Goal: Task Accomplishment & Management: Use online tool/utility

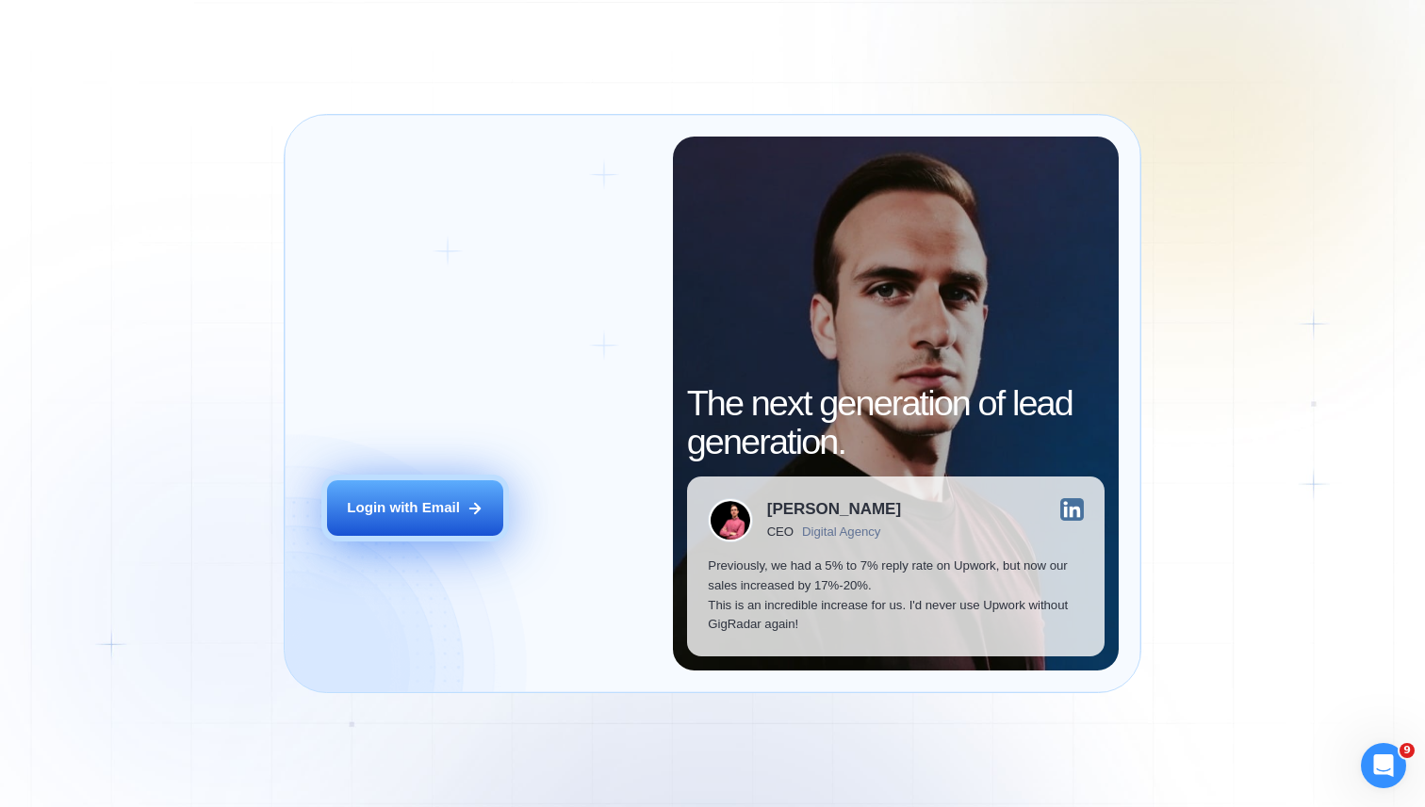
click at [427, 525] on button "Login with Email" at bounding box center [415, 509] width 176 height 56
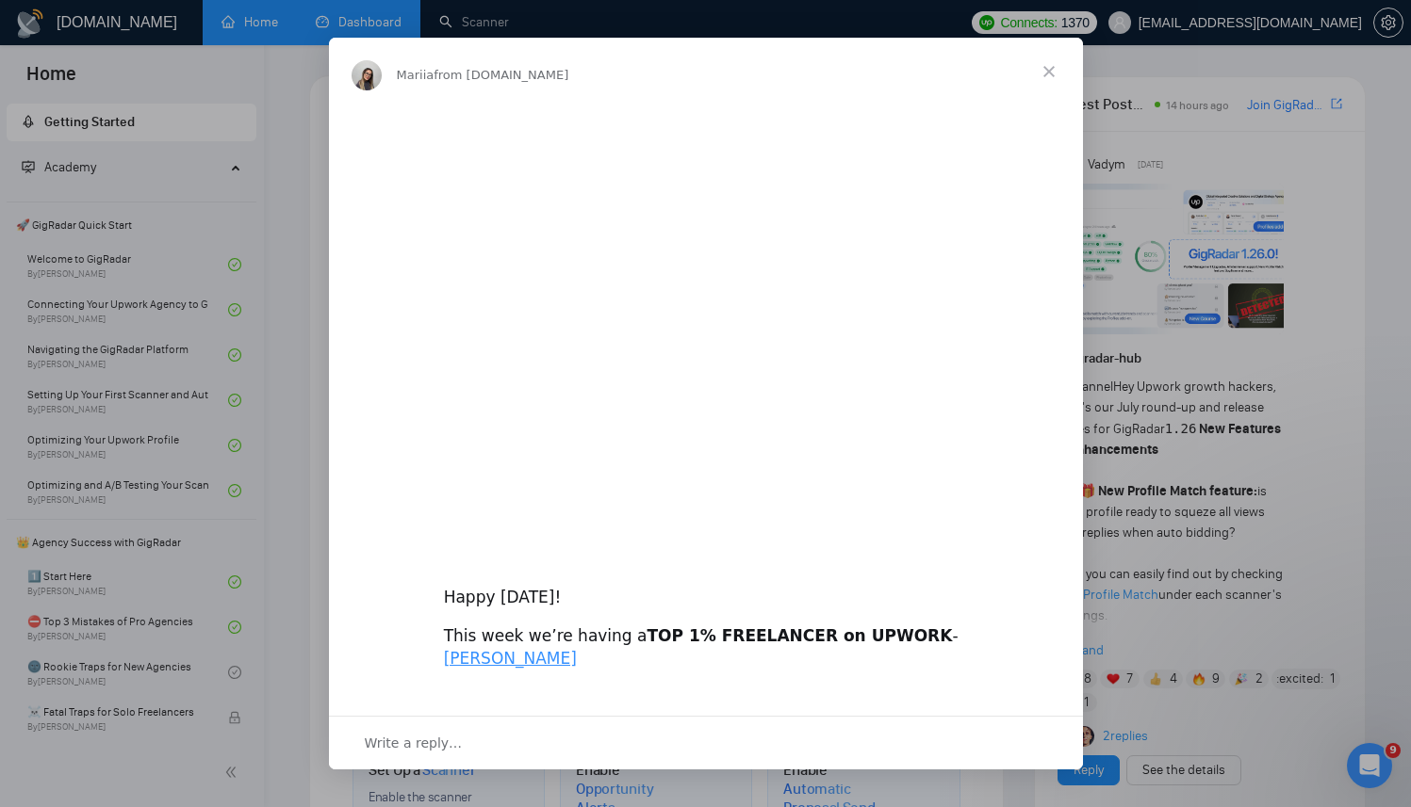
click at [336, 39] on div "Mariia from GigRadar.io" at bounding box center [706, 72] width 754 height 68
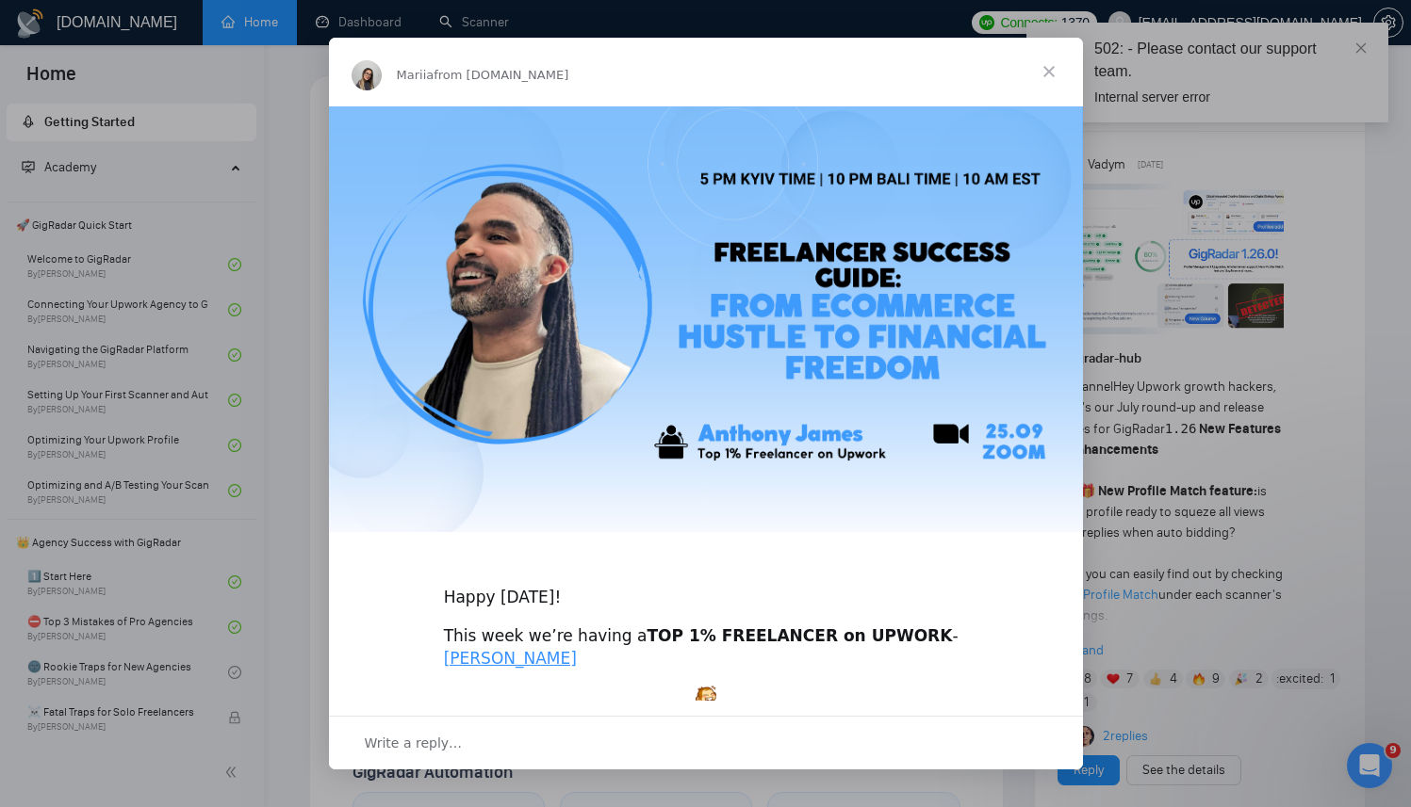
click at [1054, 69] on span "Close" at bounding box center [1049, 72] width 68 height 68
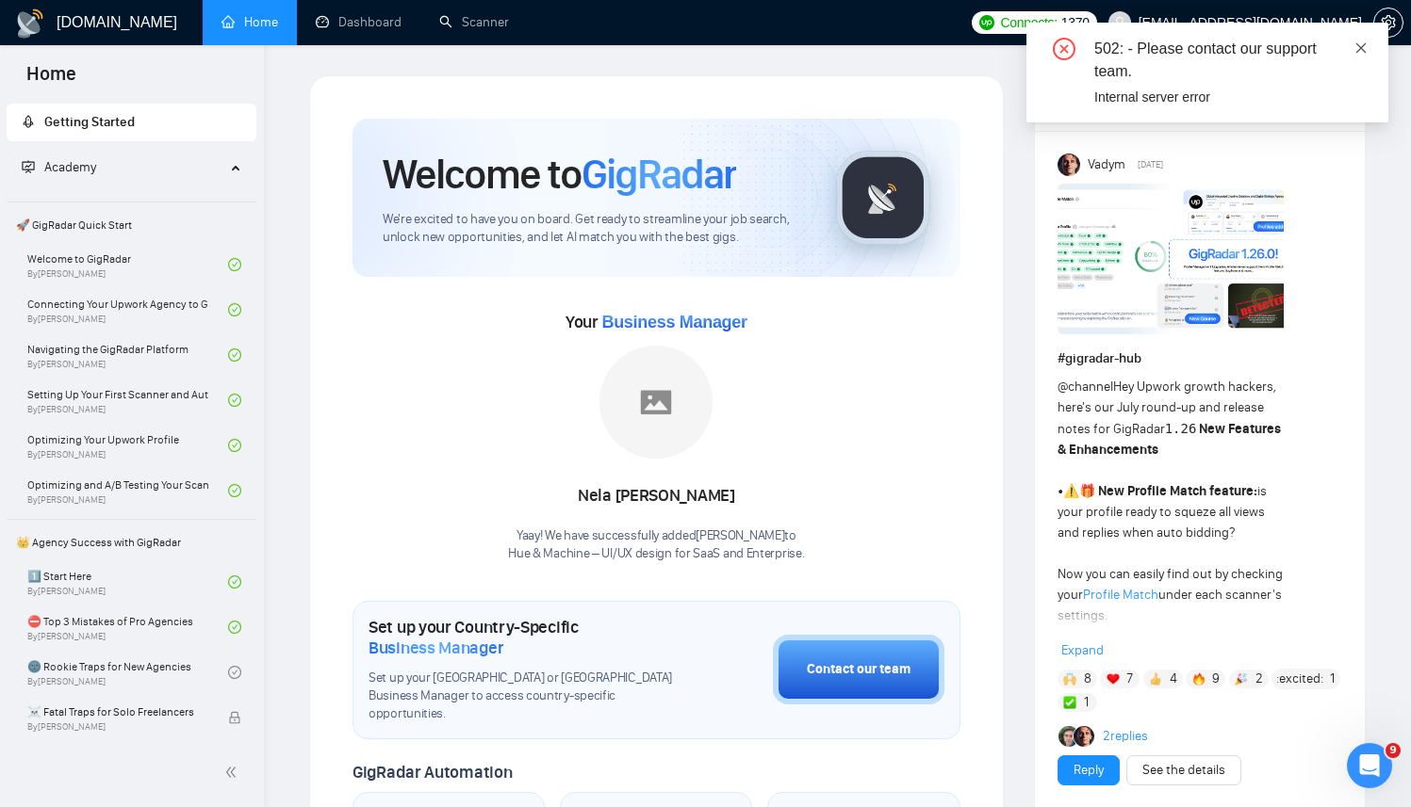
click at [1362, 56] on link at bounding box center [1360, 48] width 13 height 21
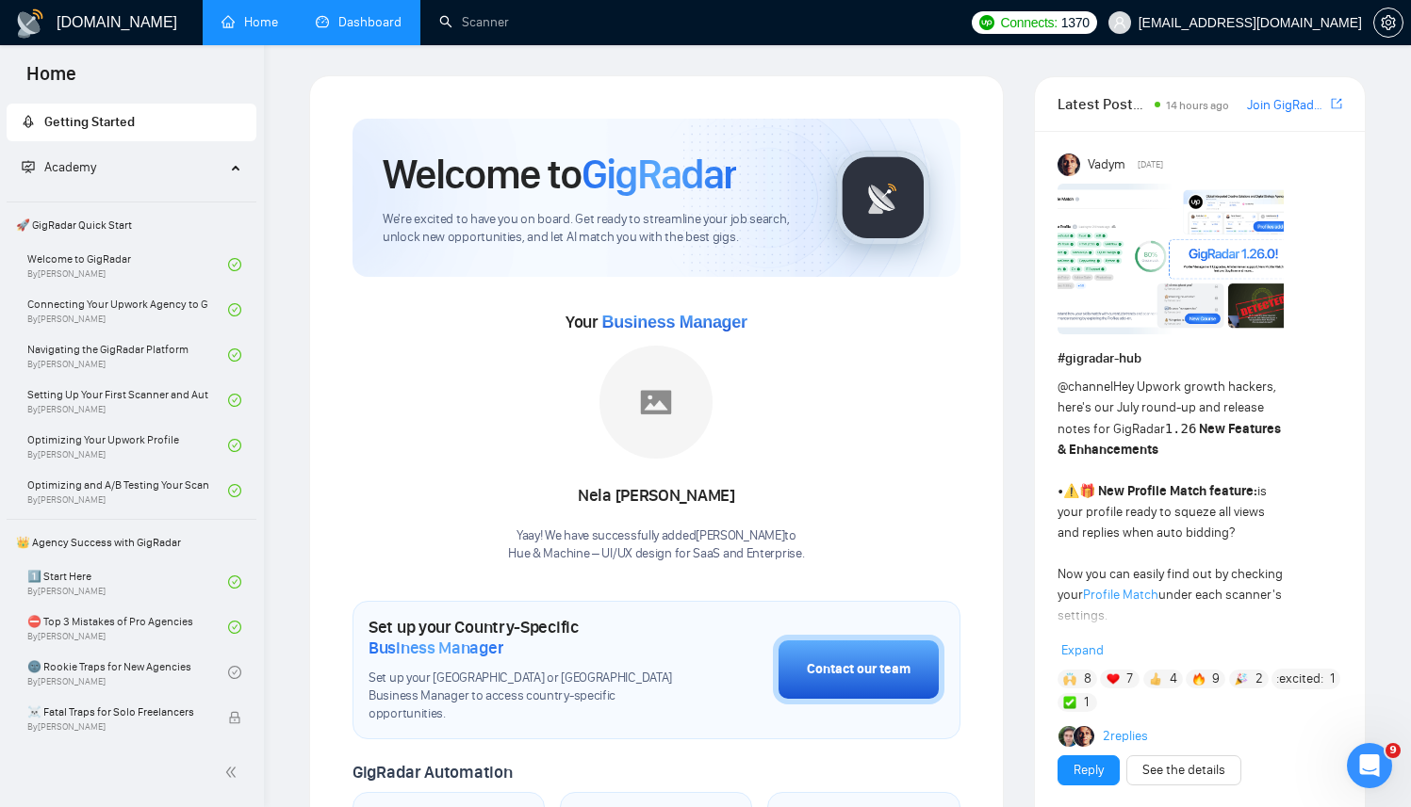
click at [337, 14] on link "Dashboard" at bounding box center [359, 22] width 86 height 16
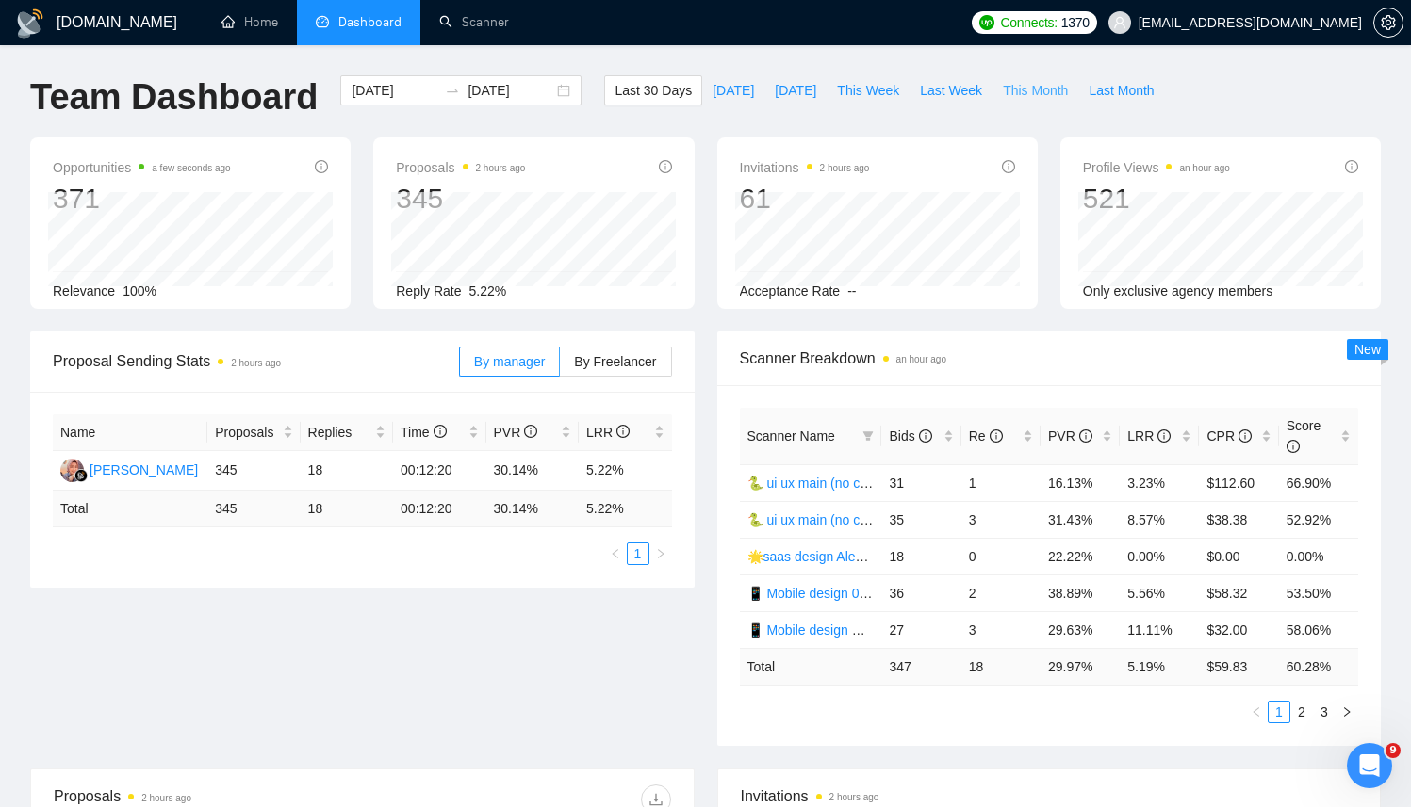
click at [1012, 94] on span "This Month" at bounding box center [1035, 90] width 65 height 21
type input "2025-09-01"
type input "2025-09-30"
click at [1029, 439] on div "Re" at bounding box center [1001, 436] width 64 height 21
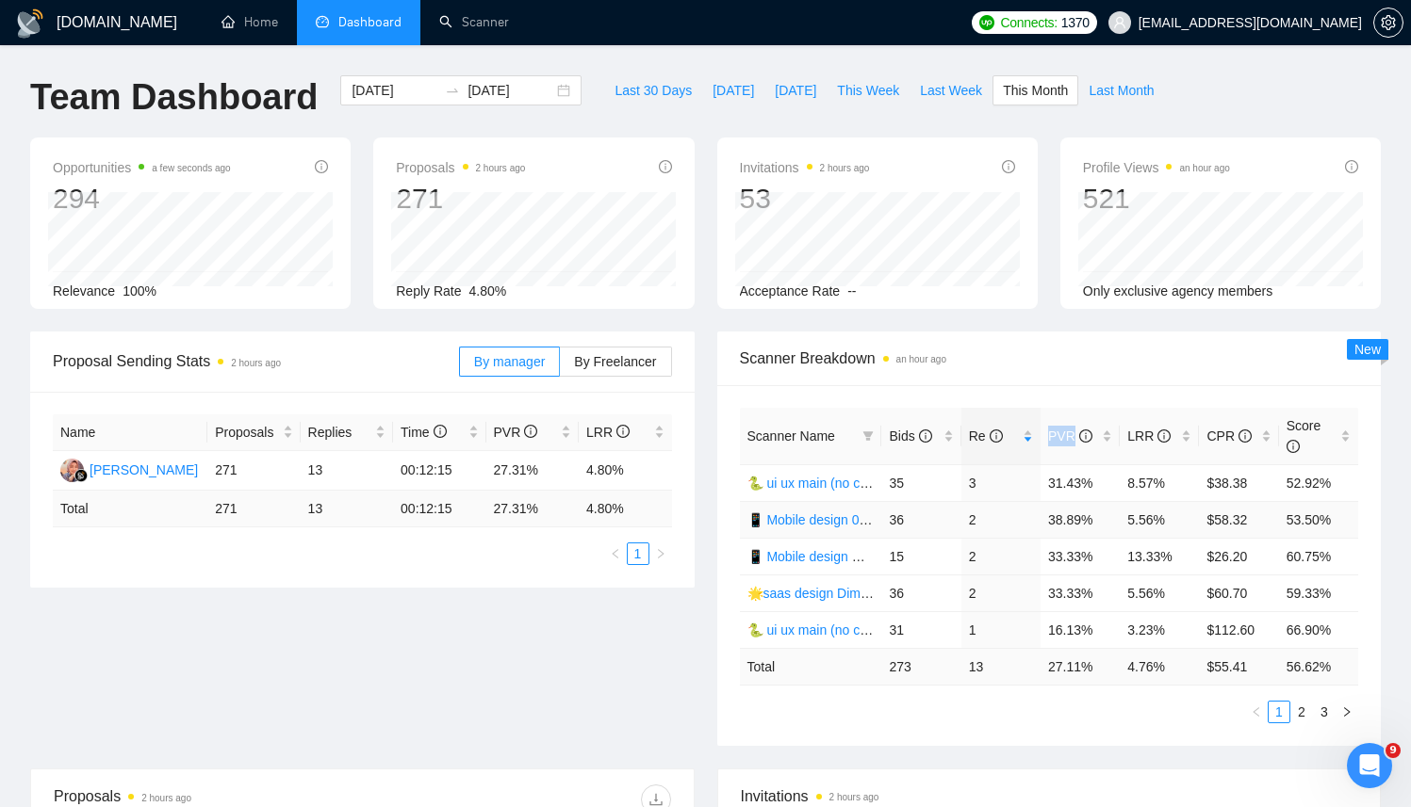
click at [801, 517] on link "📱 Mobile design 09/07 (Cases & UX/UI Cat)" at bounding box center [878, 520] width 263 height 15
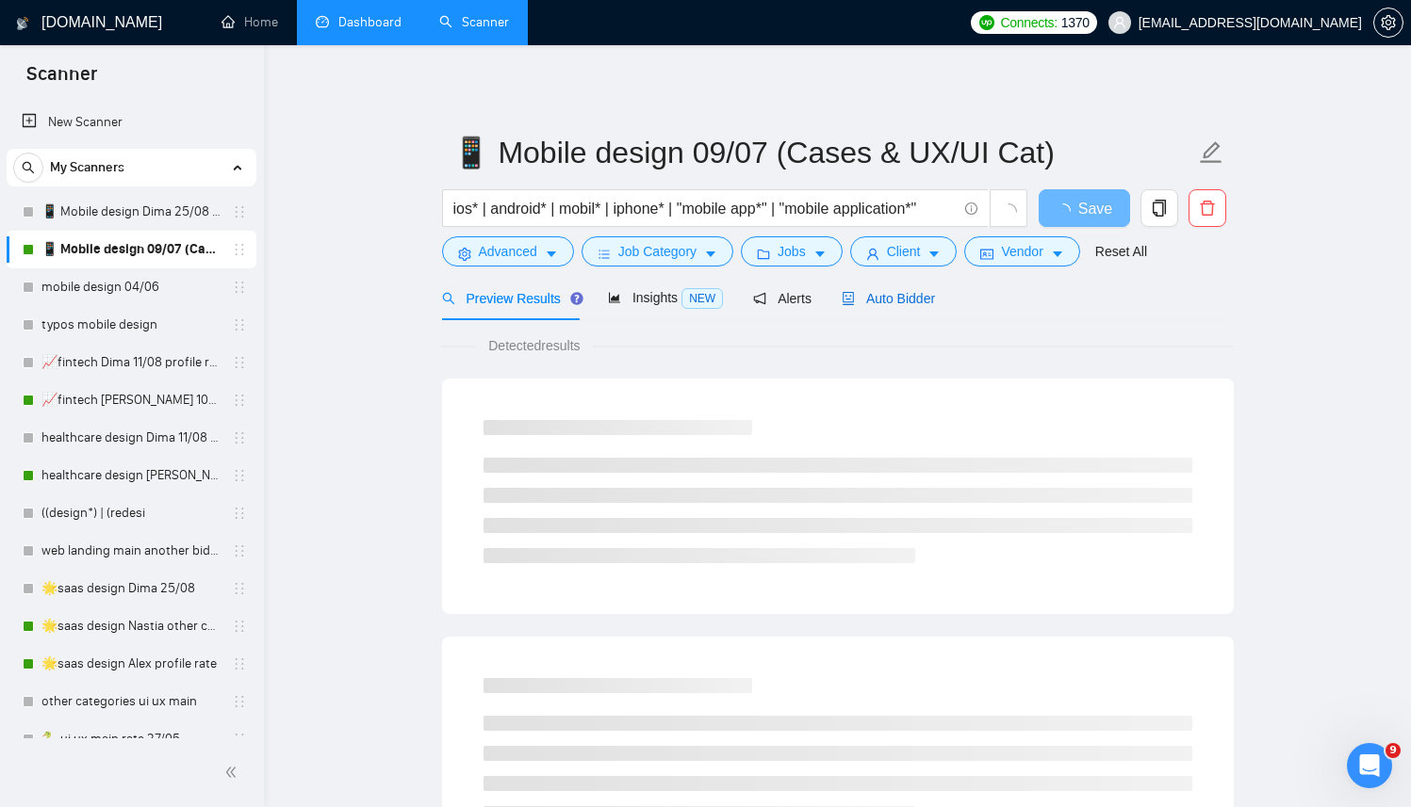
click at [869, 306] on div "Auto Bidder" at bounding box center [887, 298] width 93 height 21
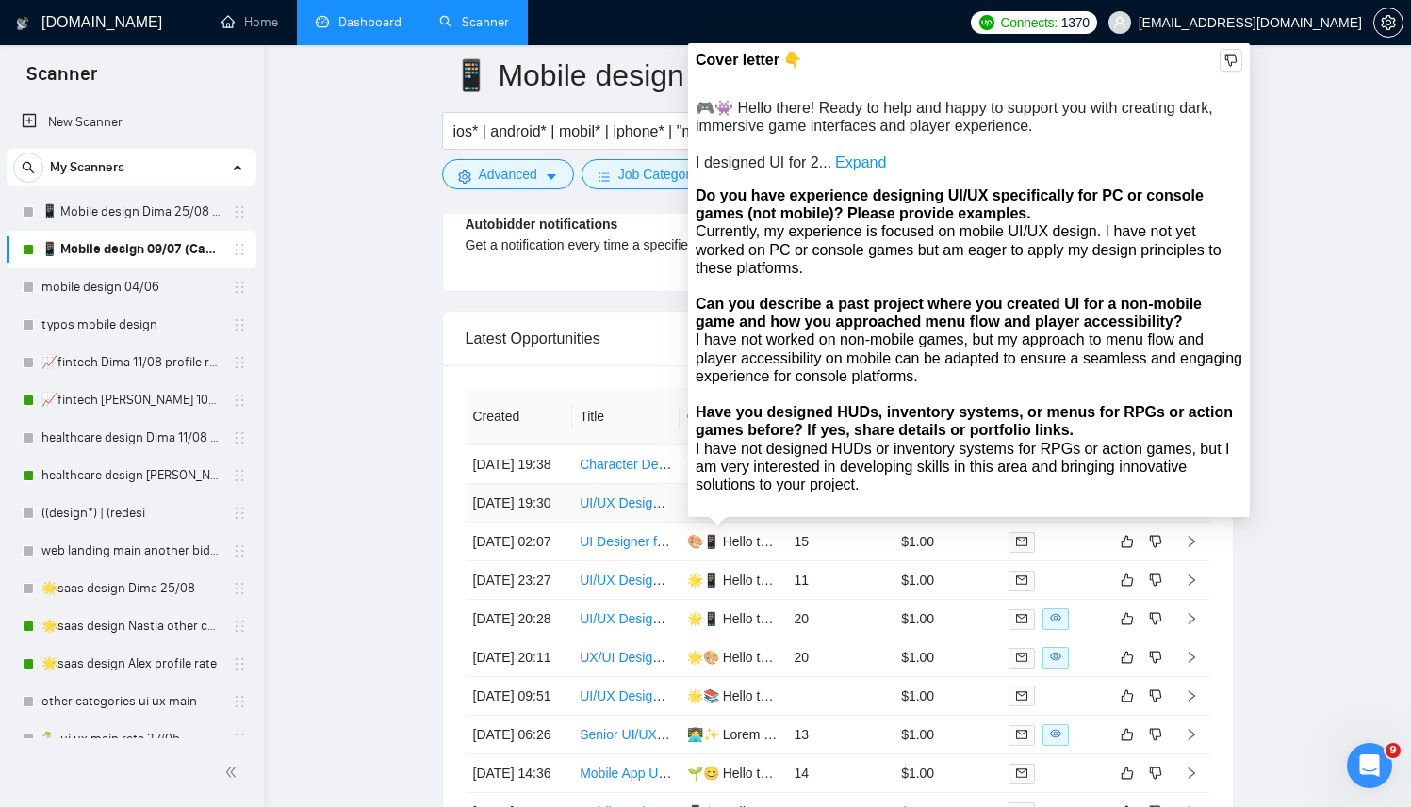
scroll to position [4629, 0]
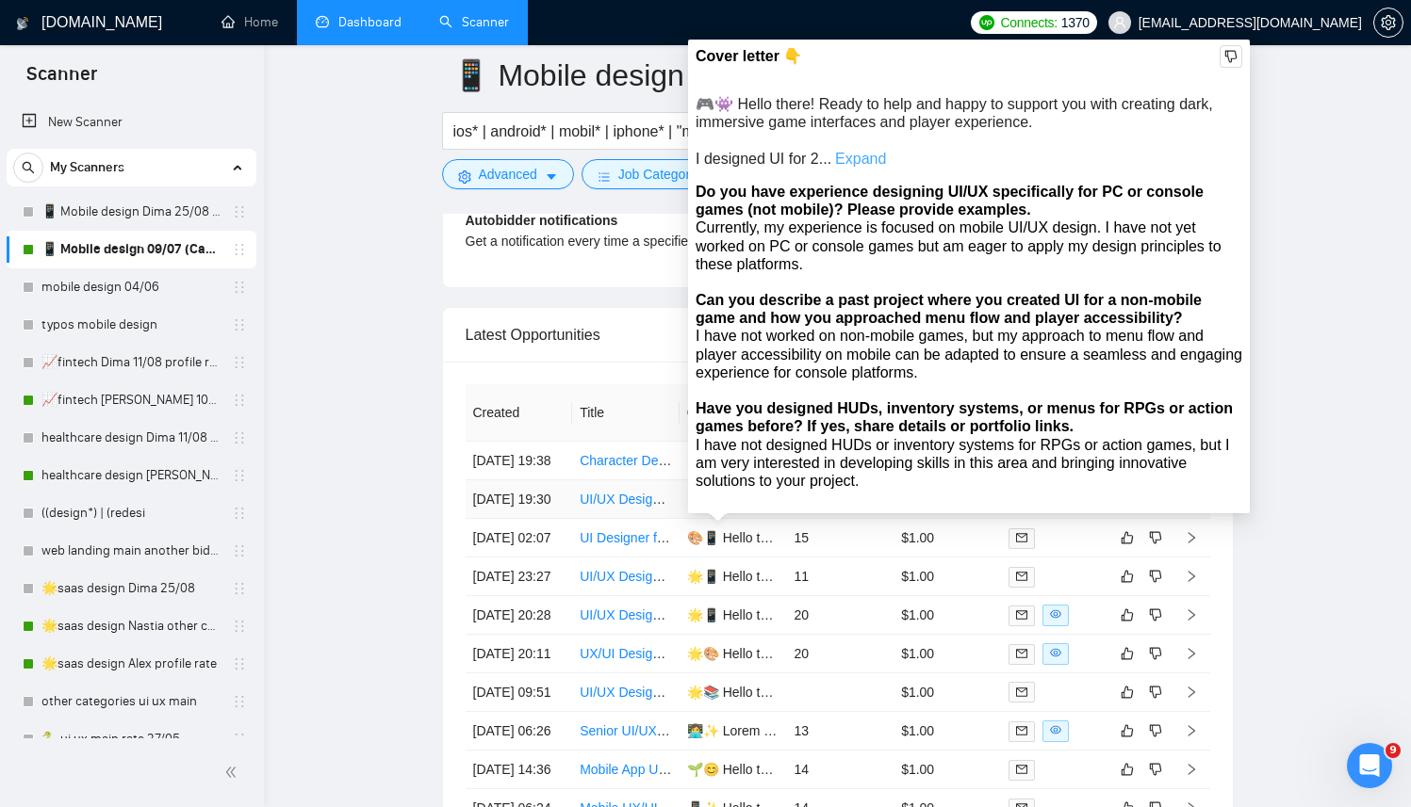
click at [863, 158] on link "Expand" at bounding box center [860, 159] width 51 height 16
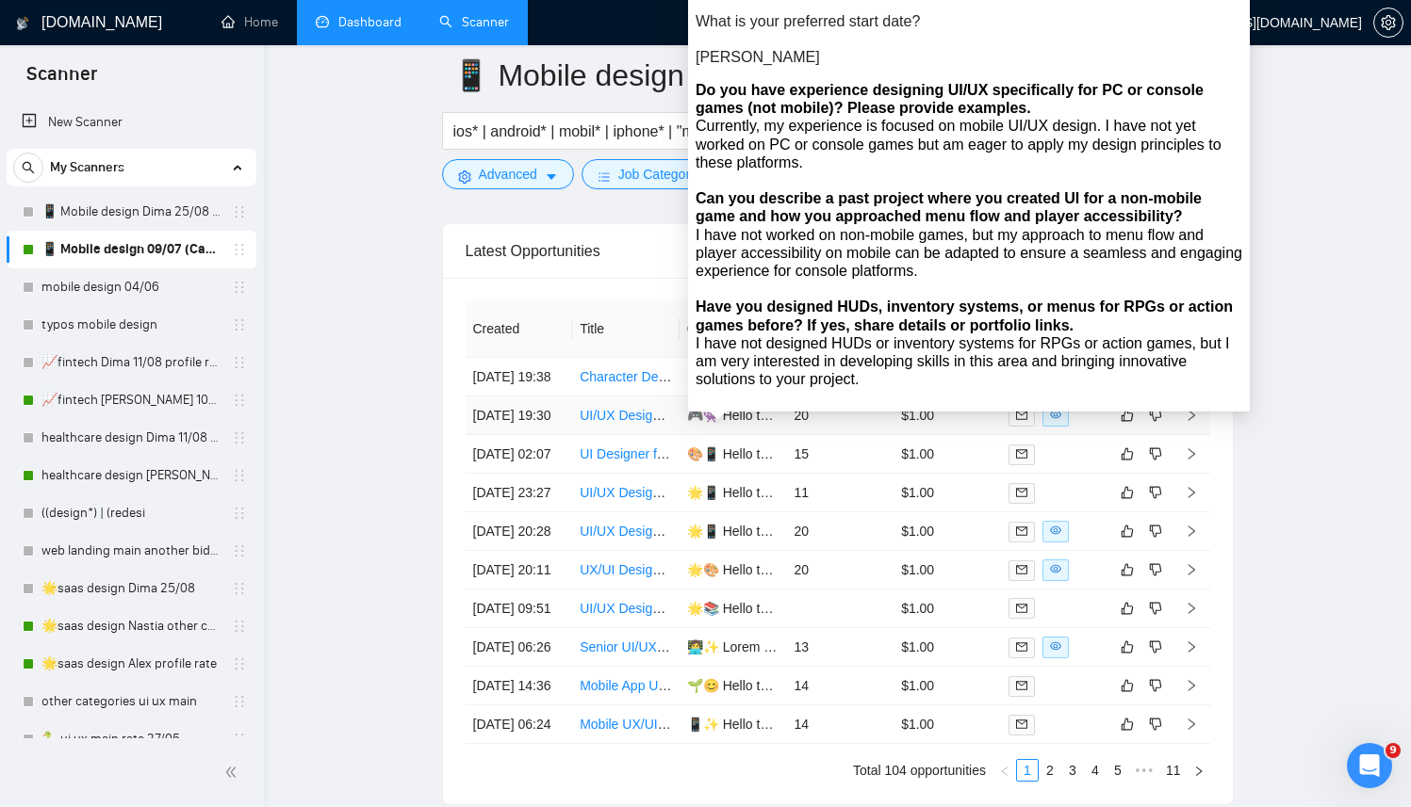
scroll to position [4727, 0]
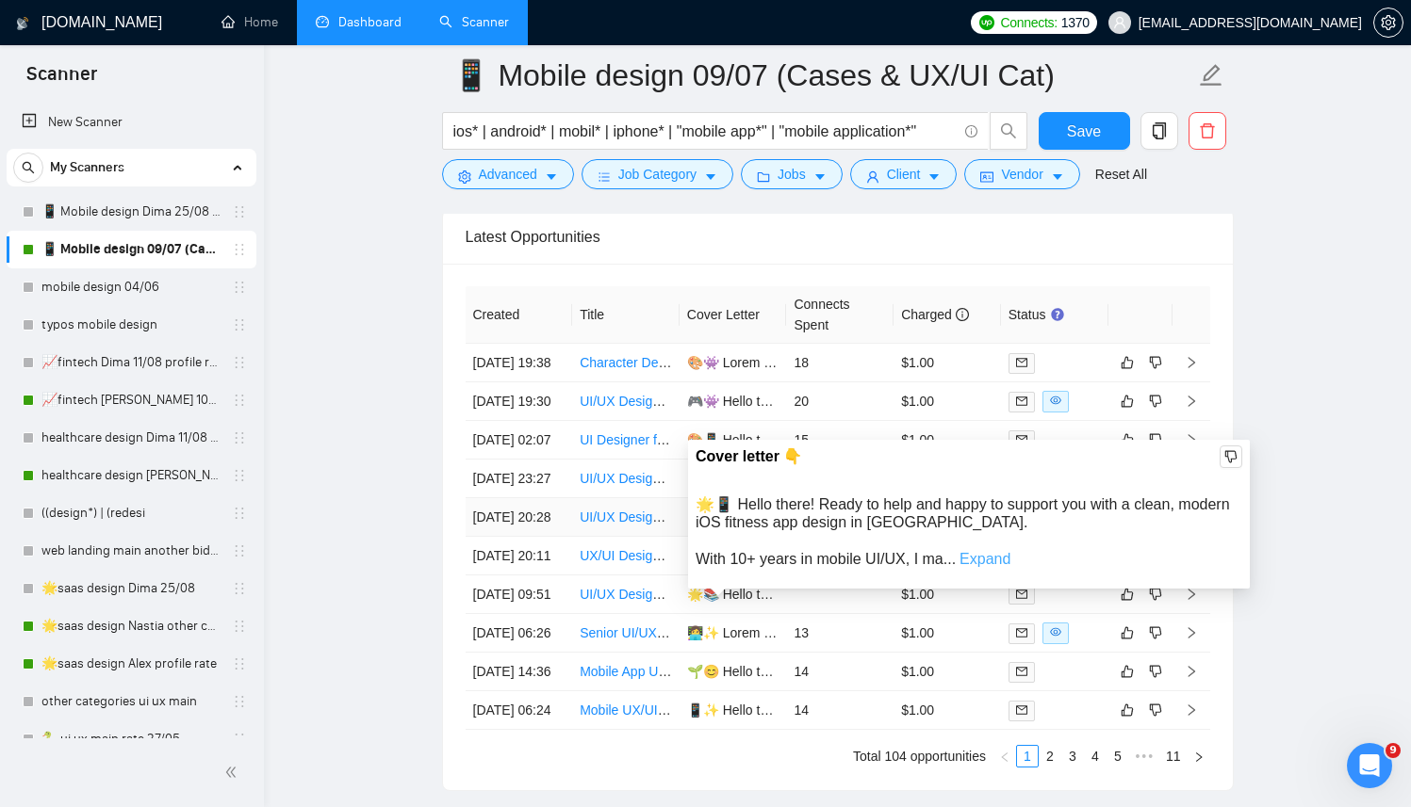
click at [984, 558] on link "Expand" at bounding box center [984, 559] width 51 height 16
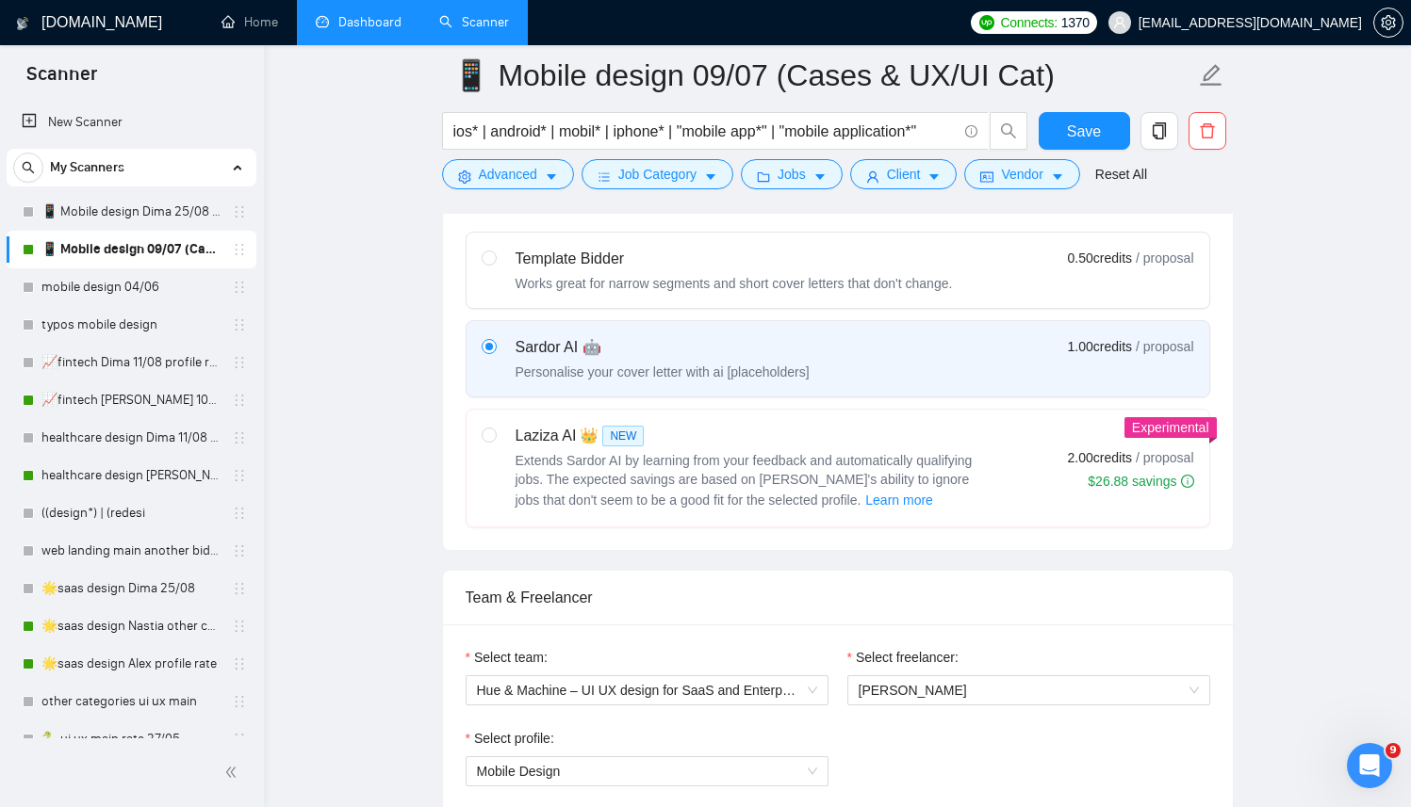
scroll to position [565, 0]
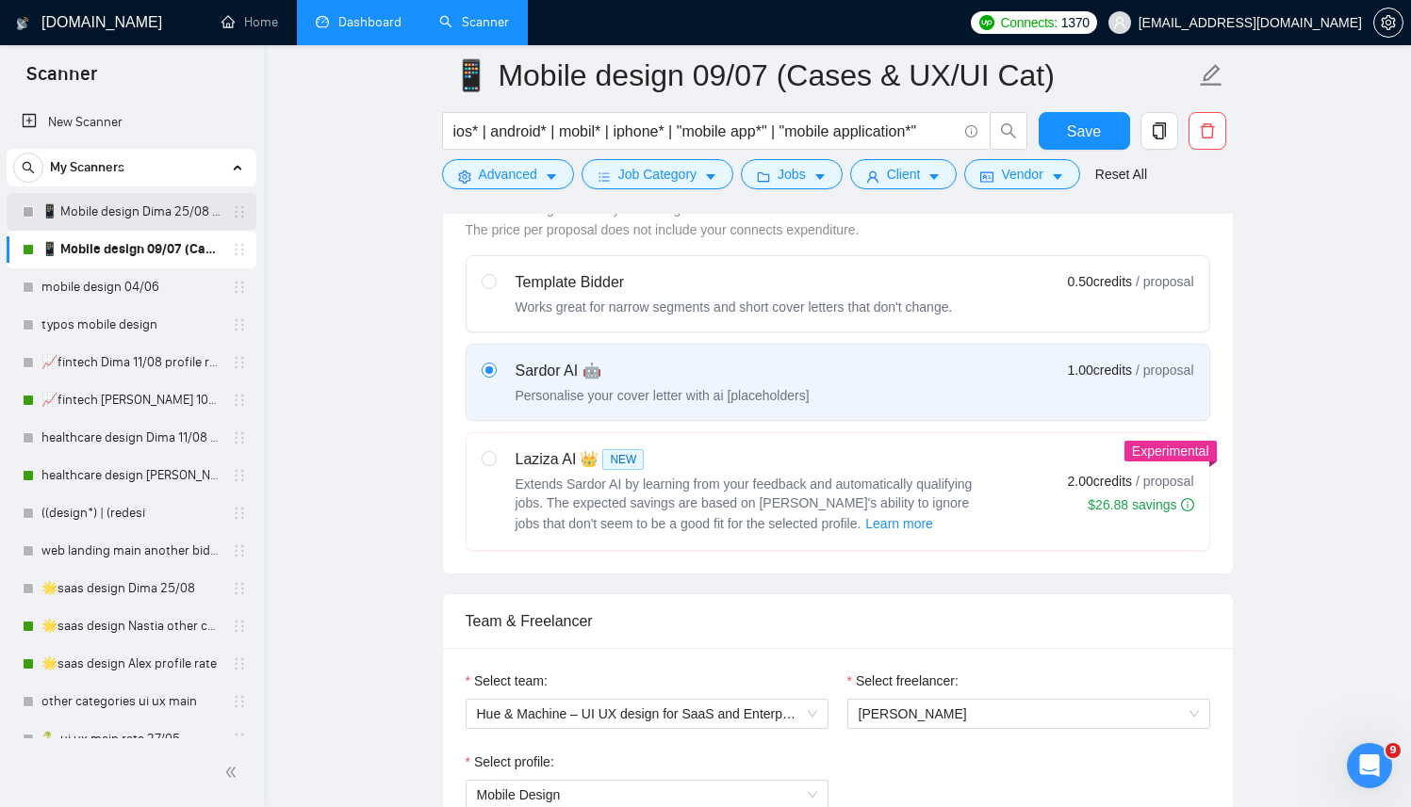
click at [100, 214] on link "📱 Mobile design Dima 25/08 (another cover)" at bounding box center [130, 212] width 179 height 38
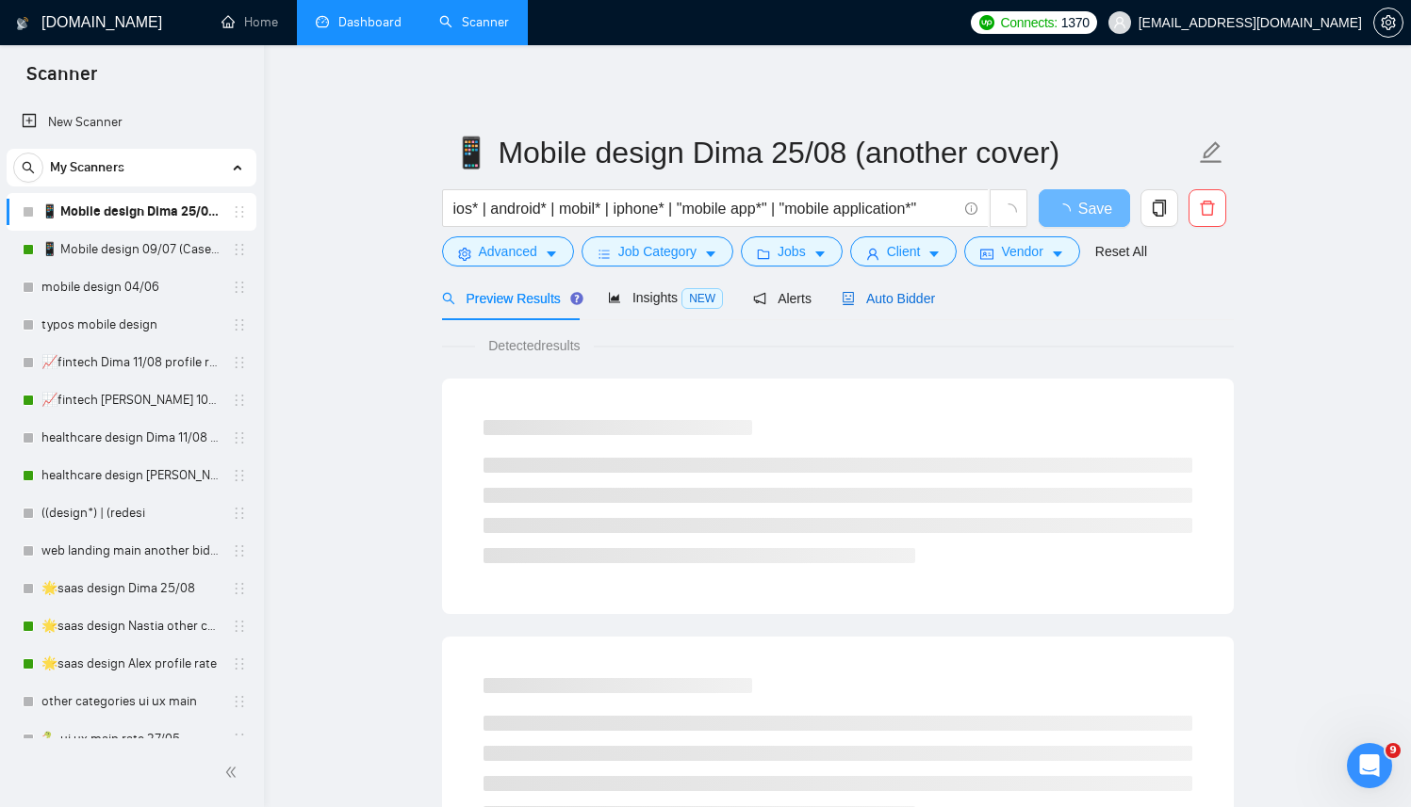
click at [911, 295] on span "Auto Bidder" at bounding box center [887, 298] width 93 height 15
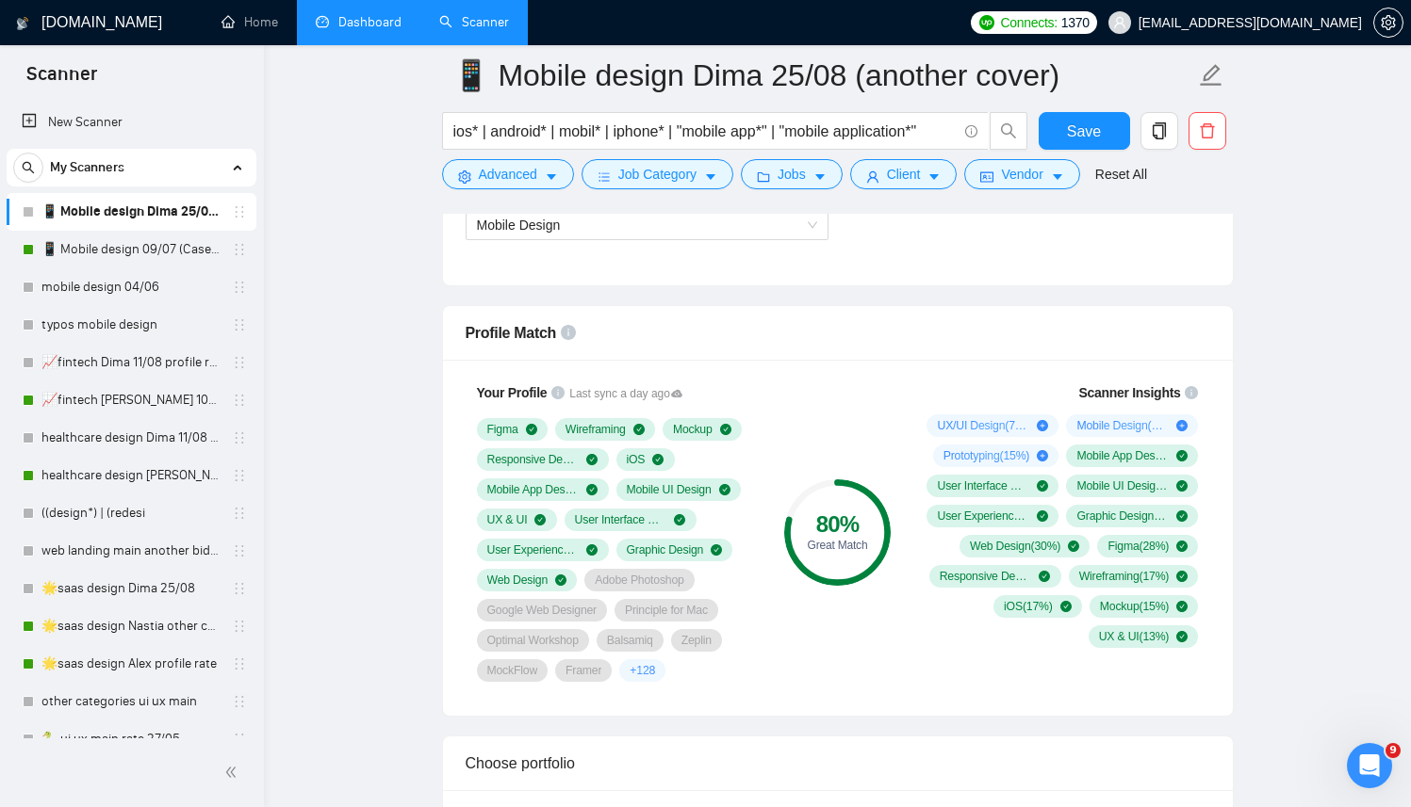
scroll to position [976, 0]
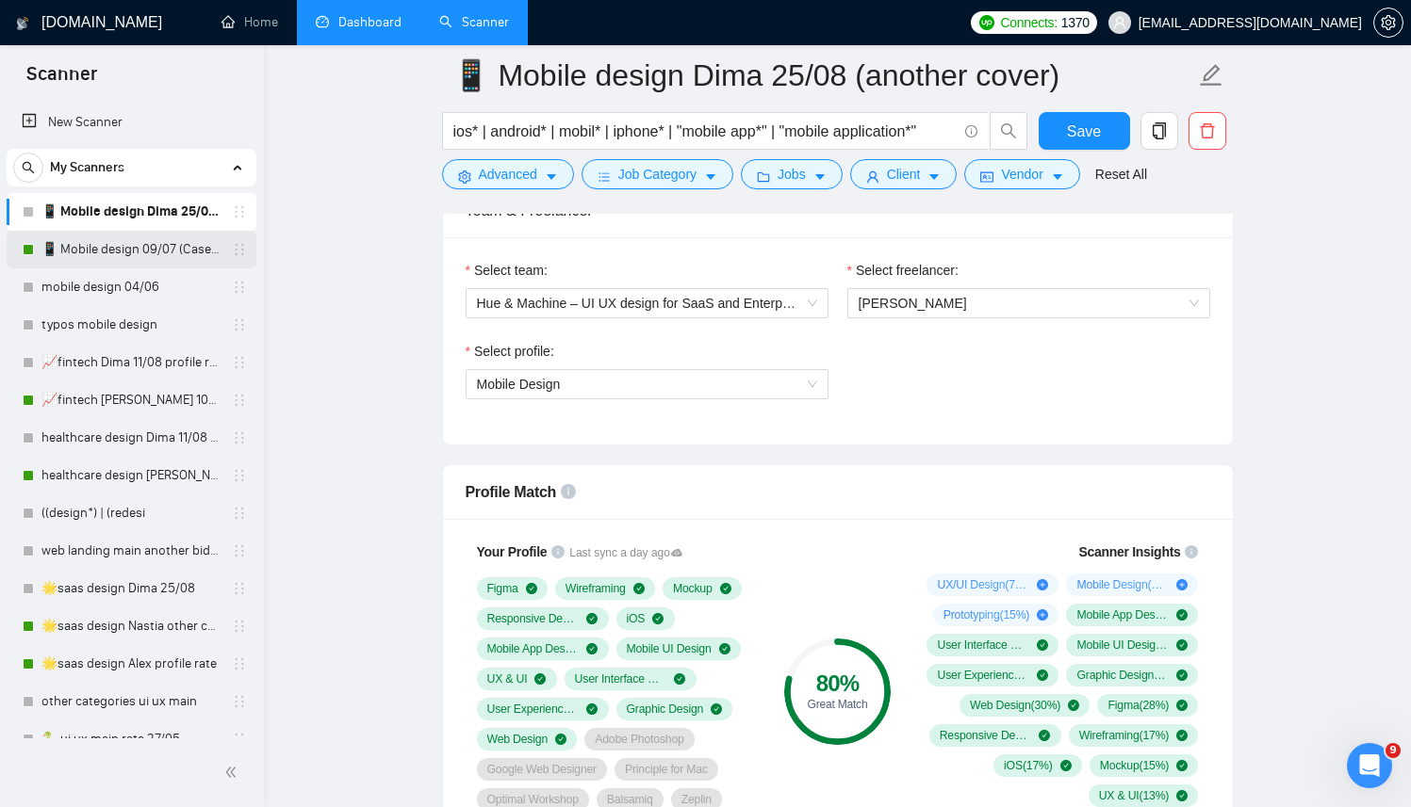
click at [130, 250] on link "📱 Mobile design 09/07 (Cases & UX/UI Cat)" at bounding box center [130, 250] width 179 height 38
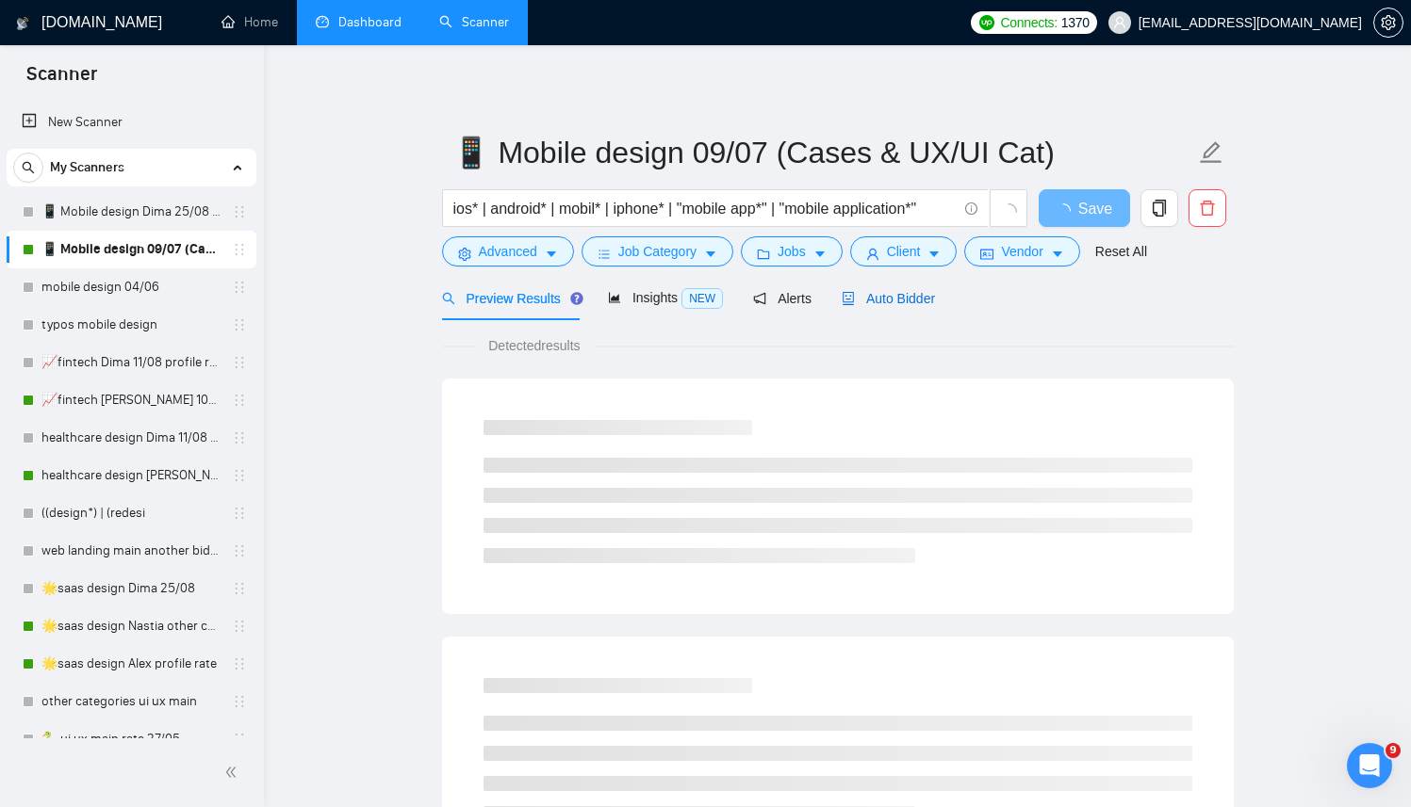
click at [886, 305] on div "Auto Bidder" at bounding box center [887, 298] width 93 height 21
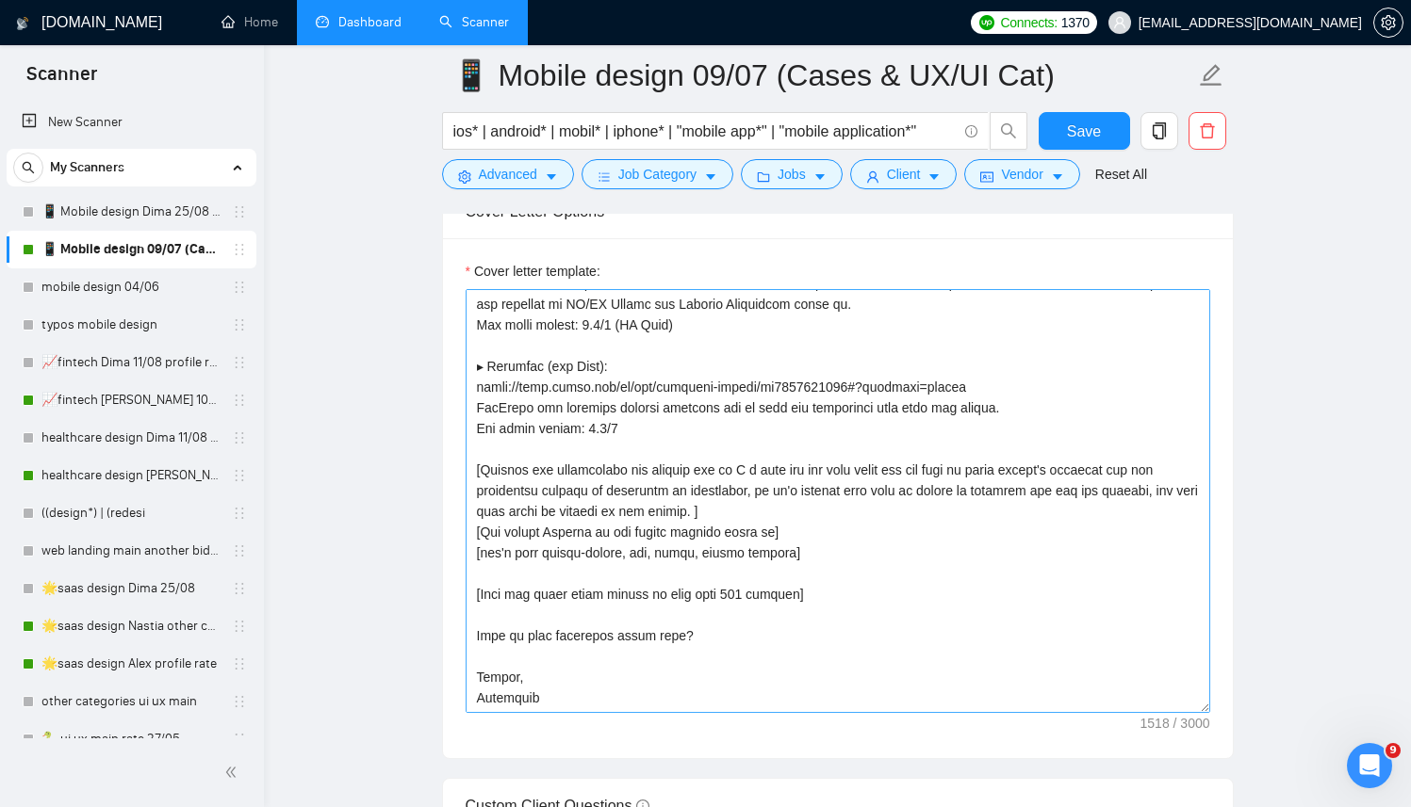
scroll to position [2182, 0]
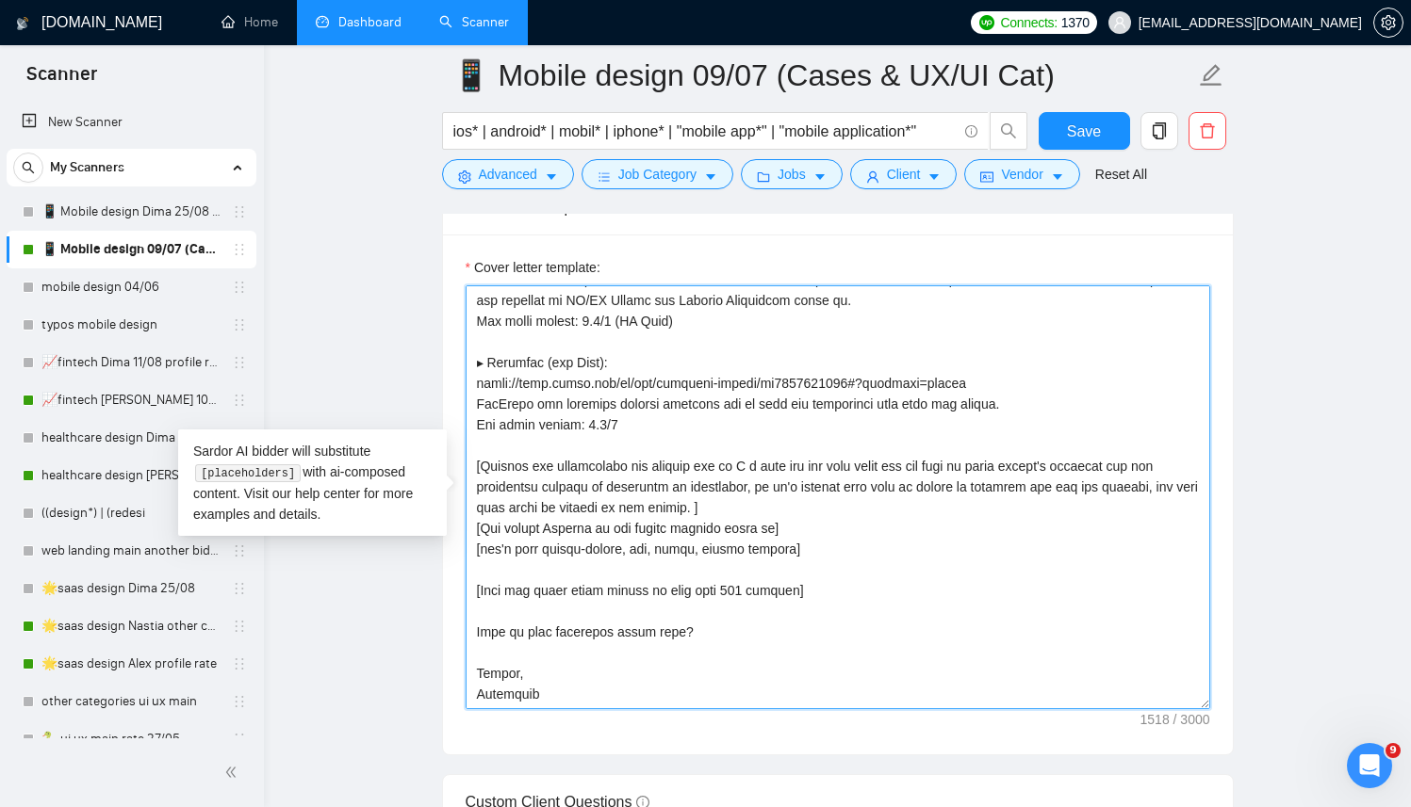
drag, startPoint x: 693, startPoint y: 634, endPoint x: 475, endPoint y: 631, distance: 218.6
click at [475, 631] on textarea "Cover letter template:" at bounding box center [837, 497] width 744 height 424
type textarea "[Use a couple of relevant emojis to make my first line brighter.] Hello there! …"
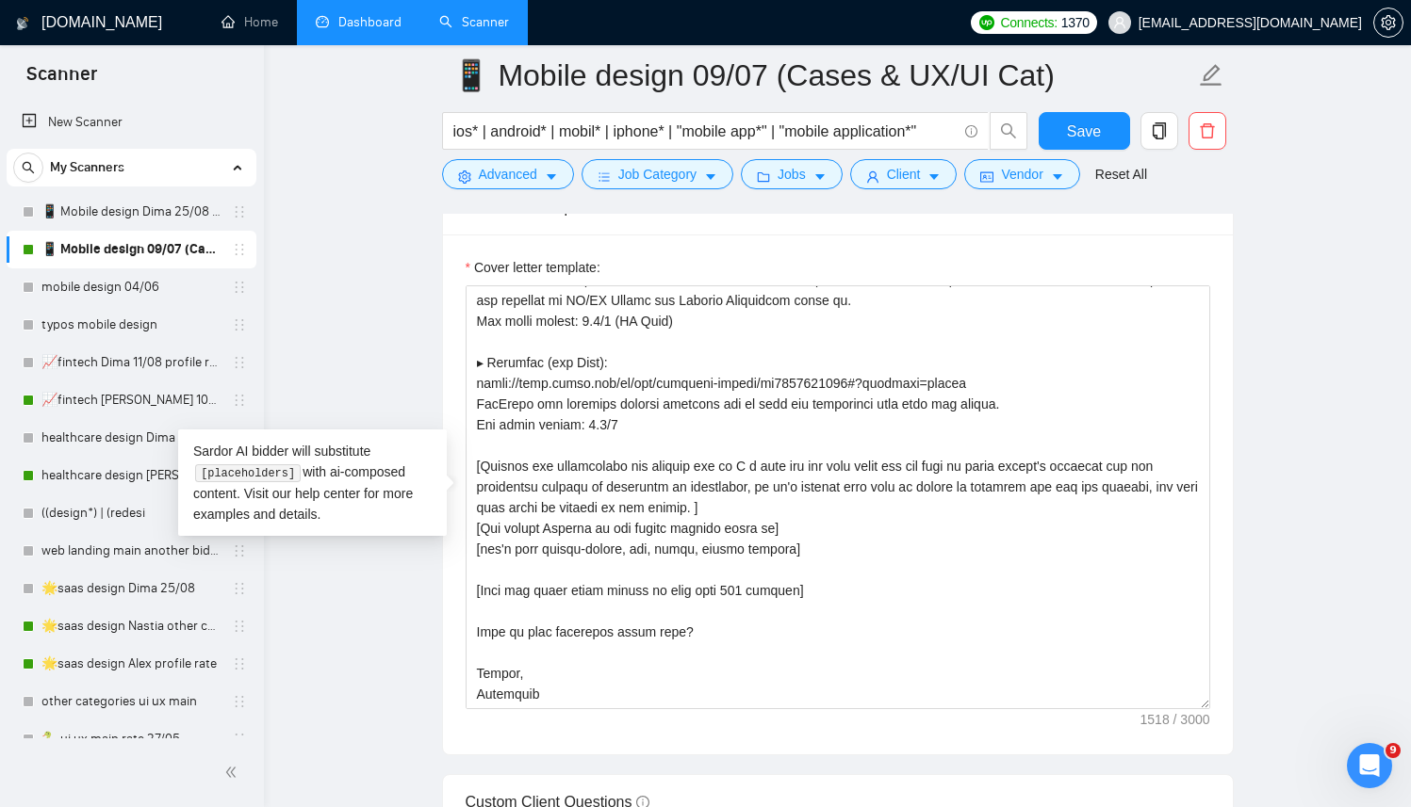
click at [346, 661] on main "📱 Mobile design 09/07 (Cases & UX/UI Cat) ios* | android* | mobil* | iphone* | …" at bounding box center [837, 614] width 1086 height 5443
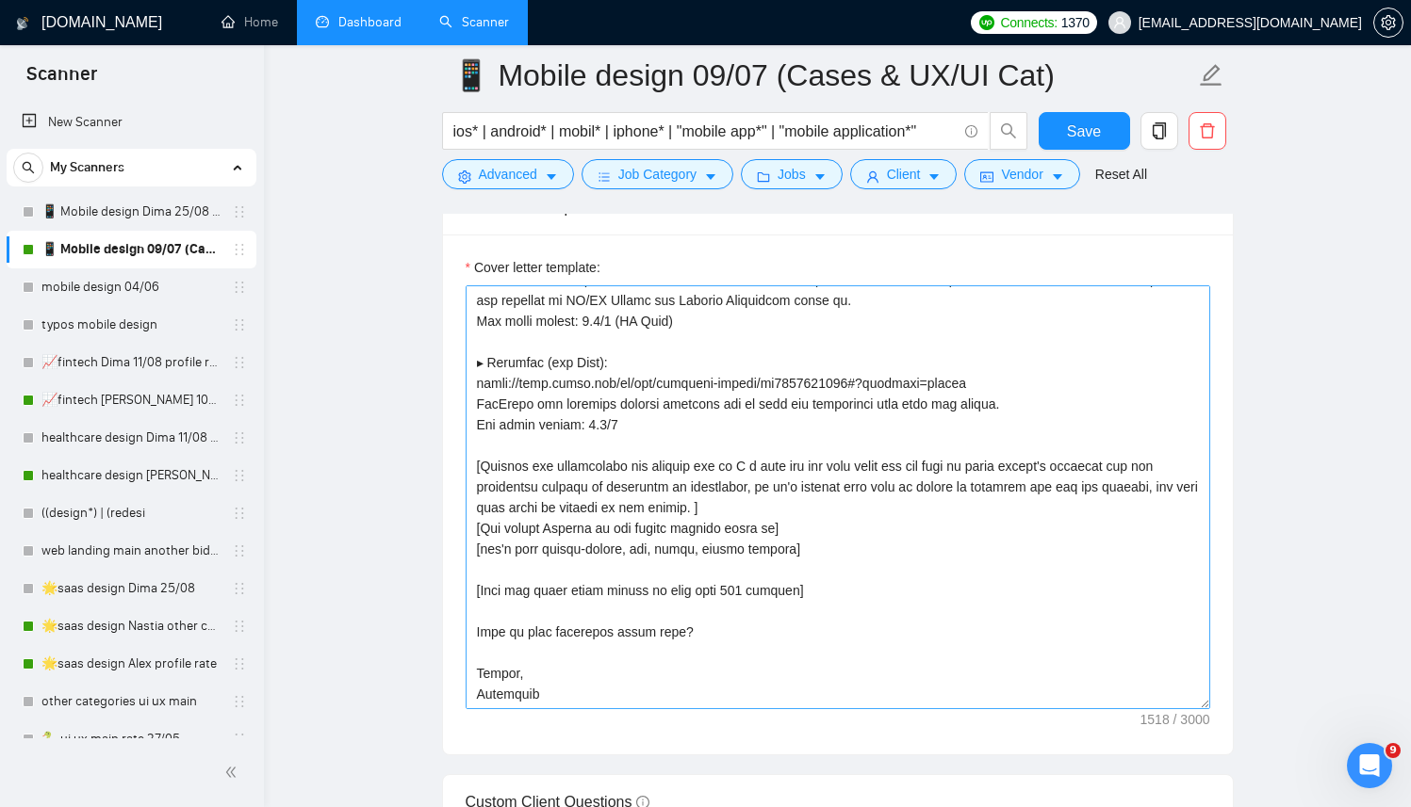
scroll to position [0, 0]
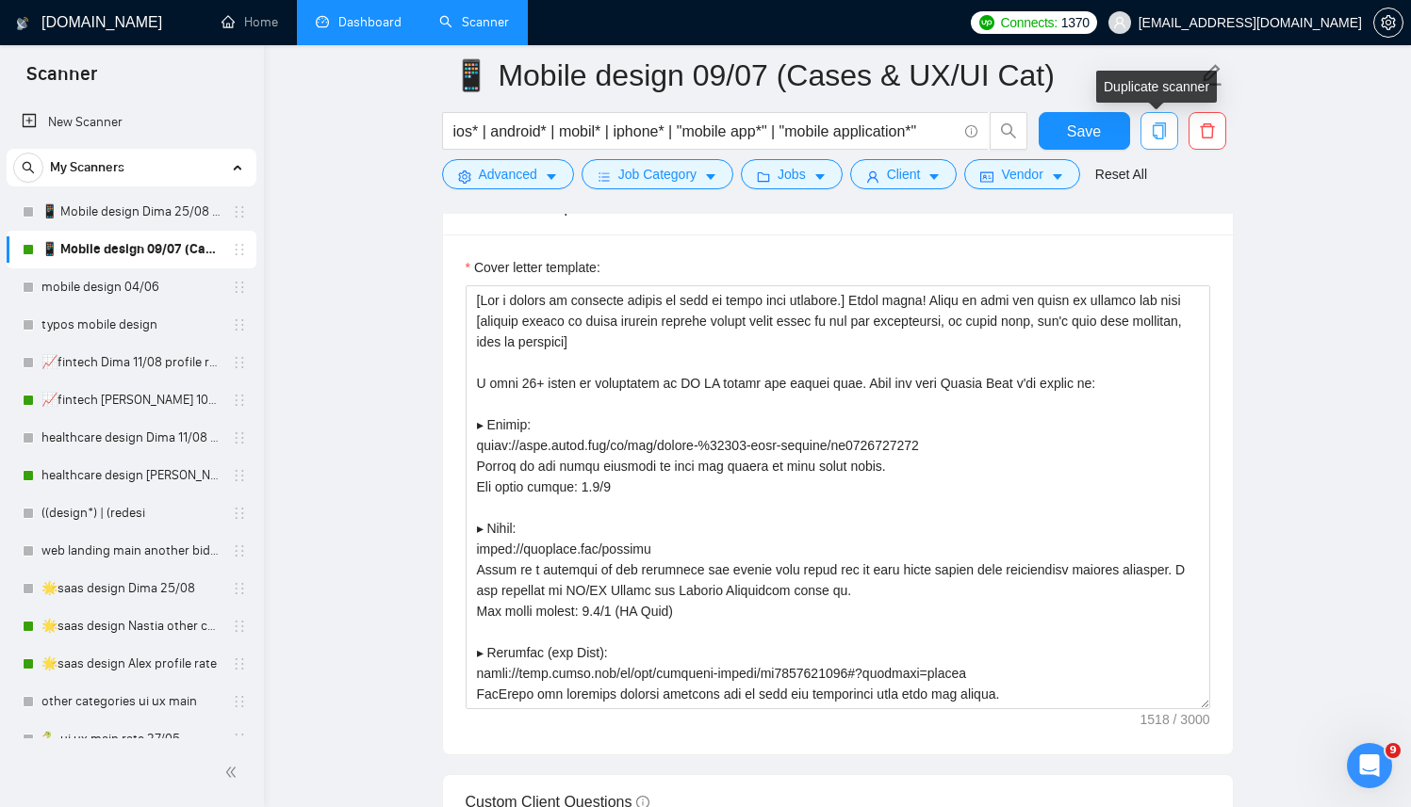
click at [1159, 139] on icon "copy" at bounding box center [1157, 130] width 13 height 17
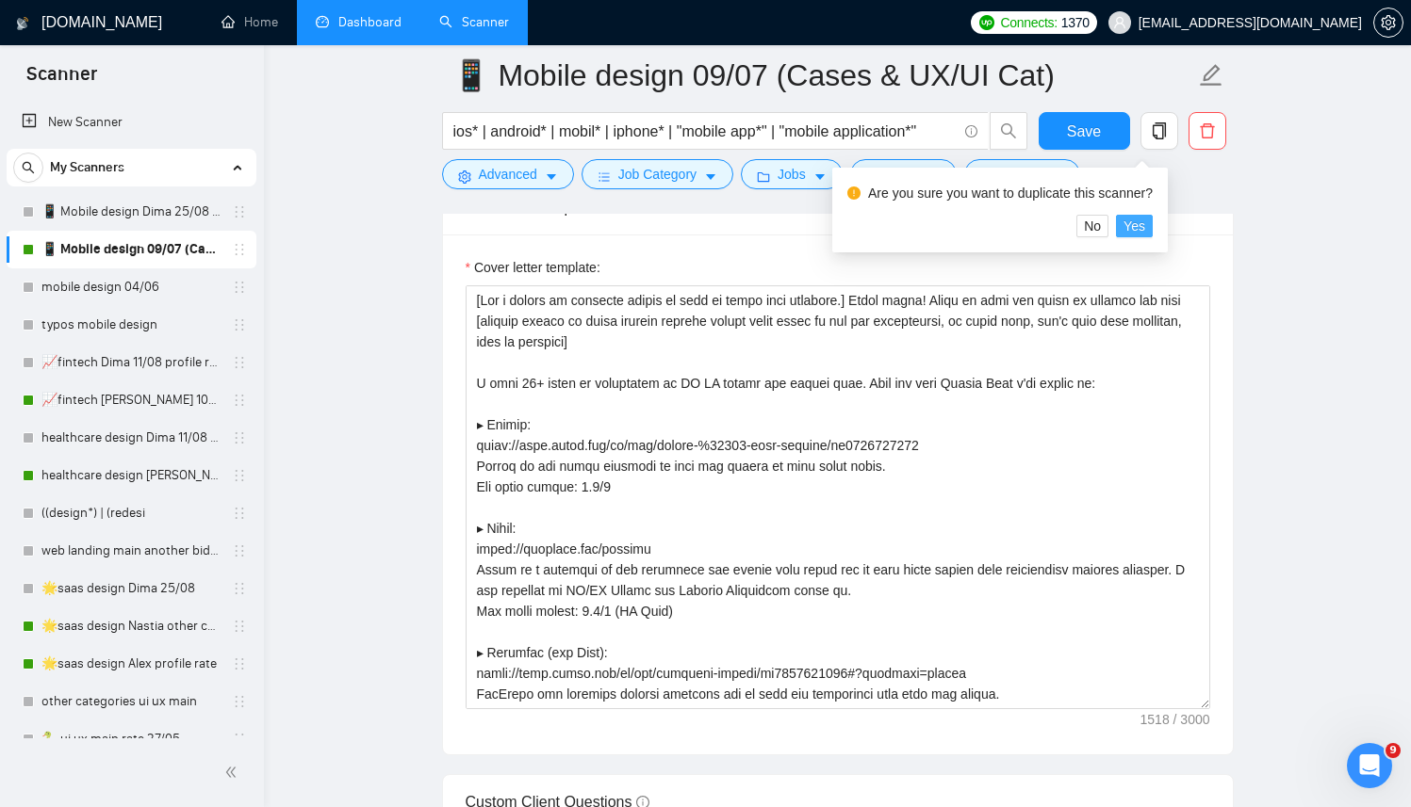
click at [1145, 228] on span "Yes" at bounding box center [1134, 226] width 22 height 21
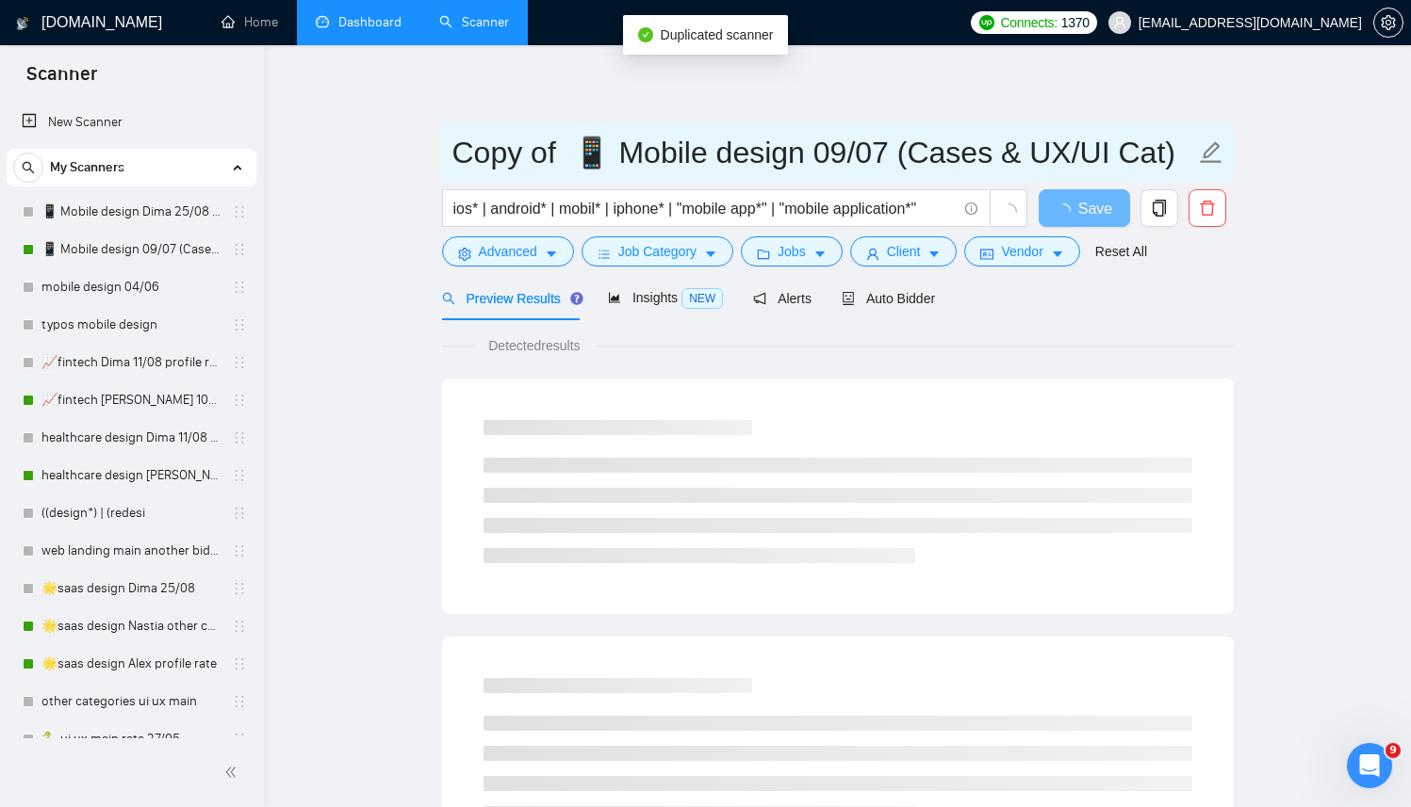
click at [602, 159] on input "Copy of 📱 Mobile design 09/07 (Cases & UX/UI Cat)" at bounding box center [823, 152] width 742 height 47
drag, startPoint x: 572, startPoint y: 160, endPoint x: 423, endPoint y: 160, distance: 148.9
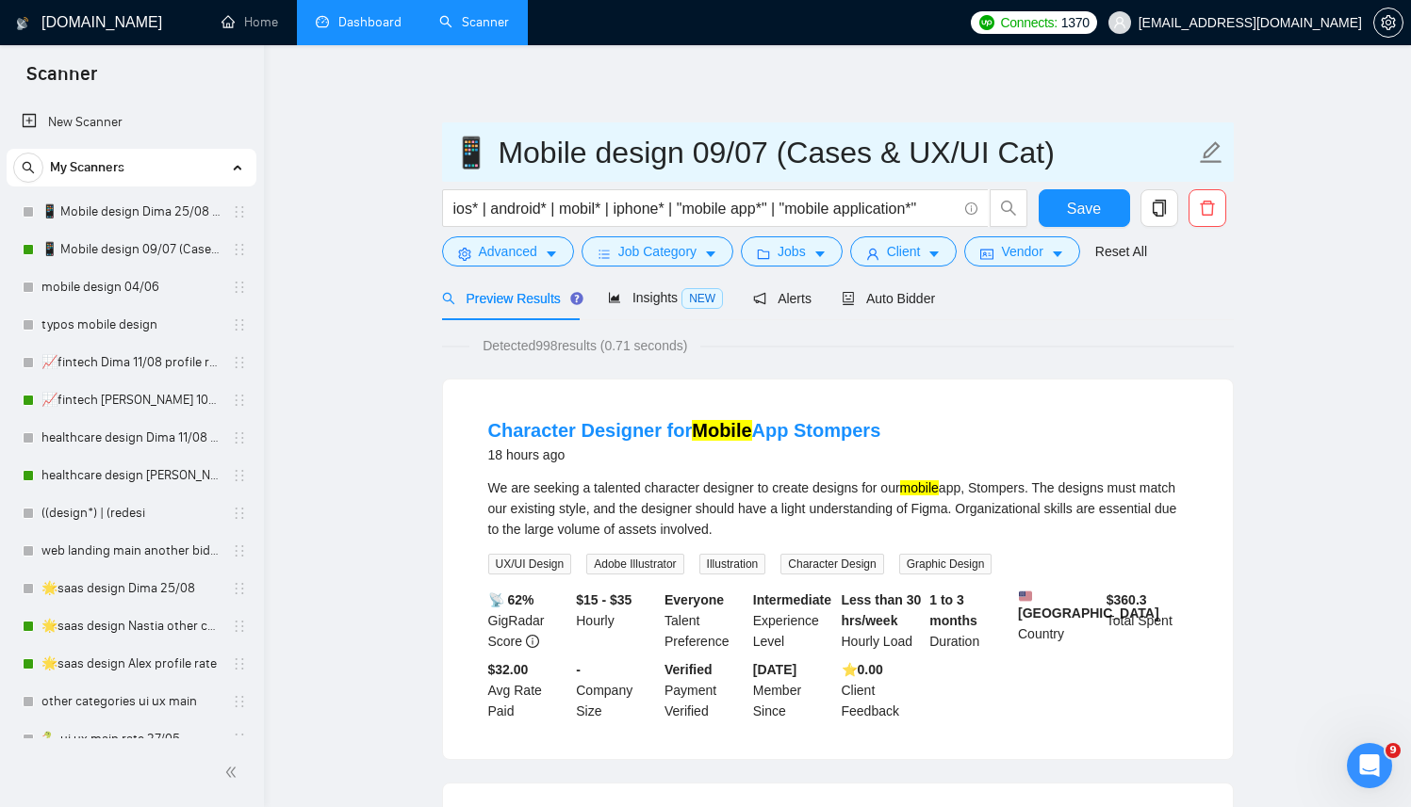
click at [487, 160] on input "📱 Mobile design 09/07 (Cases & UX/UI Cat)" at bounding box center [823, 152] width 742 height 47
drag, startPoint x: 744, startPoint y: 158, endPoint x: 1143, endPoint y: 145, distance: 398.8
click at [1143, 145] on input "📱 Ana Mobile design 09/07 (Cases & UX/UI Cat)" at bounding box center [823, 152] width 742 height 47
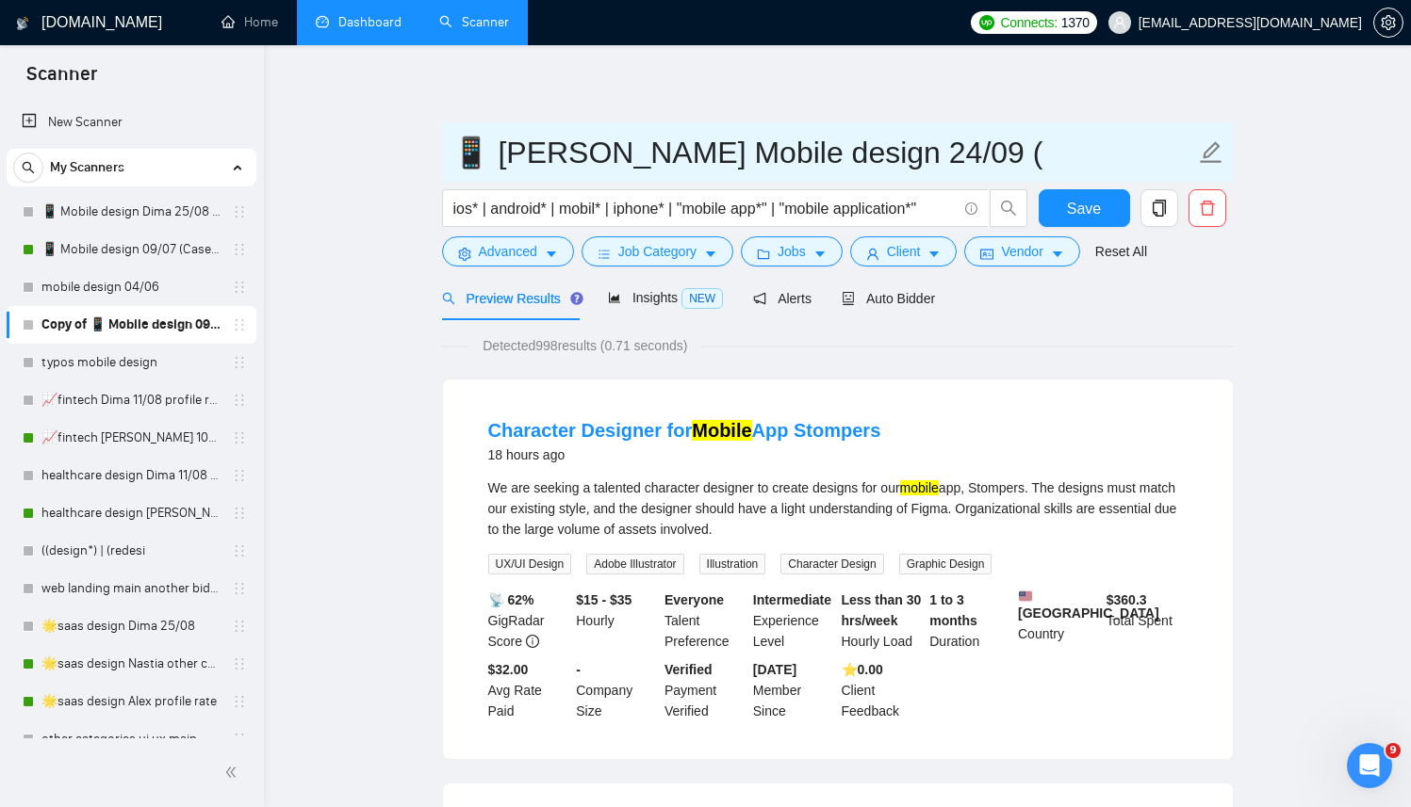
click at [936, 156] on input "📱 Ana Mobile design 24/09 (" at bounding box center [823, 152] width 742 height 47
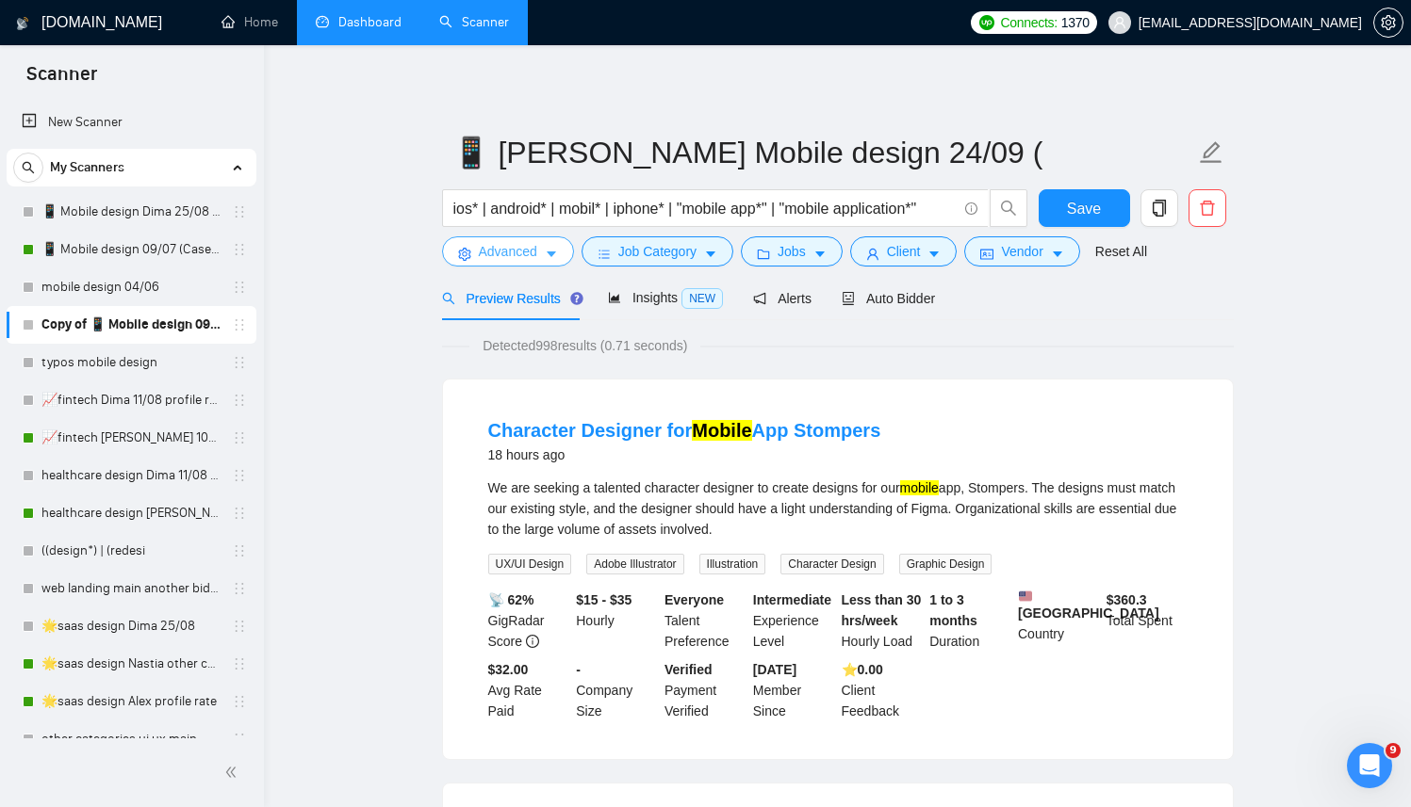
click at [544, 250] on button "Advanced" at bounding box center [508, 252] width 132 height 30
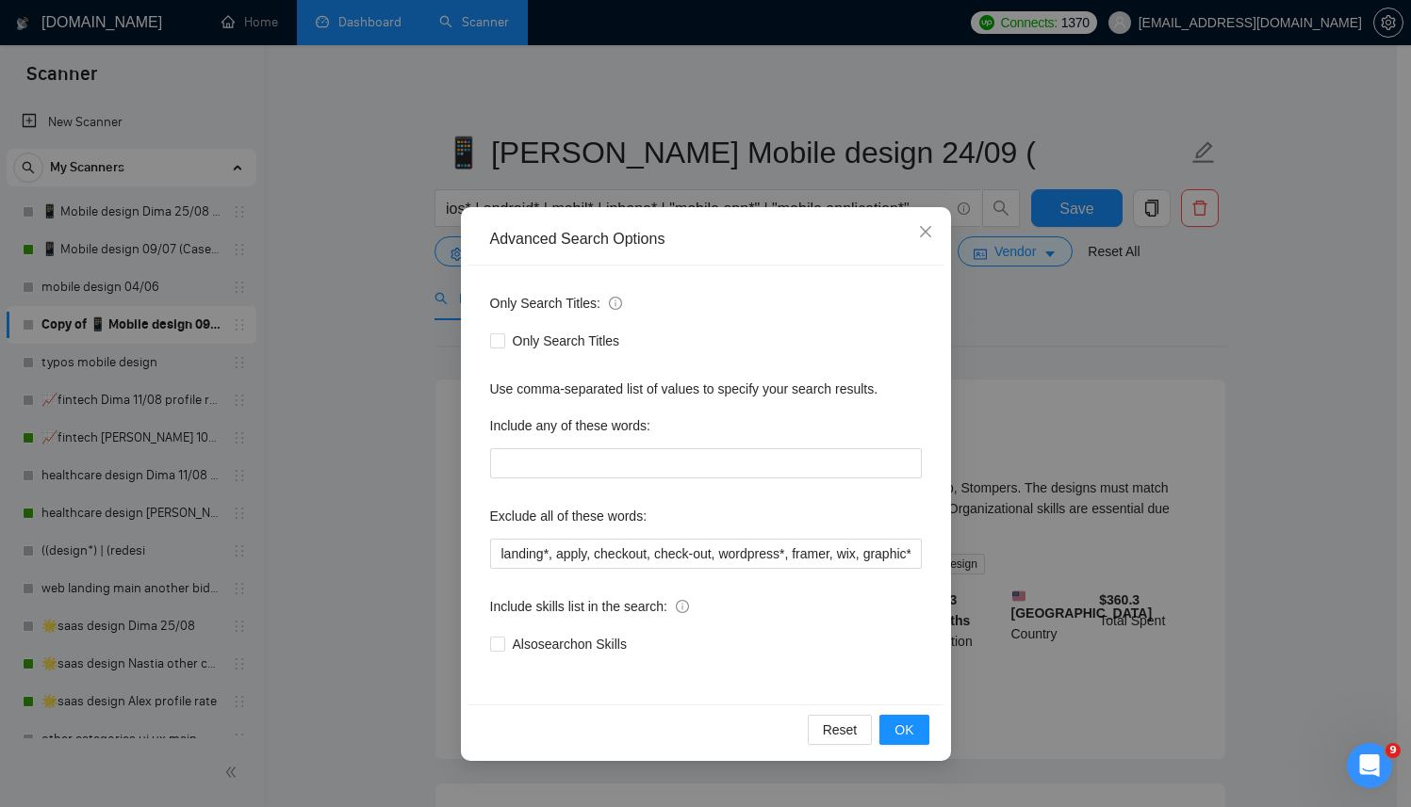
click at [339, 320] on div "Advanced Search Options Only Search Titles: Only Search Titles Use comma-separa…" at bounding box center [705, 403] width 1411 height 807
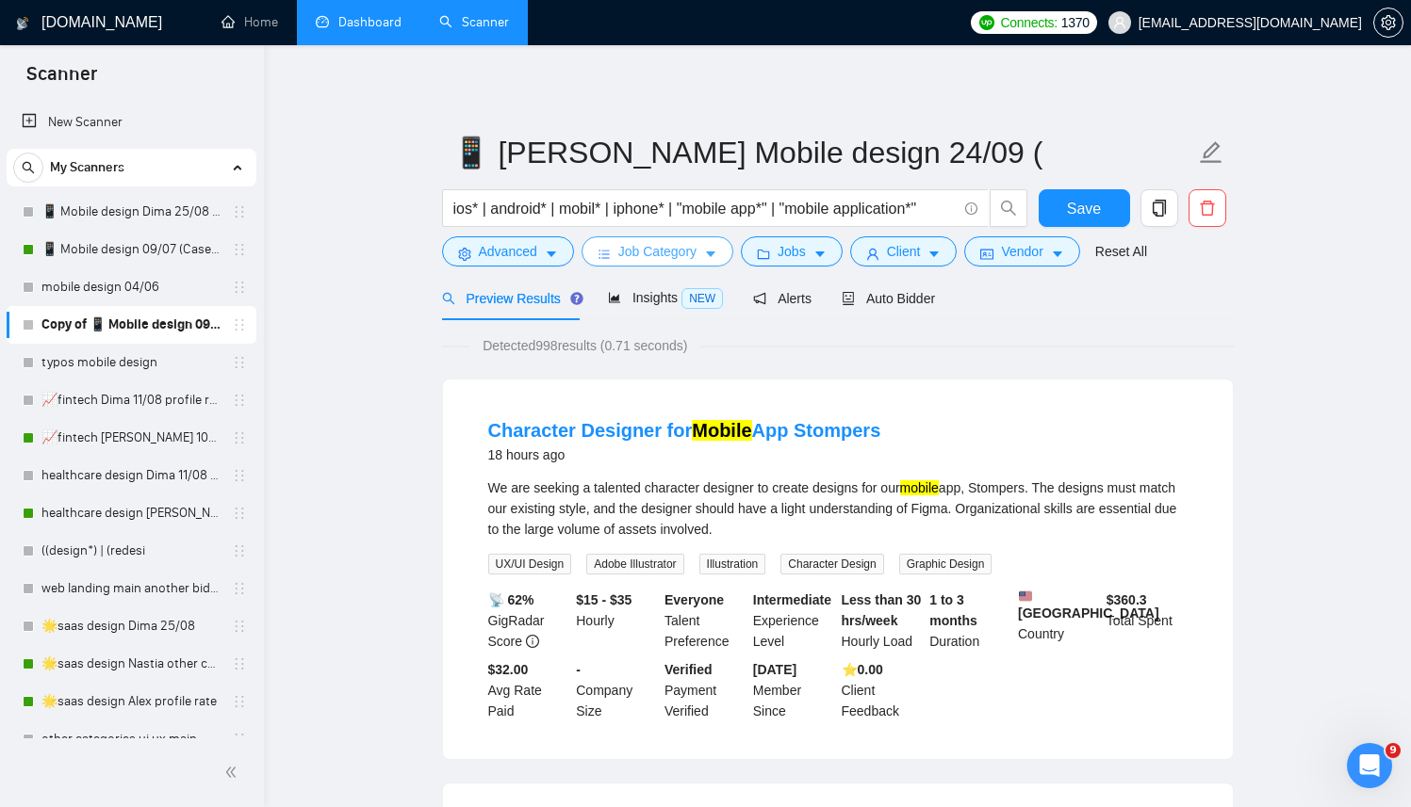
click at [642, 263] on button "Job Category" at bounding box center [657, 252] width 152 height 30
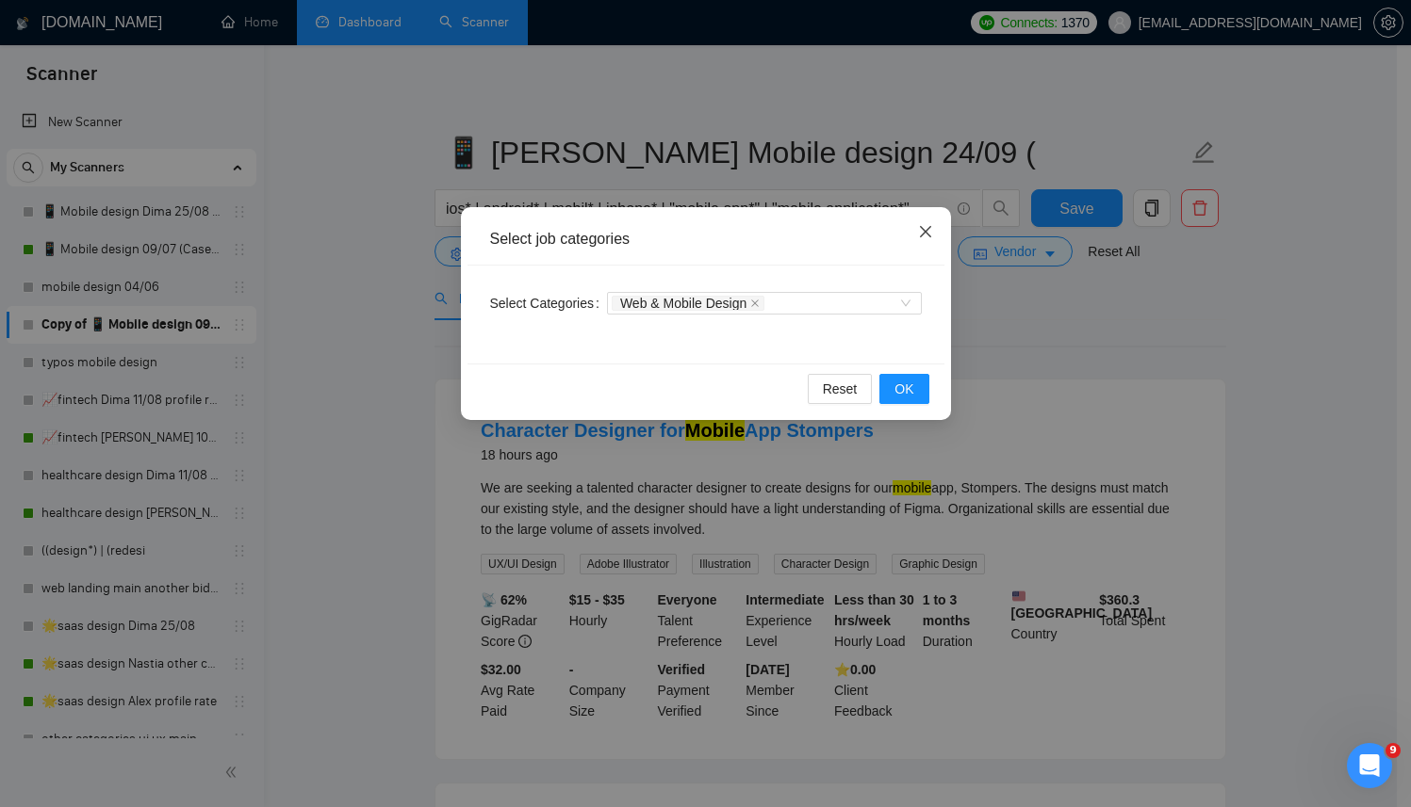
click at [923, 237] on icon "close" at bounding box center [925, 231] width 15 height 15
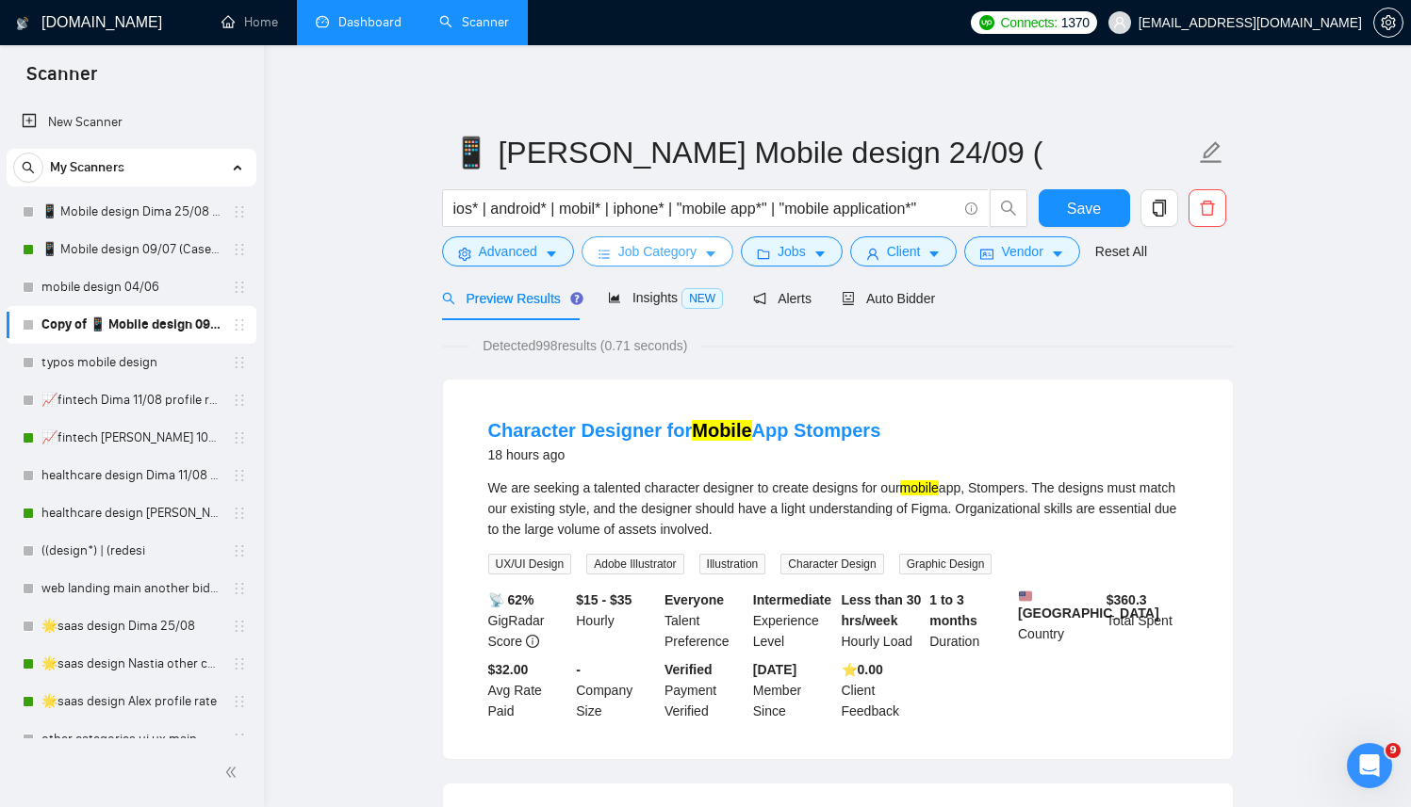
click at [718, 244] on button "Job Category" at bounding box center [657, 252] width 152 height 30
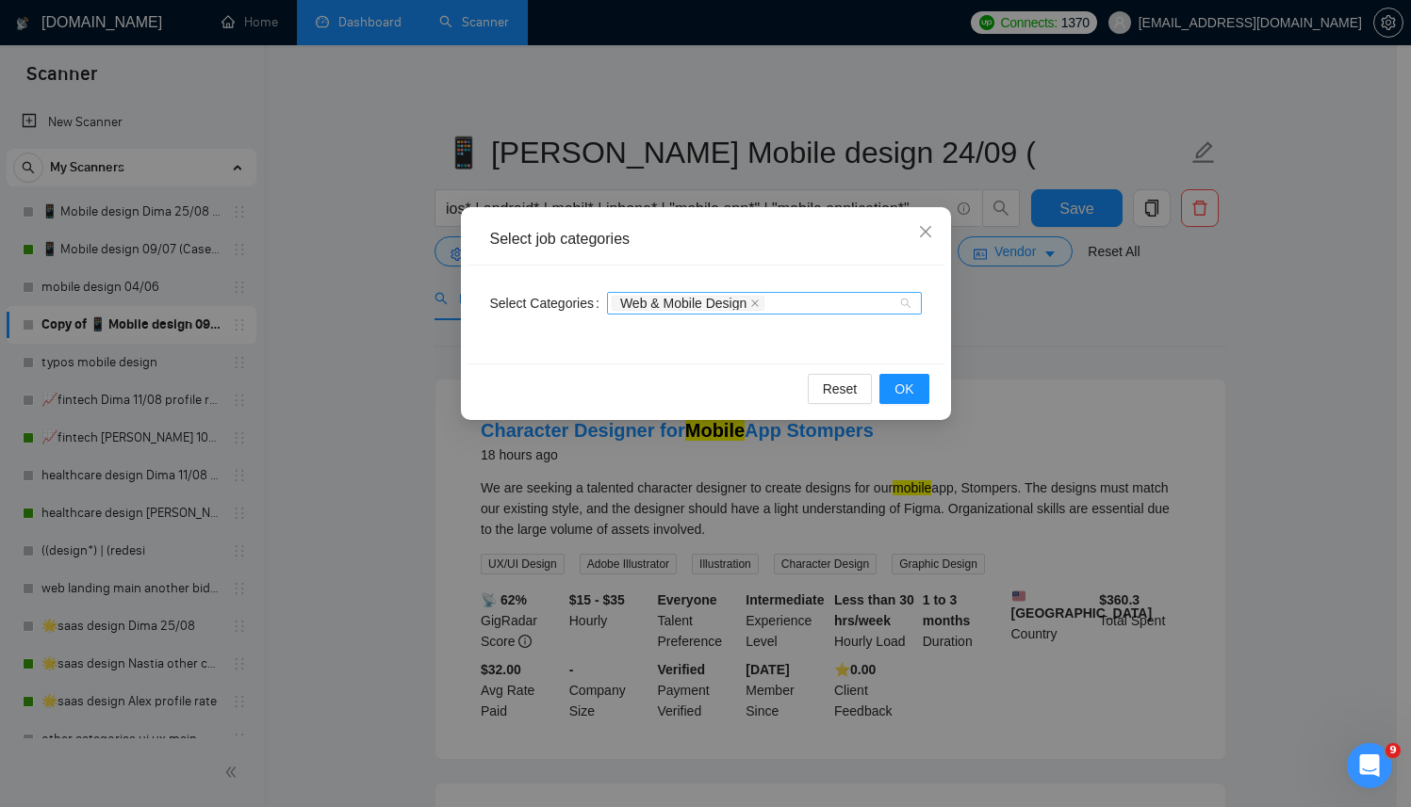
click at [907, 303] on div "Web & Mobile Design" at bounding box center [764, 303] width 315 height 23
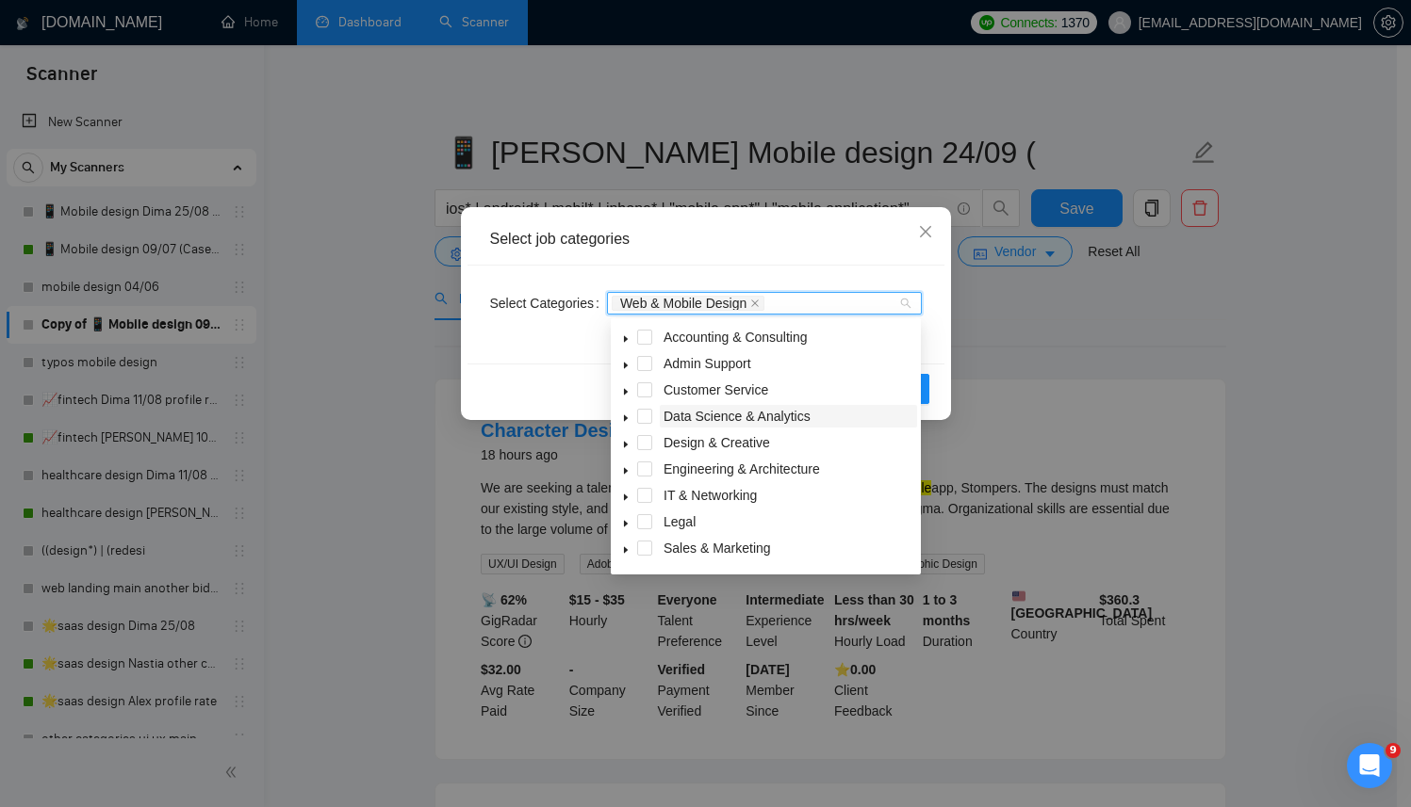
scroll to position [75, 0]
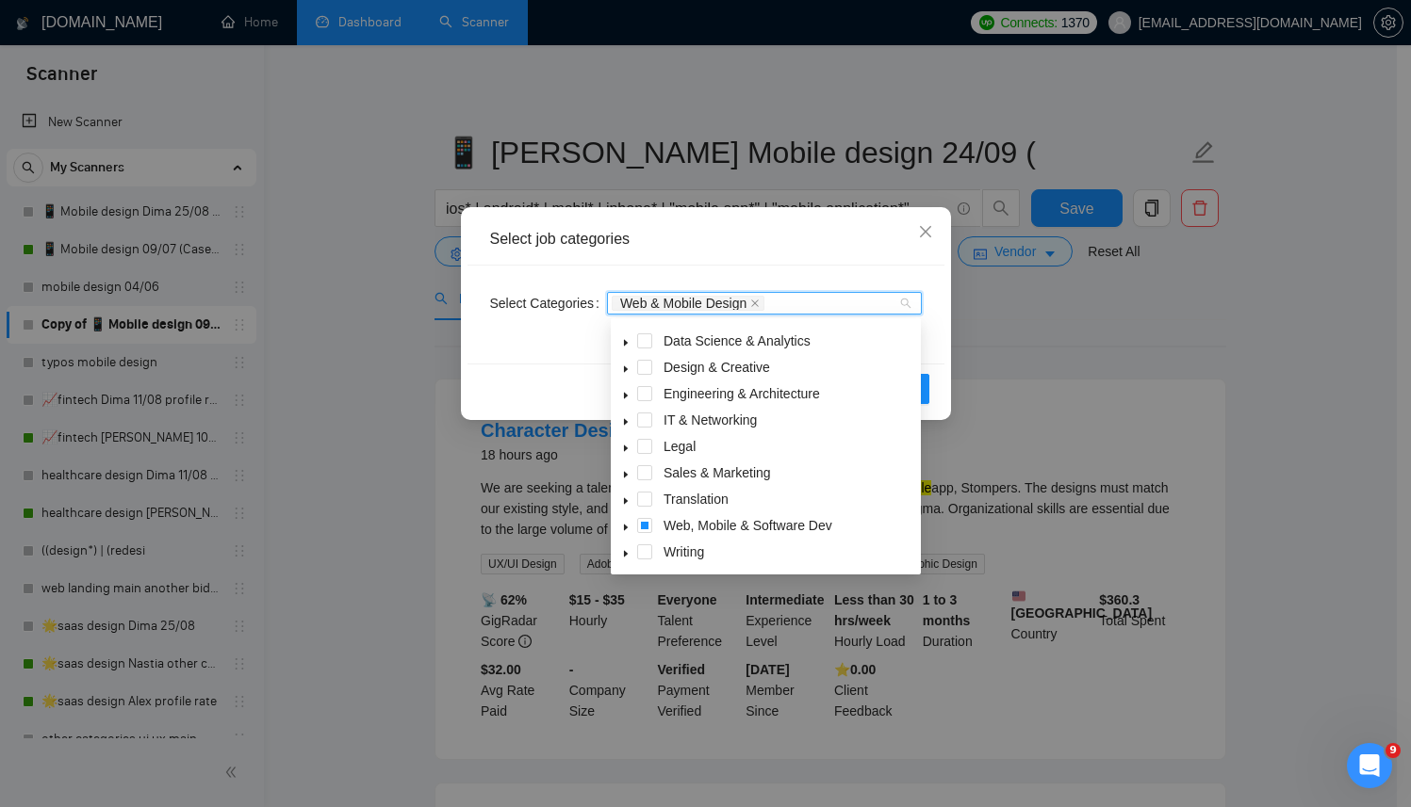
click at [628, 529] on icon "caret-down" at bounding box center [625, 527] width 9 height 9
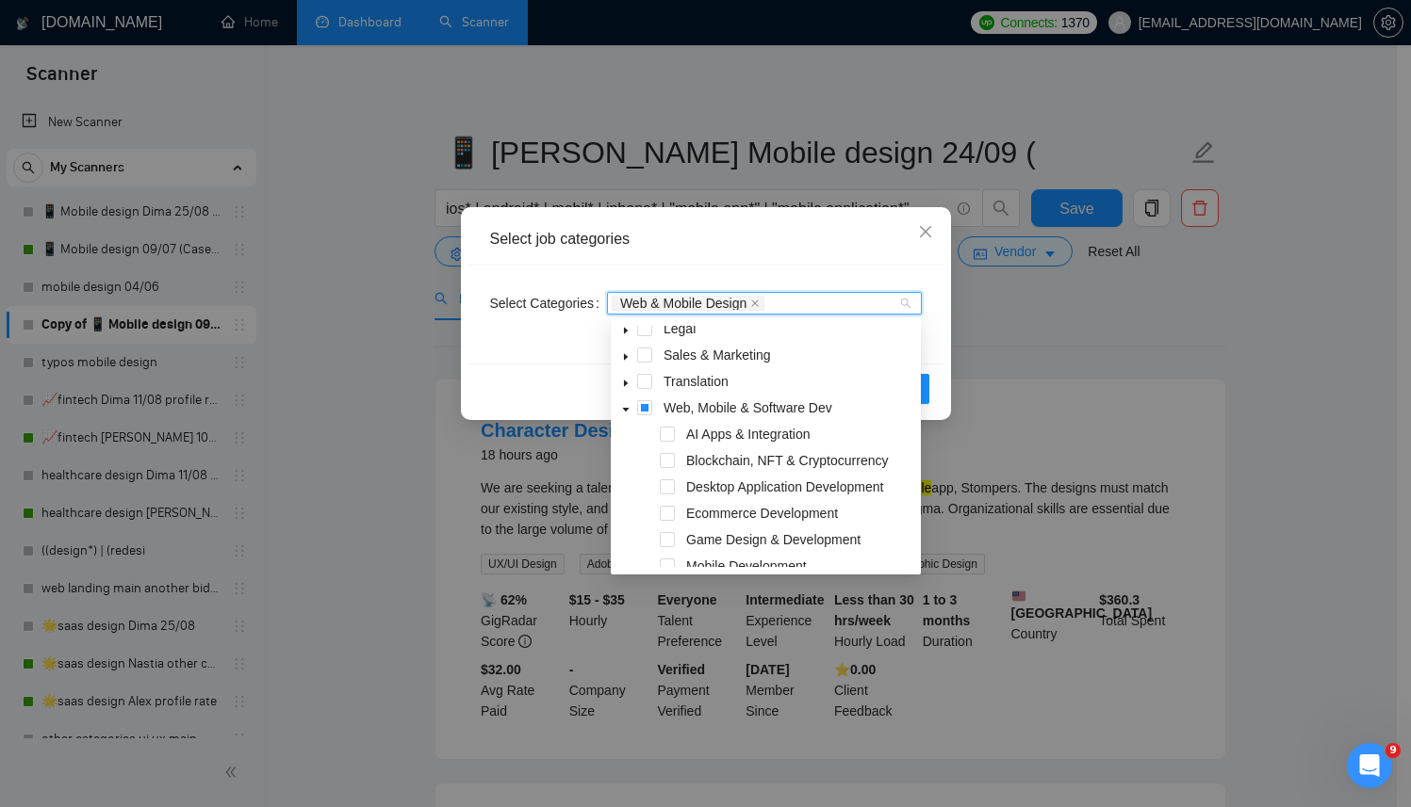
scroll to position [190, 0]
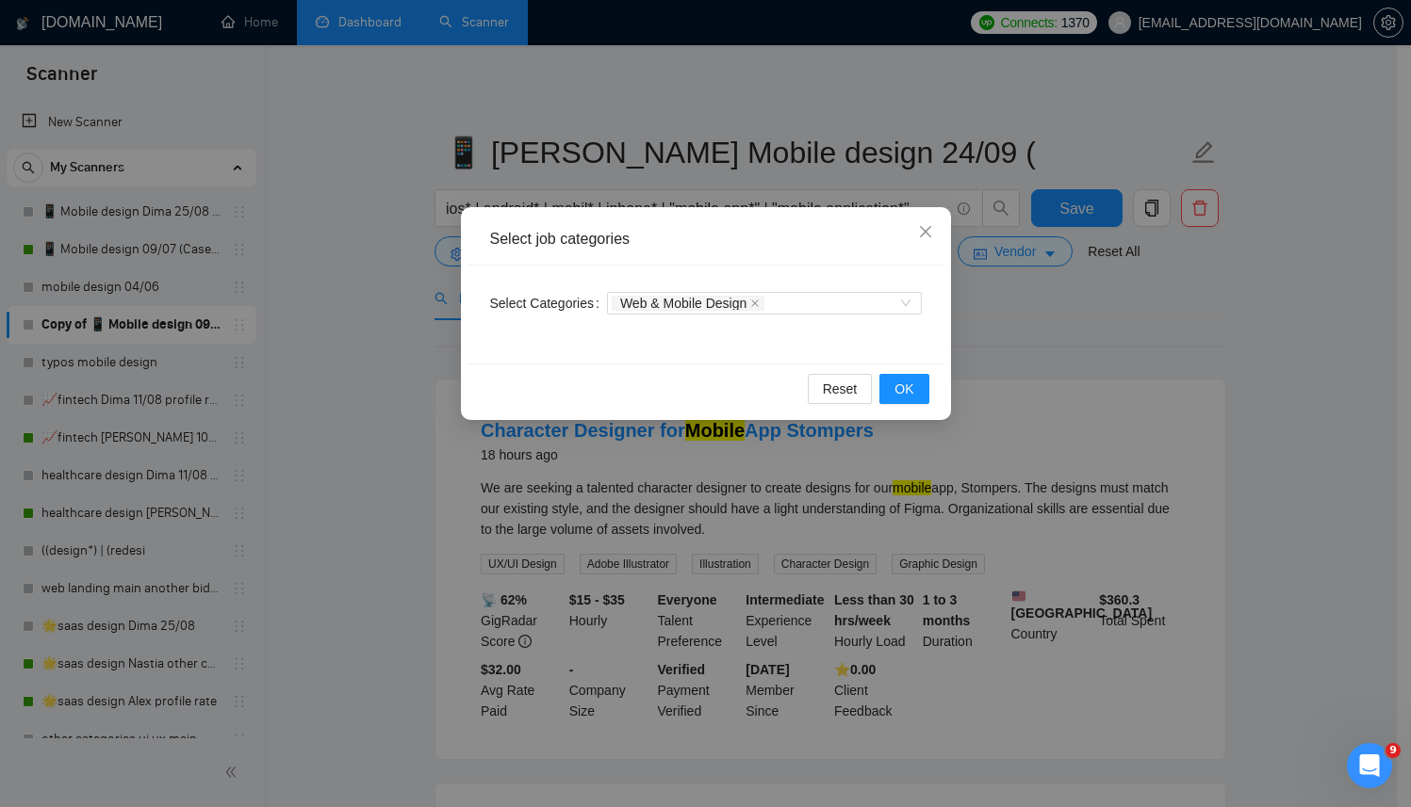
click at [1033, 362] on div "Select job categories Select Categories Web & Mobile Design Reset OK" at bounding box center [705, 403] width 1411 height 807
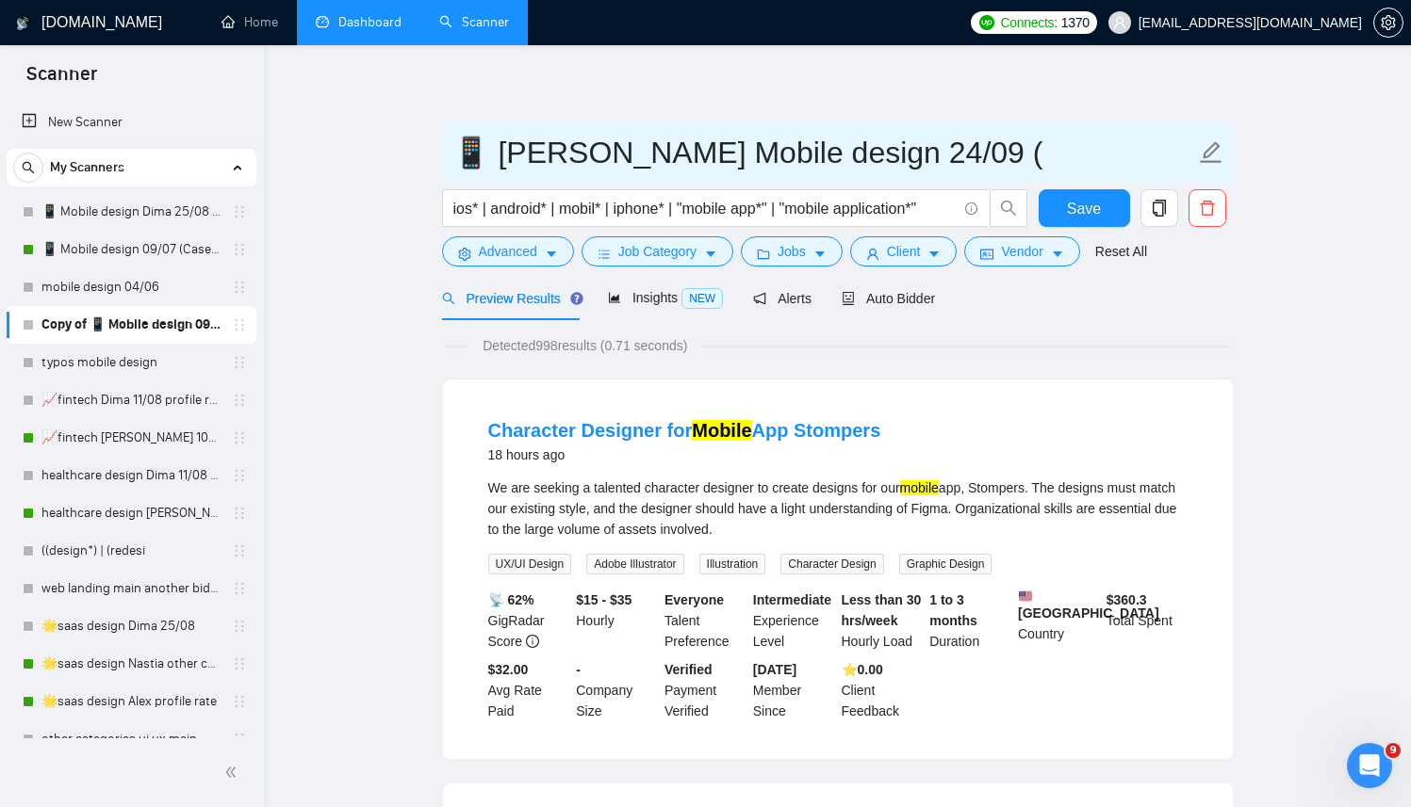
click at [857, 155] on input "📱 Ana Mobile design 24/09 (" at bounding box center [823, 152] width 742 height 47
type input "📱 Ana Mobile design 24/09 (web & mobile design cat)"
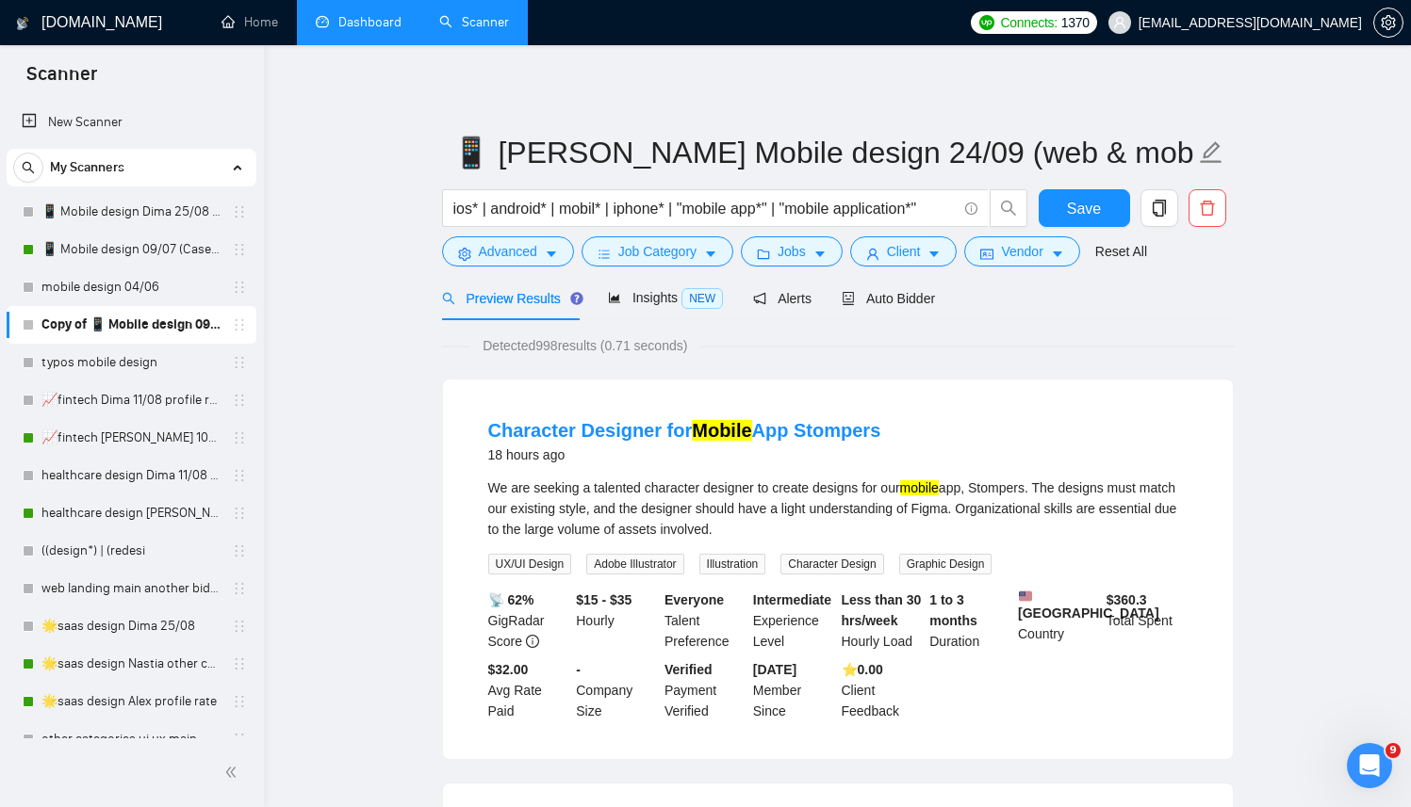
click at [1062, 314] on div "Preview Results Insights NEW Alerts Auto Bidder" at bounding box center [837, 298] width 791 height 44
click at [908, 300] on span "Auto Bidder" at bounding box center [887, 298] width 93 height 15
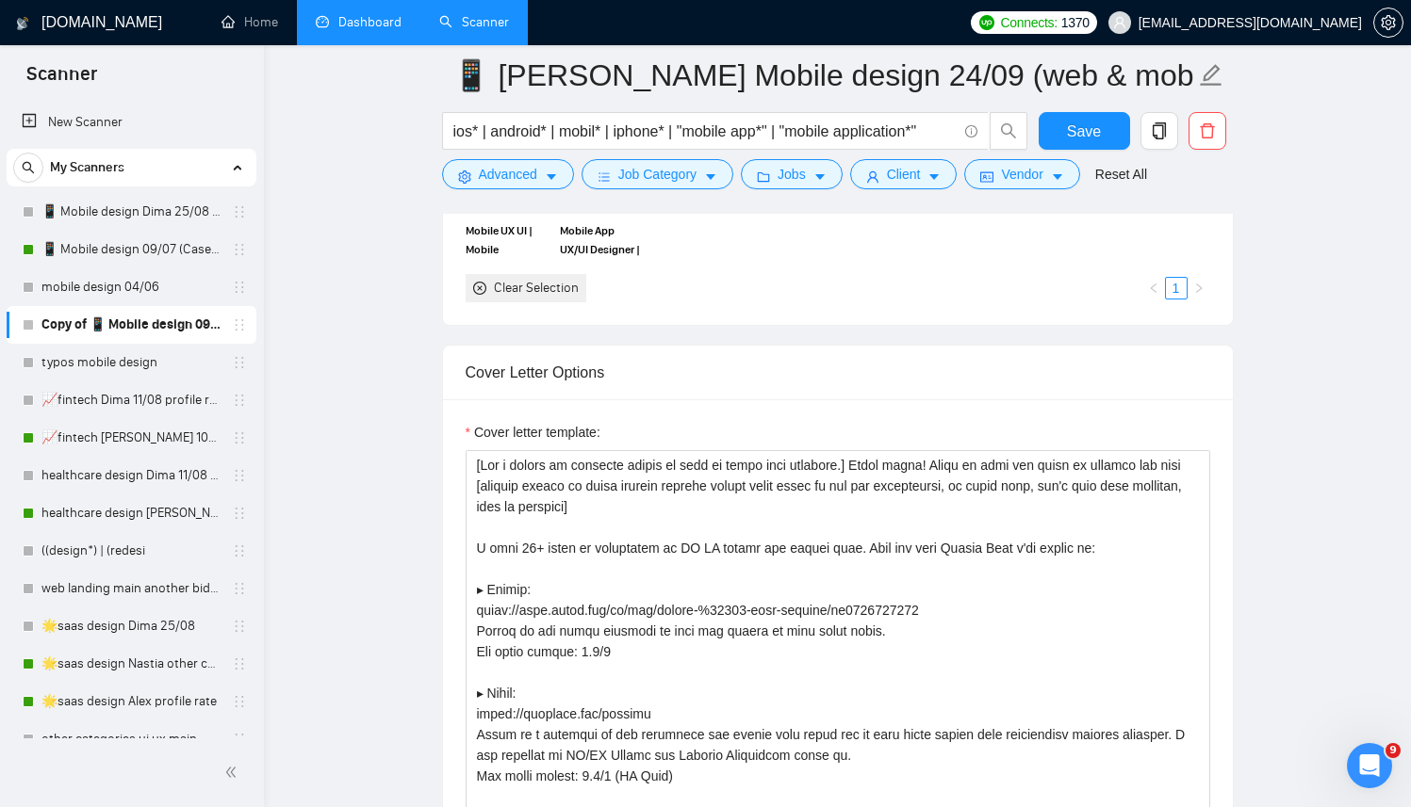
scroll to position [2041, 0]
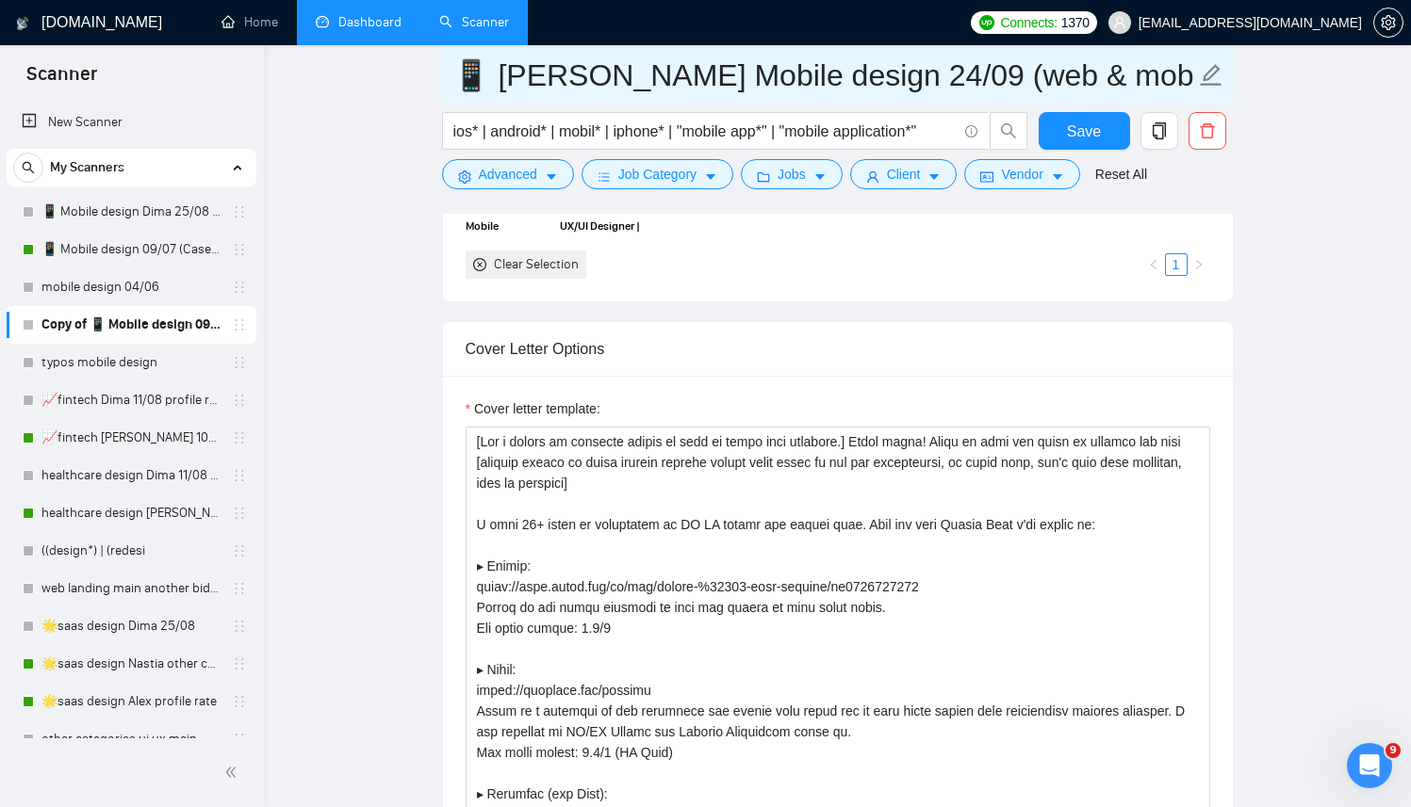
click at [1087, 67] on input "📱 Ana Mobile design 24/09 (web & mobile design cat)" at bounding box center [823, 75] width 742 height 47
click at [1176, 69] on input "📱 Ana Mobile design 24/09 (web & mobile design cat)" at bounding box center [823, 75] width 742 height 47
drag, startPoint x: 1172, startPoint y: 72, endPoint x: 850, endPoint y: 82, distance: 322.4
click at [850, 82] on input "📱 Ana Mobile design 24/09 (web & mobile design cat)" at bounding box center [823, 75] width 742 height 47
type input "📱 [PERSON_NAME] Mobile design 24/09 (mob des cat/deck)"
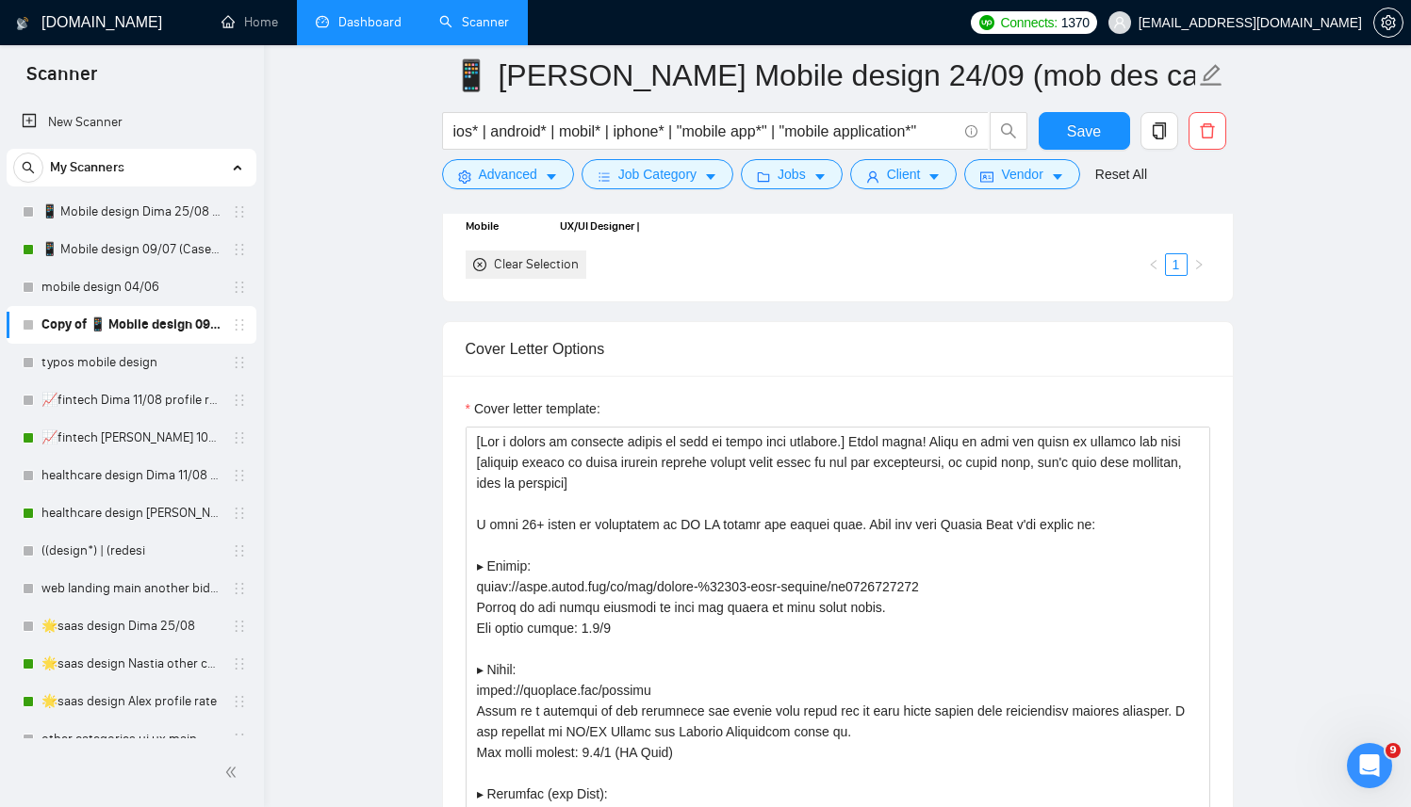
click at [1268, 204] on main "📱 Ana Mobile design 24/09 (mob des cat/deck) ios* | android* | mobil* | iphone*…" at bounding box center [837, 623] width 1086 height 5177
click at [733, 496] on textarea "Cover letter template:" at bounding box center [837, 639] width 744 height 424
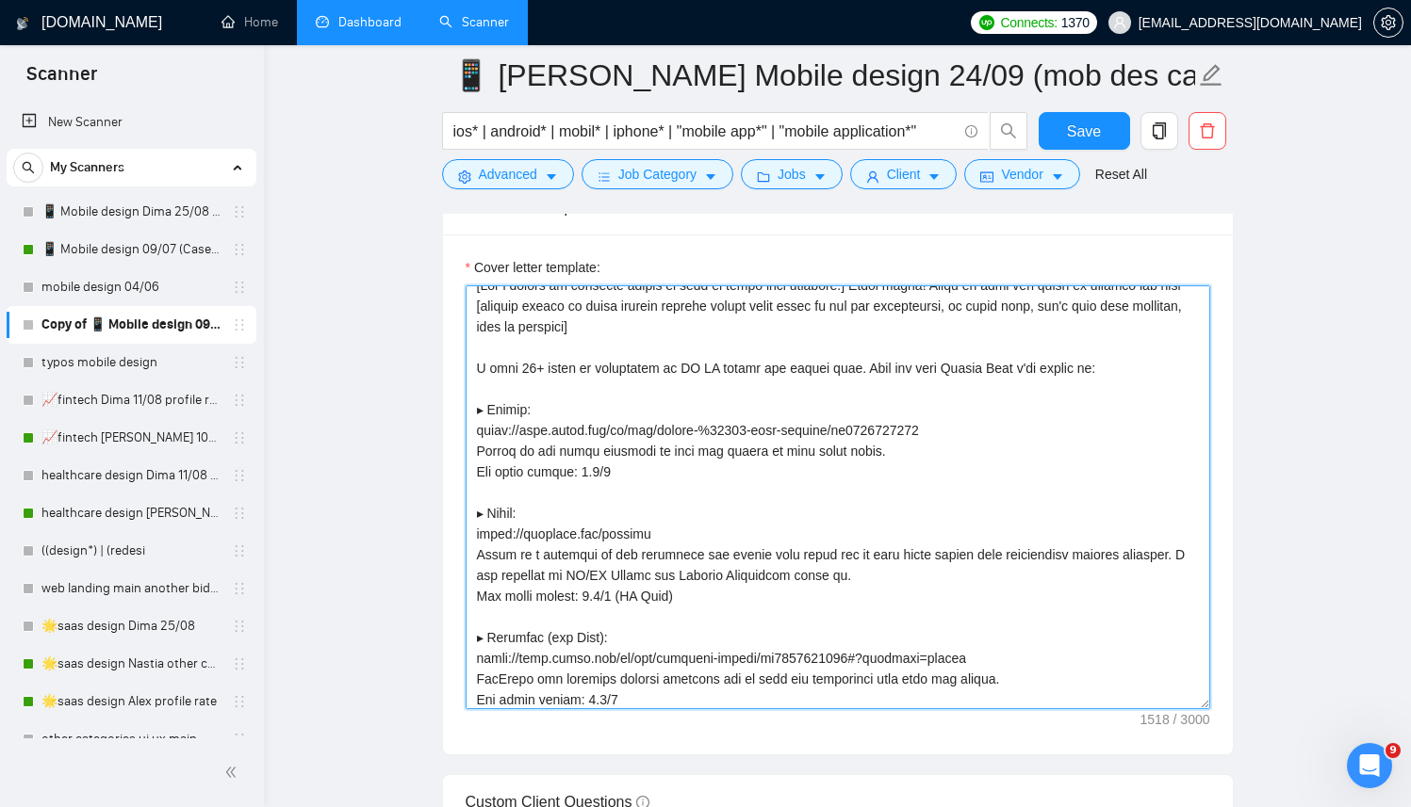
scroll to position [2185, 0]
click at [1037, 361] on textarea "Cover letter template:" at bounding box center [837, 495] width 744 height 424
click at [546, 409] on textarea "Cover letter template:" at bounding box center [837, 495] width 744 height 424
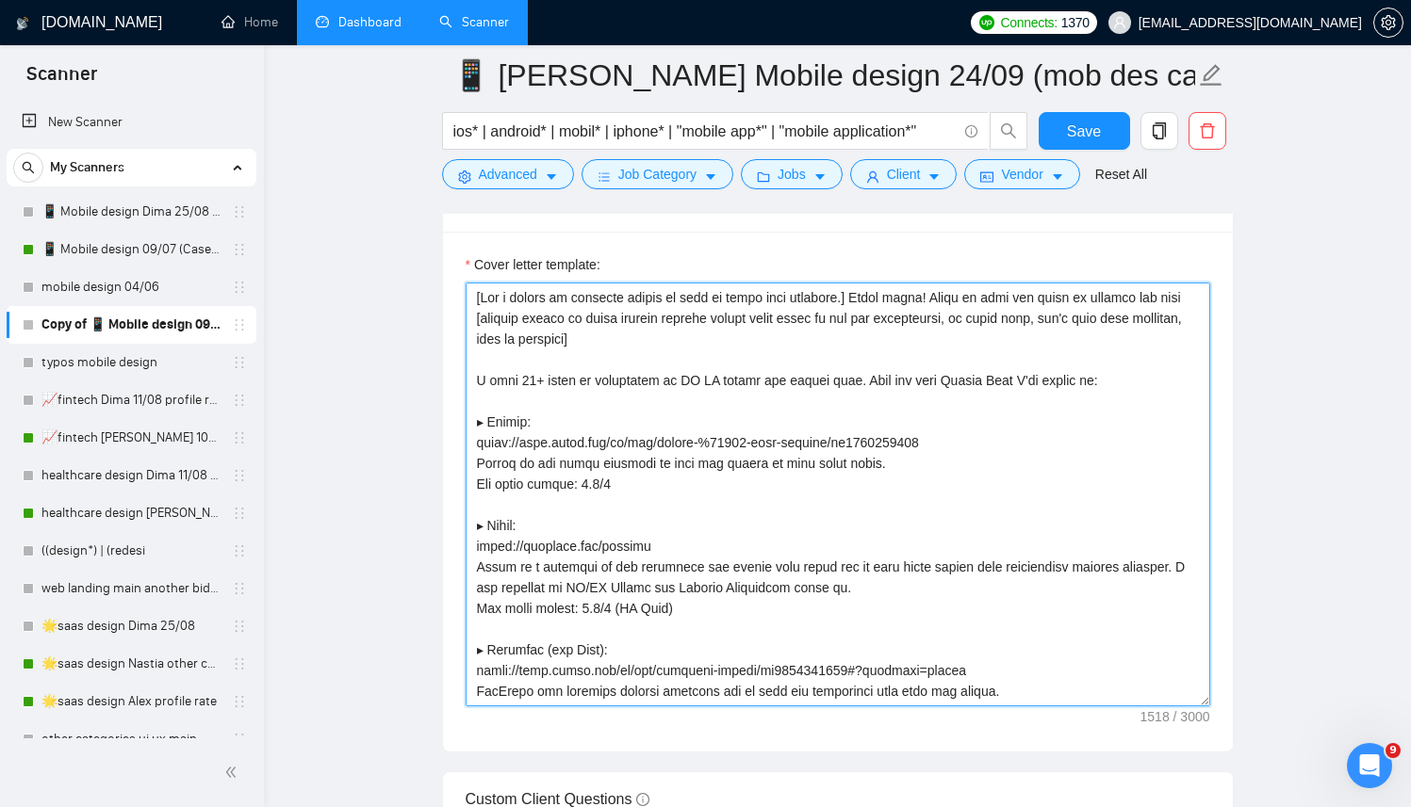
scroll to position [8, 0]
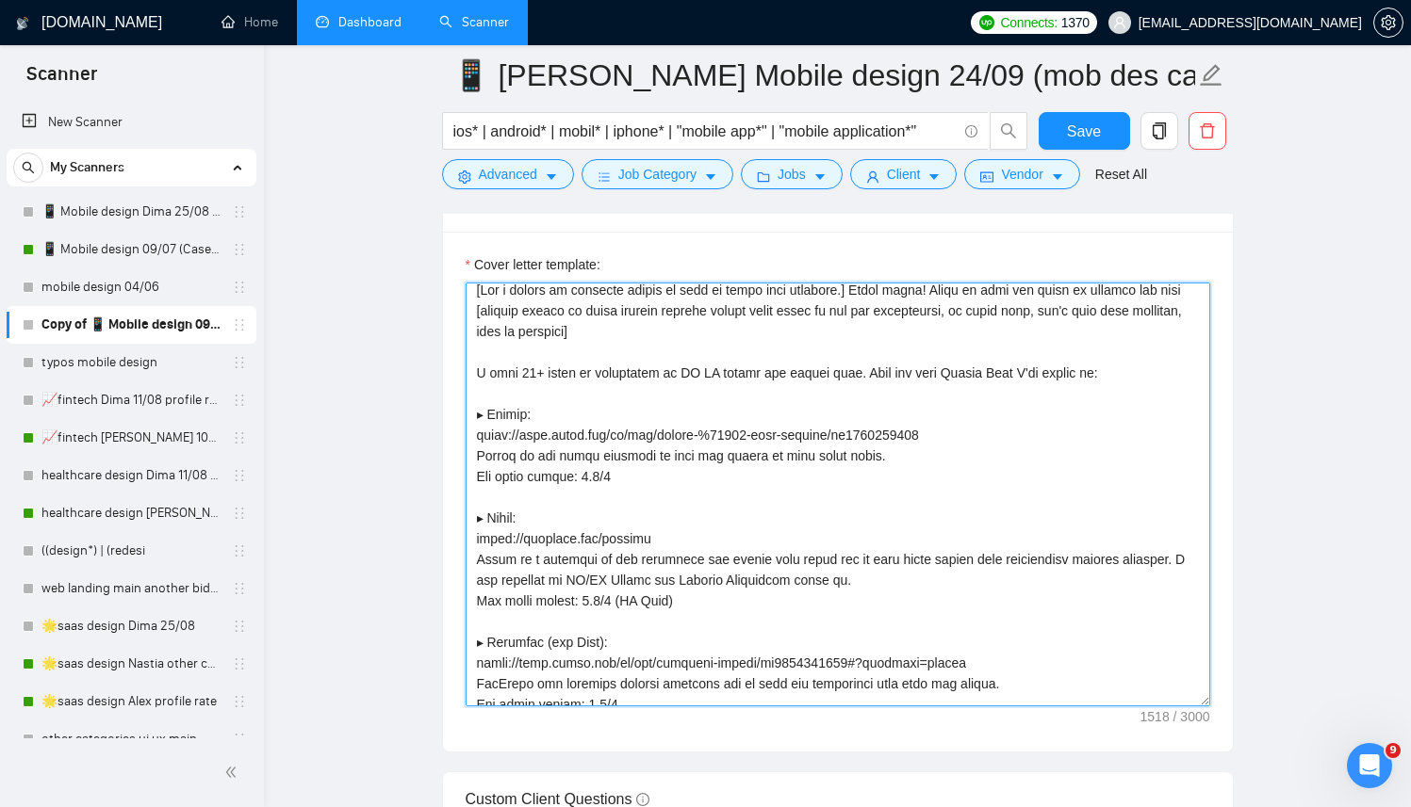
click at [866, 374] on textarea "Cover letter template:" at bounding box center [837, 495] width 744 height 424
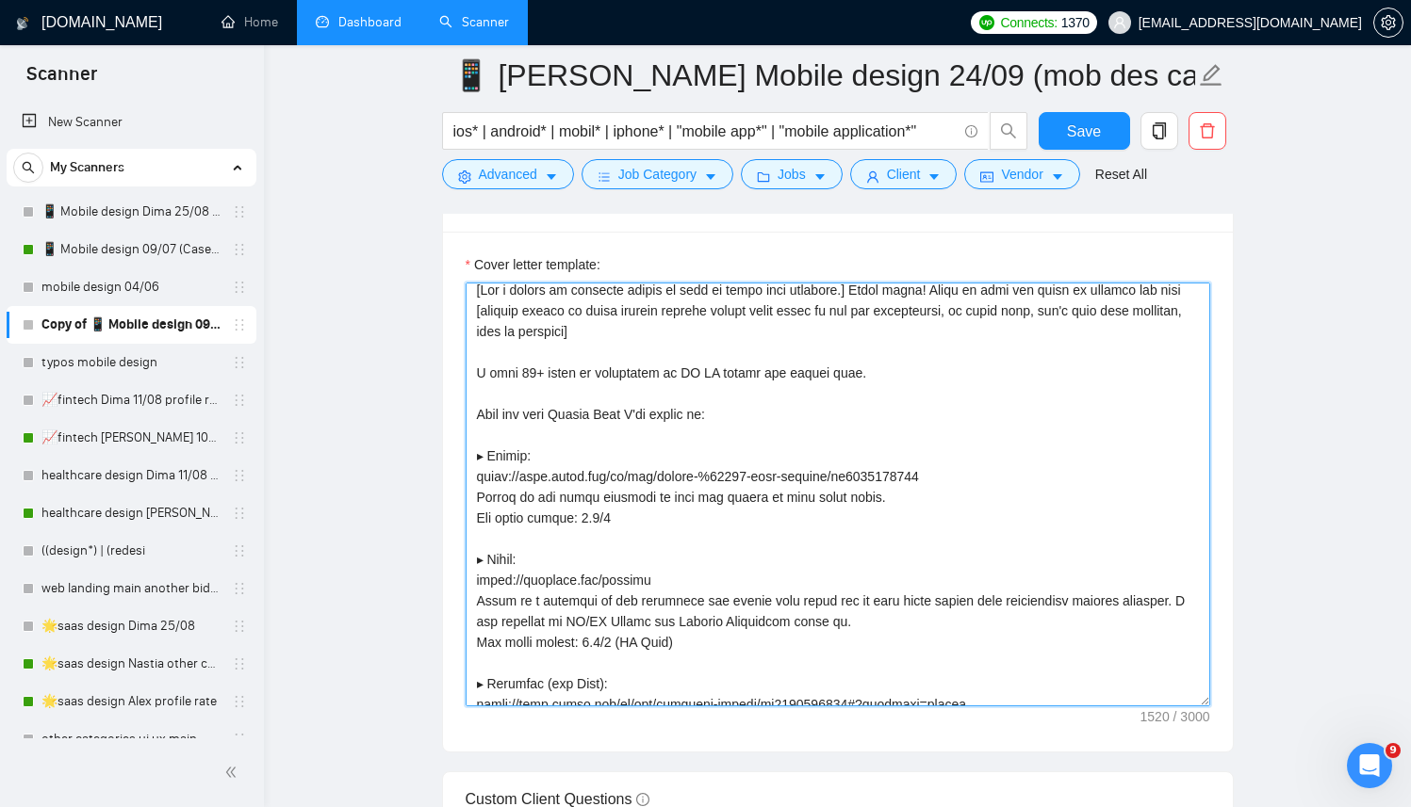
click at [534, 416] on textarea "Cover letter template:" at bounding box center [837, 495] width 744 height 424
click at [861, 366] on textarea "Cover letter template:" at bounding box center [837, 495] width 744 height 424
paste textarea "https://decks.huemachine.co/mobile.pdf"
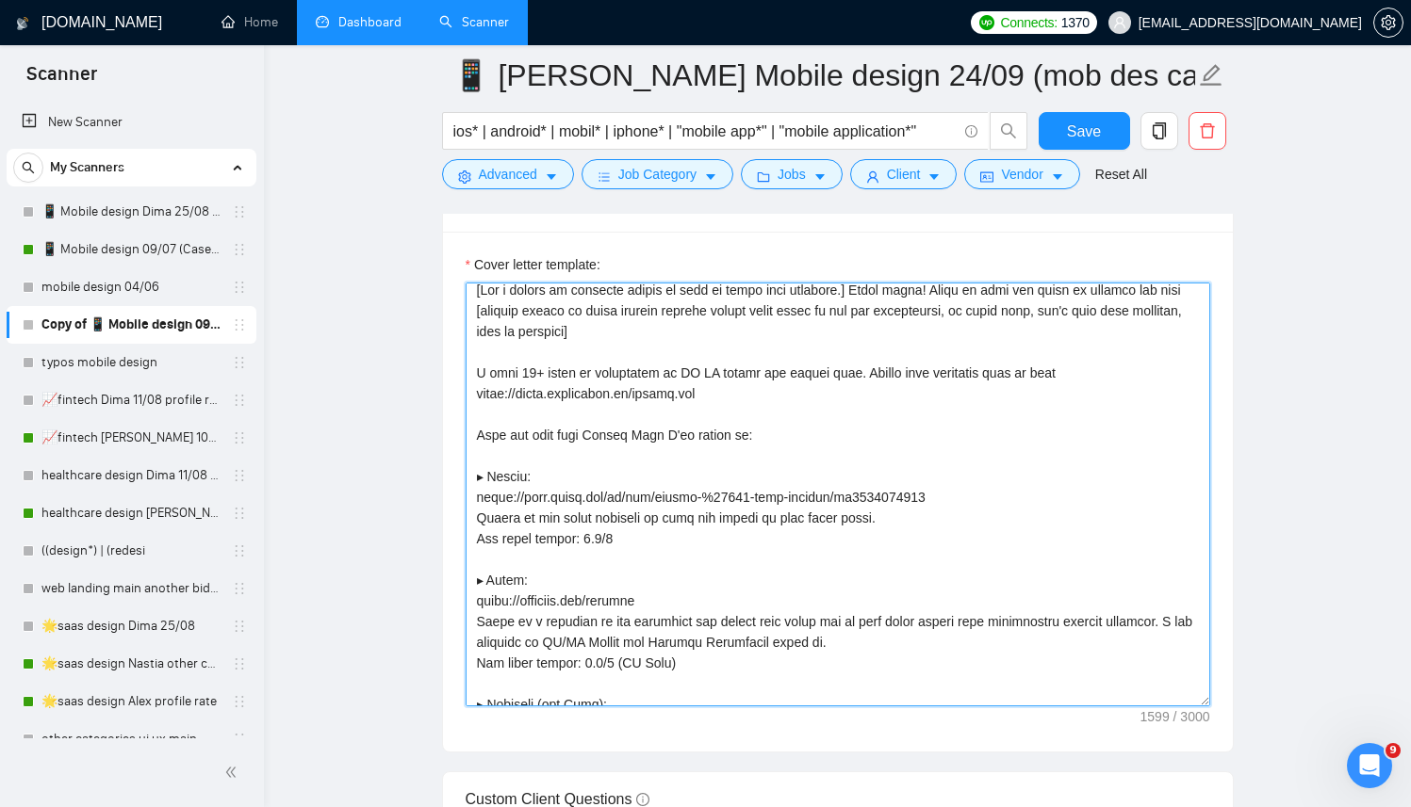
click at [936, 370] on textarea "Cover letter template:" at bounding box center [837, 495] width 744 height 424
click at [1038, 375] on textarea "Cover letter template:" at bounding box center [837, 495] width 744 height 424
click at [980, 370] on textarea "Cover letter template:" at bounding box center [837, 495] width 744 height 424
click at [1036, 373] on textarea "Cover letter template:" at bounding box center [837, 495] width 744 height 424
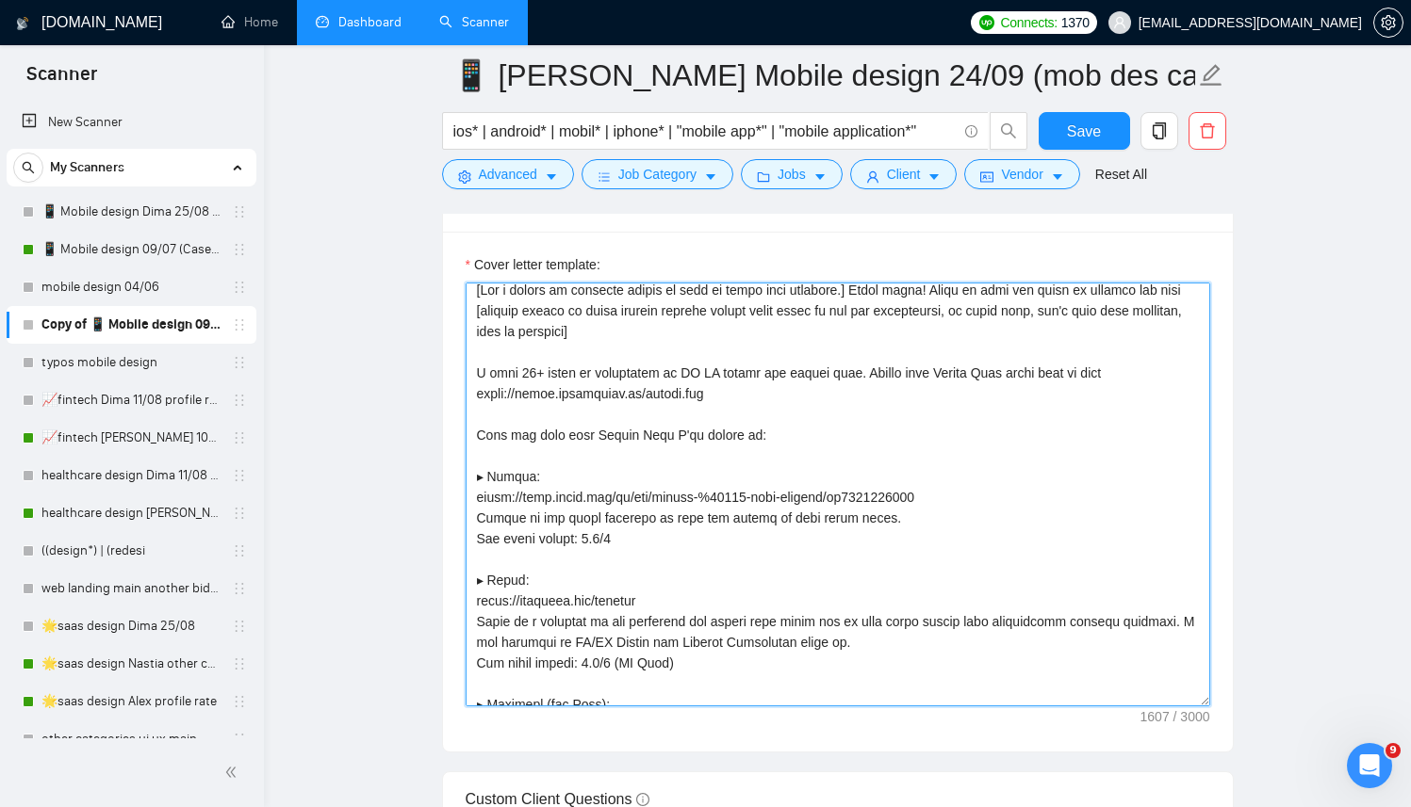
click at [1036, 373] on textarea "Cover letter template:" at bounding box center [837, 495] width 744 height 424
click at [798, 387] on textarea "Cover letter template:" at bounding box center [837, 495] width 744 height 424
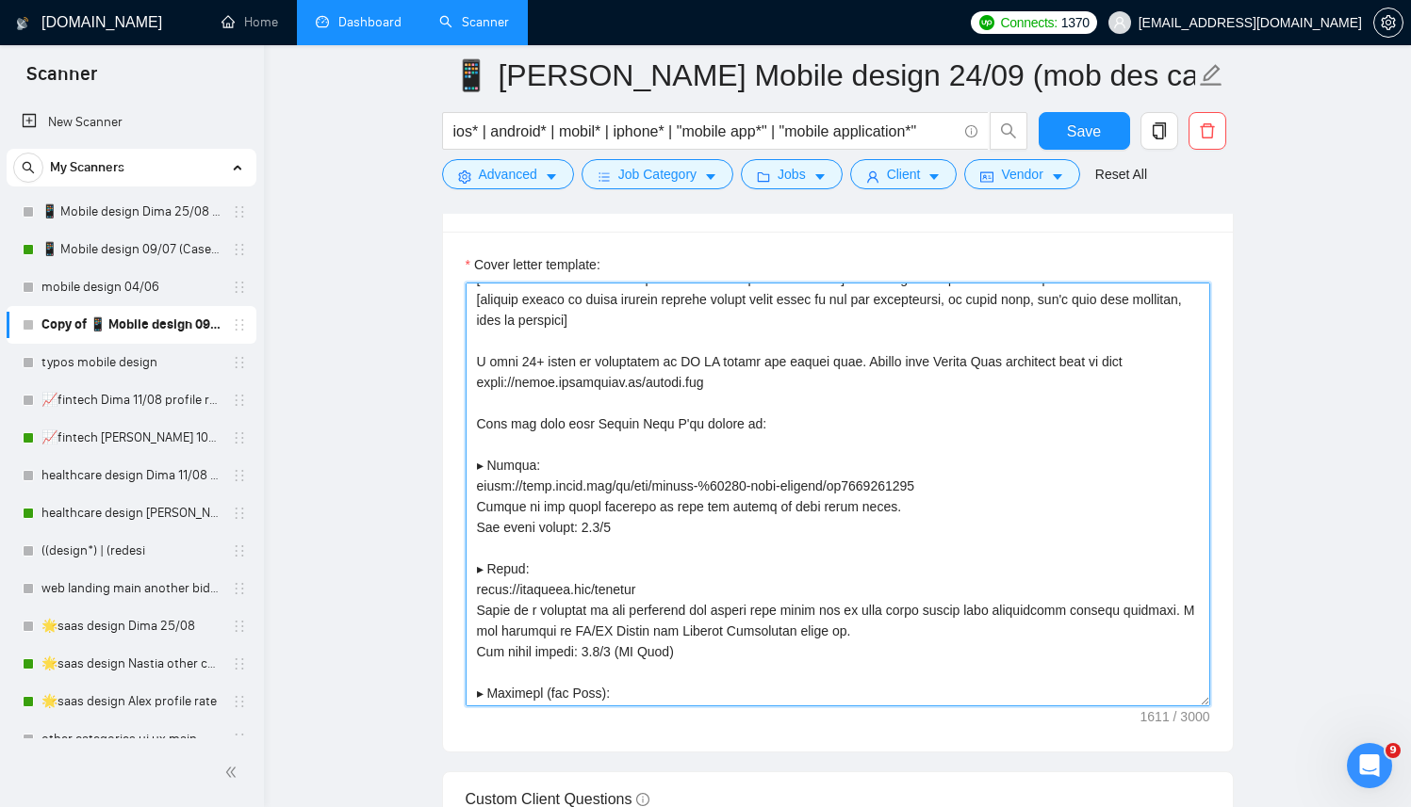
scroll to position [0, 0]
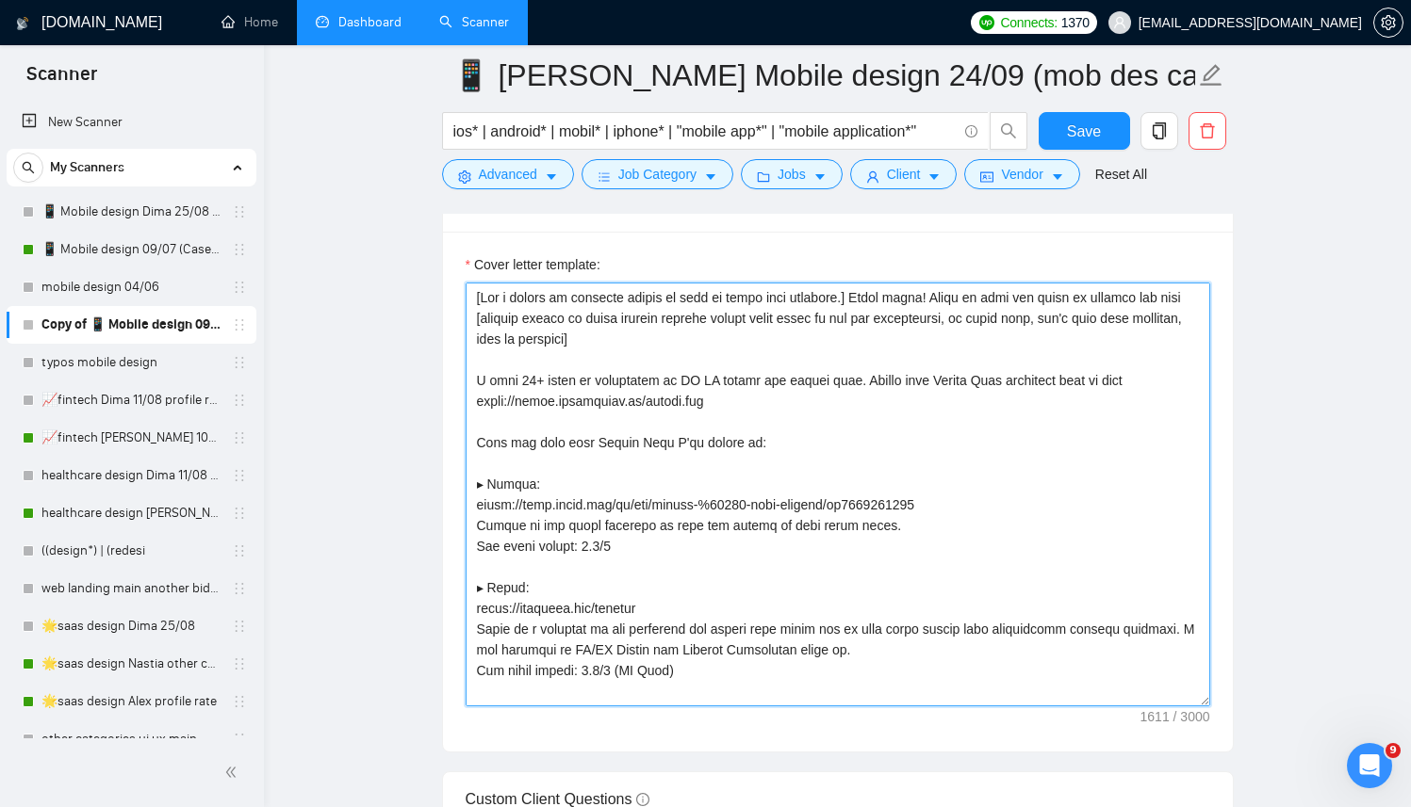
click at [596, 441] on textarea "Cover letter template:" at bounding box center [837, 495] width 744 height 424
drag, startPoint x: 700, startPoint y: 442, endPoint x: 785, endPoint y: 442, distance: 84.8
click at [785, 442] on textarea "Cover letter template:" at bounding box center [837, 495] width 744 height 424
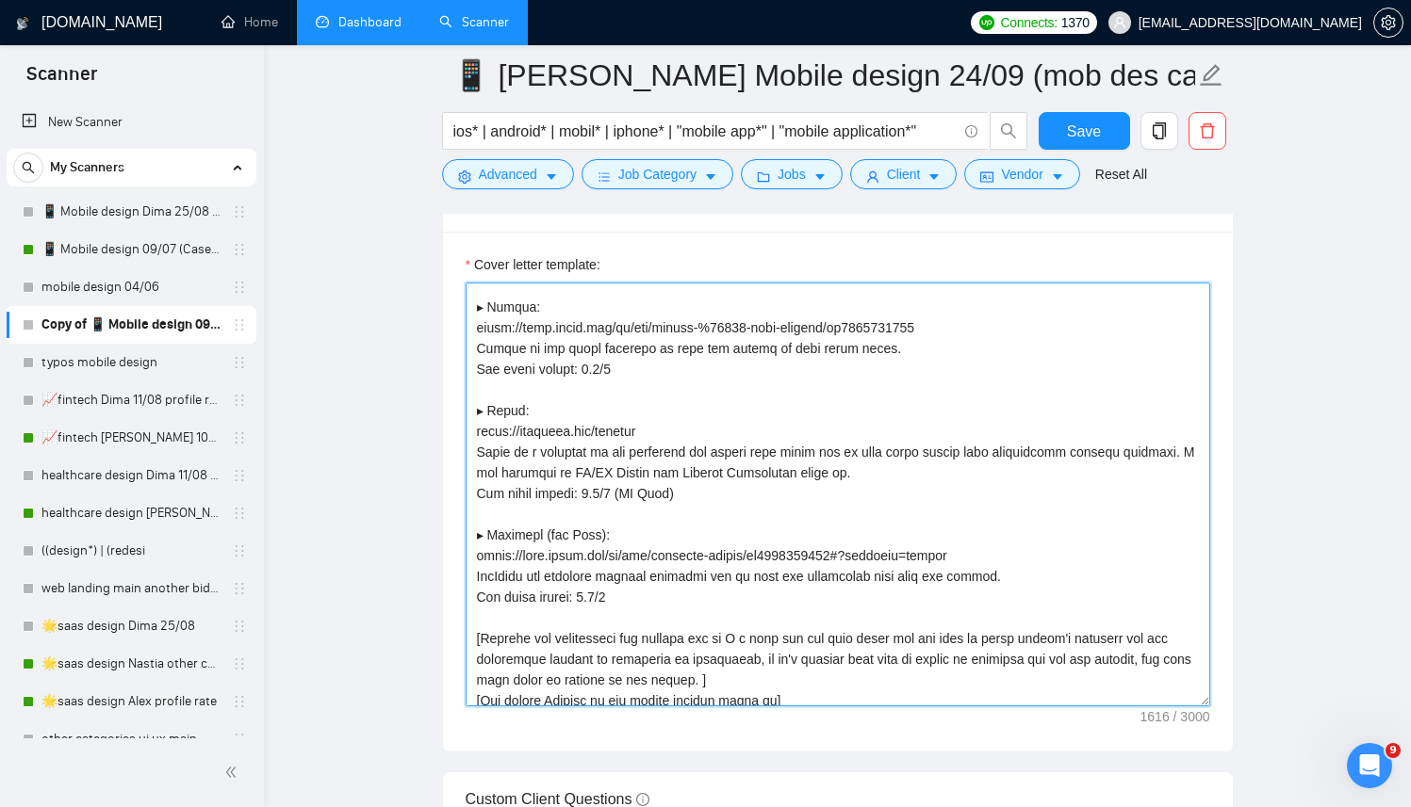
scroll to position [352, 0]
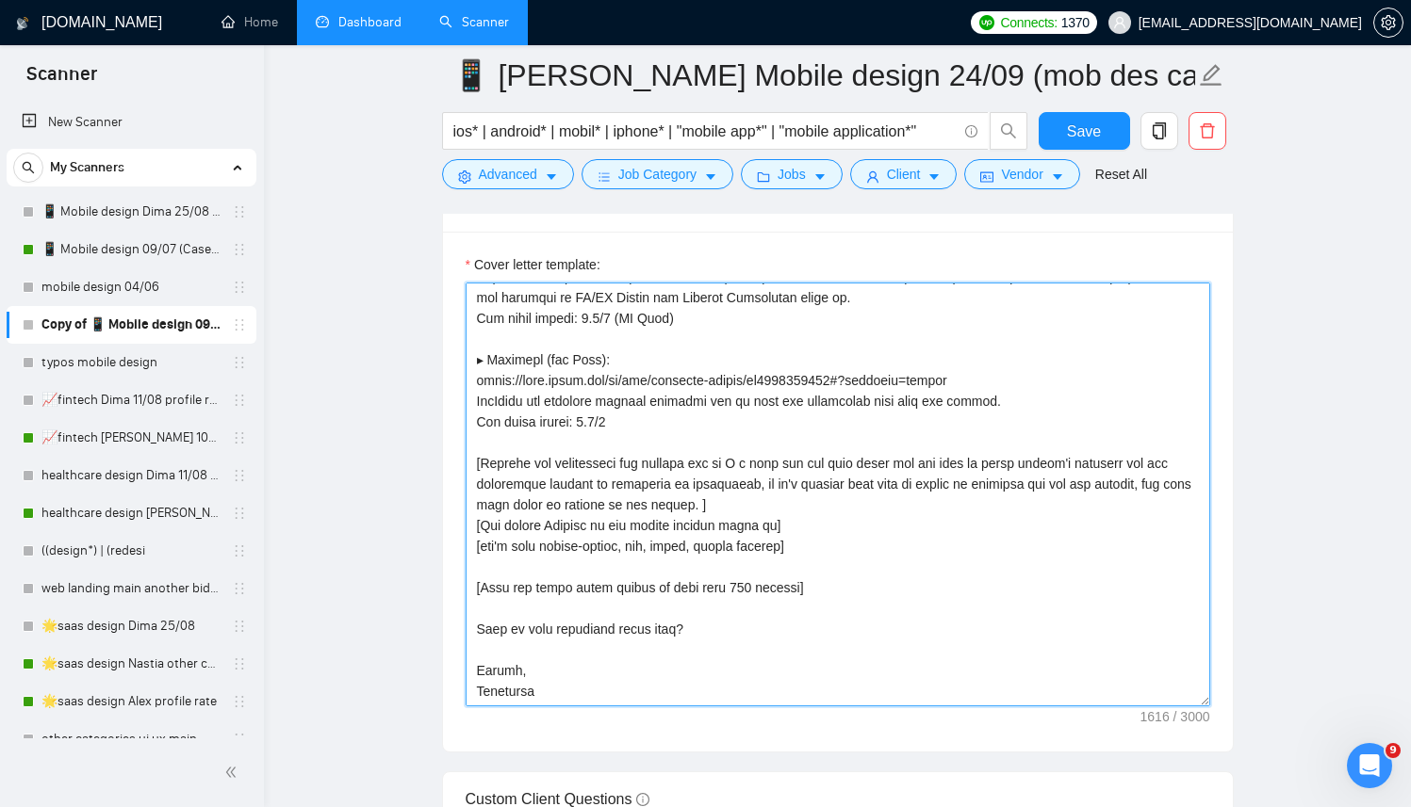
drag, startPoint x: 762, startPoint y: 503, endPoint x: 432, endPoint y: 454, distance: 334.3
click at [431, 454] on main "📱 Ana Mobile design 24/09 (mob des cat/deck) ios* | android* | mobil* | iphone*…" at bounding box center [837, 478] width 1086 height 5177
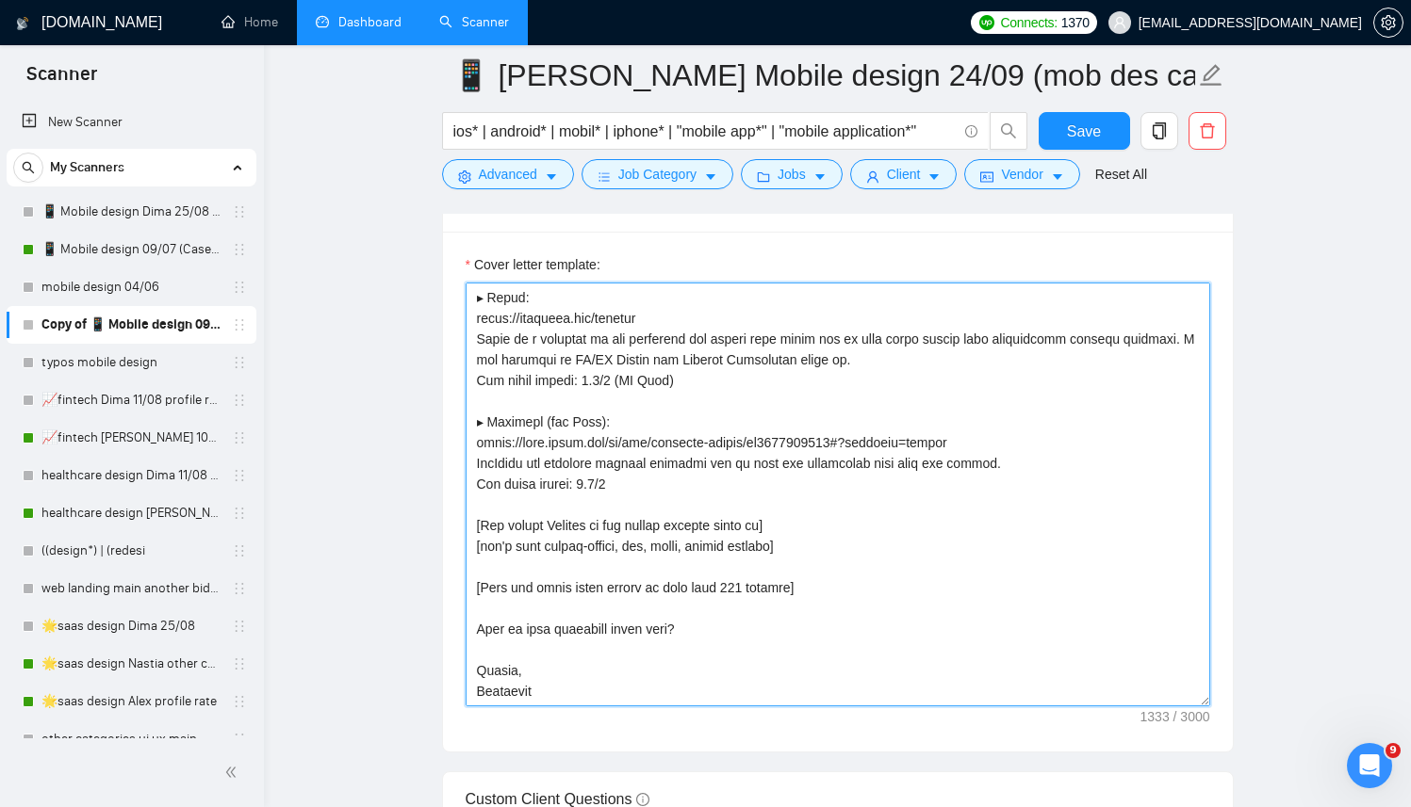
scroll to position [290, 0]
drag, startPoint x: 696, startPoint y: 622, endPoint x: 476, endPoint y: 624, distance: 220.5
click at [476, 624] on textarea "Cover letter template:" at bounding box center [837, 495] width 744 height 424
drag, startPoint x: 872, startPoint y: 583, endPoint x: 463, endPoint y: 586, distance: 408.9
click at [463, 586] on div "Cover letter template:" at bounding box center [838, 492] width 790 height 520
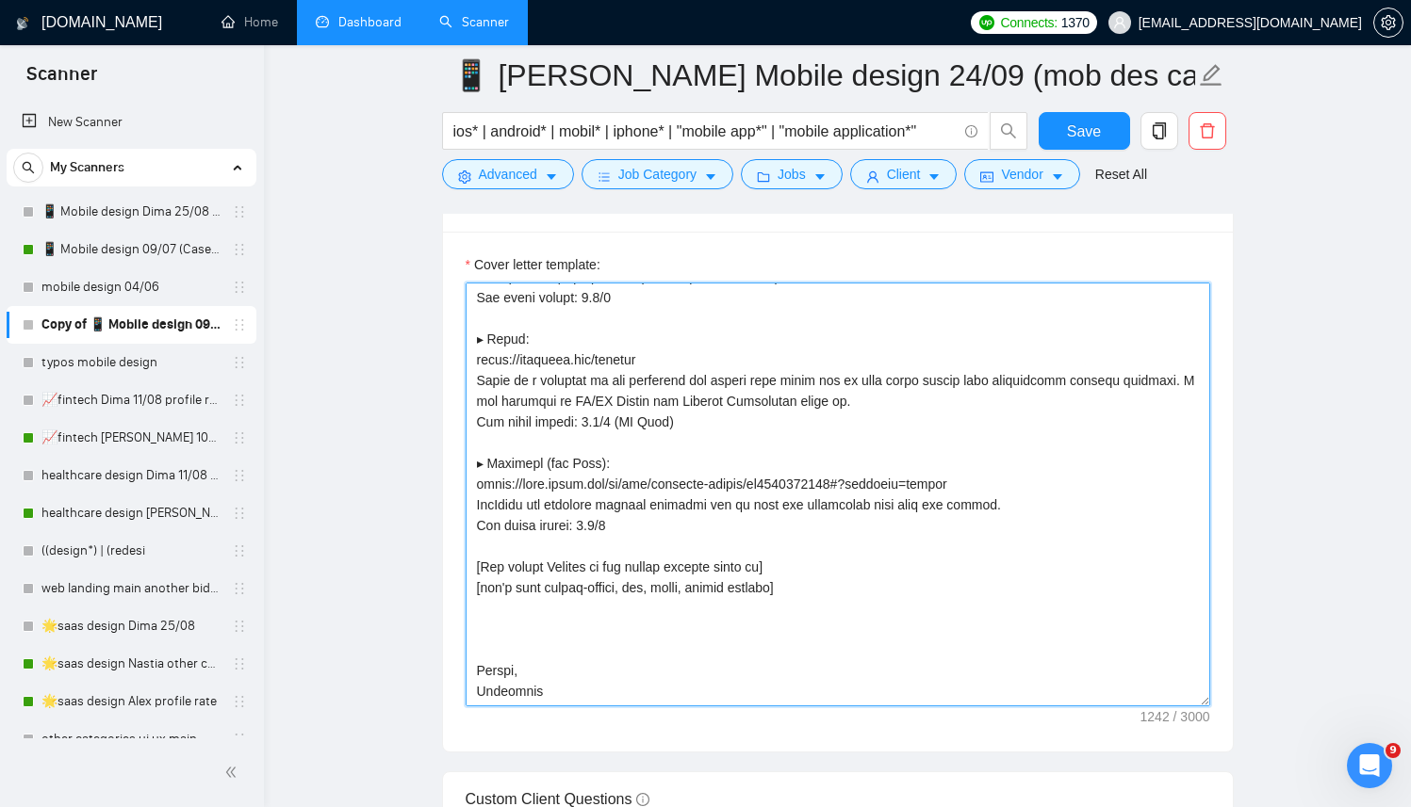
scroll to position [249, 0]
click at [487, 626] on textarea "Cover letter template:" at bounding box center [837, 495] width 744 height 424
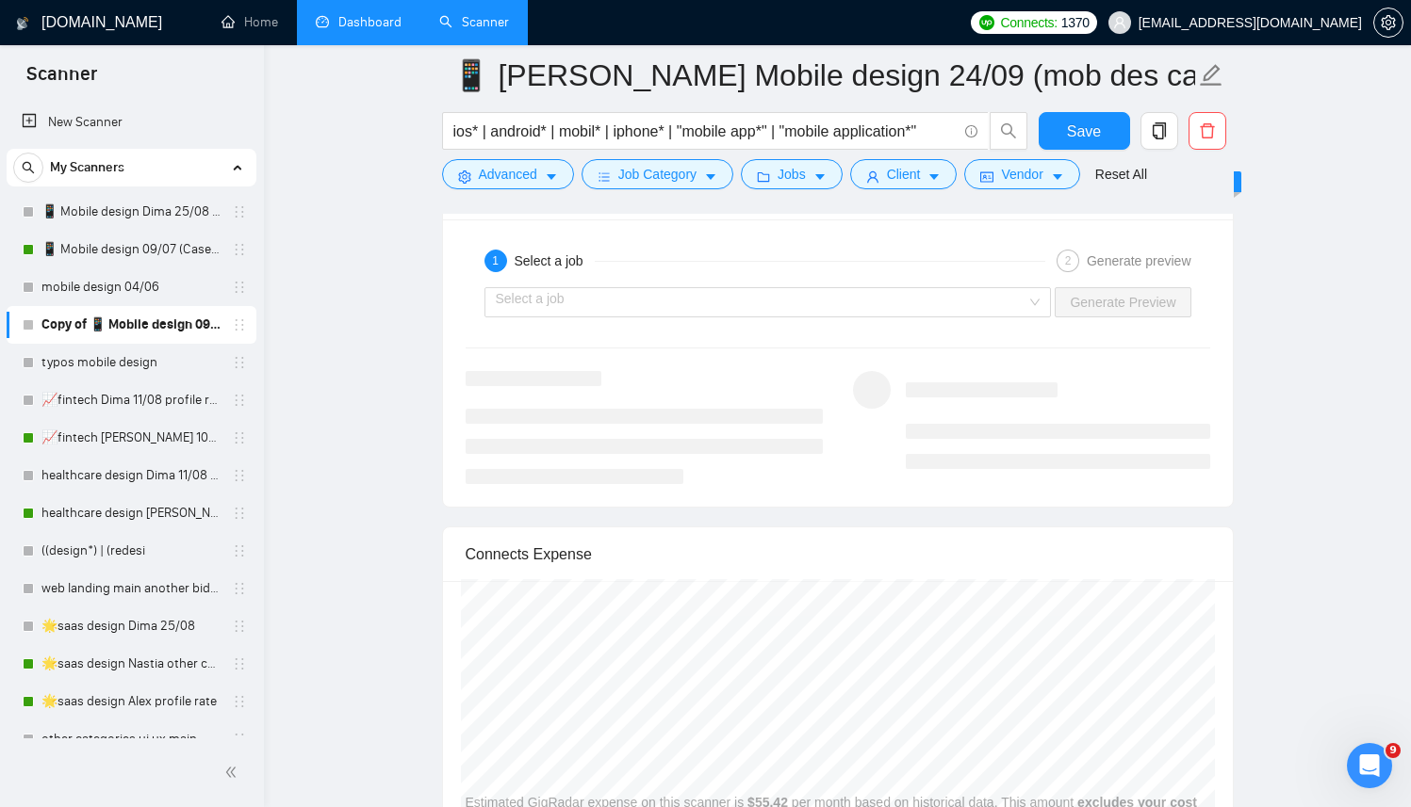
scroll to position [3698, 0]
type textarea "[Use a couple of relevant emojis to make my first line brighter.] Hello there! …"
click at [974, 288] on input "search" at bounding box center [761, 297] width 531 height 28
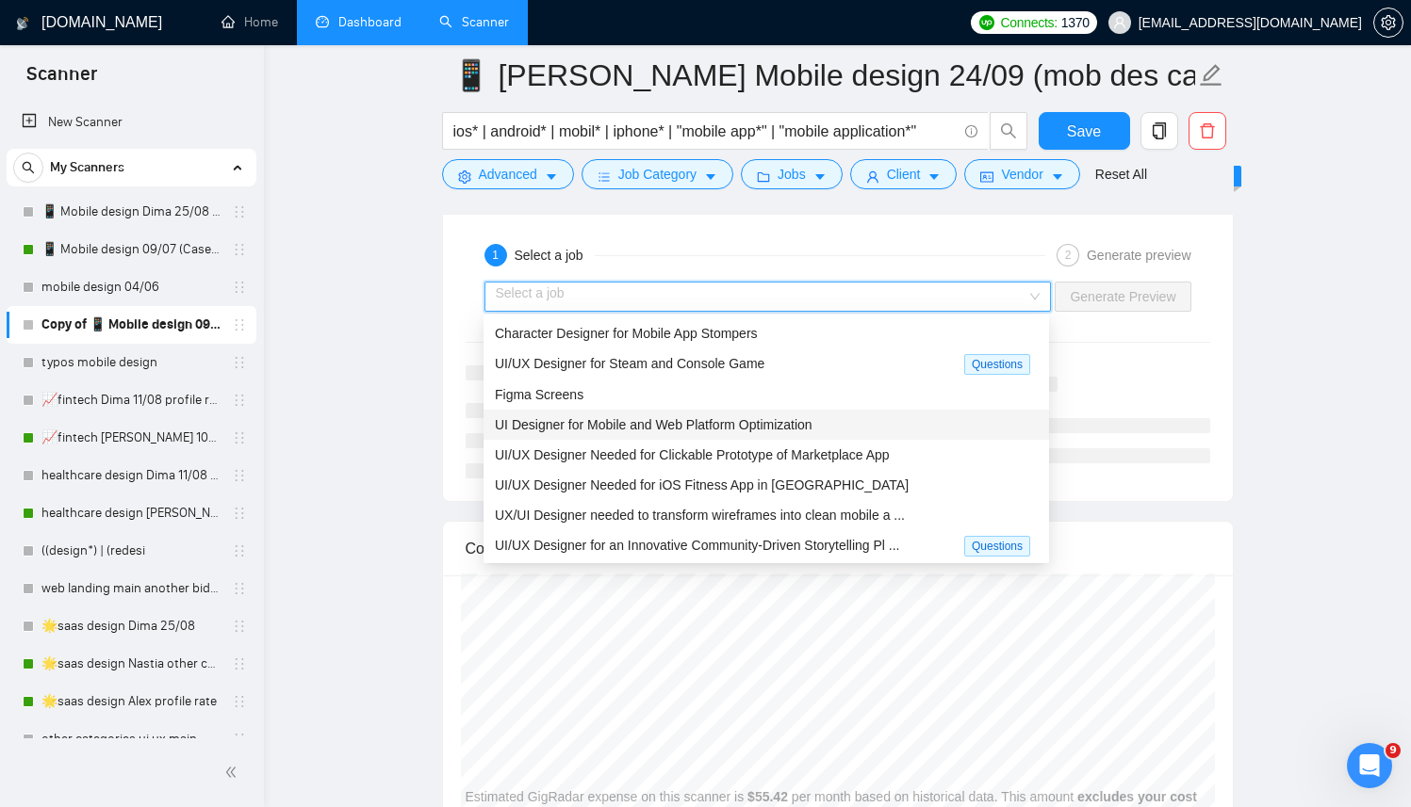
click at [735, 426] on span "UI Designer for Mobile and Web Platform Optimization" at bounding box center [654, 424] width 318 height 15
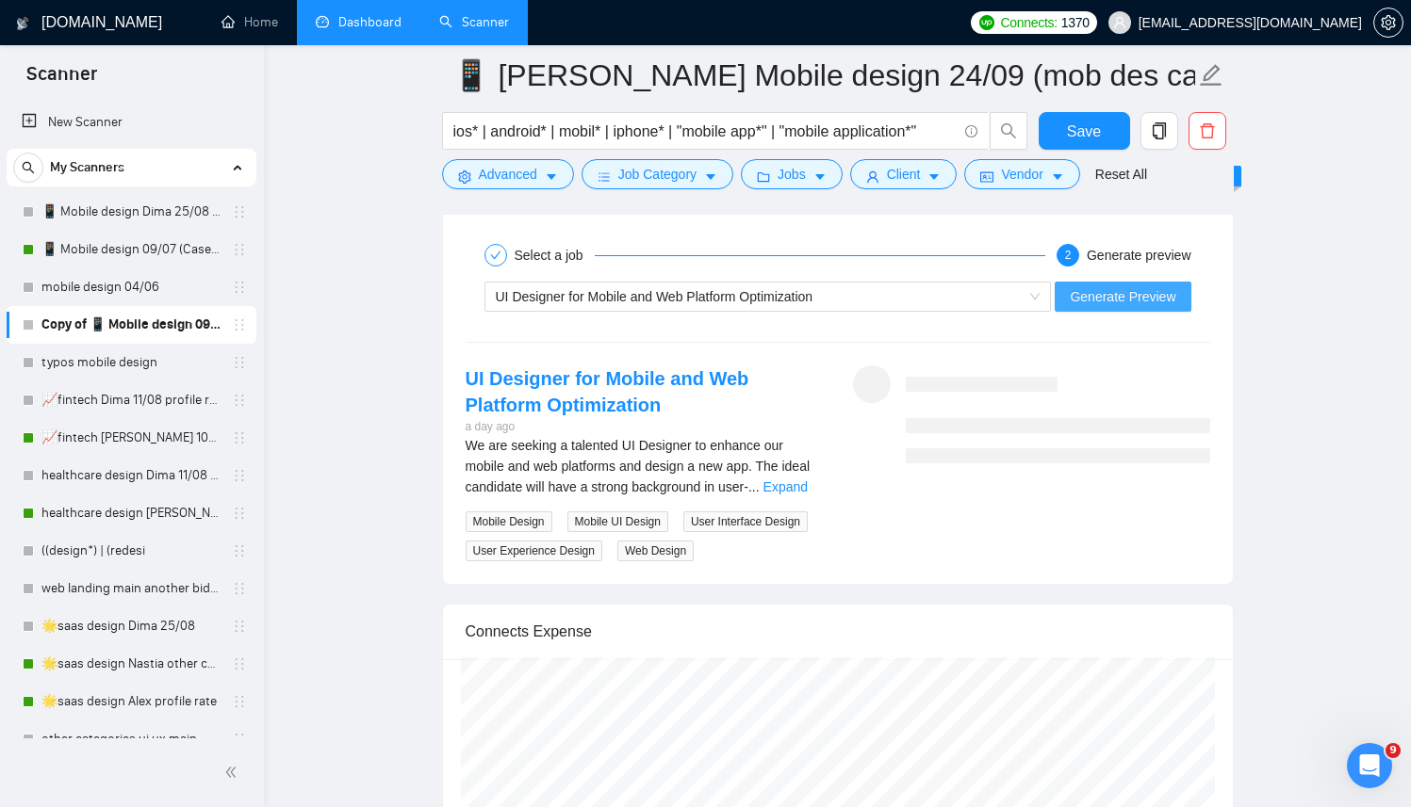
click at [1100, 294] on span "Generate Preview" at bounding box center [1122, 296] width 106 height 21
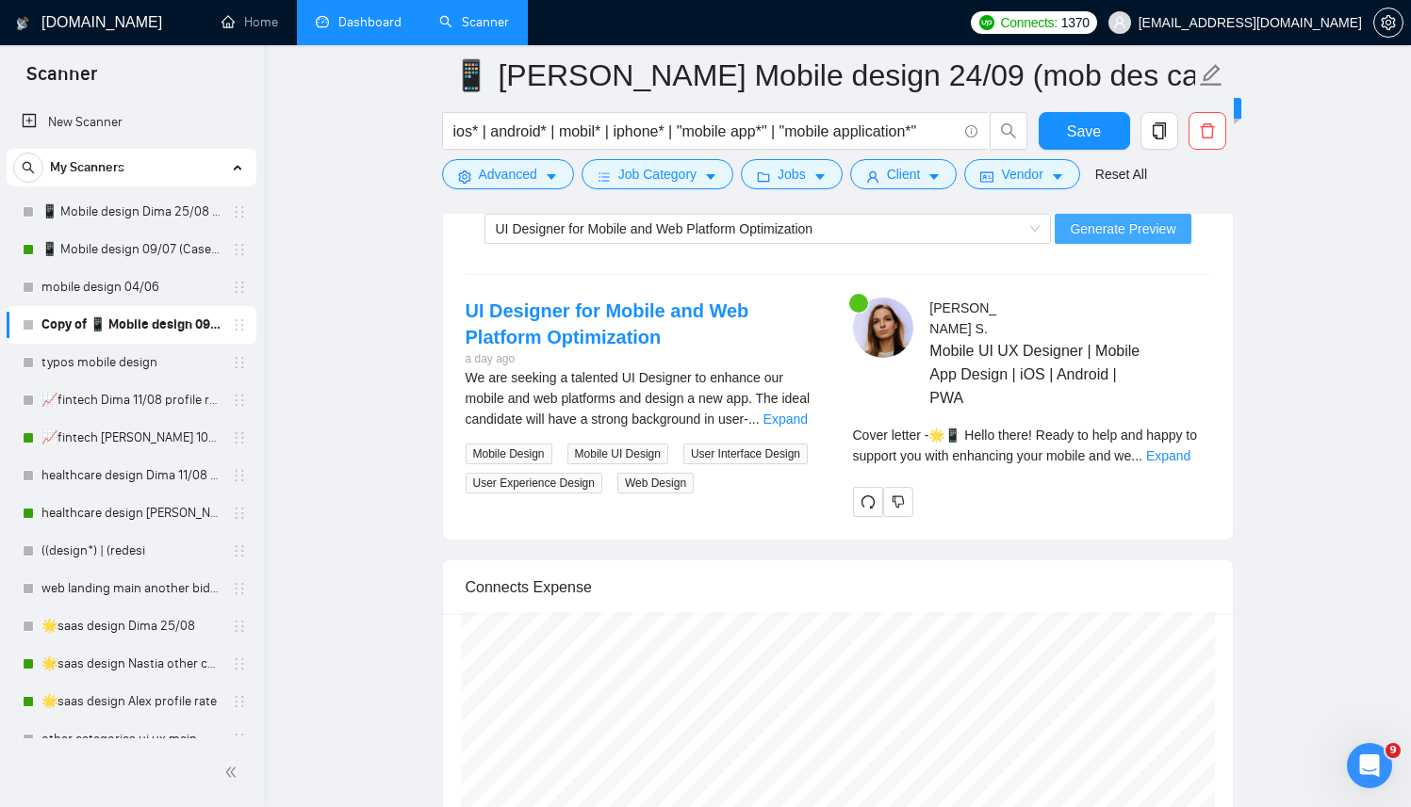
scroll to position [3769, 0]
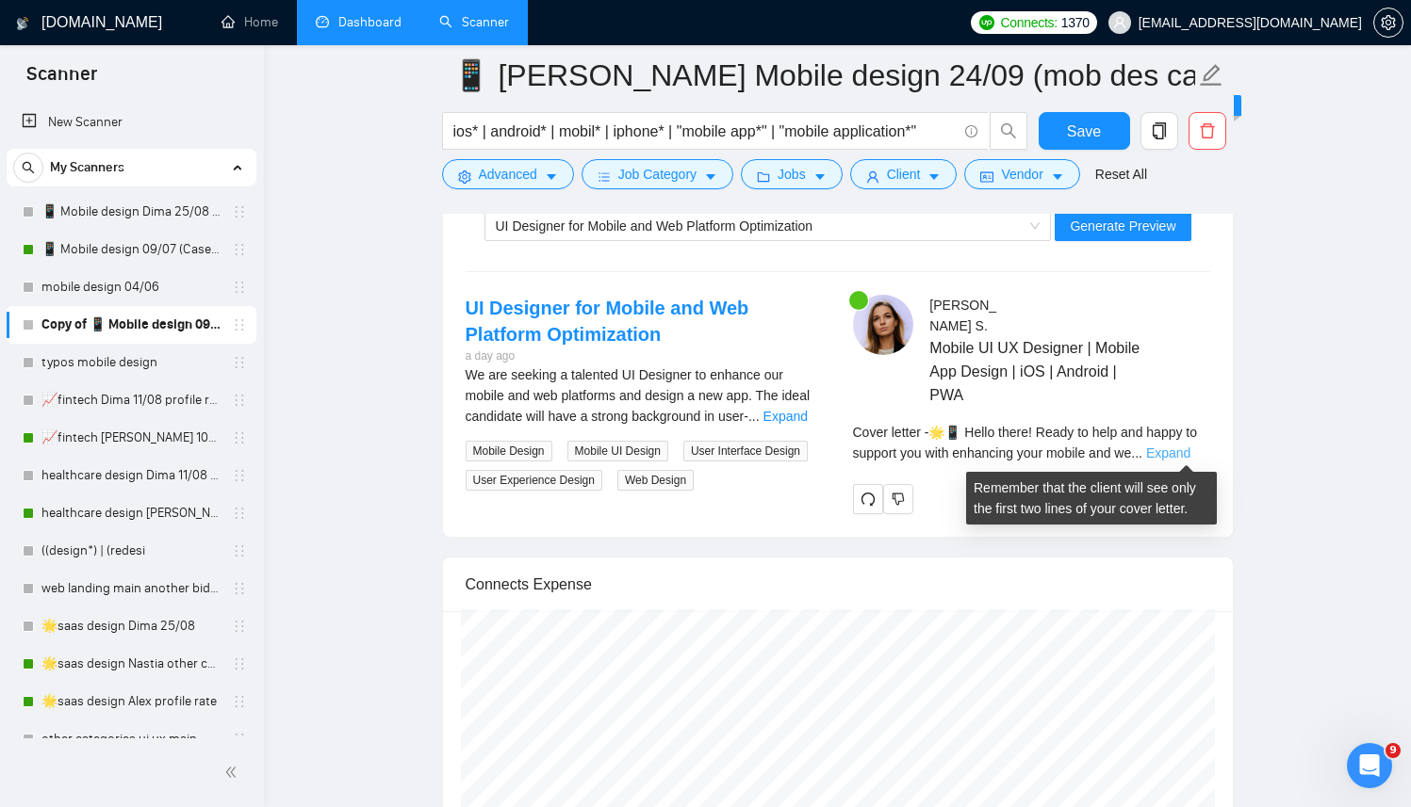
click at [1170, 453] on link "Expand" at bounding box center [1168, 453] width 44 height 15
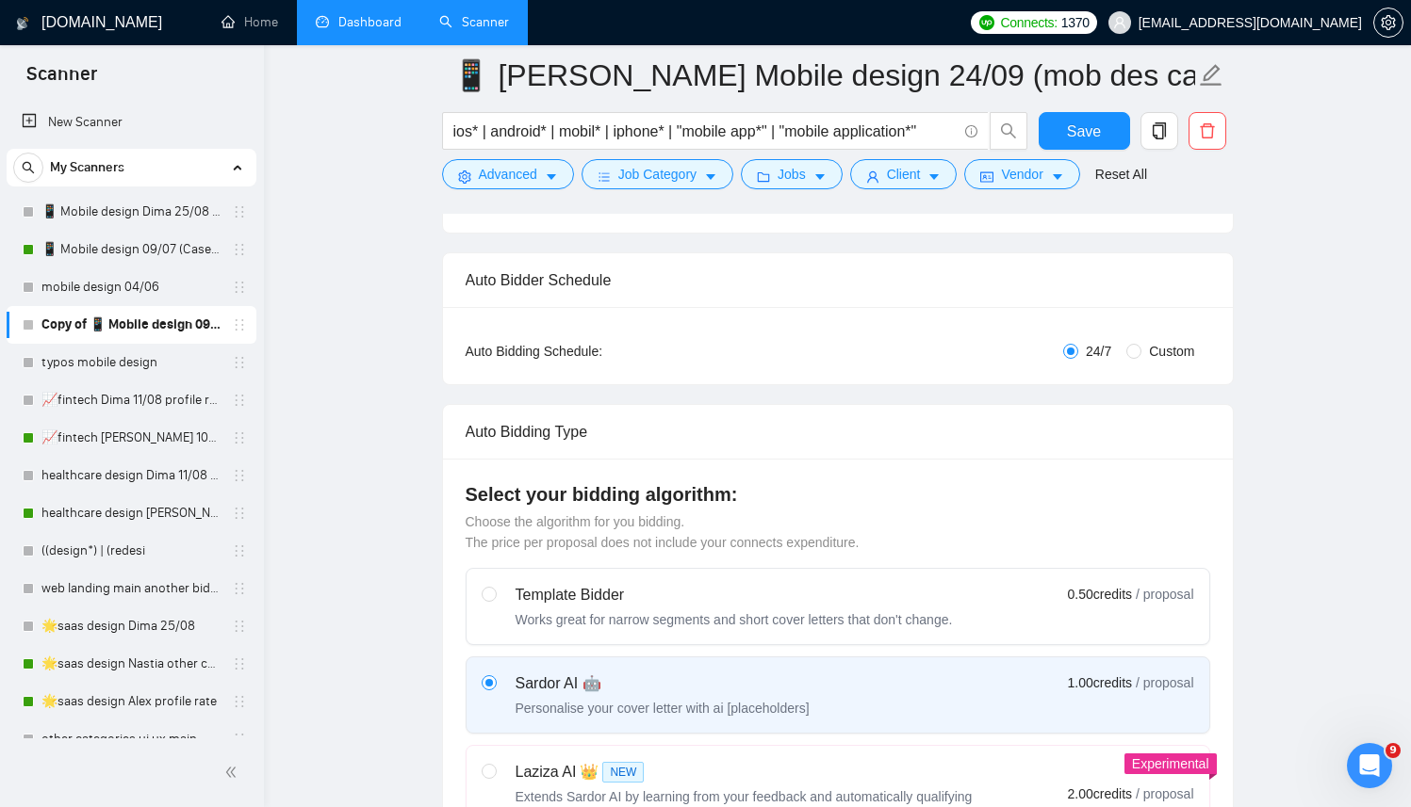
scroll to position [0, 0]
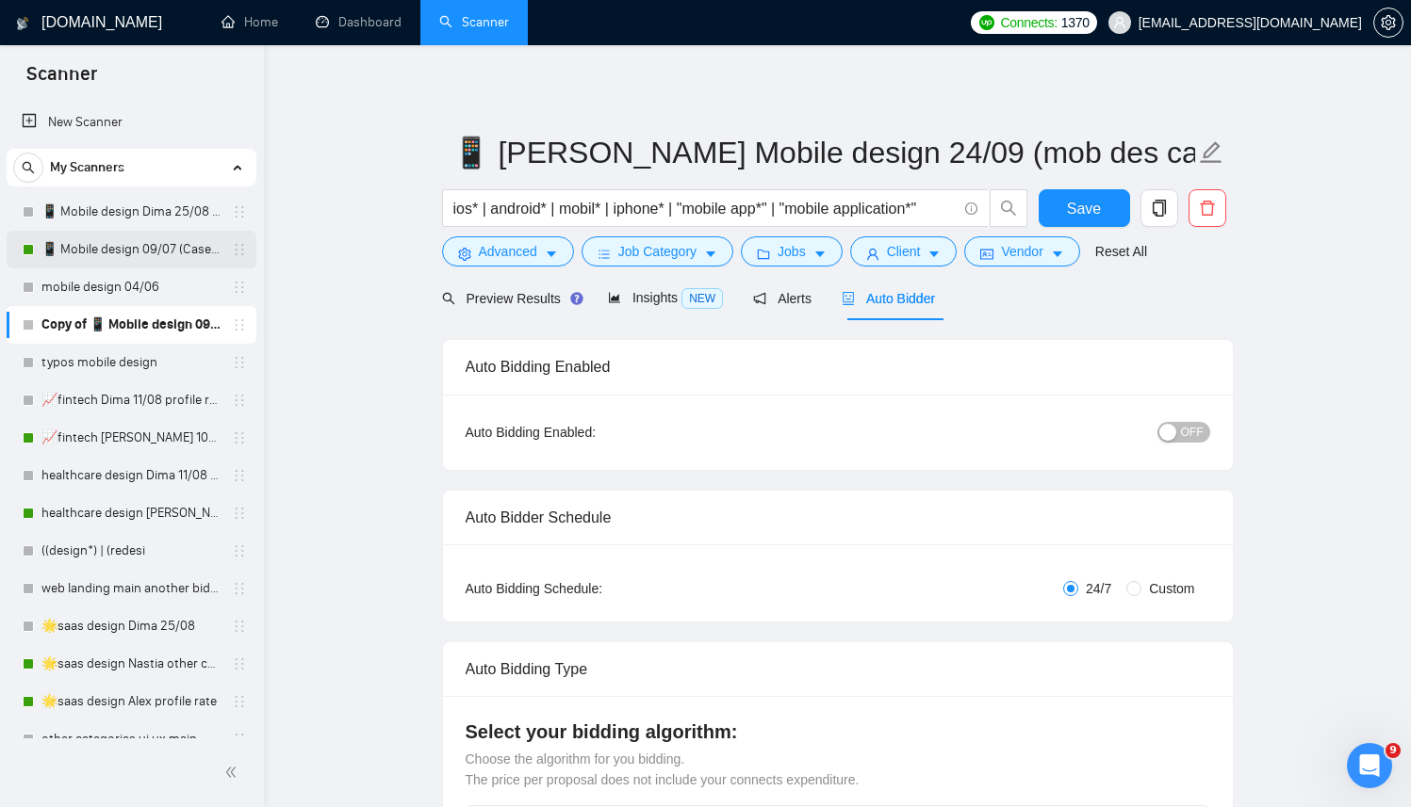
click at [130, 241] on link "📱 Mobile design 09/07 (Cases & UX/UI Cat)" at bounding box center [130, 250] width 179 height 38
click at [1068, 213] on span "Save" at bounding box center [1084, 209] width 34 height 24
click at [95, 243] on link "📱 Mobile design 09/07 (Cases & UX/UI Cat)" at bounding box center [130, 250] width 179 height 38
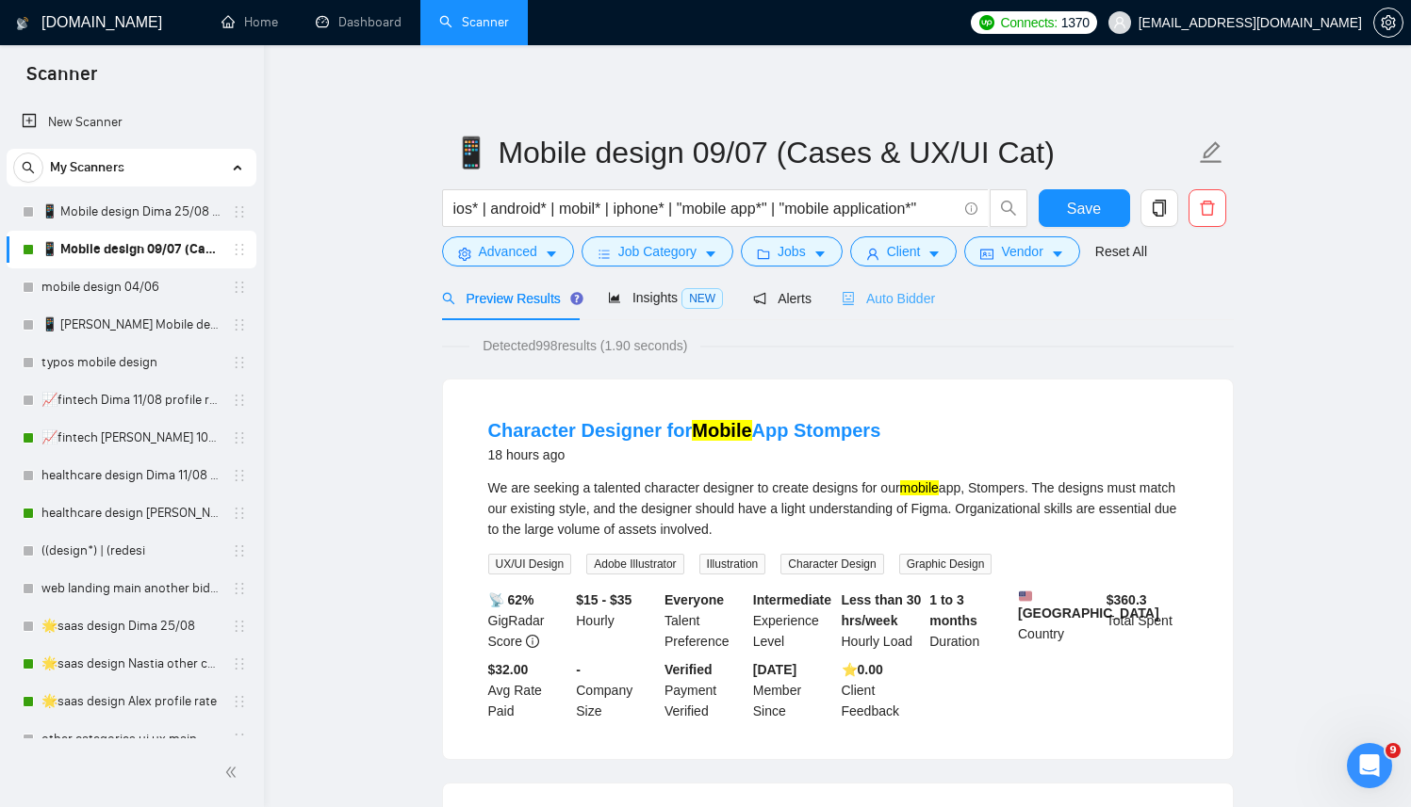
click at [893, 284] on div "Auto Bidder" at bounding box center [887, 298] width 93 height 44
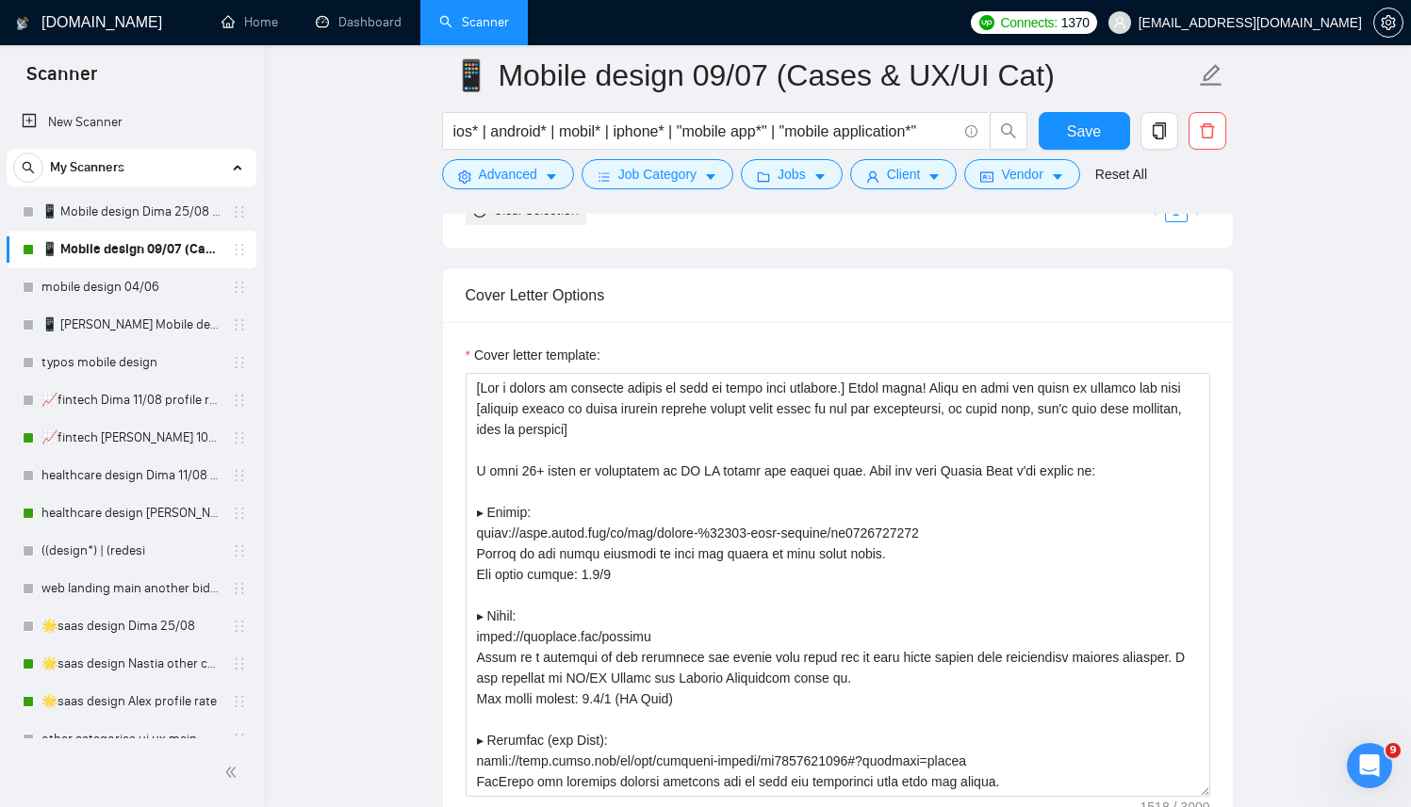
scroll to position [2098, 0]
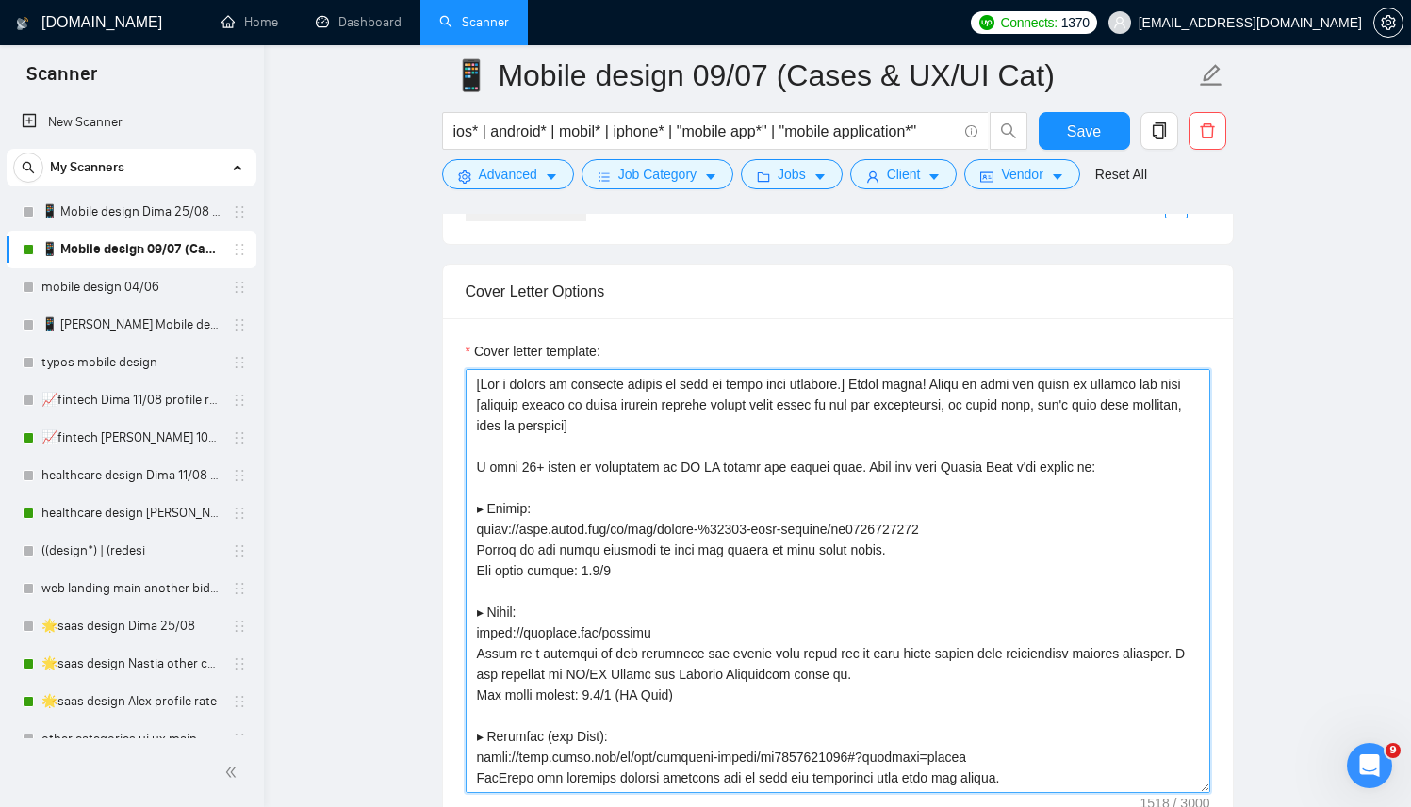
click at [856, 474] on textarea "Cover letter template:" at bounding box center [837, 581] width 744 height 424
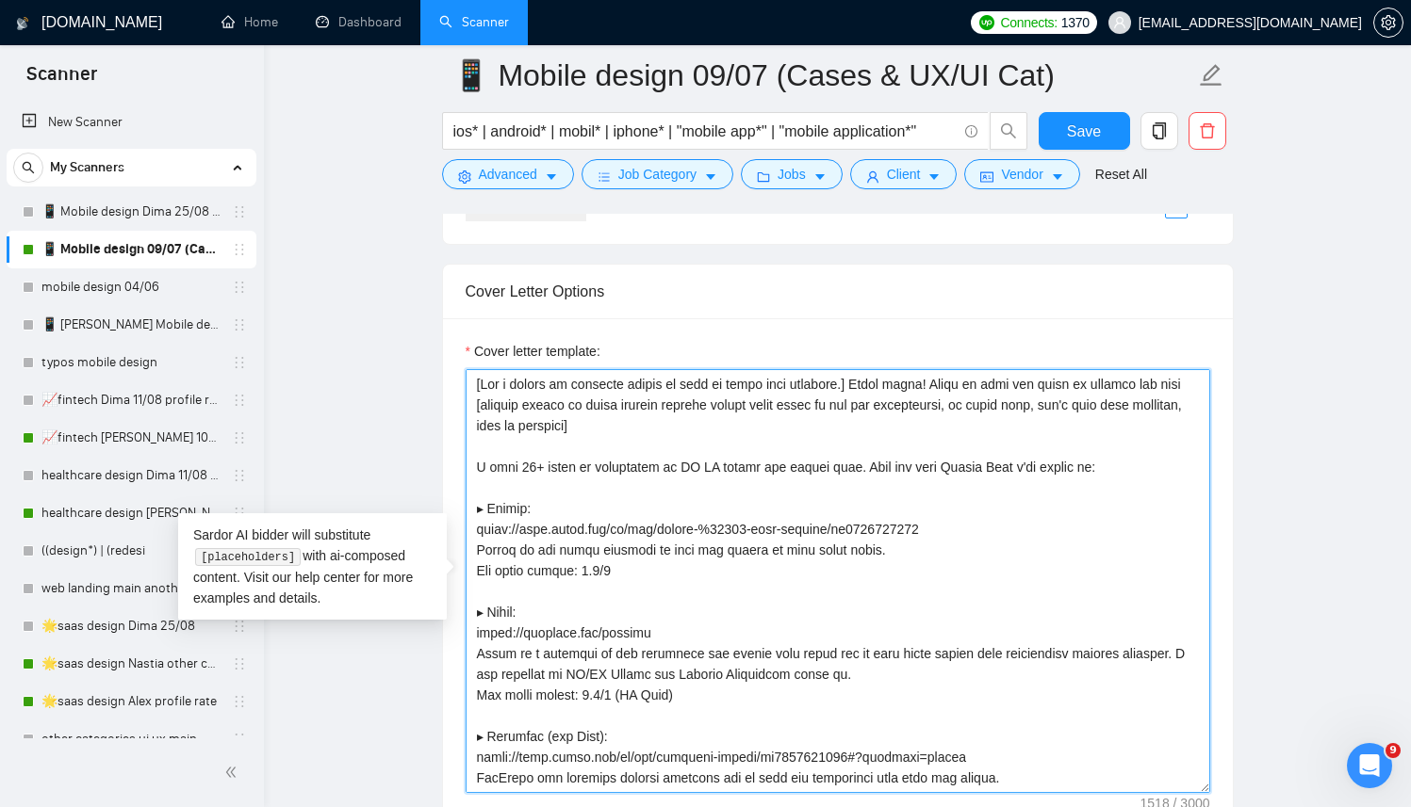
click at [784, 433] on textarea "Cover letter template:" at bounding box center [837, 581] width 744 height 424
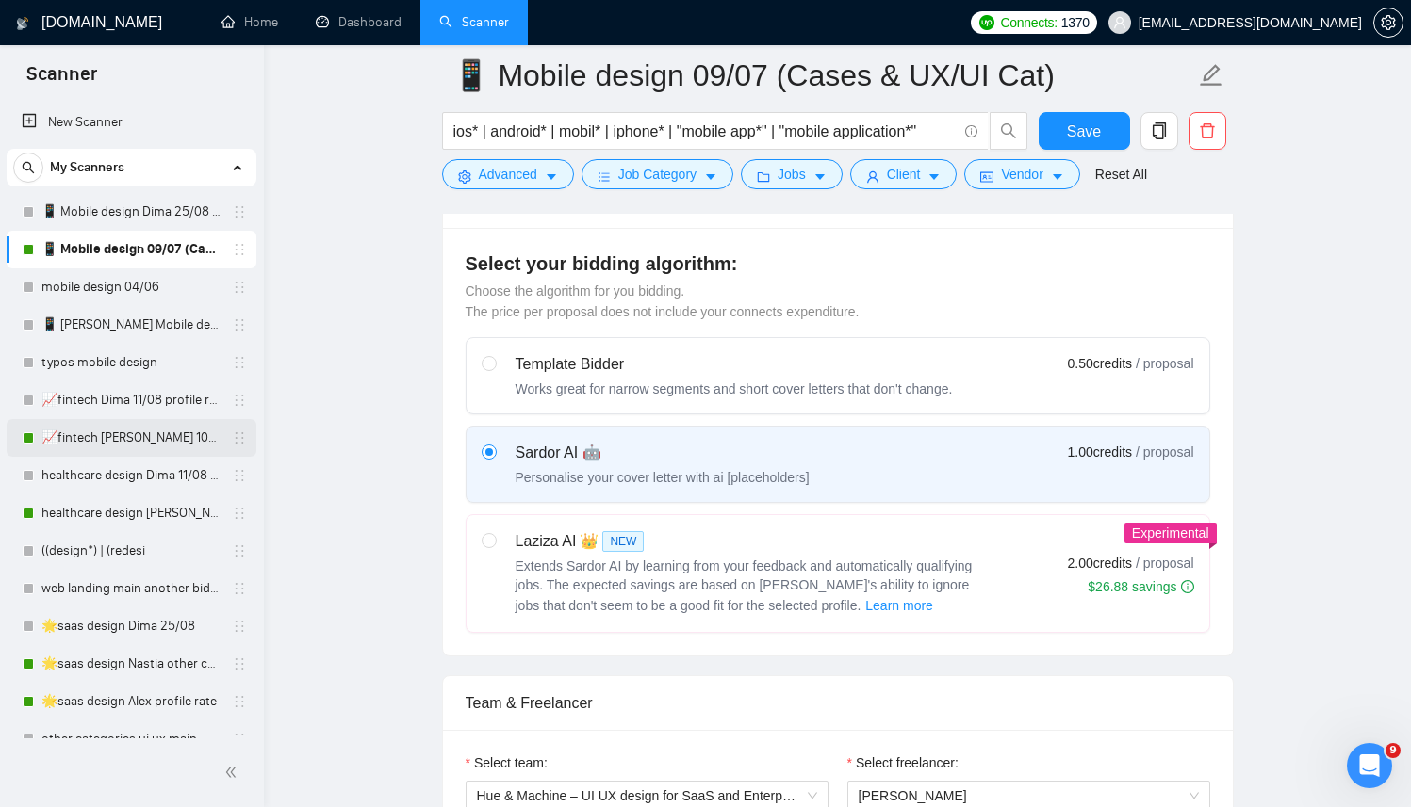
scroll to position [171, 0]
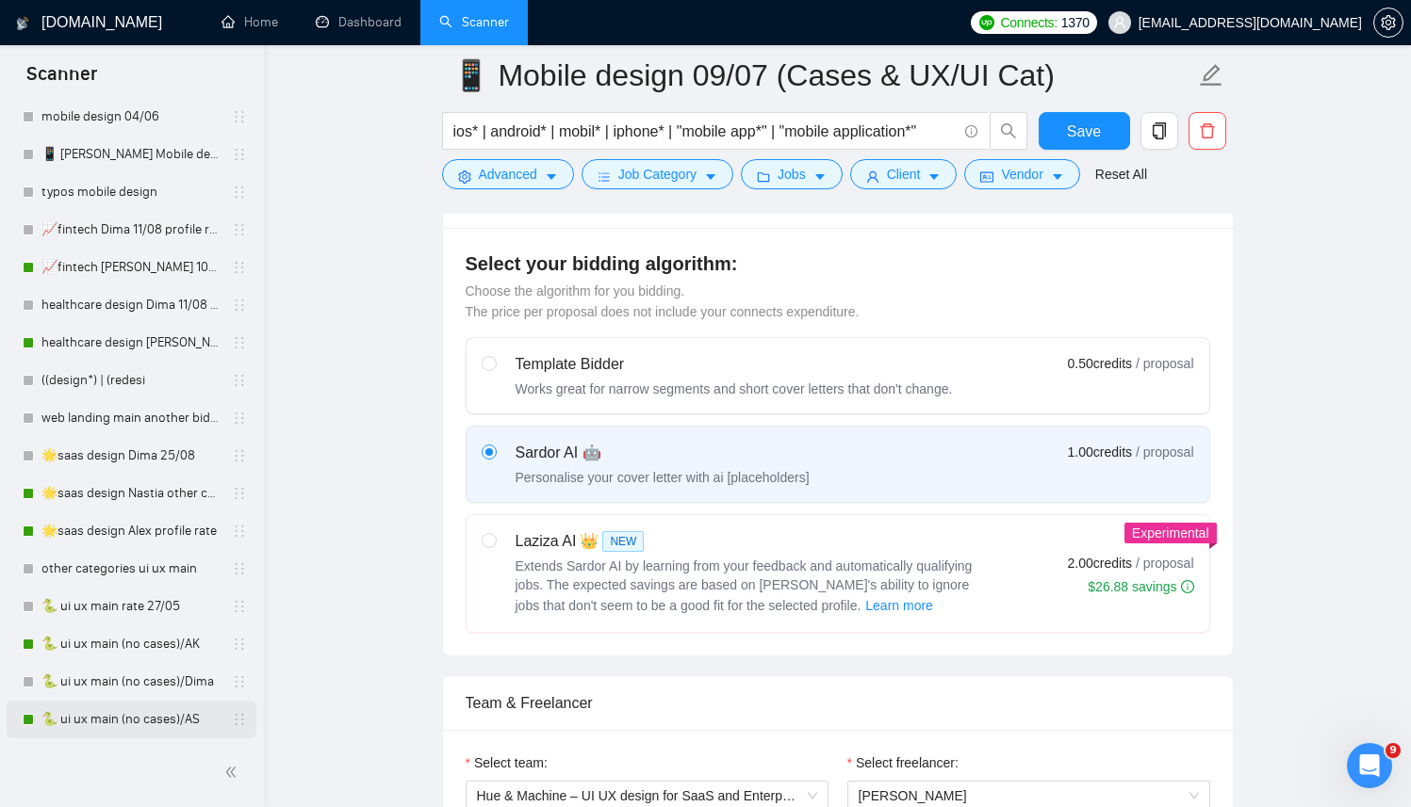
click at [112, 718] on link "🐍 ui ux main (no cases)/AS" at bounding box center [130, 720] width 179 height 38
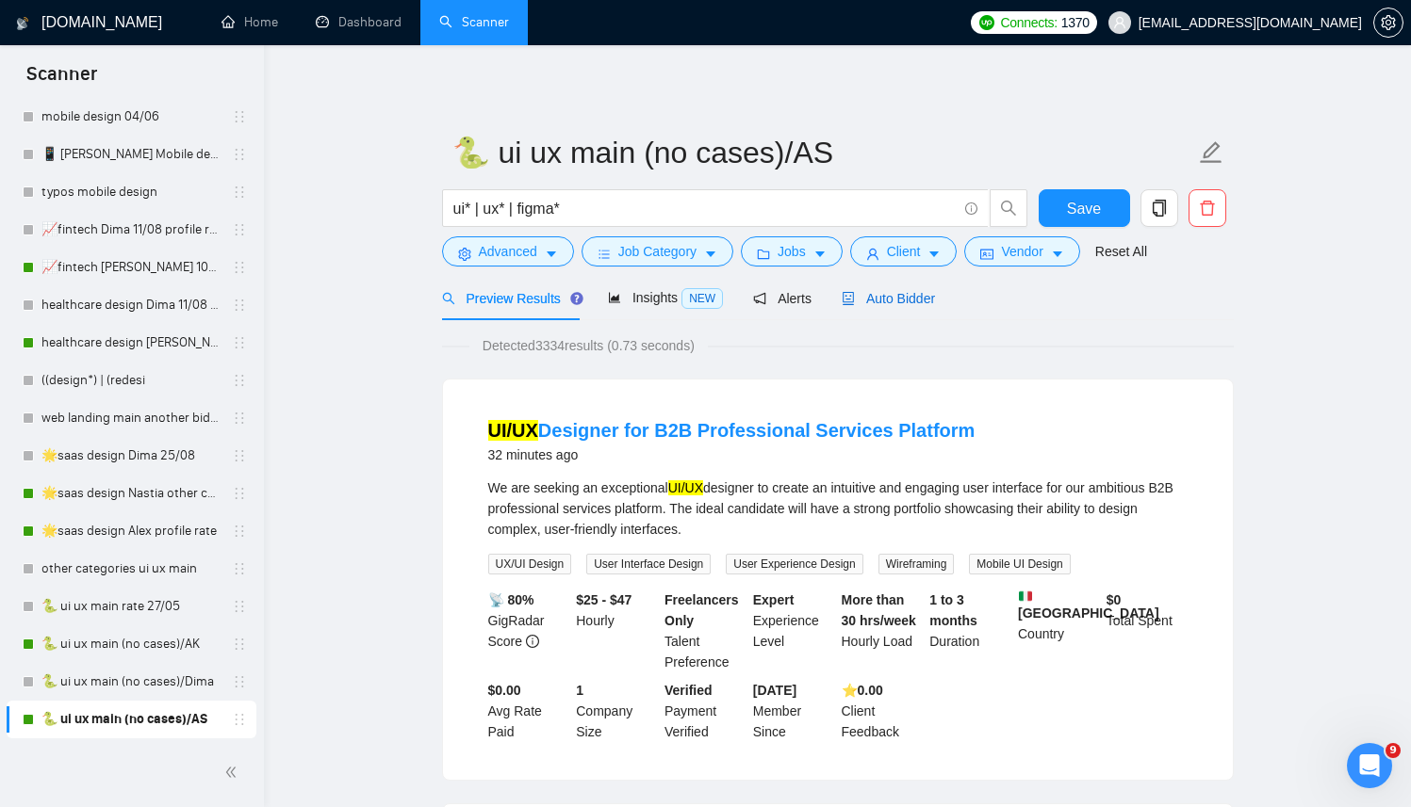
click at [905, 300] on span "Auto Bidder" at bounding box center [887, 298] width 93 height 15
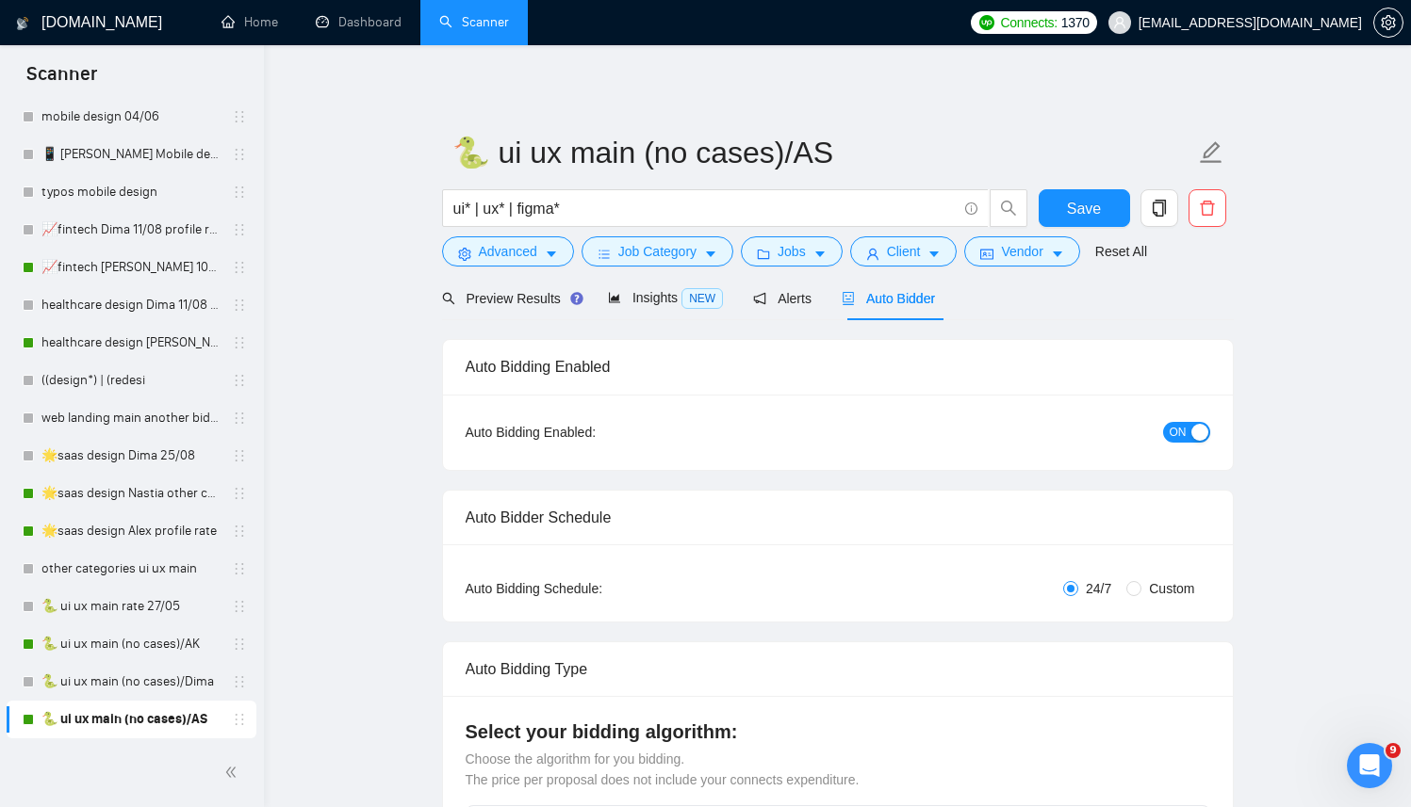
radio input "false"
radio input "true"
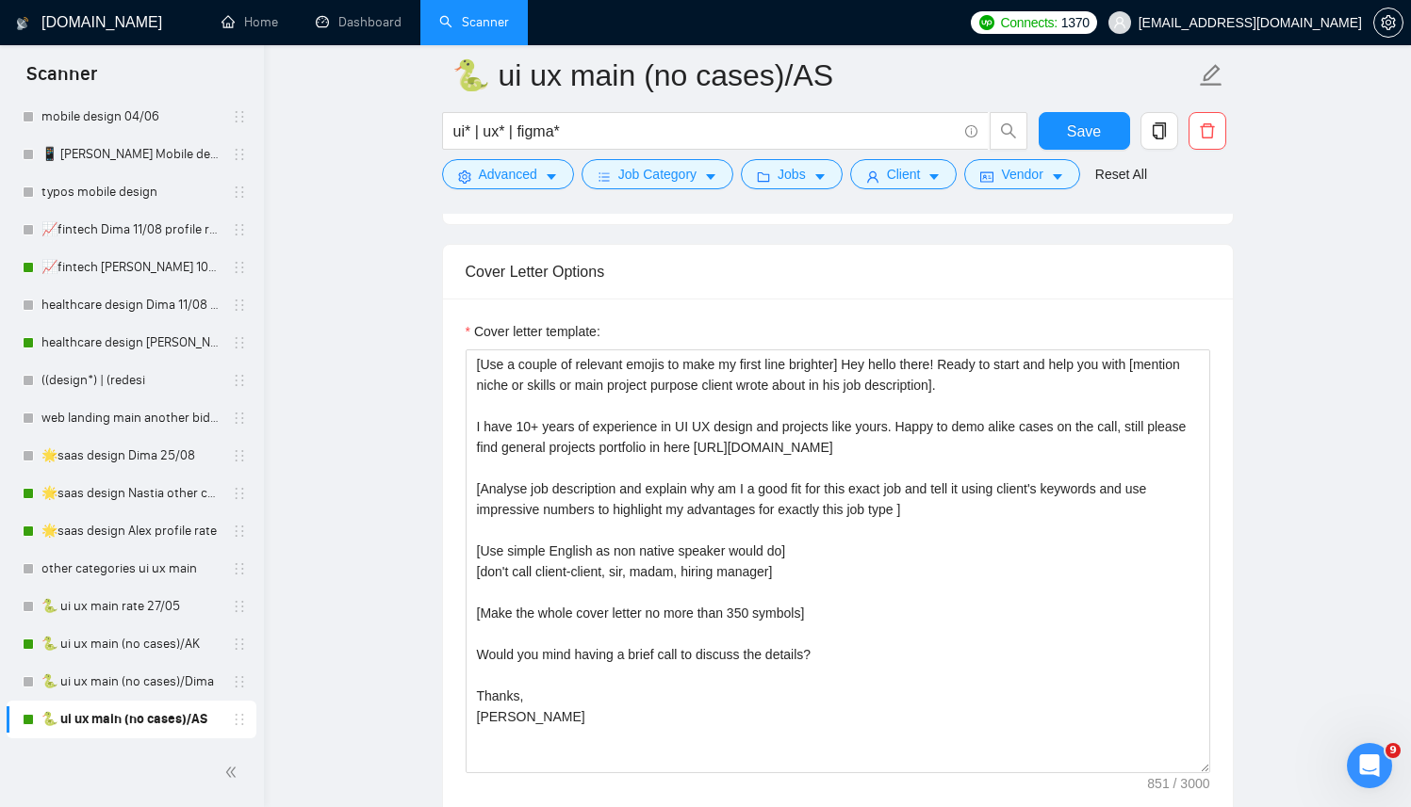
scroll to position [2414, 0]
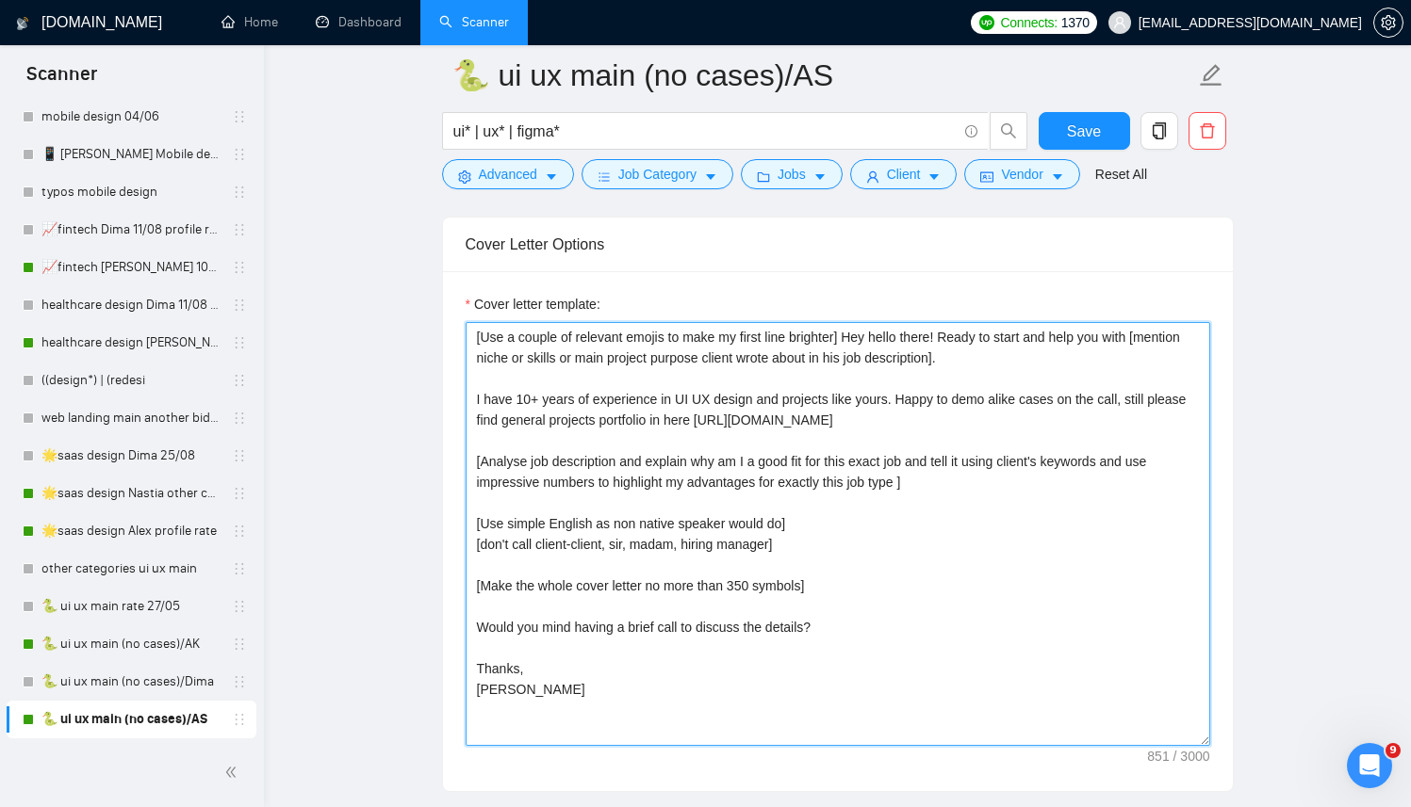
click at [784, 428] on textarea "[Use a couple of relevant emojis to make my first line brighter] Hey hello ther…" at bounding box center [837, 534] width 744 height 424
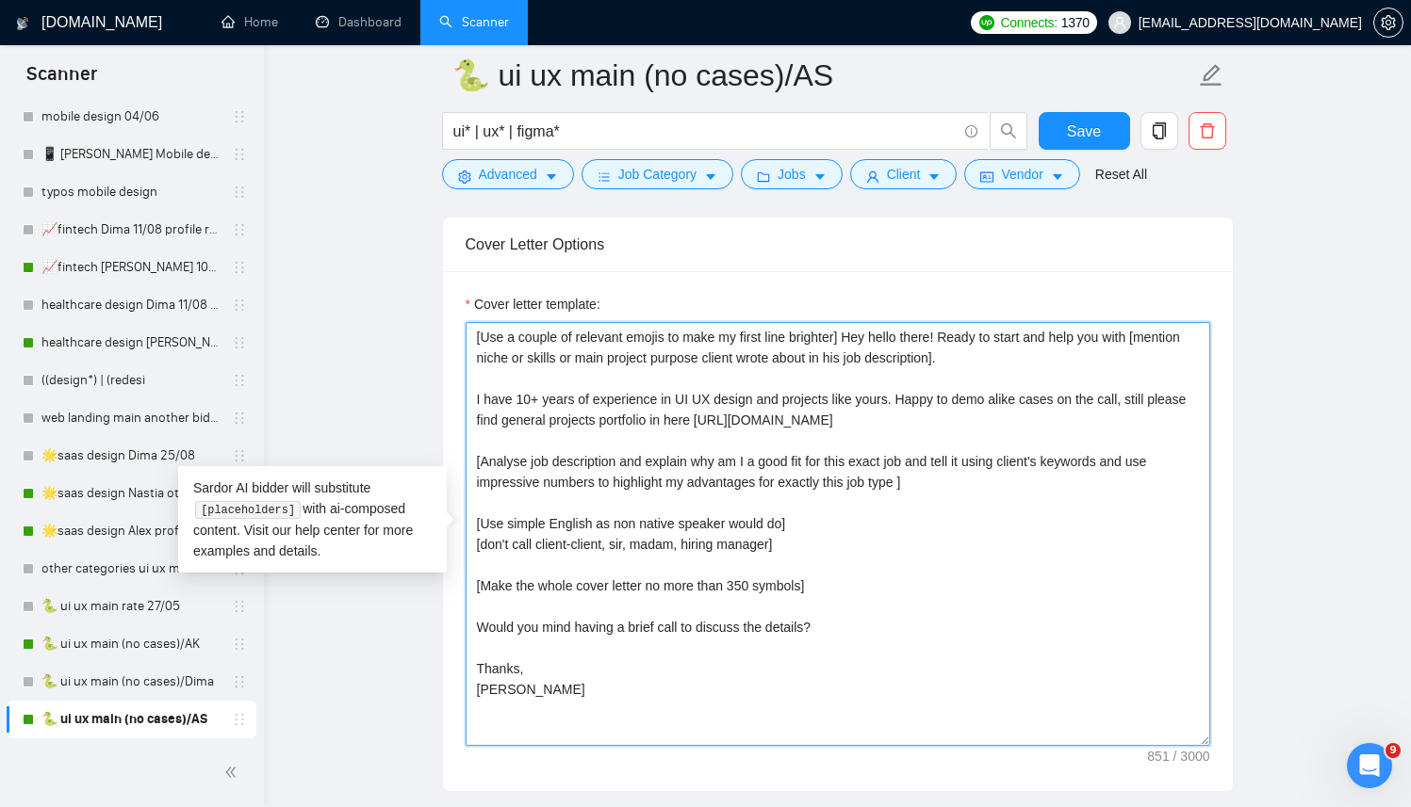
click at [755, 693] on textarea "[Use a couple of relevant emojis to make my first line brighter] Hey hello ther…" at bounding box center [837, 534] width 744 height 424
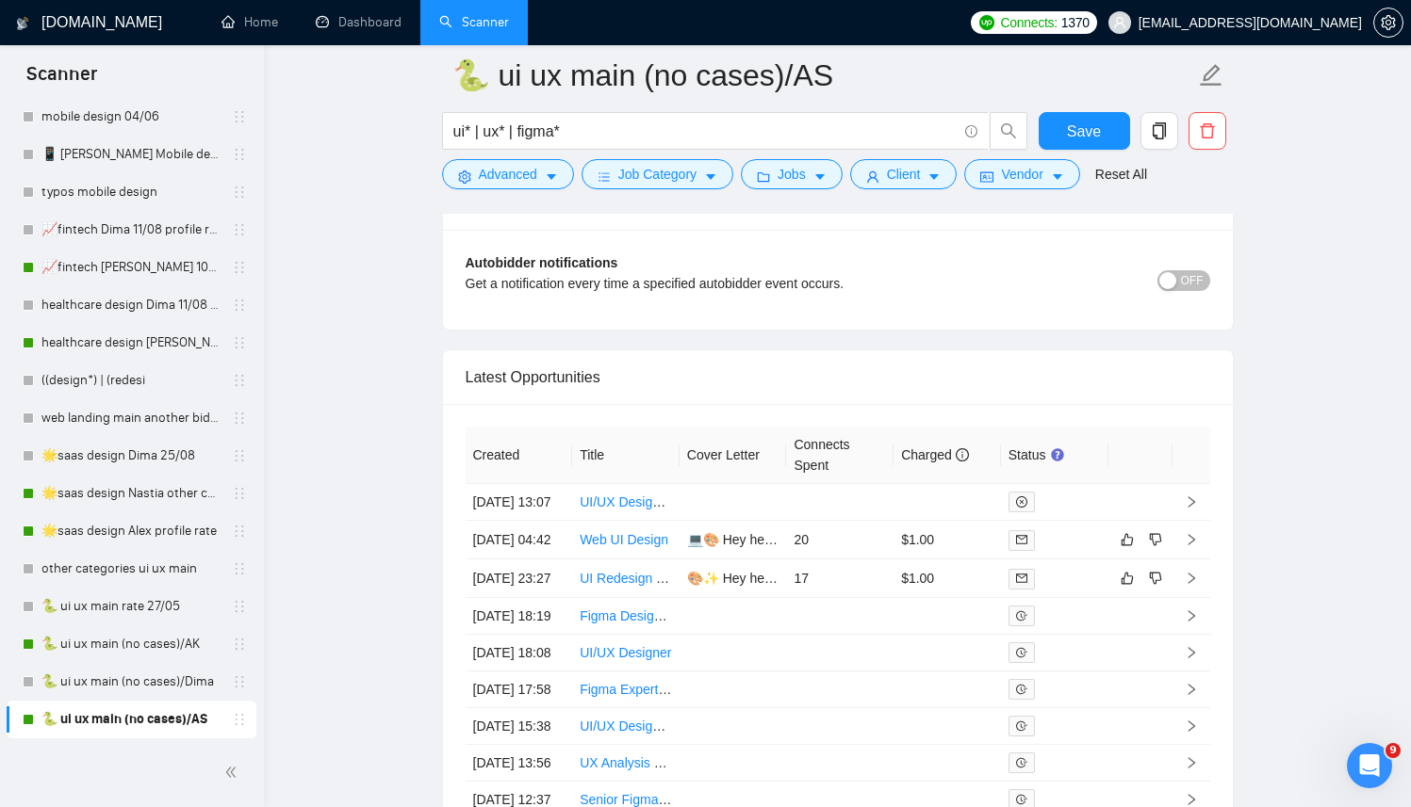
scroll to position [4864, 0]
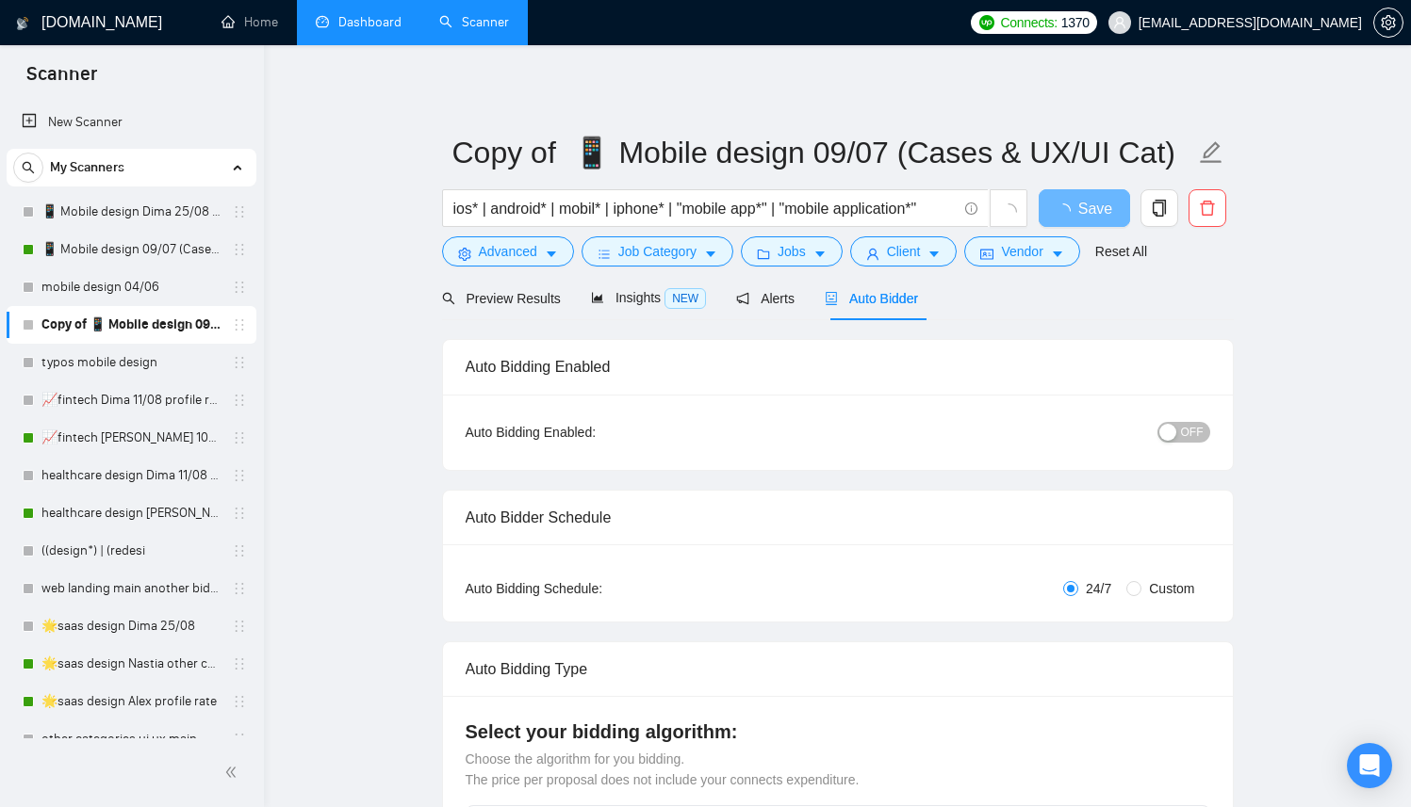
click at [357, 30] on link "Dashboard" at bounding box center [359, 22] width 86 height 16
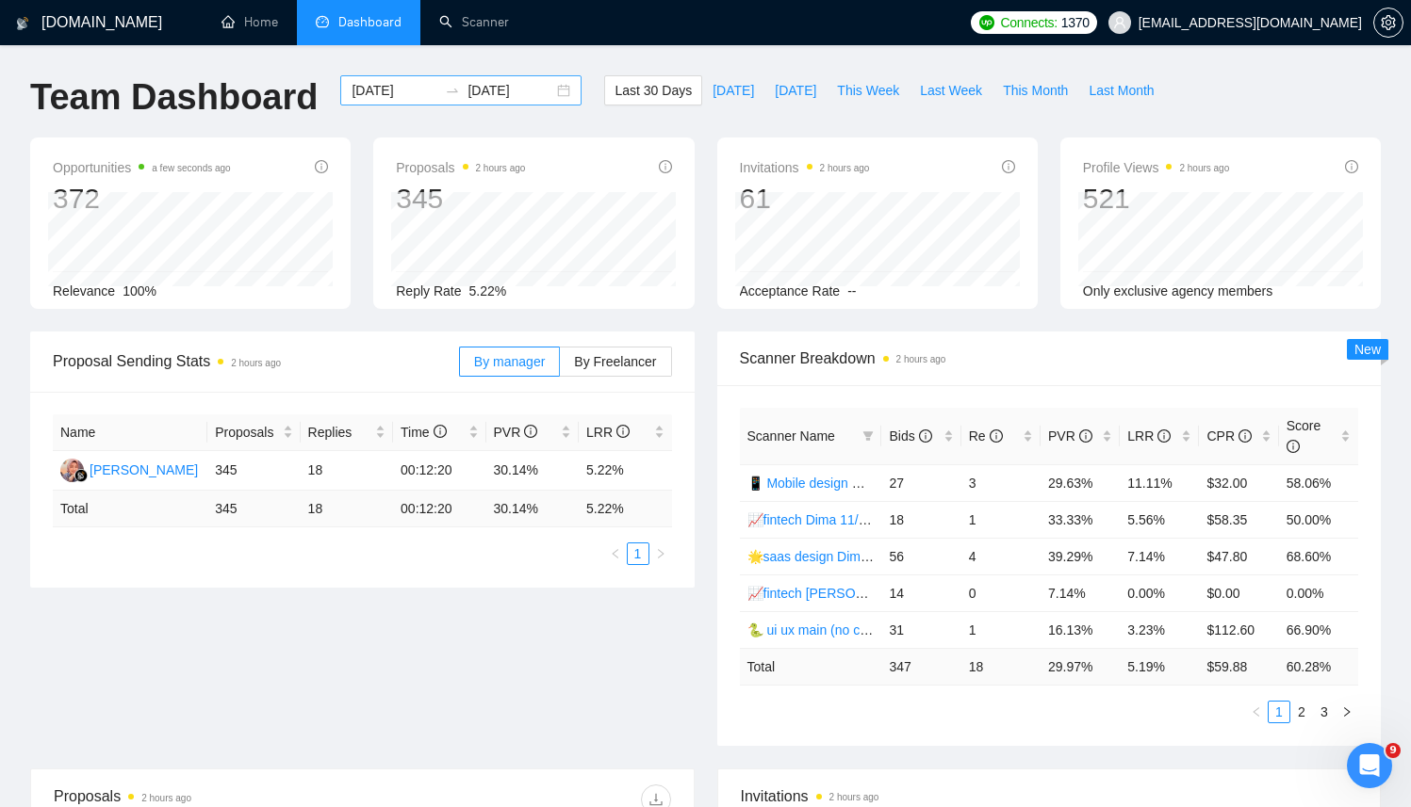
click at [546, 90] on div "2025-08-25 2025-09-24" at bounding box center [460, 90] width 241 height 30
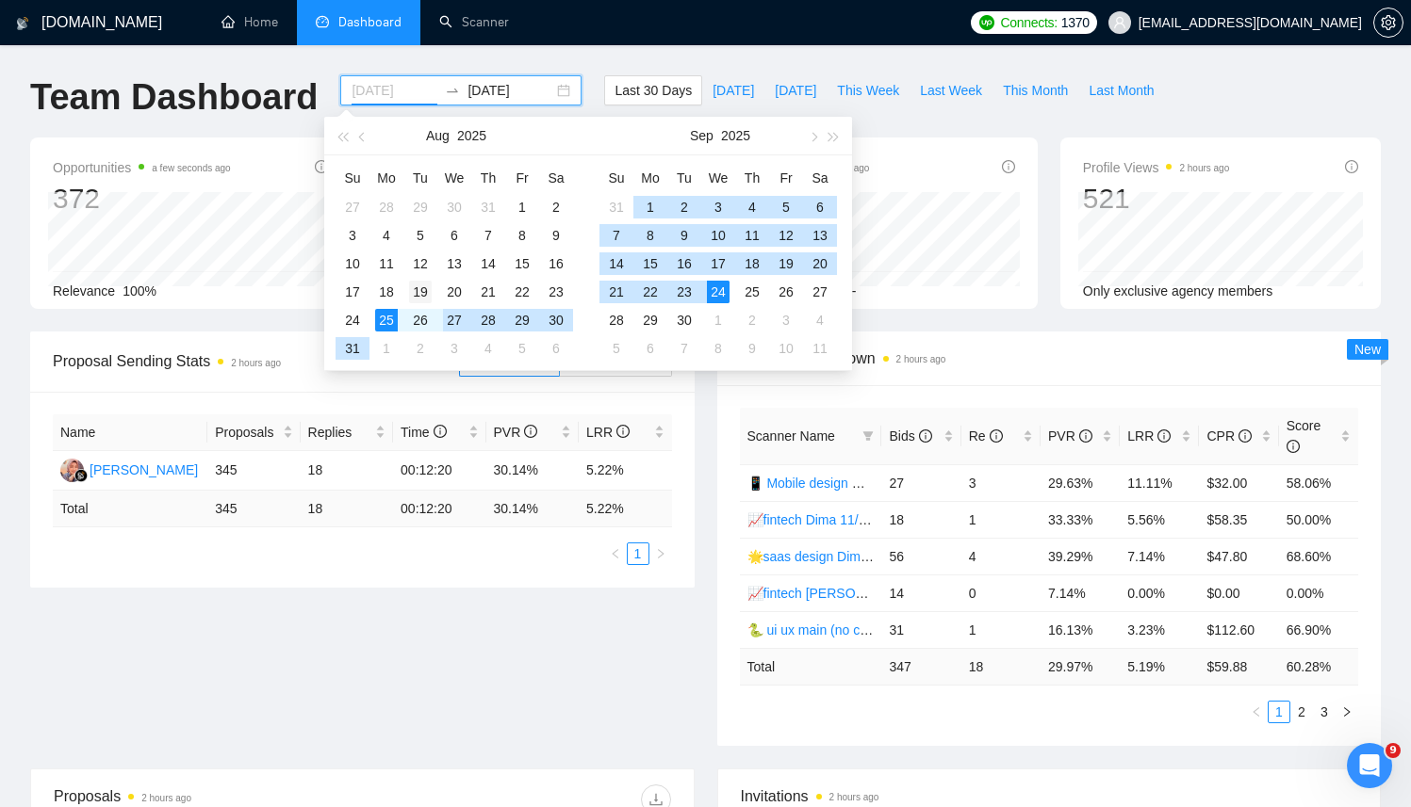
type input "2025-08-19"
click at [418, 291] on div "19" at bounding box center [420, 292] width 23 height 23
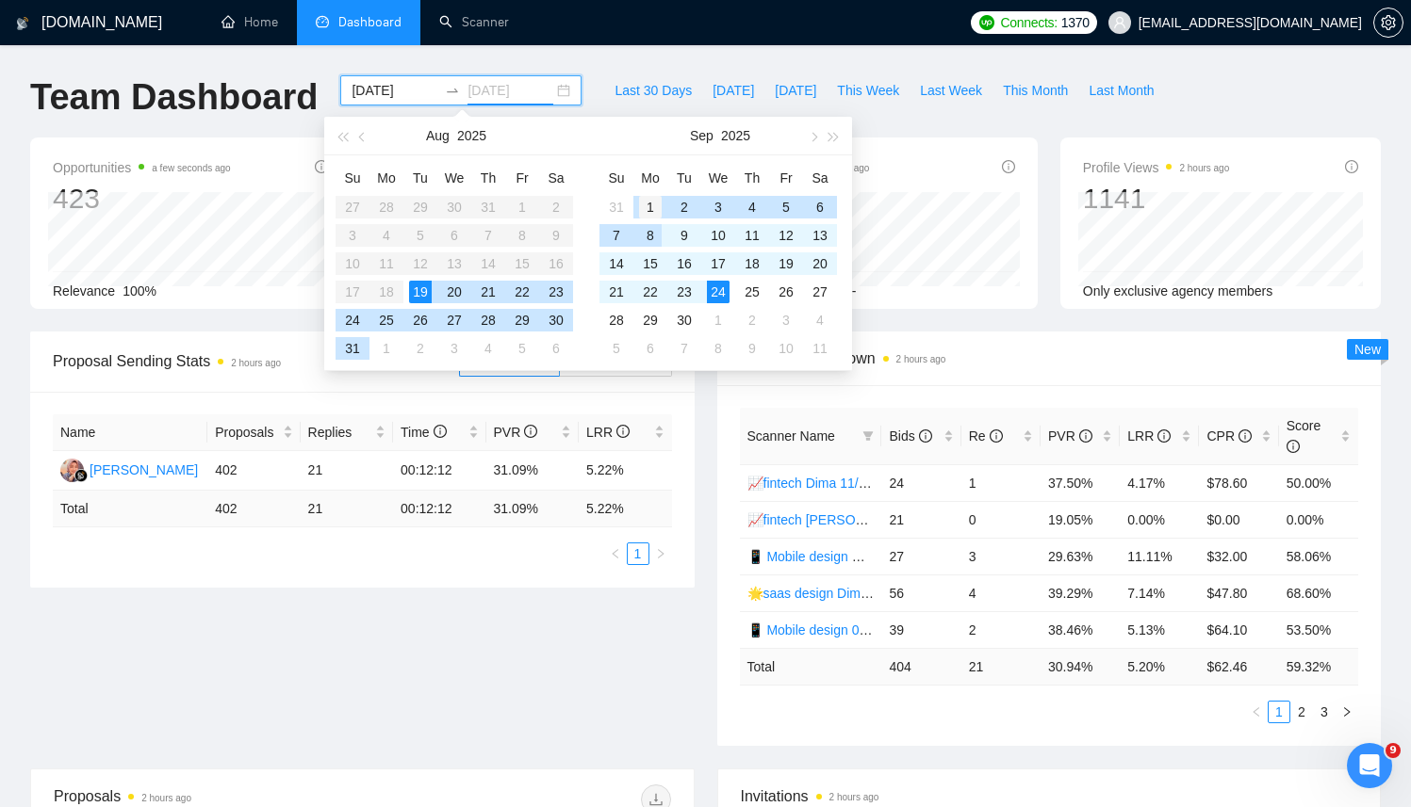
type input "[DATE]"
click at [647, 206] on div "1" at bounding box center [650, 207] width 23 height 23
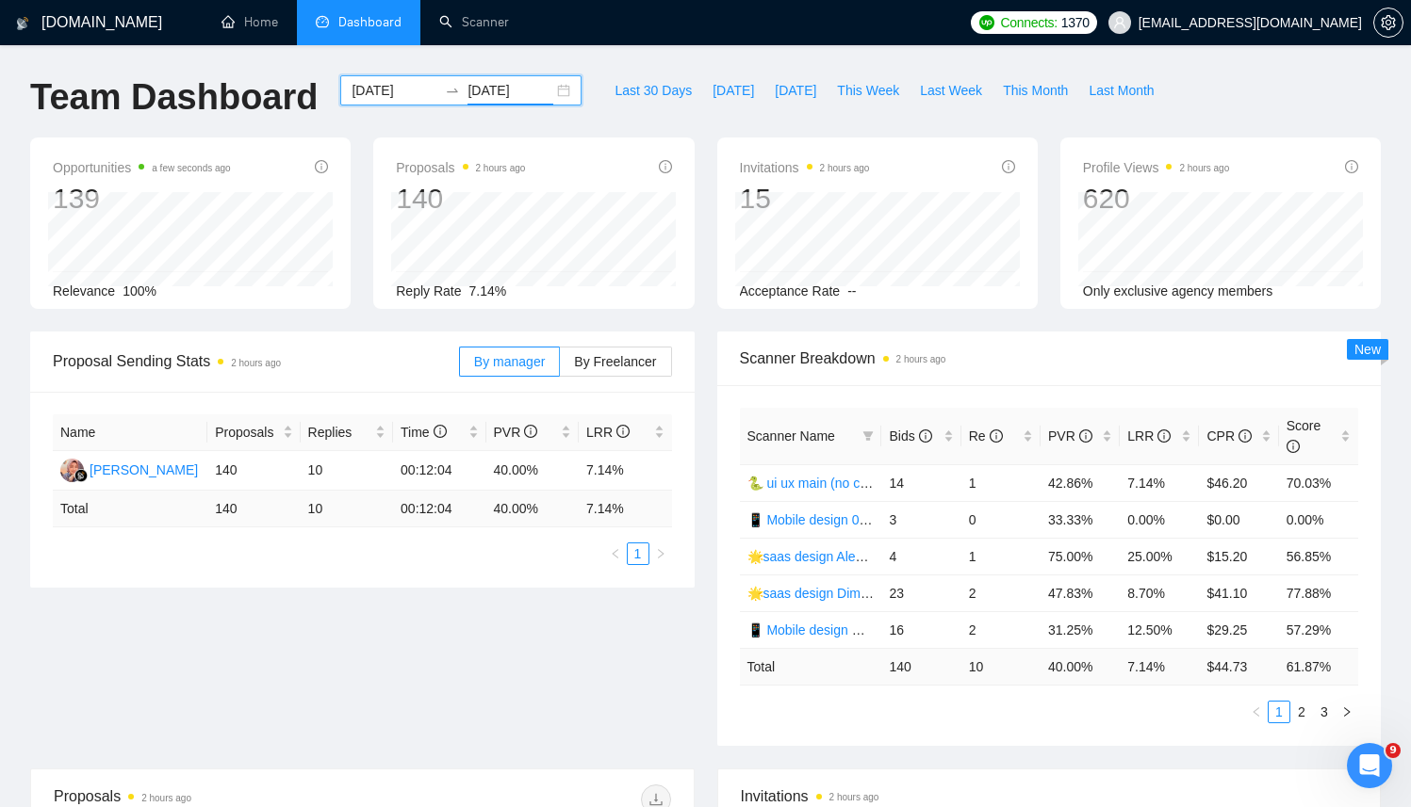
click at [551, 93] on div "2025-08-19 2025-09-01" at bounding box center [460, 90] width 241 height 30
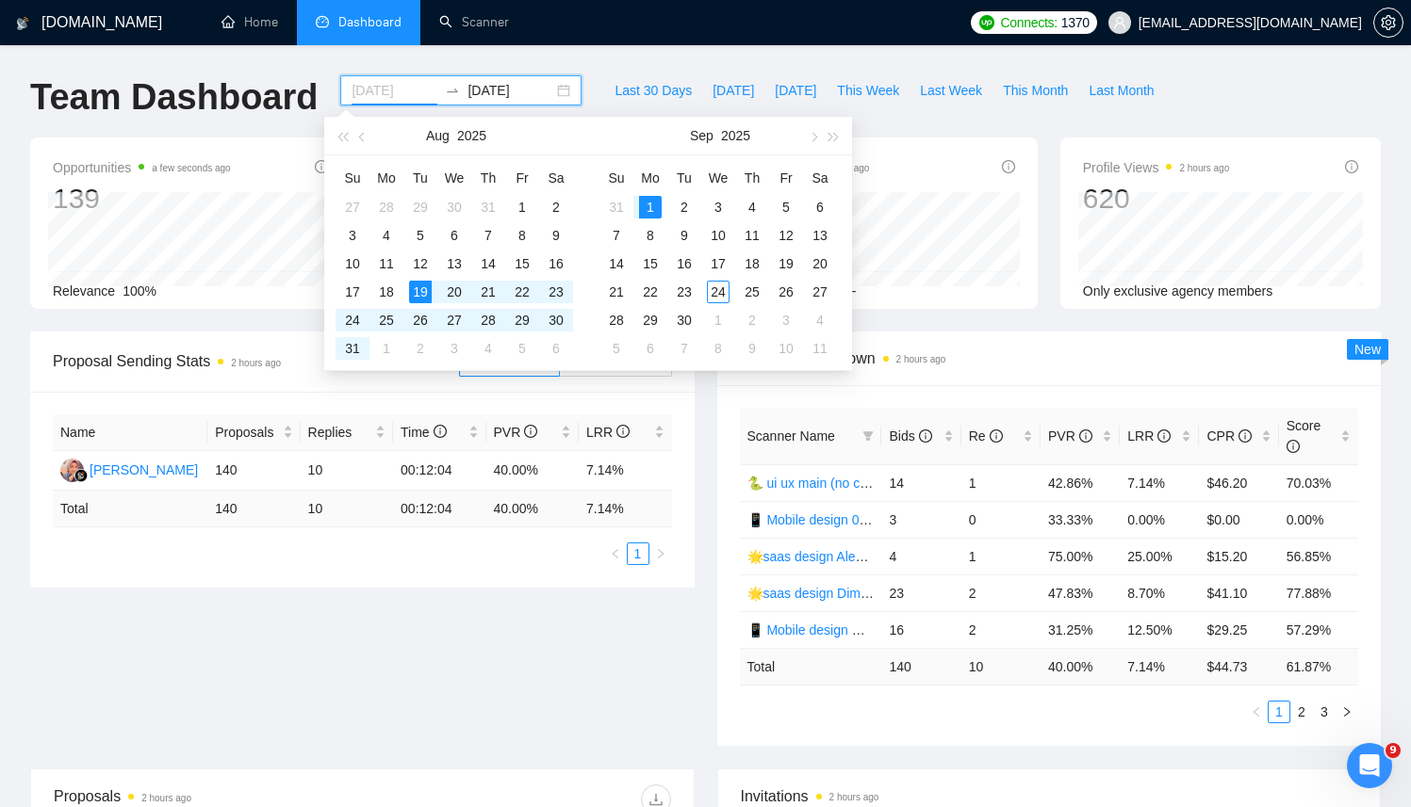
type input "2025-09-01"
click at [650, 208] on div "1" at bounding box center [650, 207] width 23 height 23
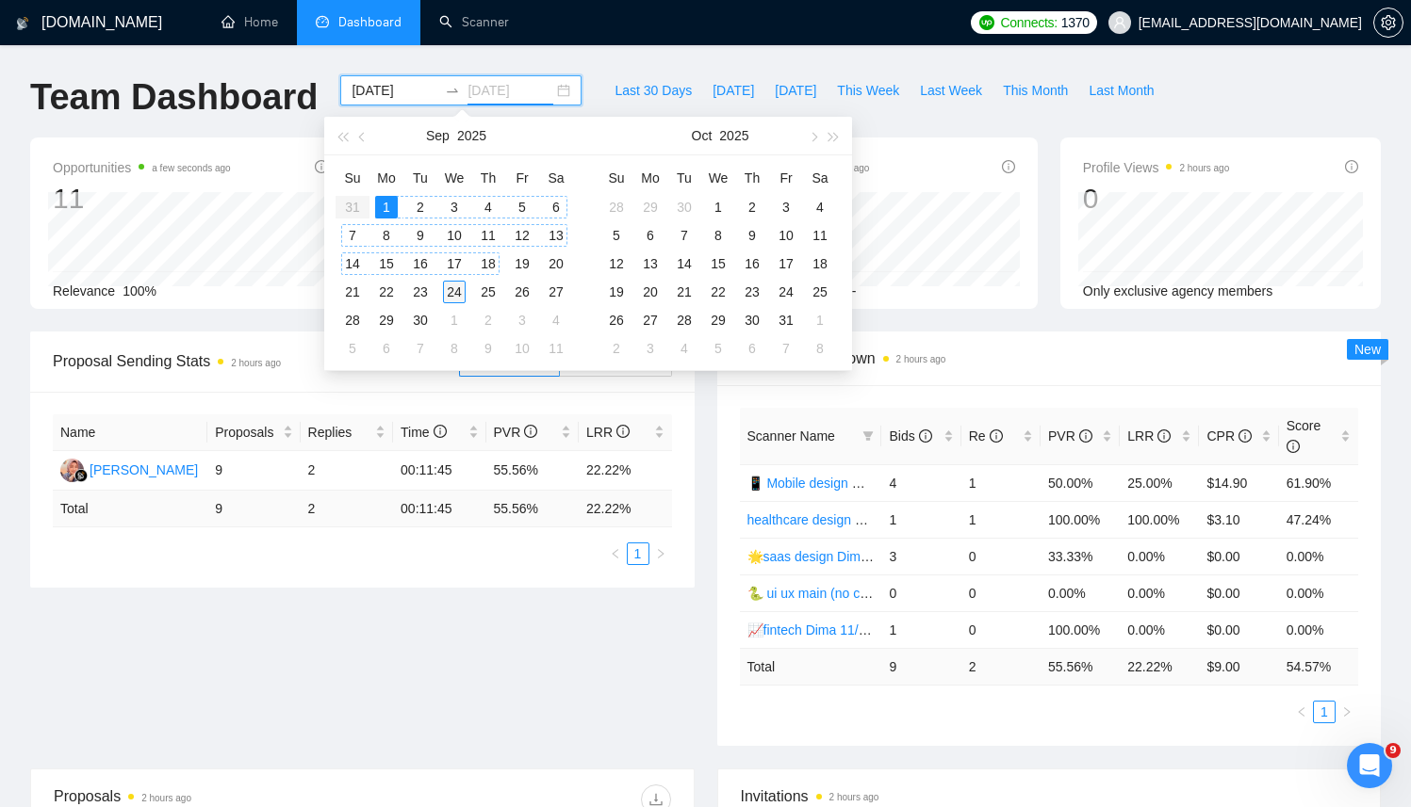
type input "2025-09-24"
click at [460, 296] on div "24" at bounding box center [454, 292] width 23 height 23
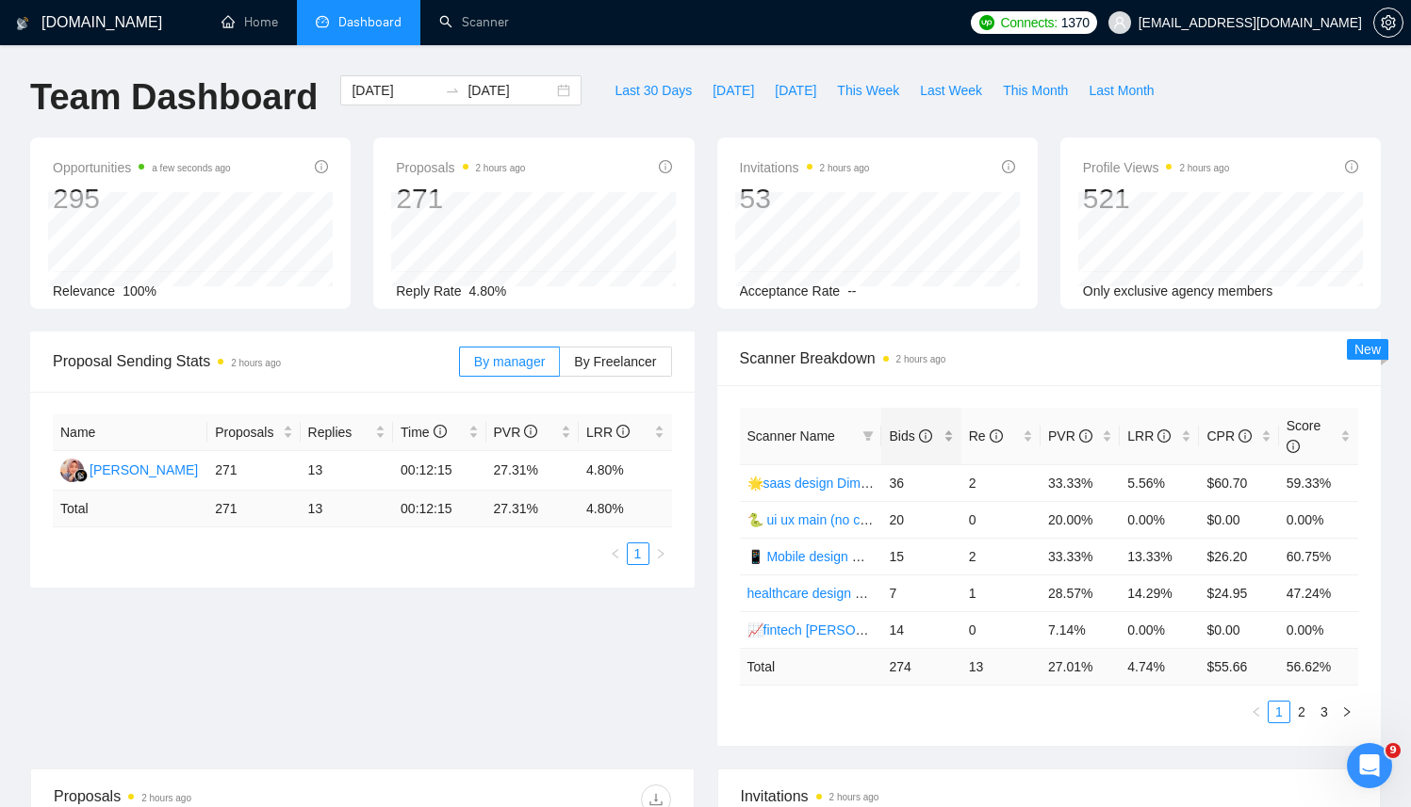
click at [952, 433] on div "Bids" at bounding box center [921, 436] width 64 height 21
click at [550, 91] on div "2025-09-01 2025-09-24" at bounding box center [460, 90] width 241 height 30
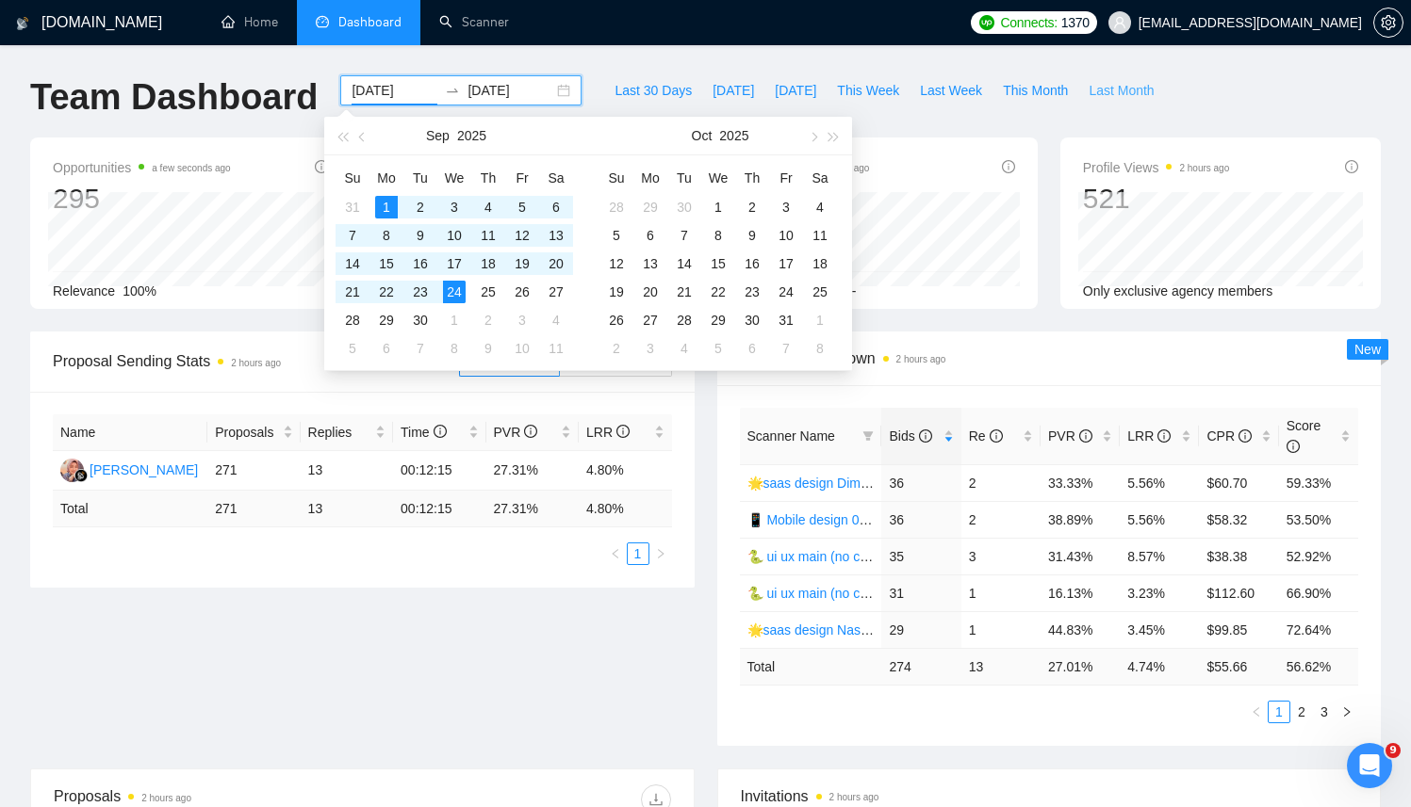
click at [1133, 100] on span "Last Month" at bounding box center [1120, 90] width 65 height 21
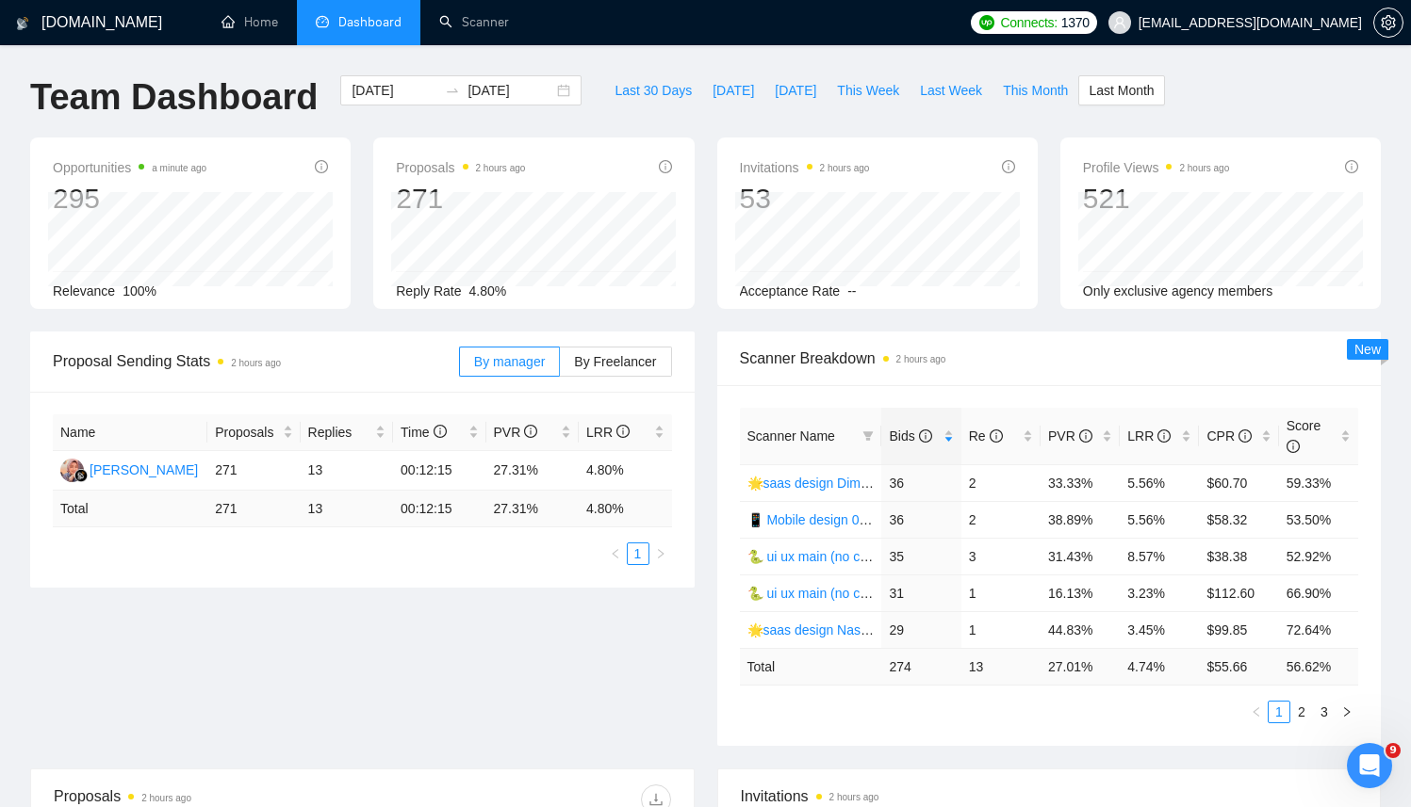
type input "2025-08-01"
type input "2025-08-31"
click at [1045, 90] on span "This Month" at bounding box center [1035, 90] width 65 height 21
type input "2025-09-01"
type input "2025-09-30"
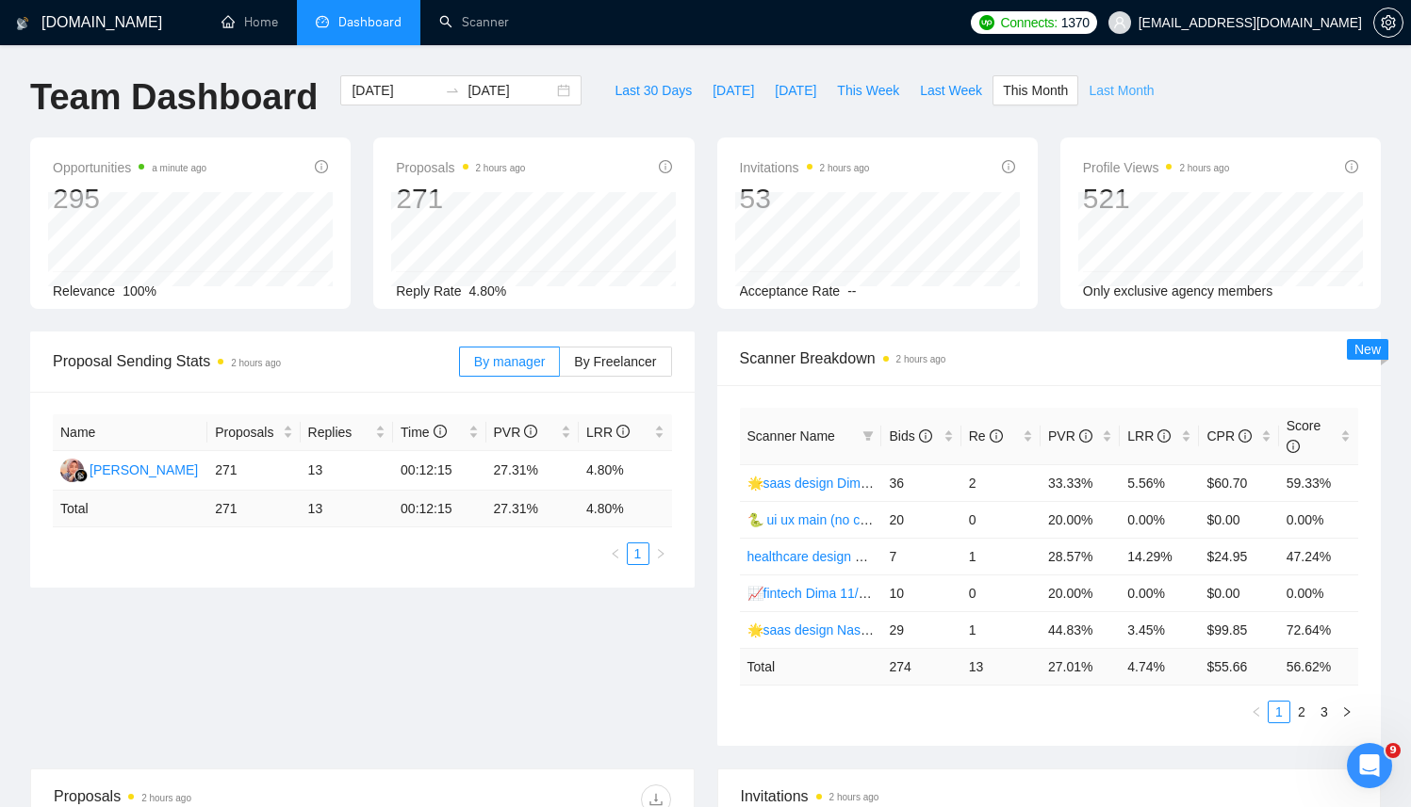
click at [1123, 94] on span "Last Month" at bounding box center [1120, 90] width 65 height 21
type input "2025-08-01"
type input "2025-08-31"
click at [1026, 93] on span "This Month" at bounding box center [1035, 90] width 65 height 21
type input "2025-09-01"
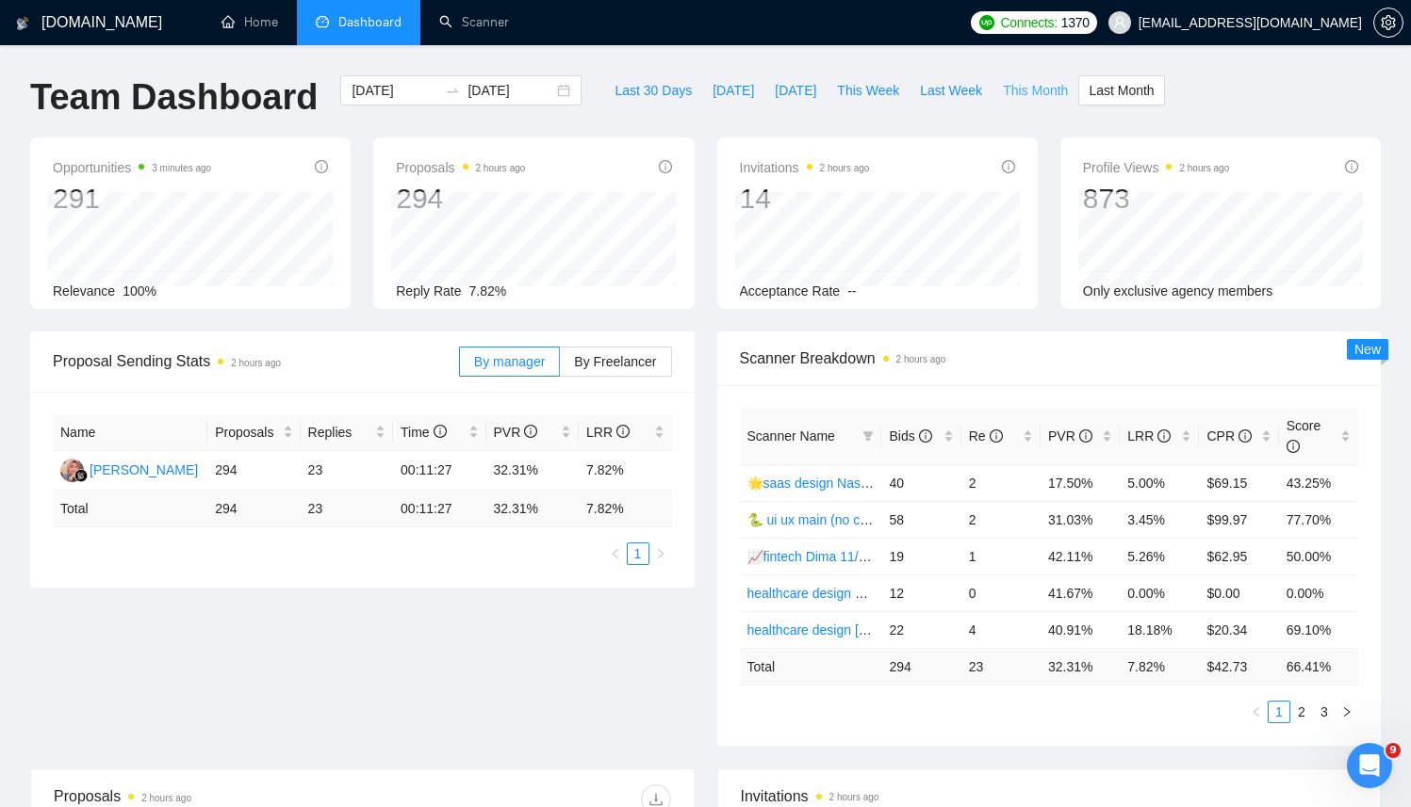
type input "2025-09-30"
click at [1133, 99] on span "Last Month" at bounding box center [1120, 90] width 65 height 21
type input "2025-08-01"
type input "2025-08-31"
click at [548, 90] on div "2025-08-01 2025-08-31" at bounding box center [460, 90] width 241 height 30
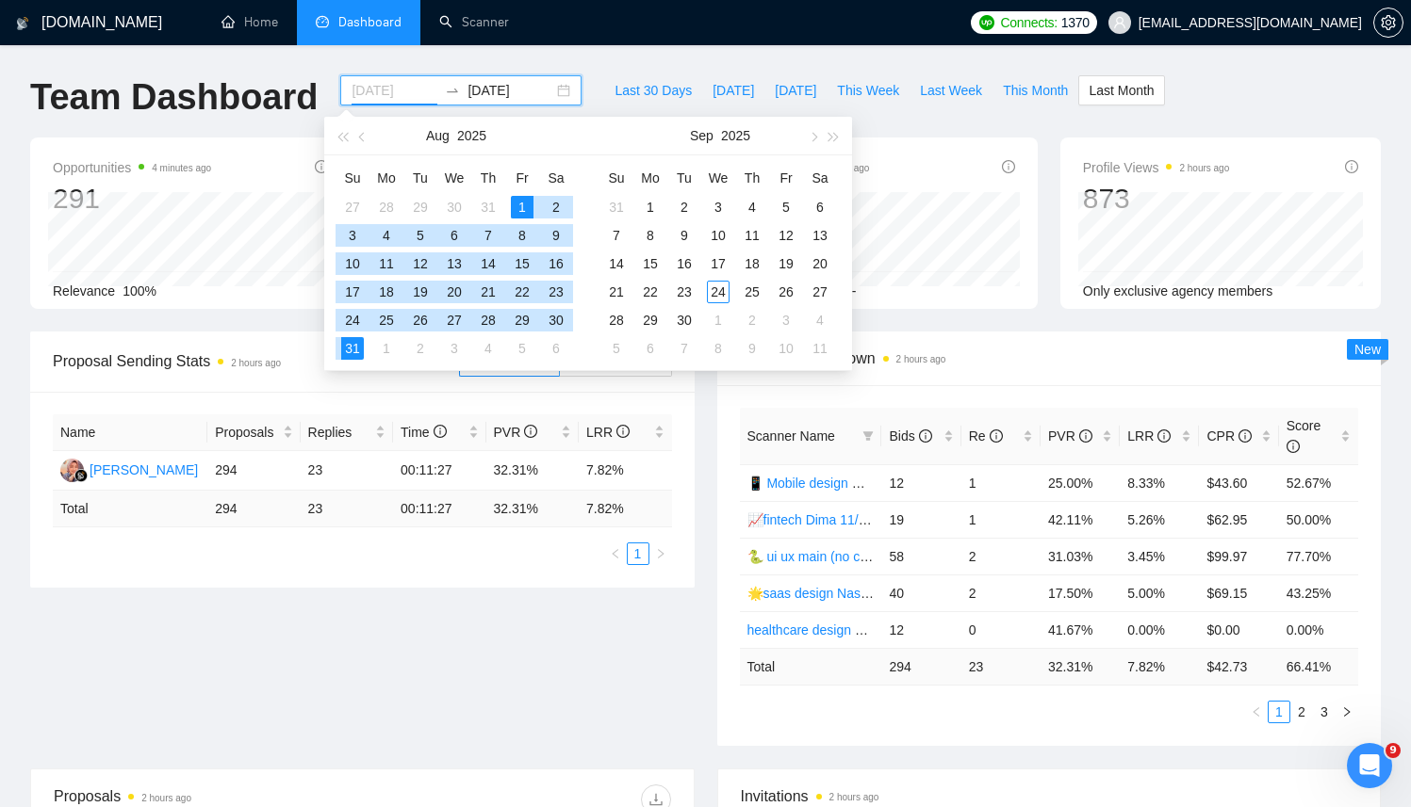
type input "2025-08-01"
click at [522, 206] on div "1" at bounding box center [522, 207] width 23 height 23
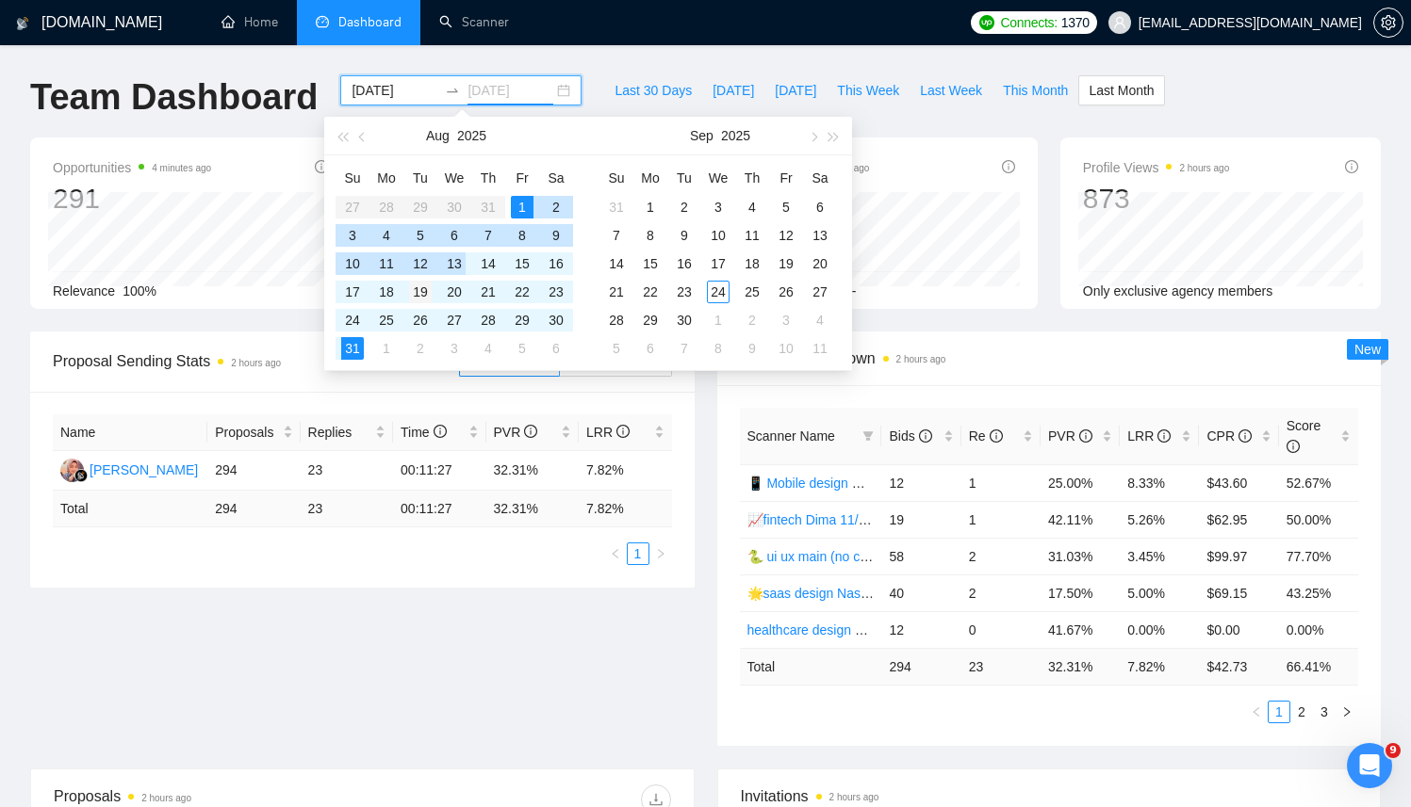
type input "2025-08-19"
click at [427, 290] on div "19" at bounding box center [420, 292] width 23 height 23
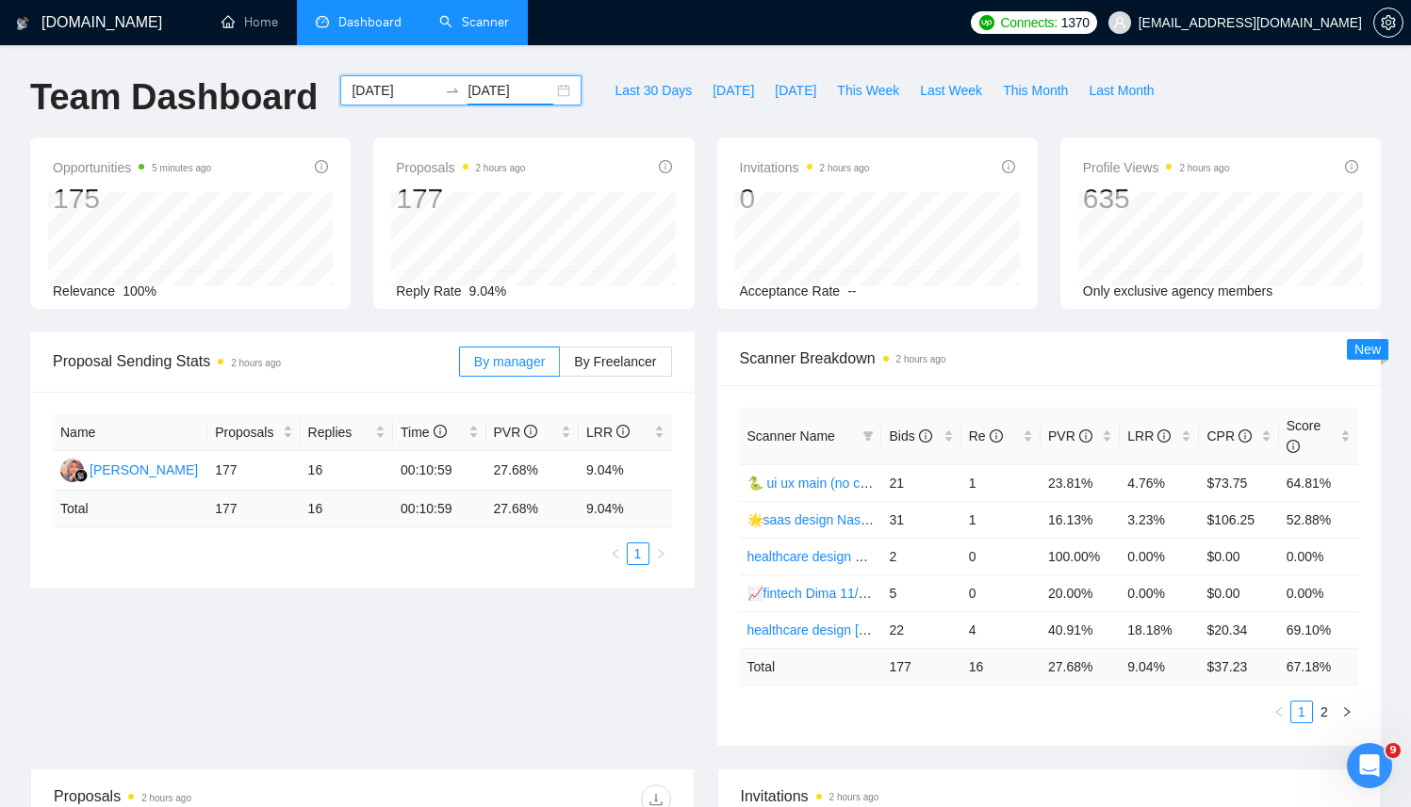
click at [465, 28] on link "Scanner" at bounding box center [474, 22] width 70 height 16
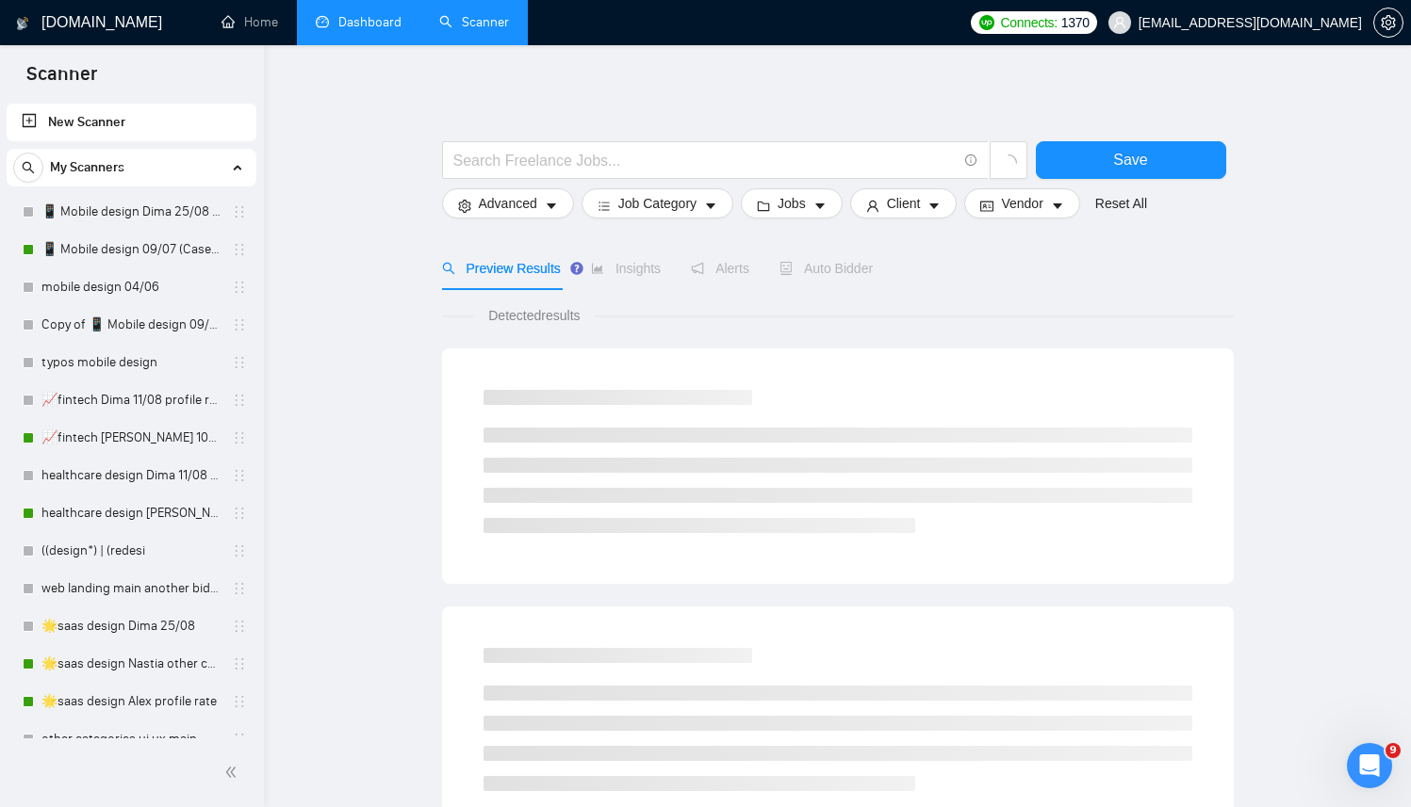
click at [352, 30] on link "Dashboard" at bounding box center [359, 22] width 86 height 16
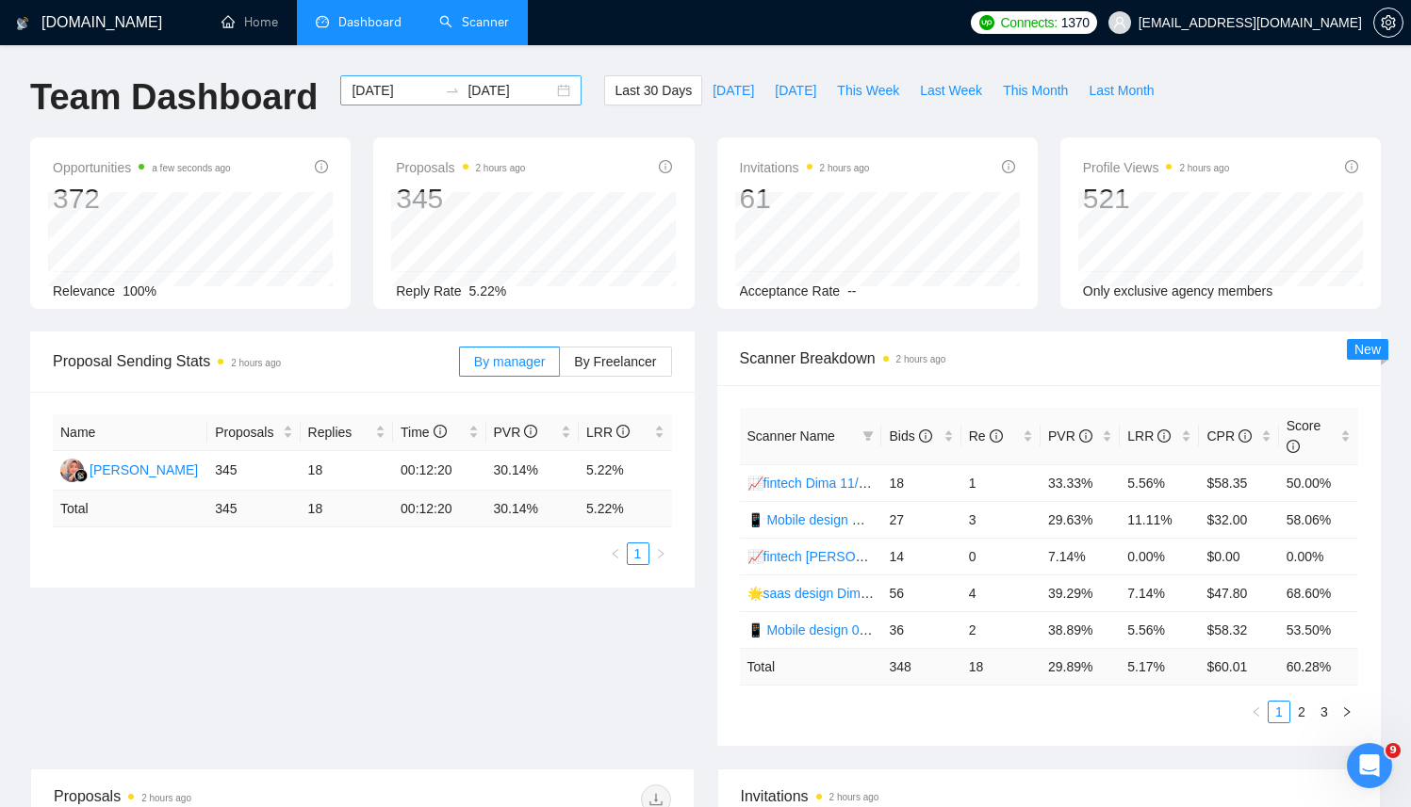
click at [550, 95] on div "2025-08-25 2025-09-24" at bounding box center [460, 90] width 241 height 30
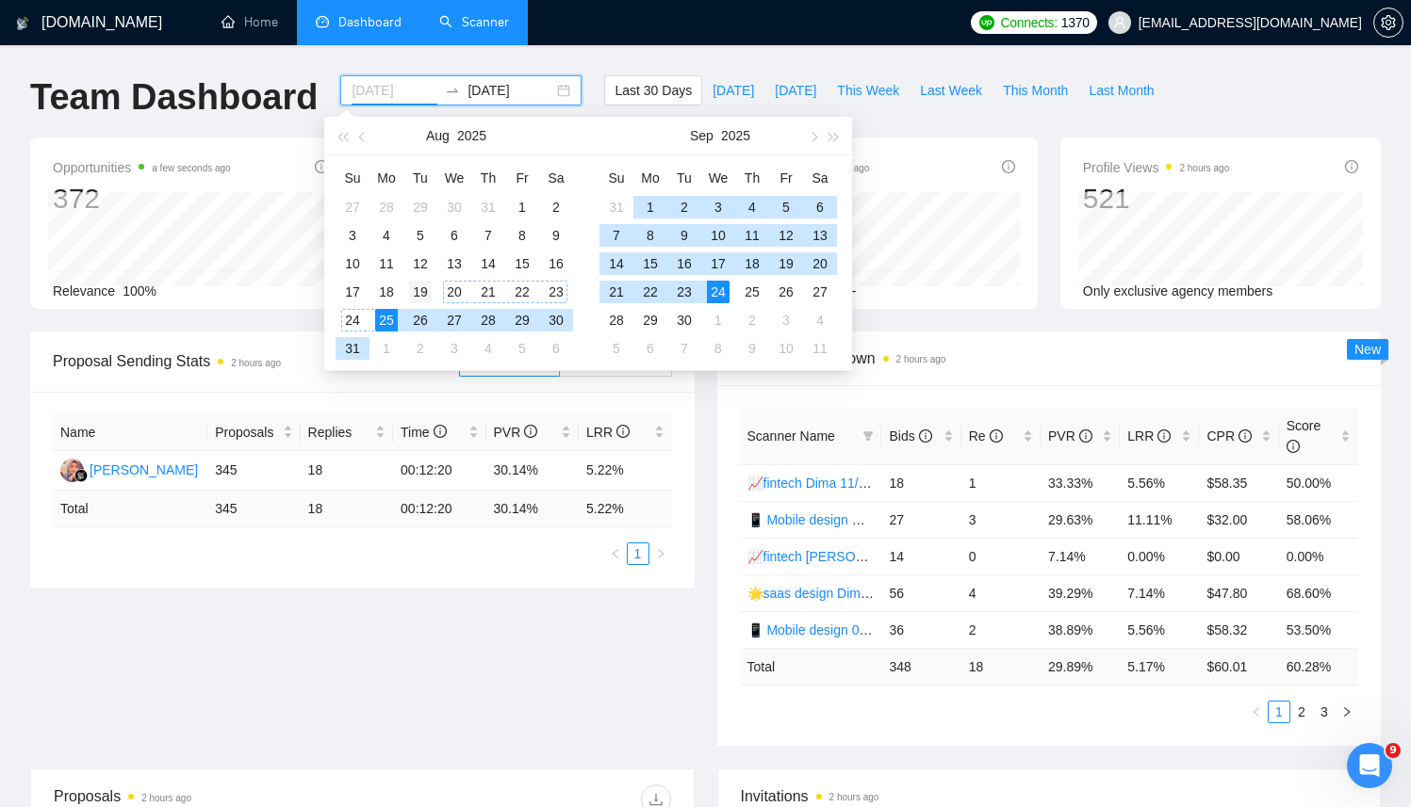
type input "2025-08-19"
click at [418, 286] on div "19" at bounding box center [420, 292] width 23 height 23
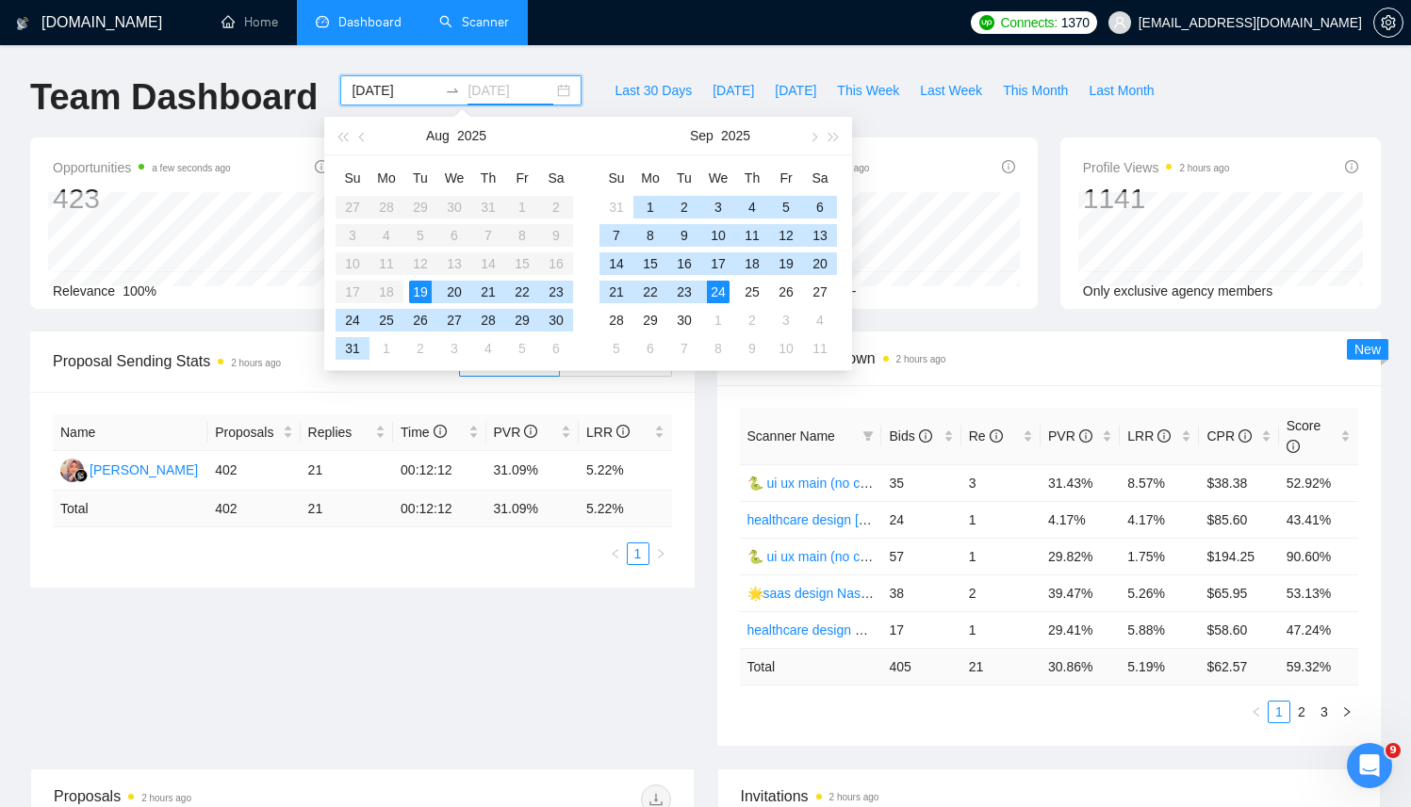
type input "2025-09-24"
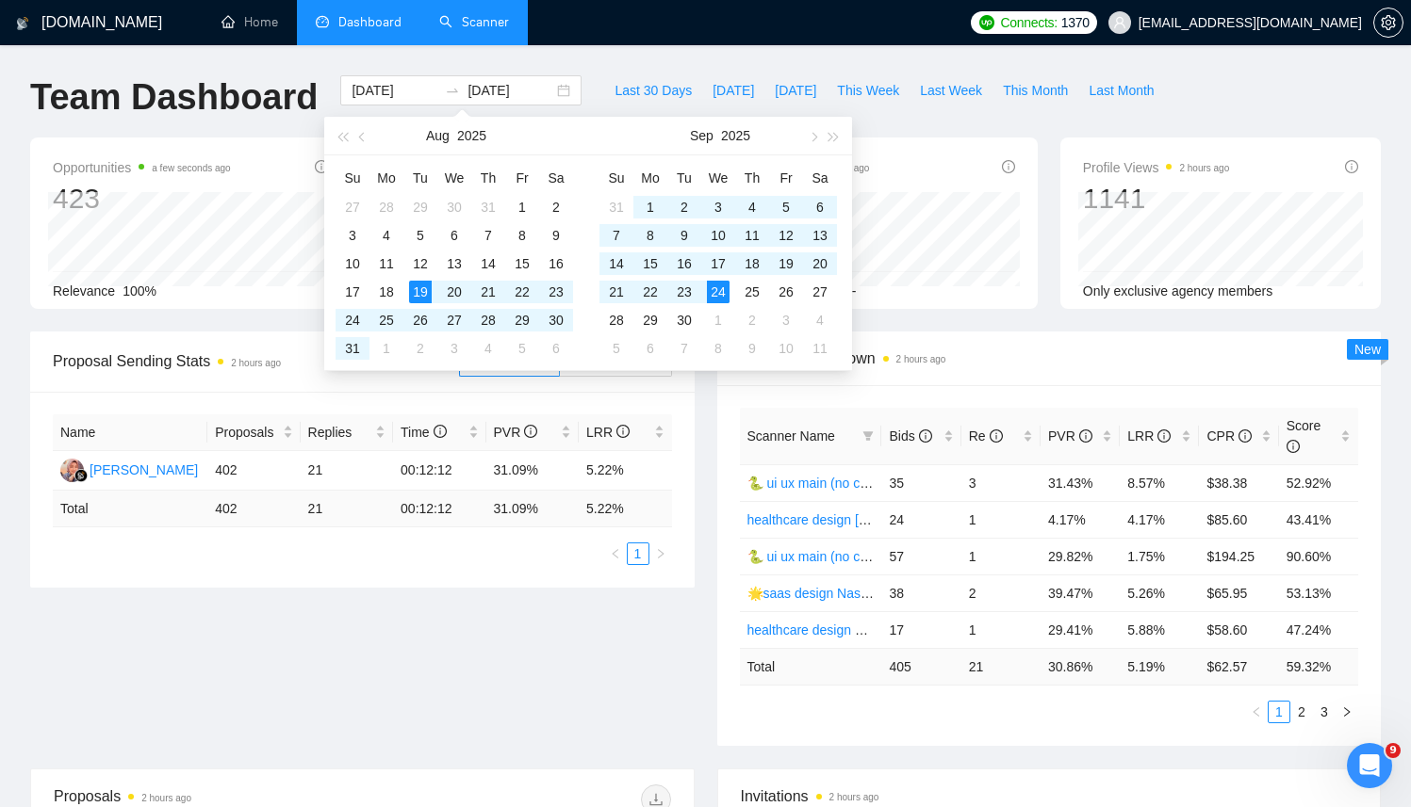
click at [706, 407] on div "Scanner Breakdown 2 hours ago Scanner Name Bids Re PVR LRR CPR Score 🐍 ui ux ma…" at bounding box center [1049, 539] width 687 height 415
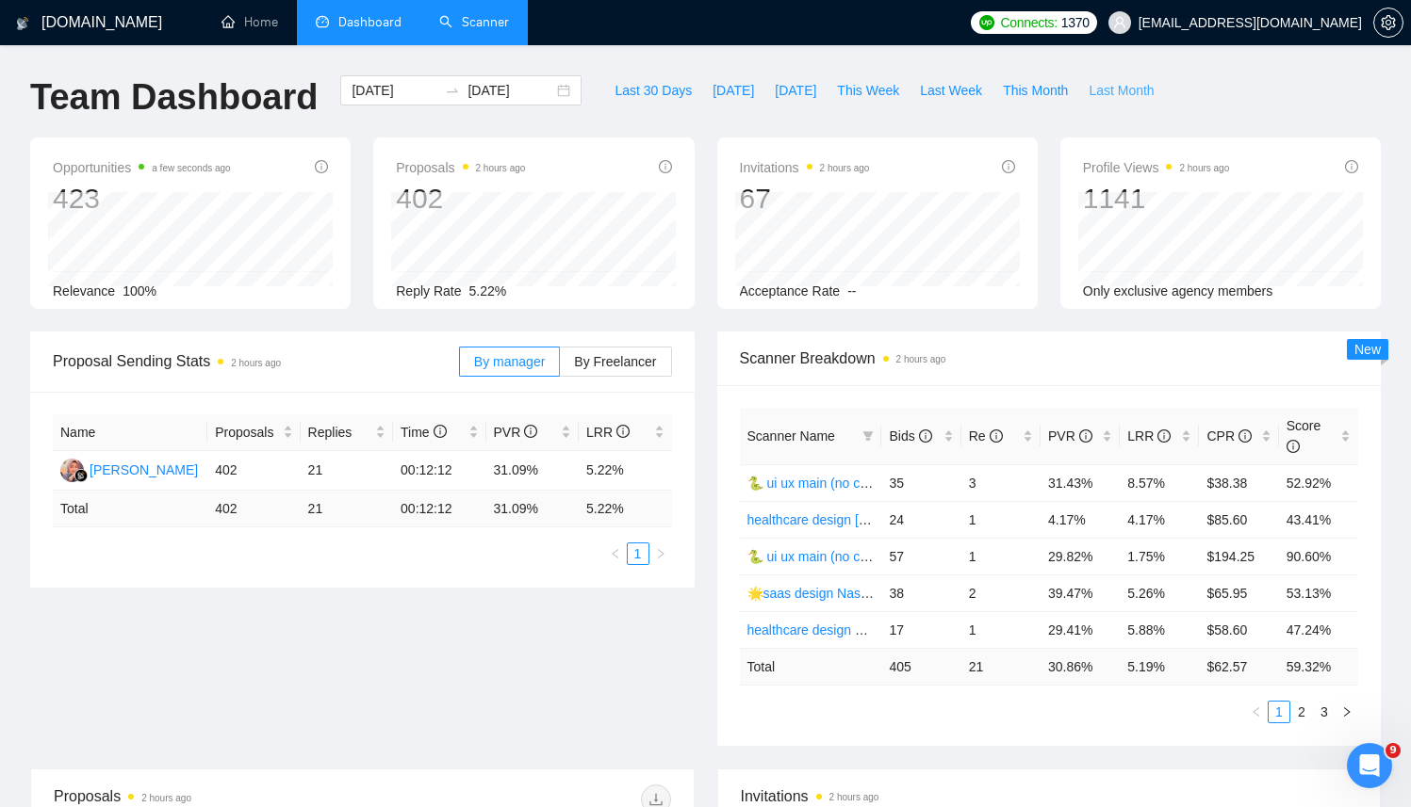
click at [1103, 97] on span "Last Month" at bounding box center [1120, 90] width 65 height 21
type input "2025-08-01"
type input "2025-08-31"
click at [468, 23] on link "Scanner" at bounding box center [474, 22] width 70 height 16
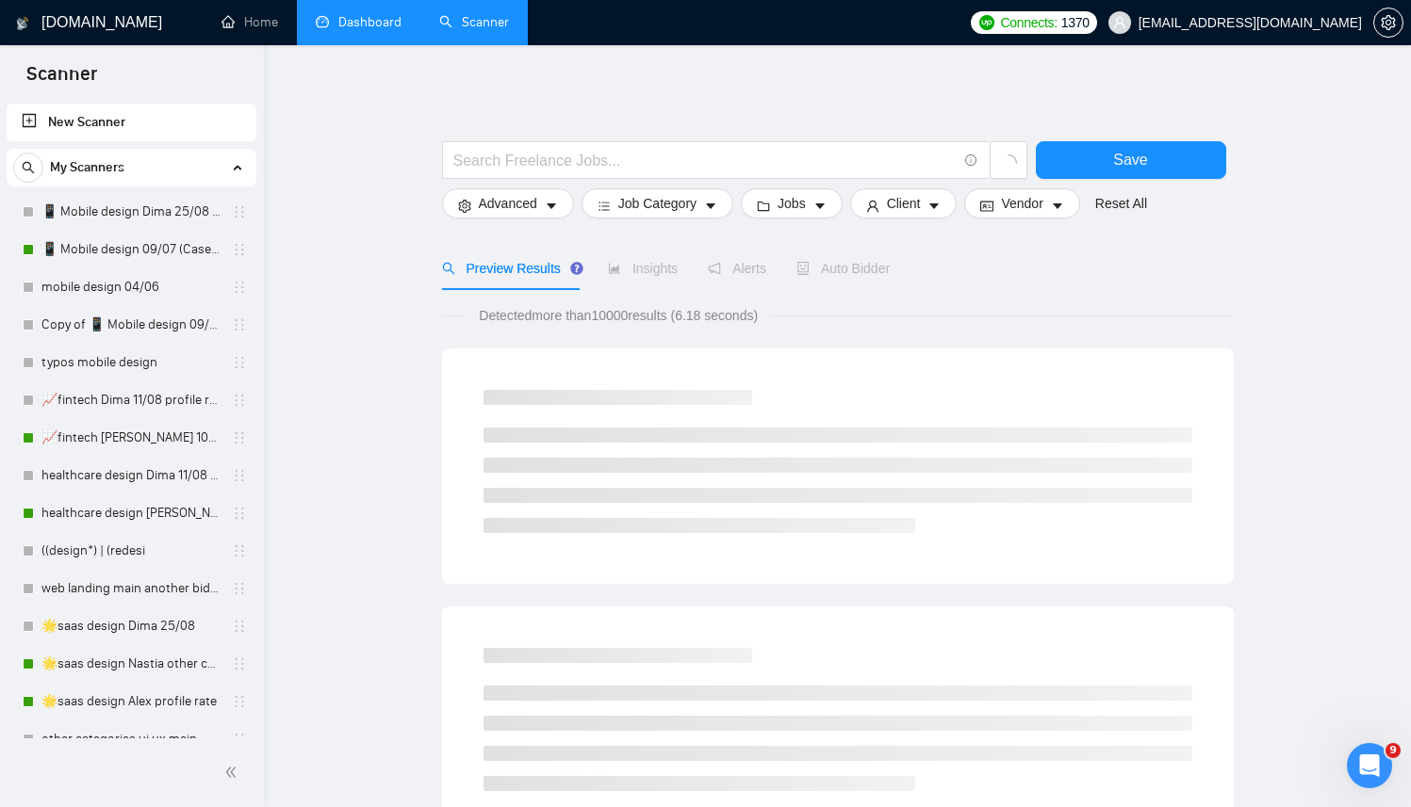
click at [339, 26] on link "Dashboard" at bounding box center [359, 22] width 86 height 16
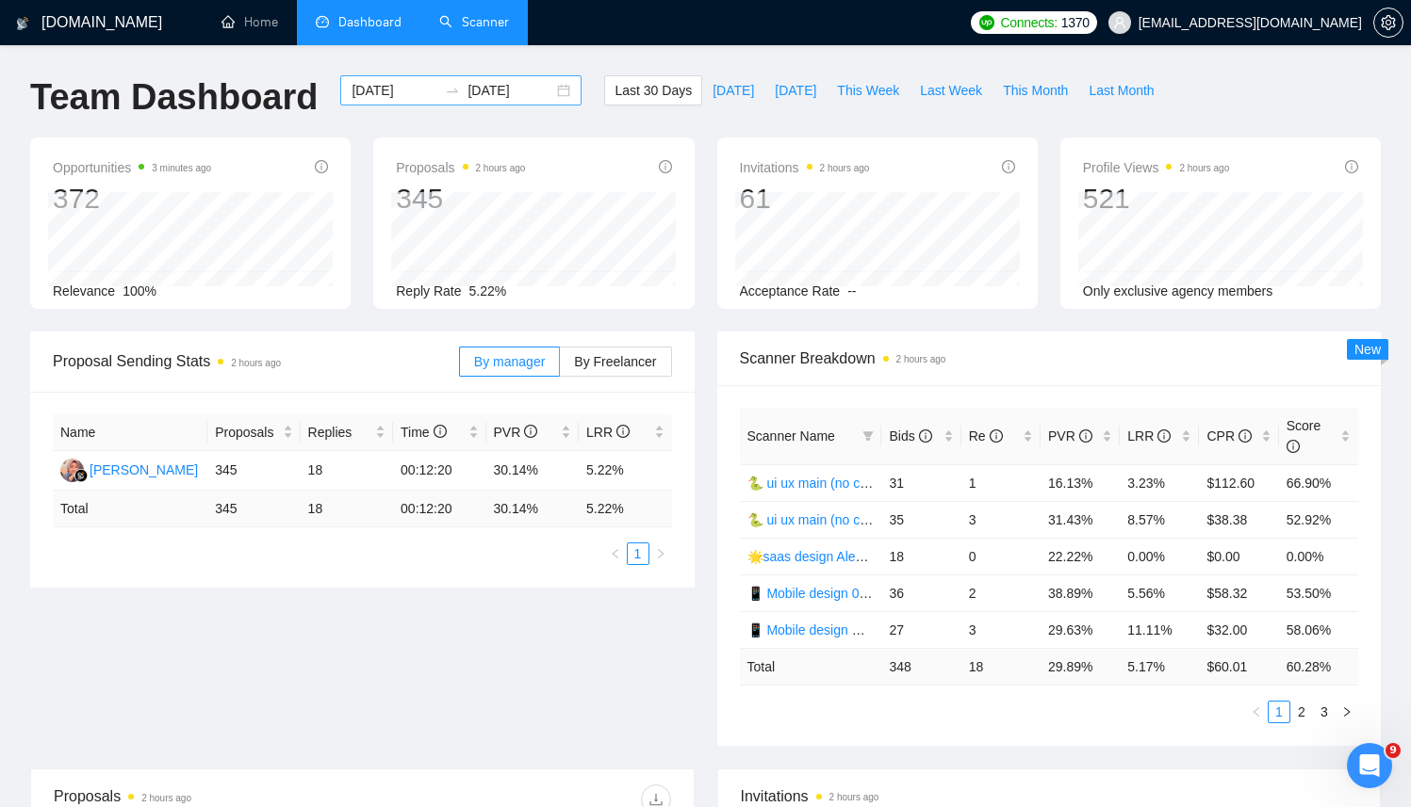
click at [549, 90] on div "2025-08-25 2025-09-24" at bounding box center [460, 90] width 241 height 30
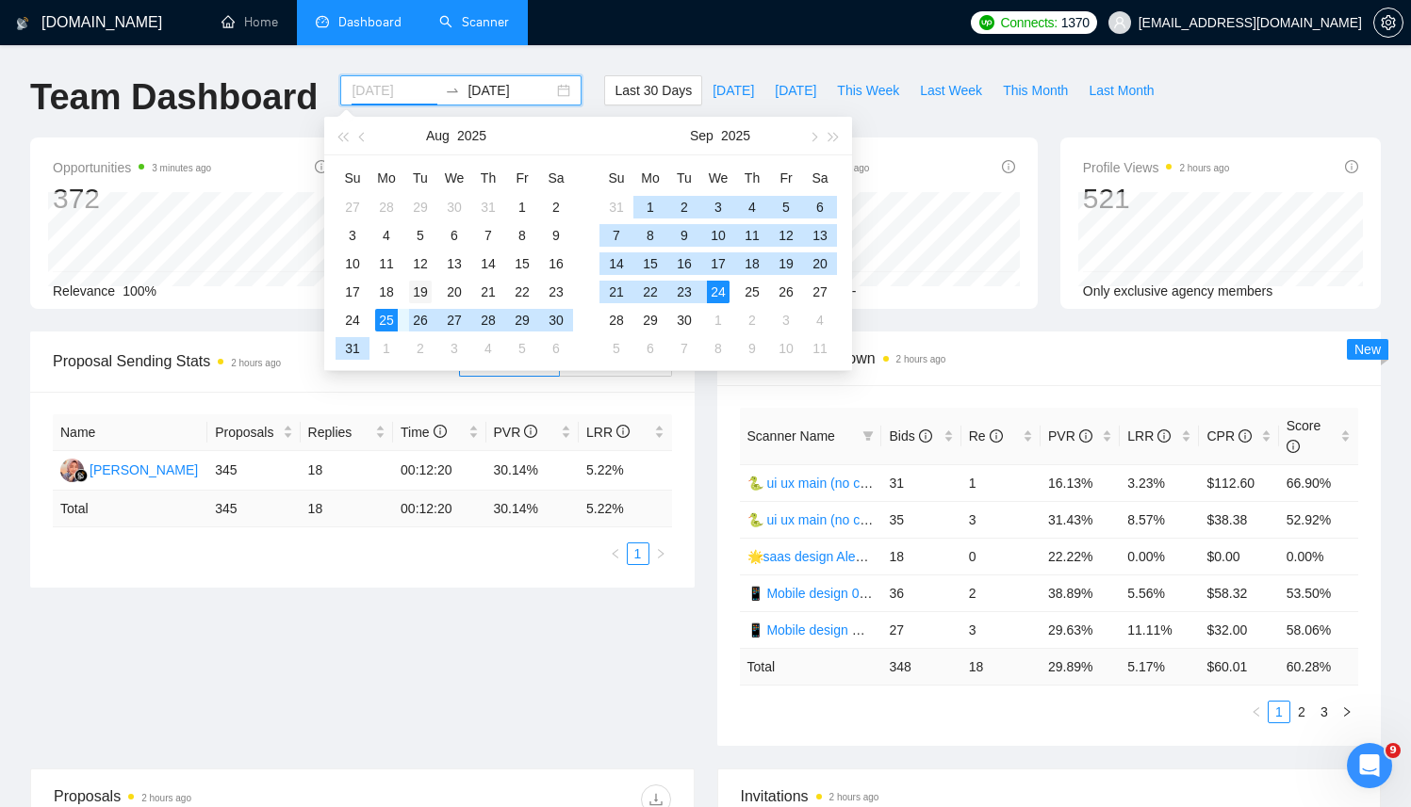
type input "2025-08-19"
click at [428, 292] on div "19" at bounding box center [420, 292] width 23 height 23
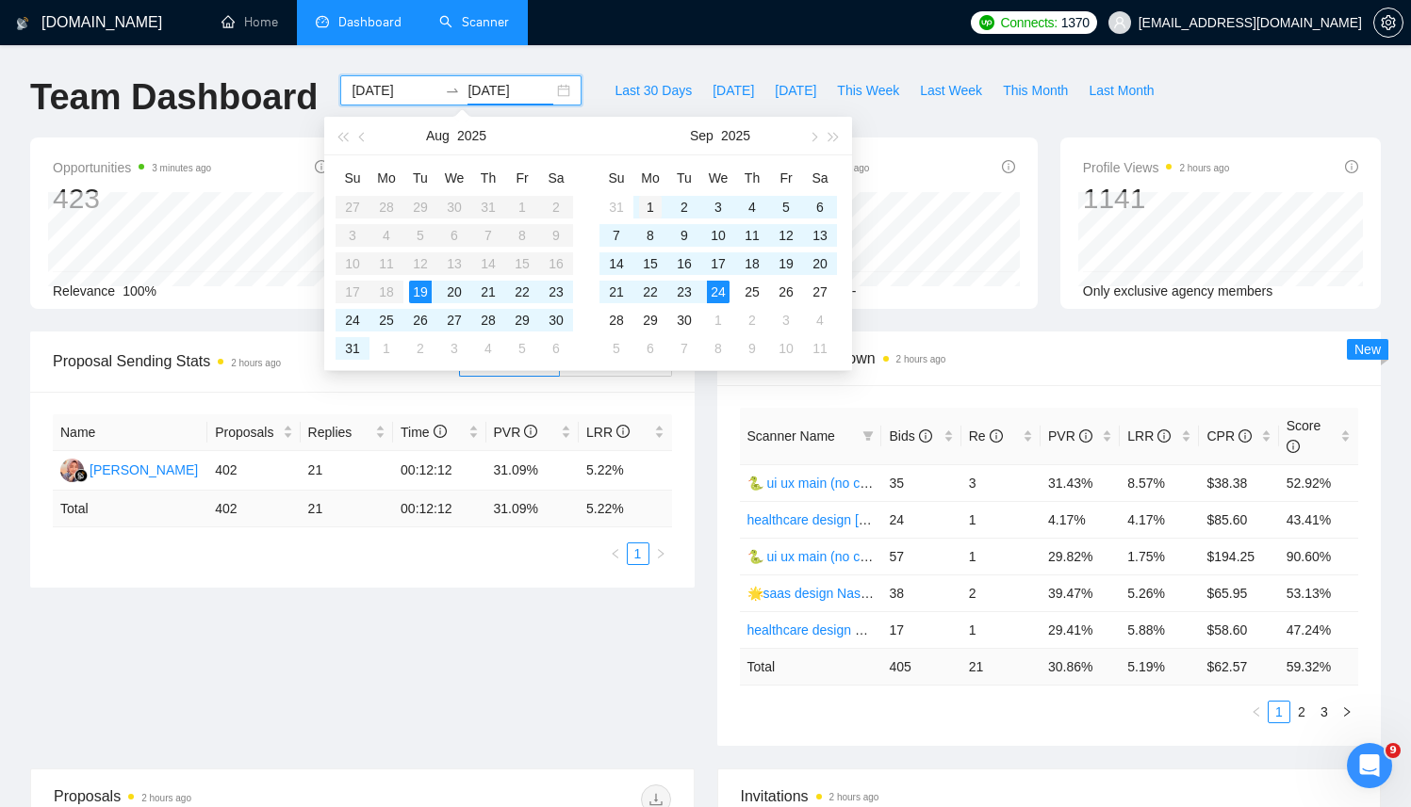
type input "2025-09-01"
click at [648, 208] on div "1" at bounding box center [650, 207] width 23 height 23
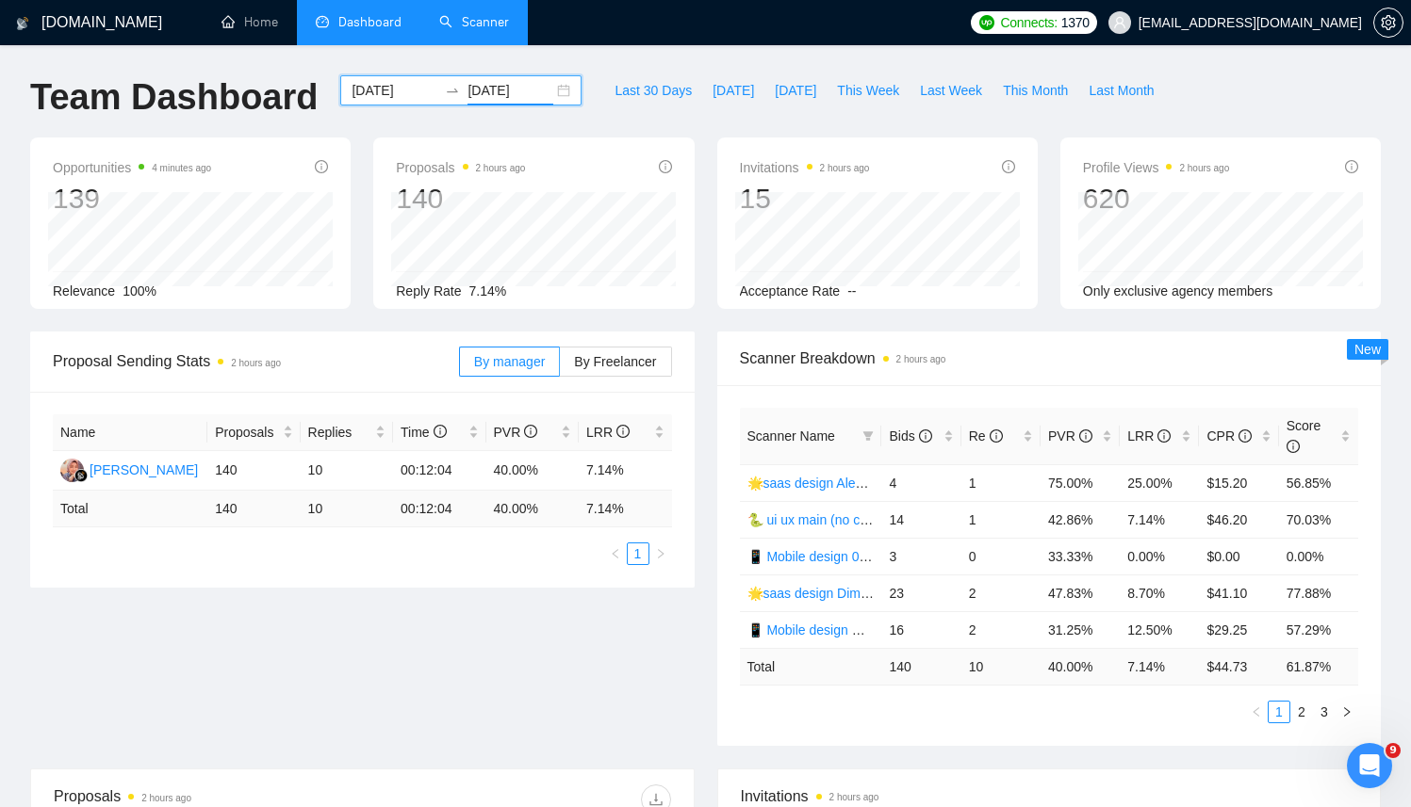
click at [549, 90] on div "2025-08-19 2025-09-01" at bounding box center [460, 90] width 241 height 30
click at [1115, 89] on span "Last Month" at bounding box center [1120, 90] width 65 height 21
type input "2025-08-01"
type input "2025-08-31"
click at [1019, 91] on span "This Month" at bounding box center [1035, 90] width 65 height 21
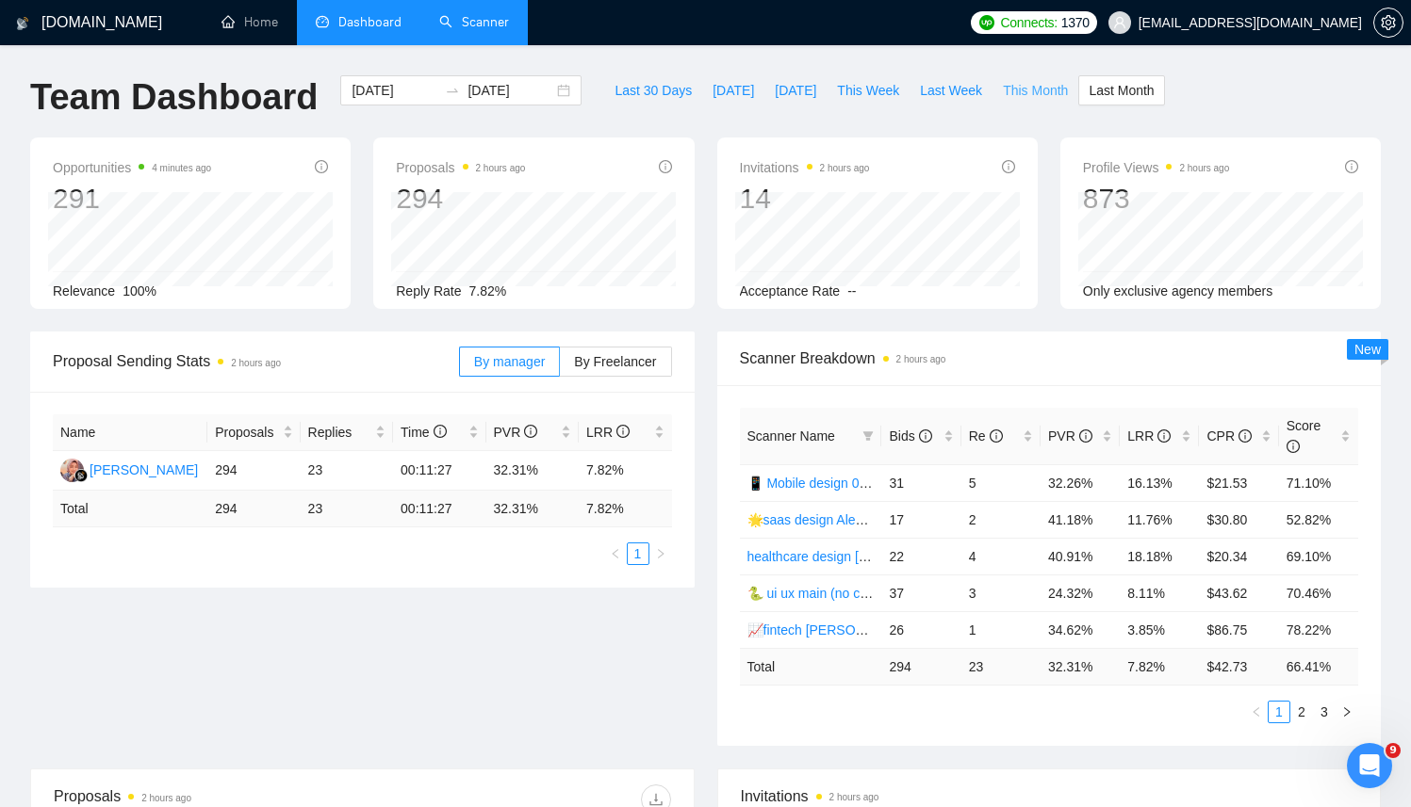
type input "2025-09-01"
type input "2025-09-30"
click at [706, 323] on div "Opportunities 4 minutes ago 295 Relevance 100% Proposals 2 hours ago 271 Reply …" at bounding box center [705, 235] width 1373 height 194
click at [1109, 86] on span "Last Month" at bounding box center [1120, 90] width 65 height 21
type input "2025-08-01"
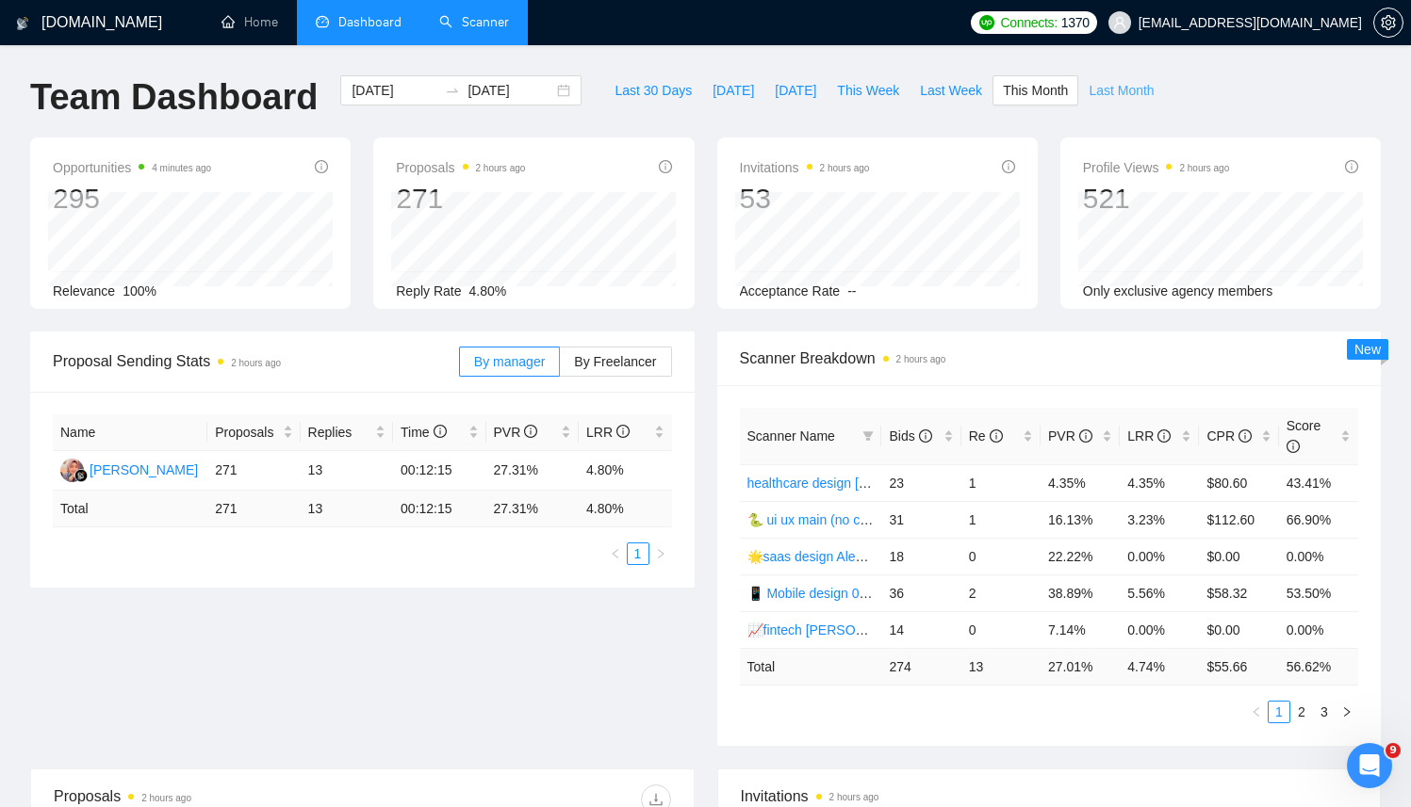
type input "2025-08-31"
click at [1030, 89] on span "This Month" at bounding box center [1035, 90] width 65 height 21
type input "2025-09-01"
type input "2025-09-30"
click at [554, 88] on div "2025-09-01 2025-09-30" at bounding box center [460, 90] width 241 height 30
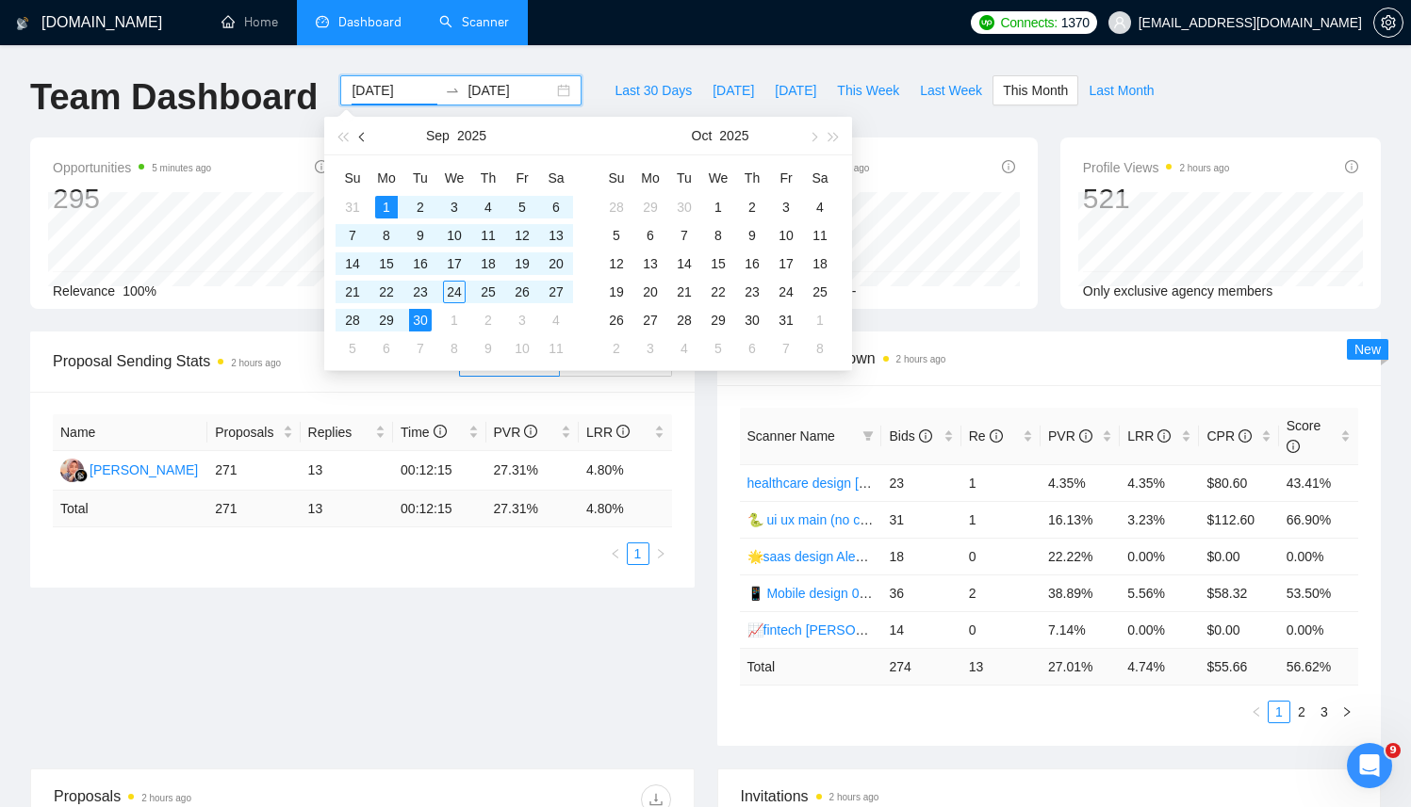
click at [364, 137] on span "button" at bounding box center [363, 136] width 9 height 9
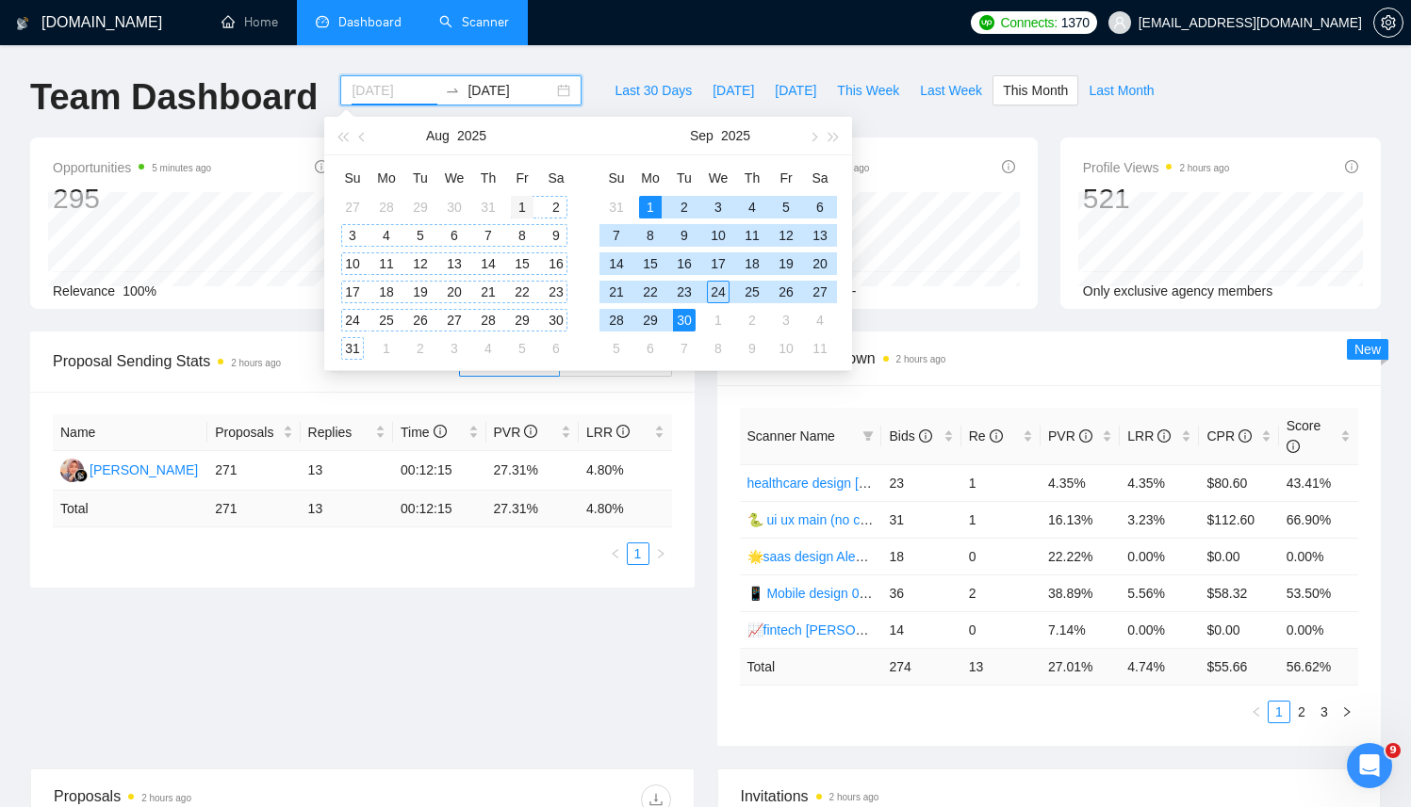
type input "2025-08-01"
click at [521, 200] on div "1" at bounding box center [522, 207] width 23 height 23
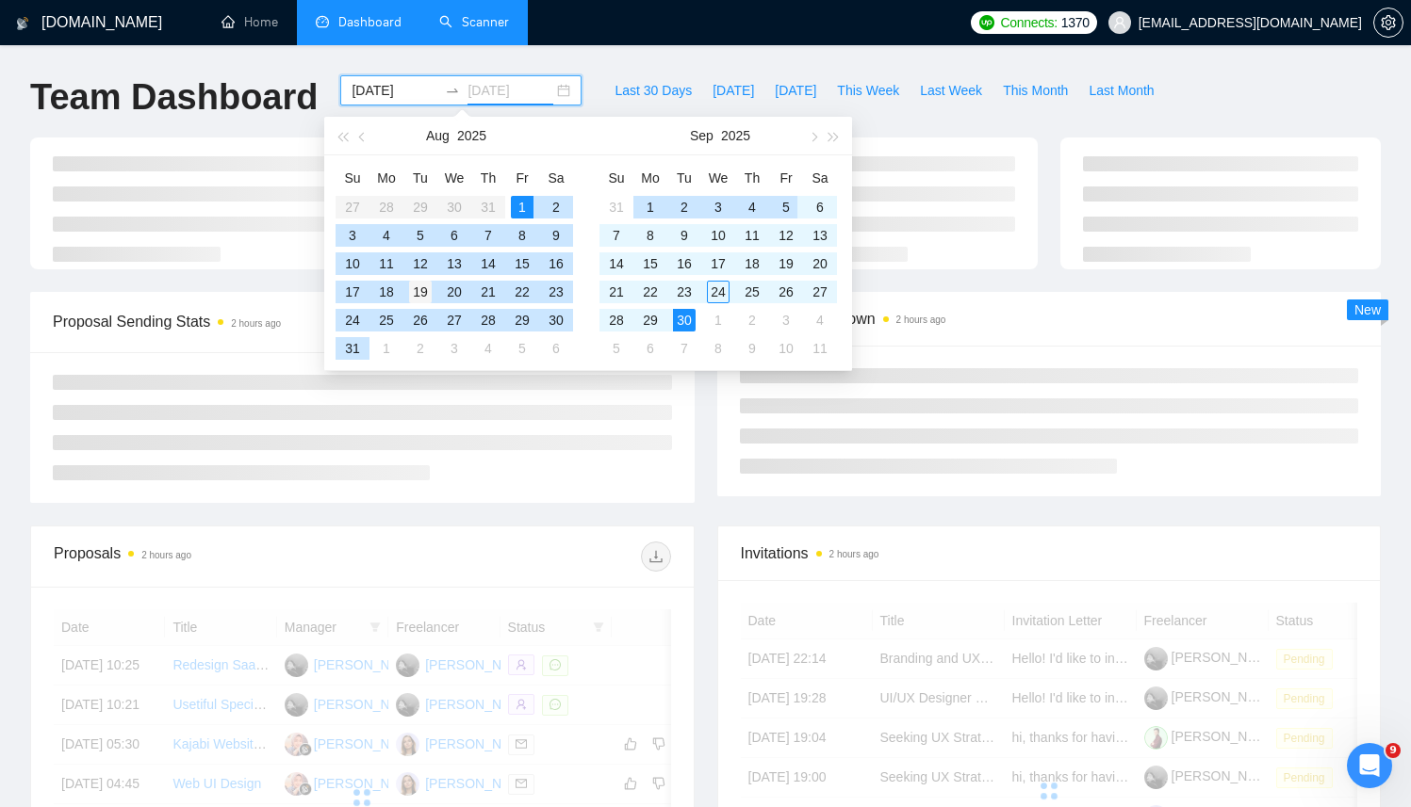
type input "2025-08-19"
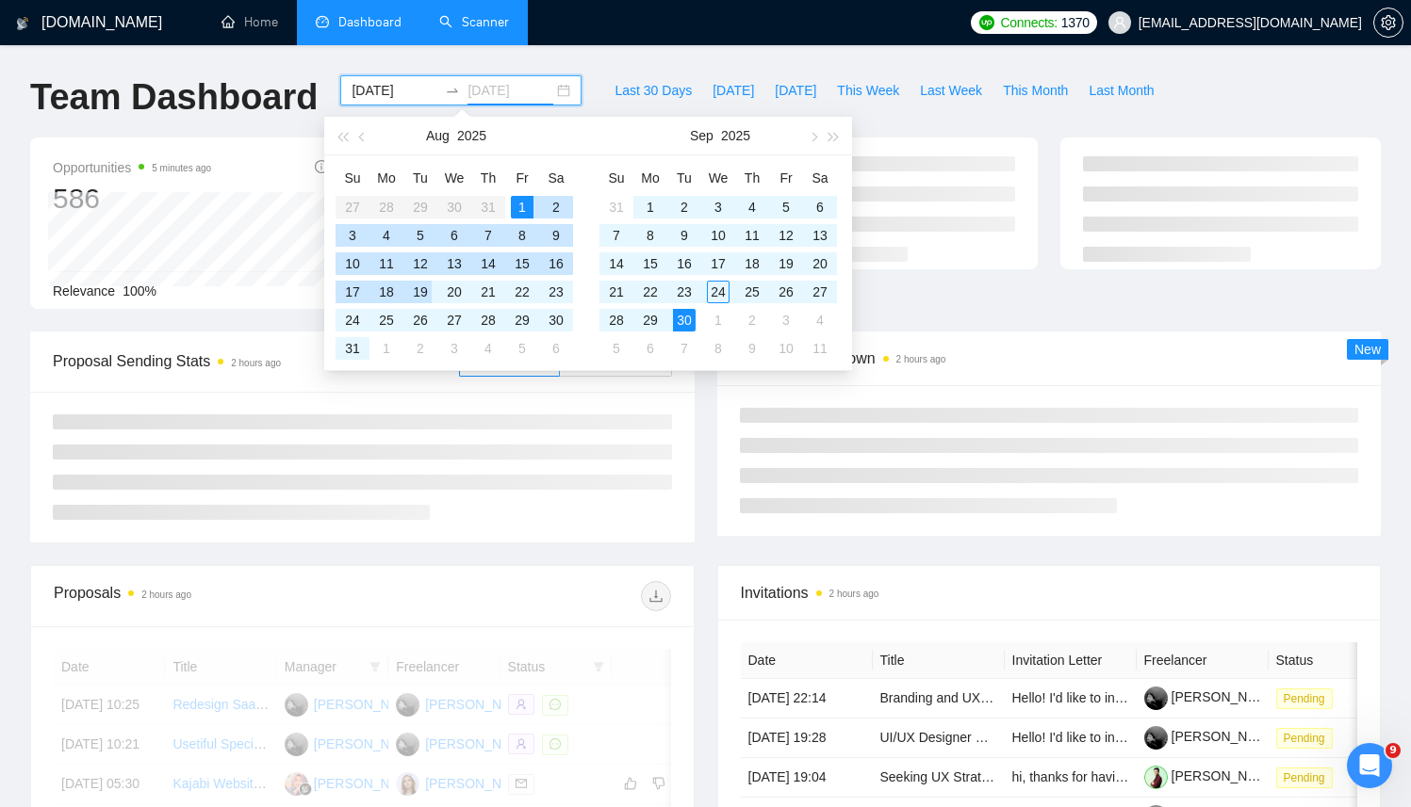
click at [425, 296] on div "19" at bounding box center [420, 292] width 23 height 23
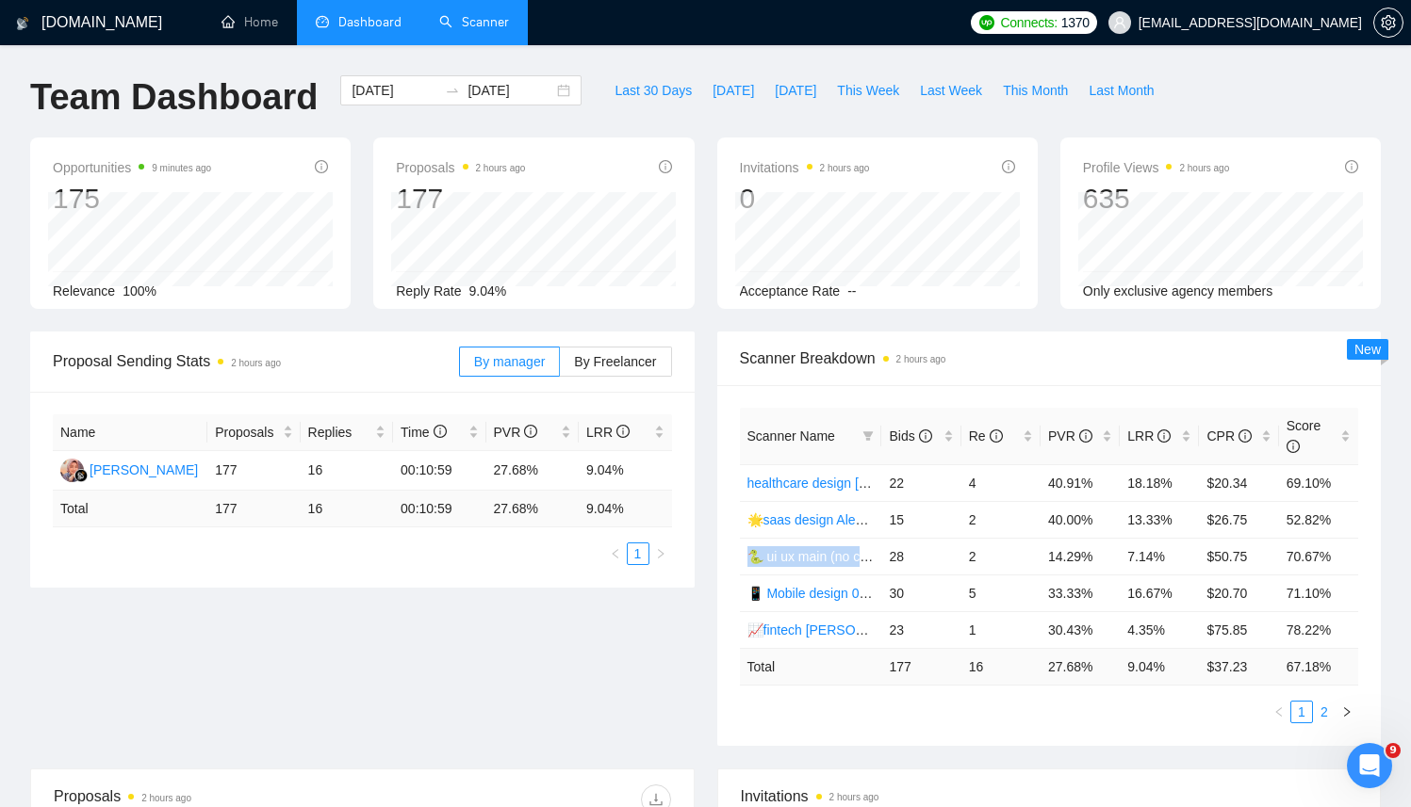
click at [1319, 711] on link "2" at bounding box center [1323, 712] width 21 height 21
click at [1319, 711] on div "Proposal Sending Stats 2 hours ago By manager By Freelancer Name Proposals Repl…" at bounding box center [705, 550] width 1373 height 437
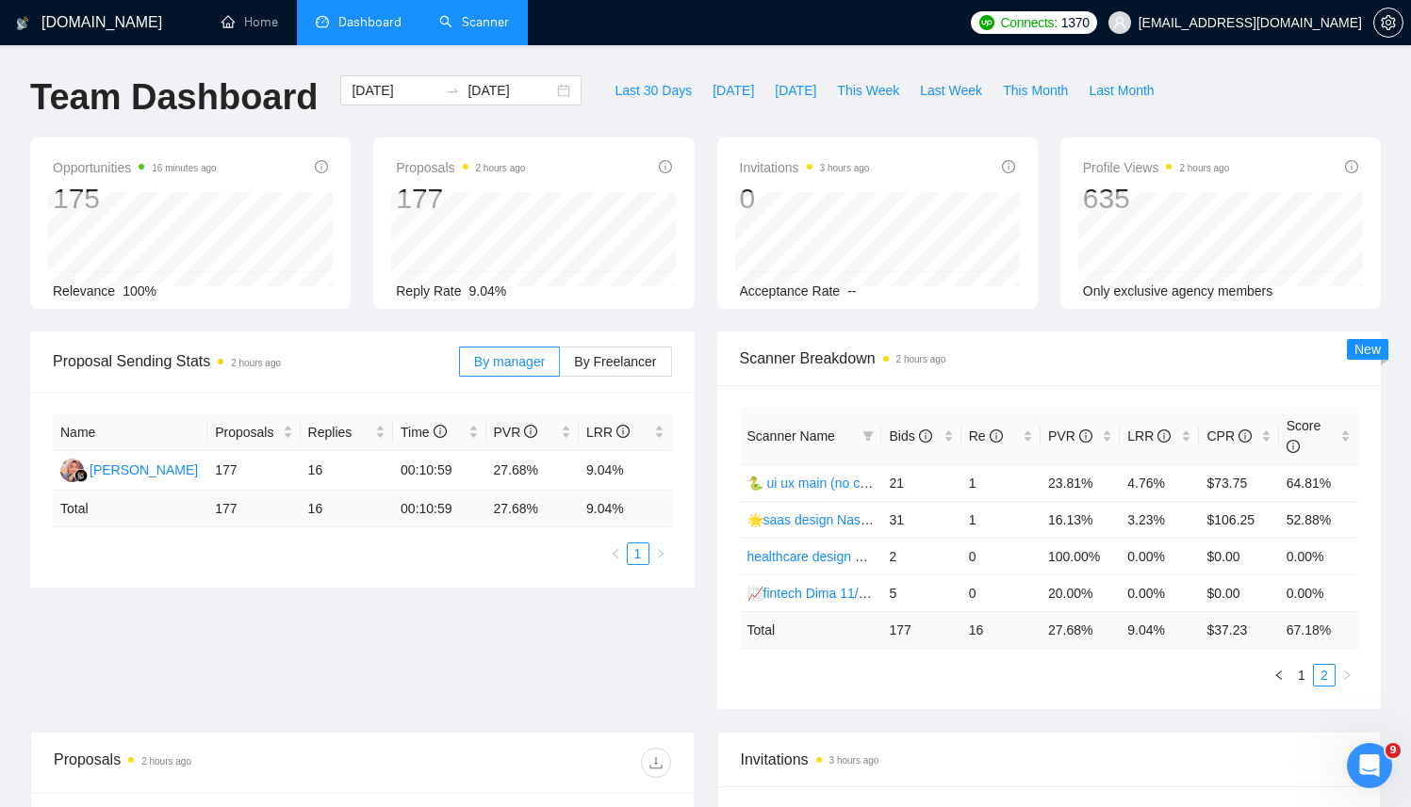
click at [701, 409] on div "Proposal Sending Stats 2 hours ago By manager By Freelancer Name Proposals Repl…" at bounding box center [362, 460] width 687 height 256
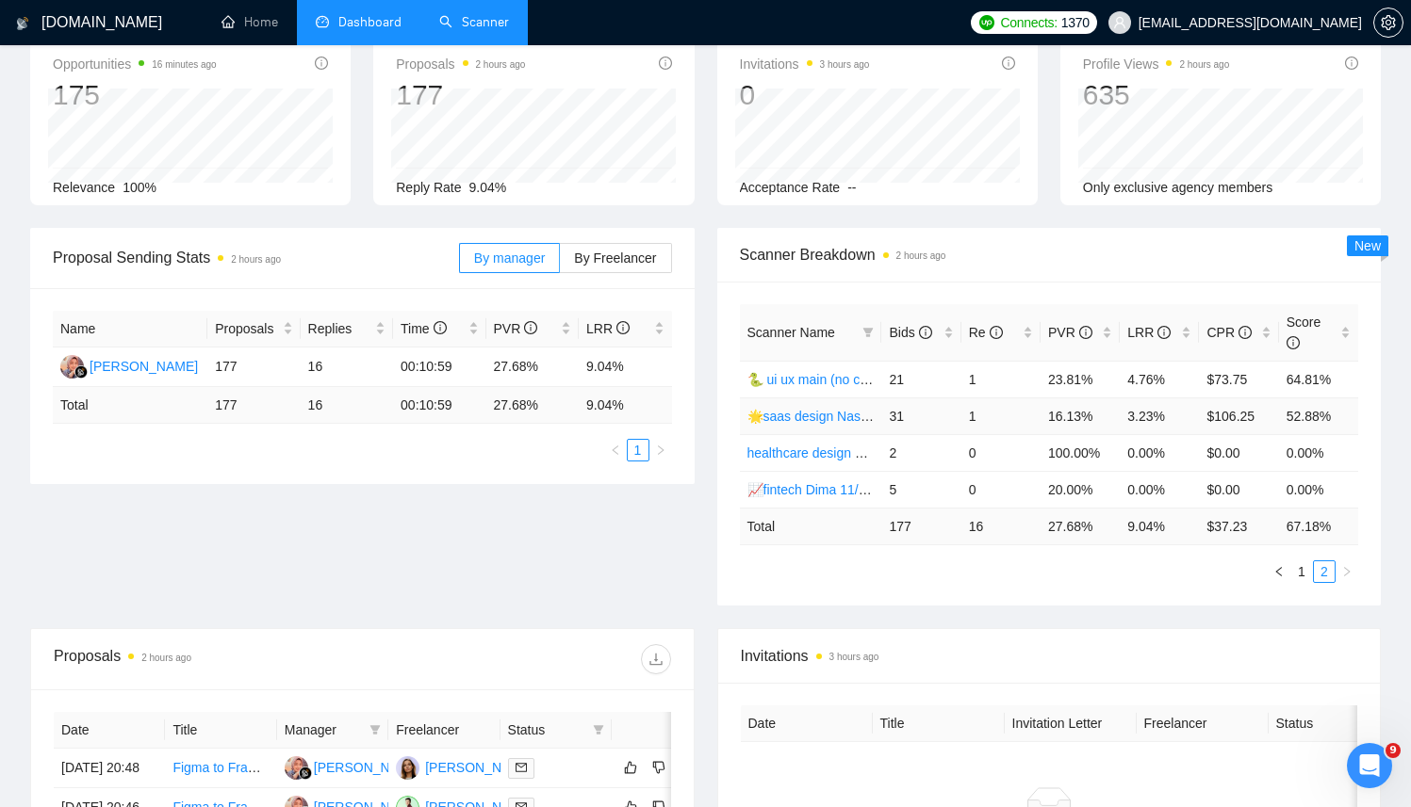
scroll to position [111, 0]
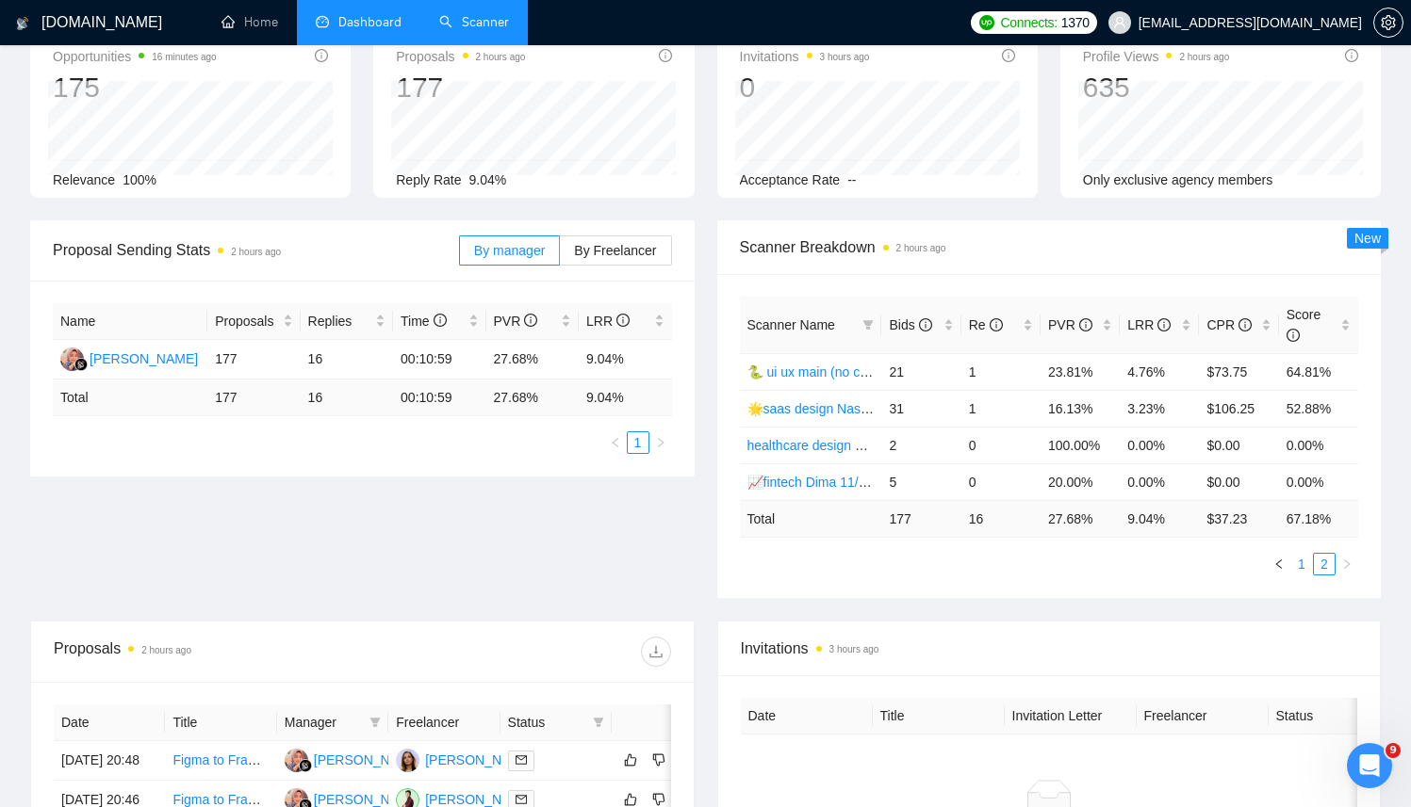
click at [1299, 566] on link "1" at bounding box center [1301, 564] width 21 height 21
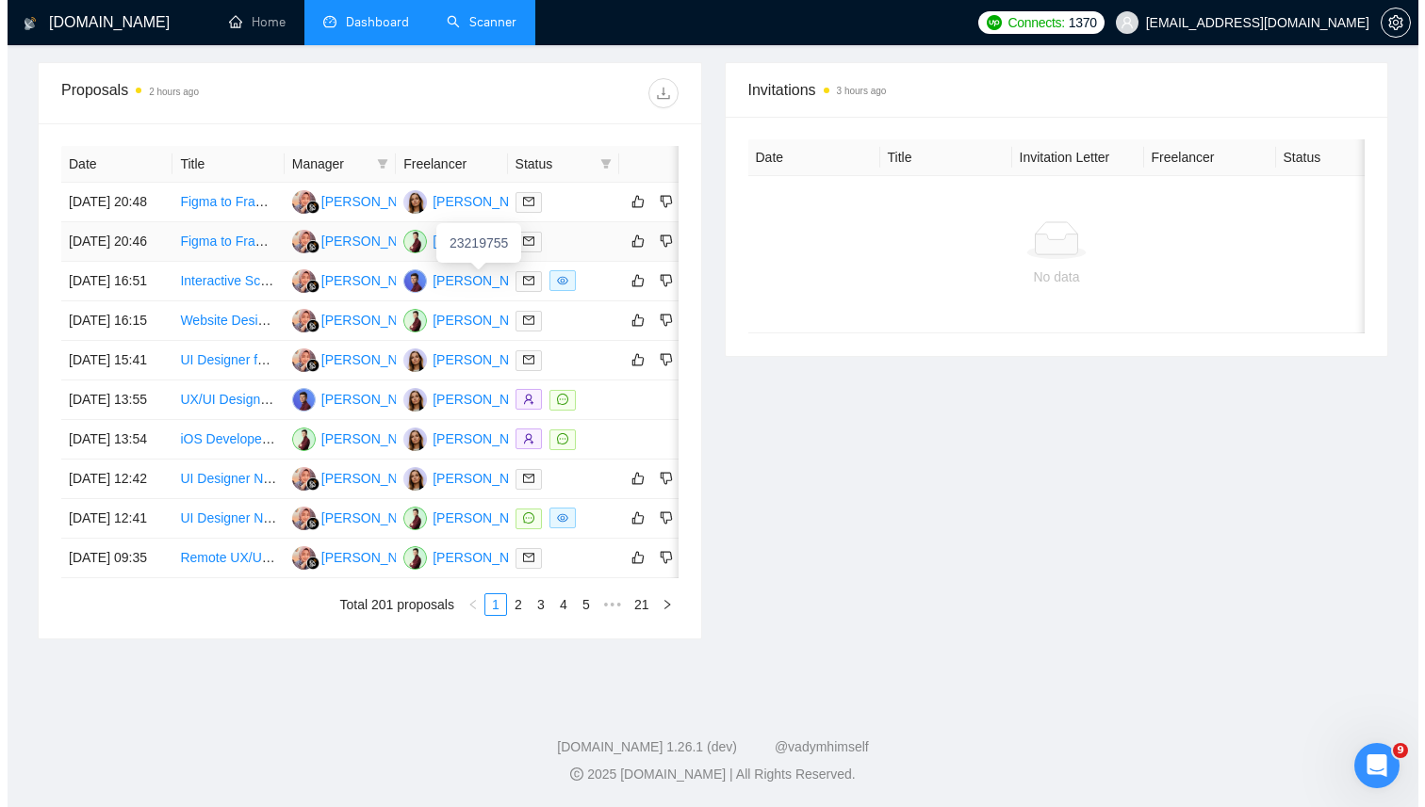
scroll to position [900, 0]
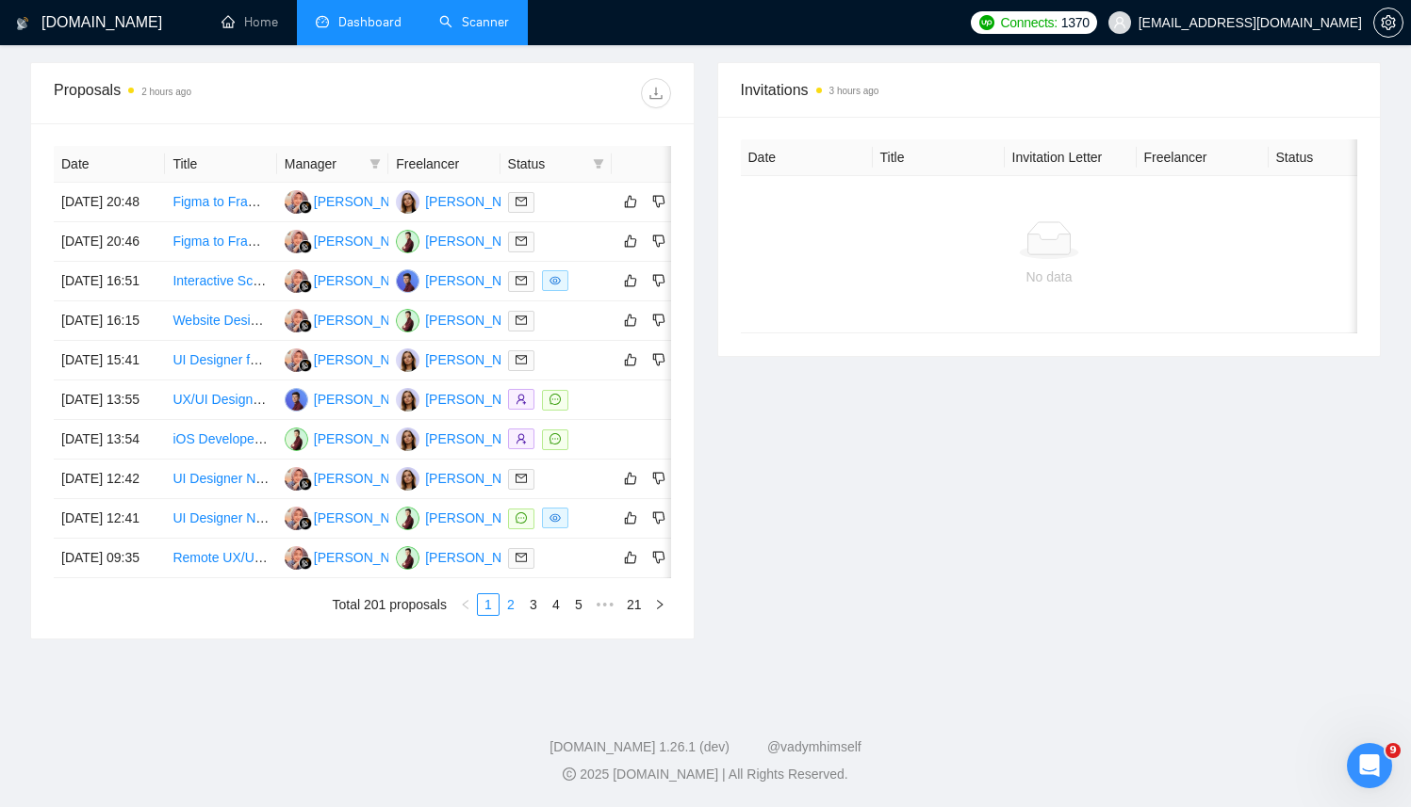
click at [516, 608] on link "2" at bounding box center [510, 605] width 21 height 21
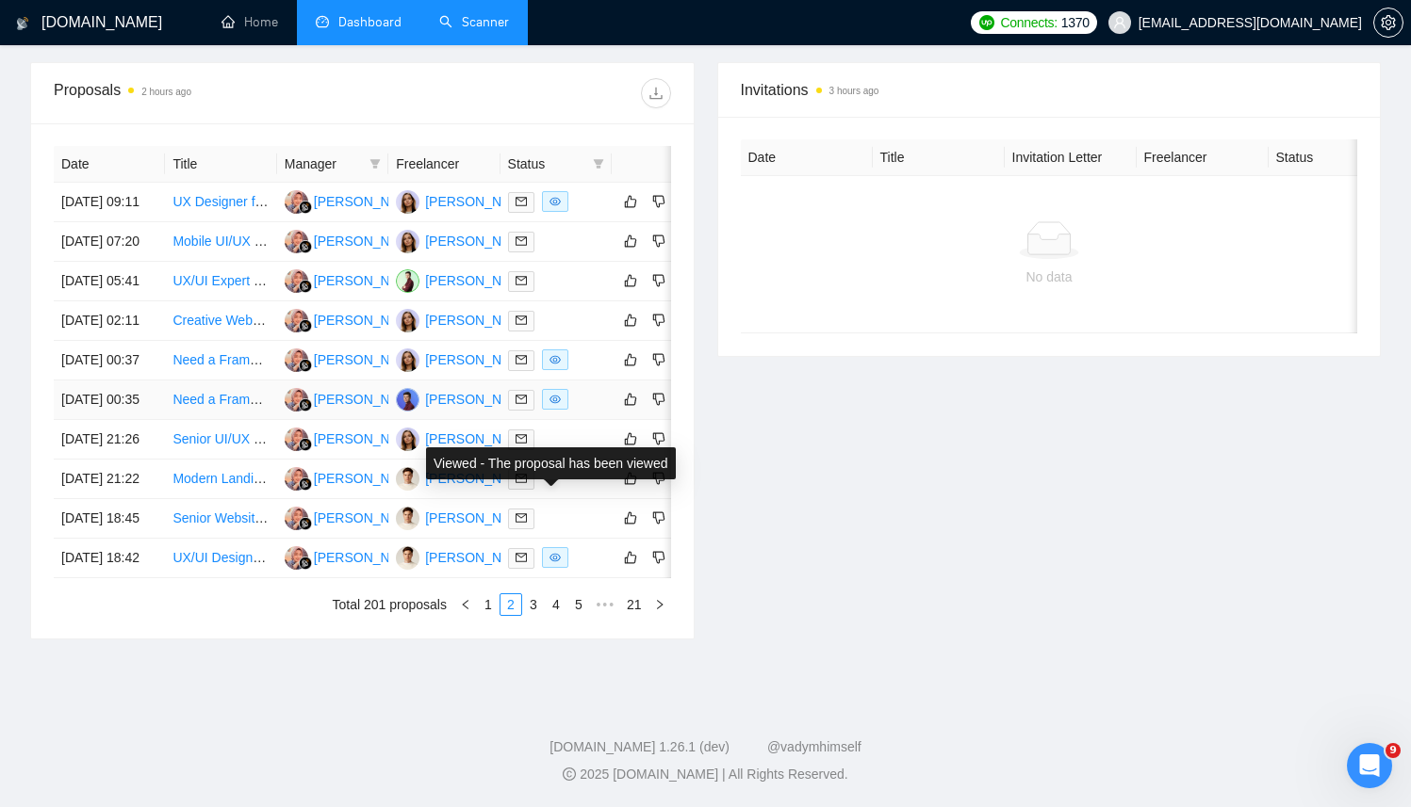
click at [555, 394] on icon "eye" at bounding box center [554, 399] width 11 height 11
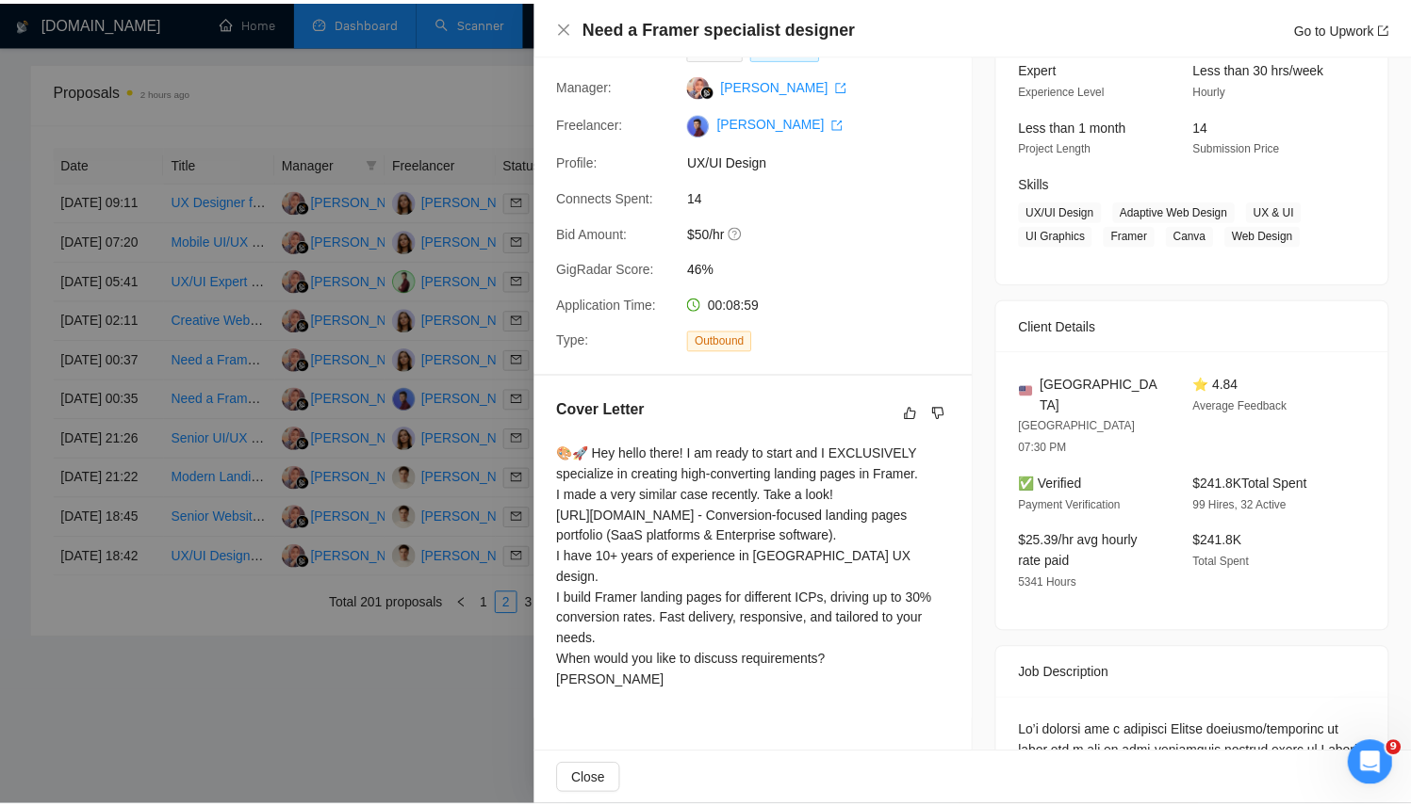
scroll to position [229, 0]
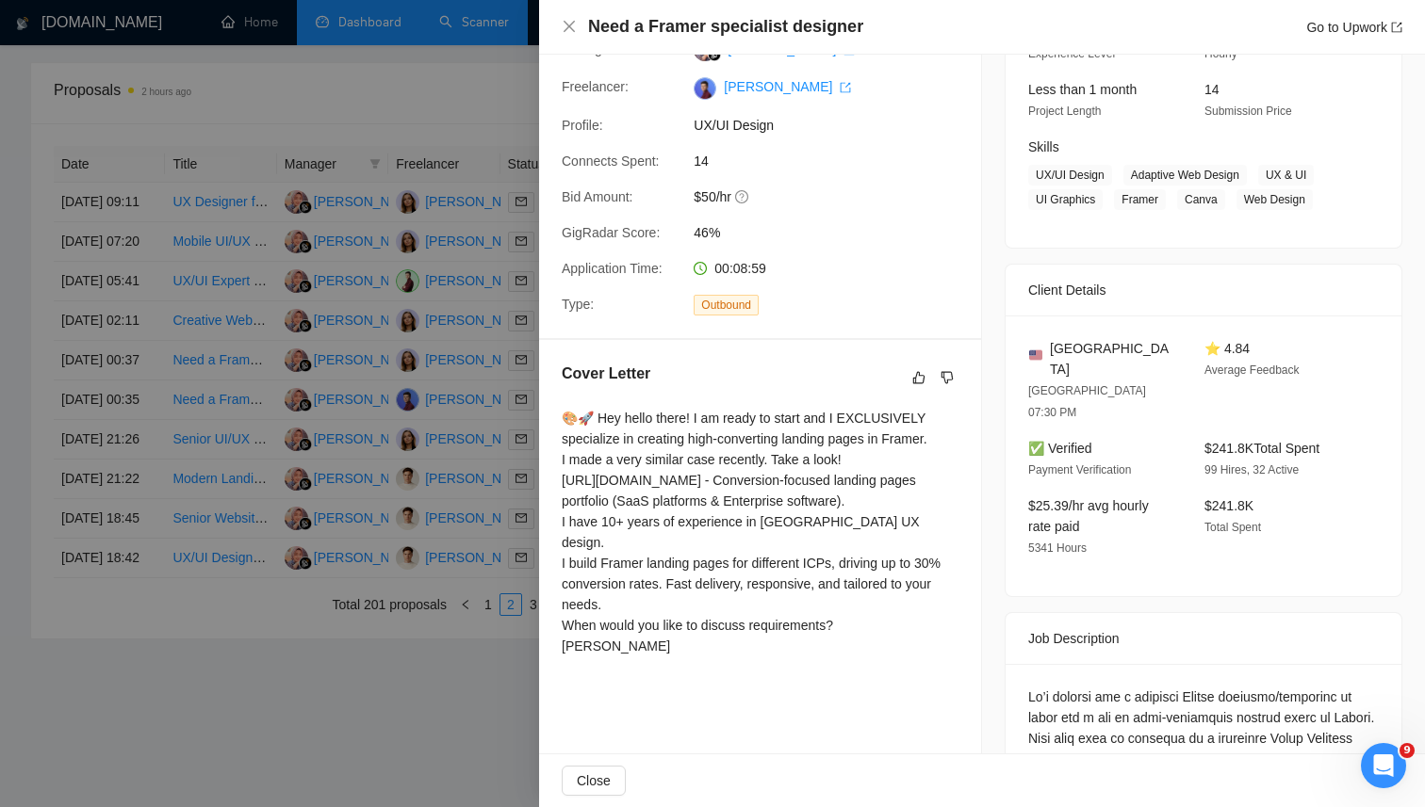
drag, startPoint x: 641, startPoint y: 625, endPoint x: 557, endPoint y: 396, distance: 243.8
click at [557, 396] on div "Cover Letter 🎨🚀 Hey hello there! I am ready to start and I EXCLUSIVELY speciali…" at bounding box center [760, 513] width 442 height 347
copy div "🎨🚀 Hey hello there! I am ready to start and I EXCLUSIVELY specialize in creatin…"
click at [565, 25] on icon "close" at bounding box center [569, 26] width 15 height 15
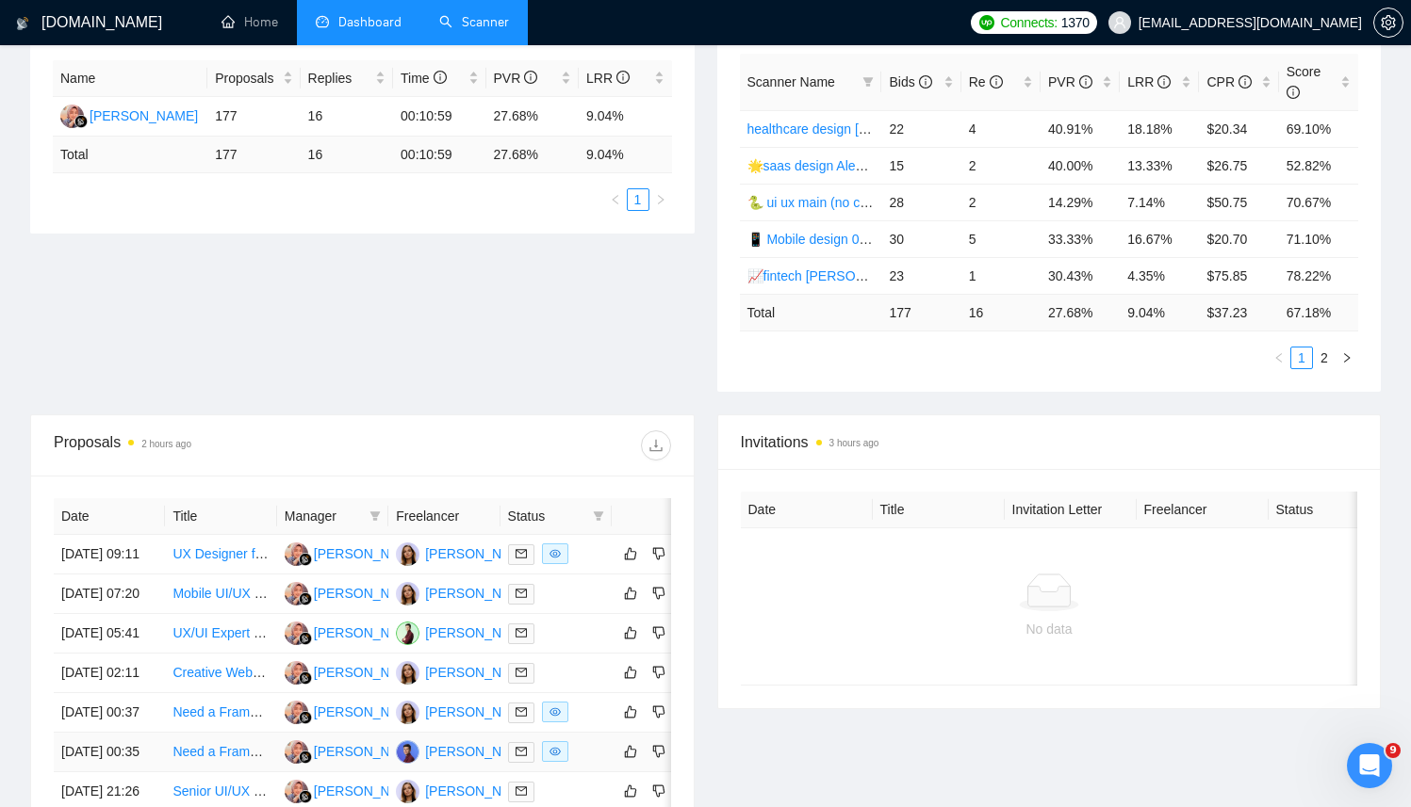
scroll to position [0, 0]
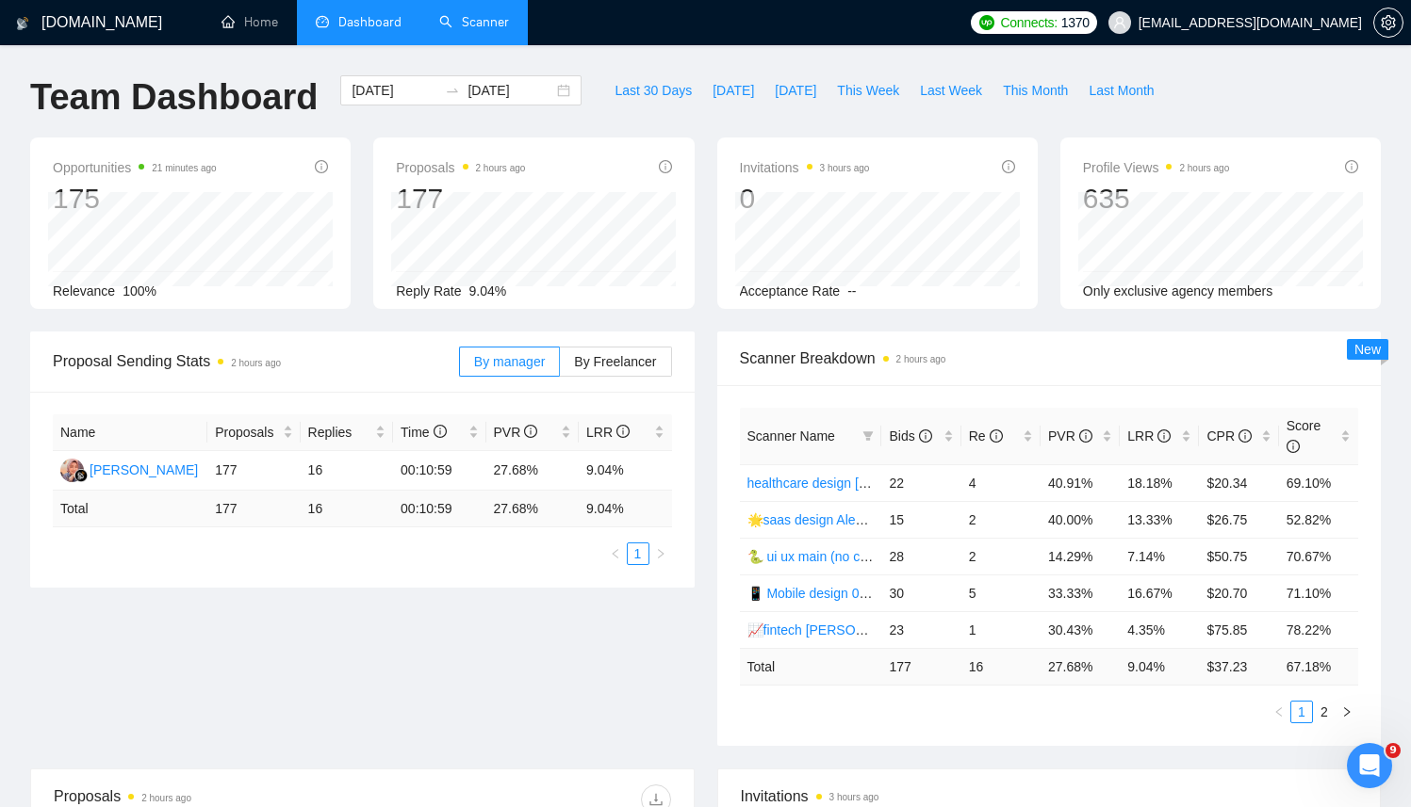
click at [465, 14] on link "Scanner" at bounding box center [474, 22] width 70 height 16
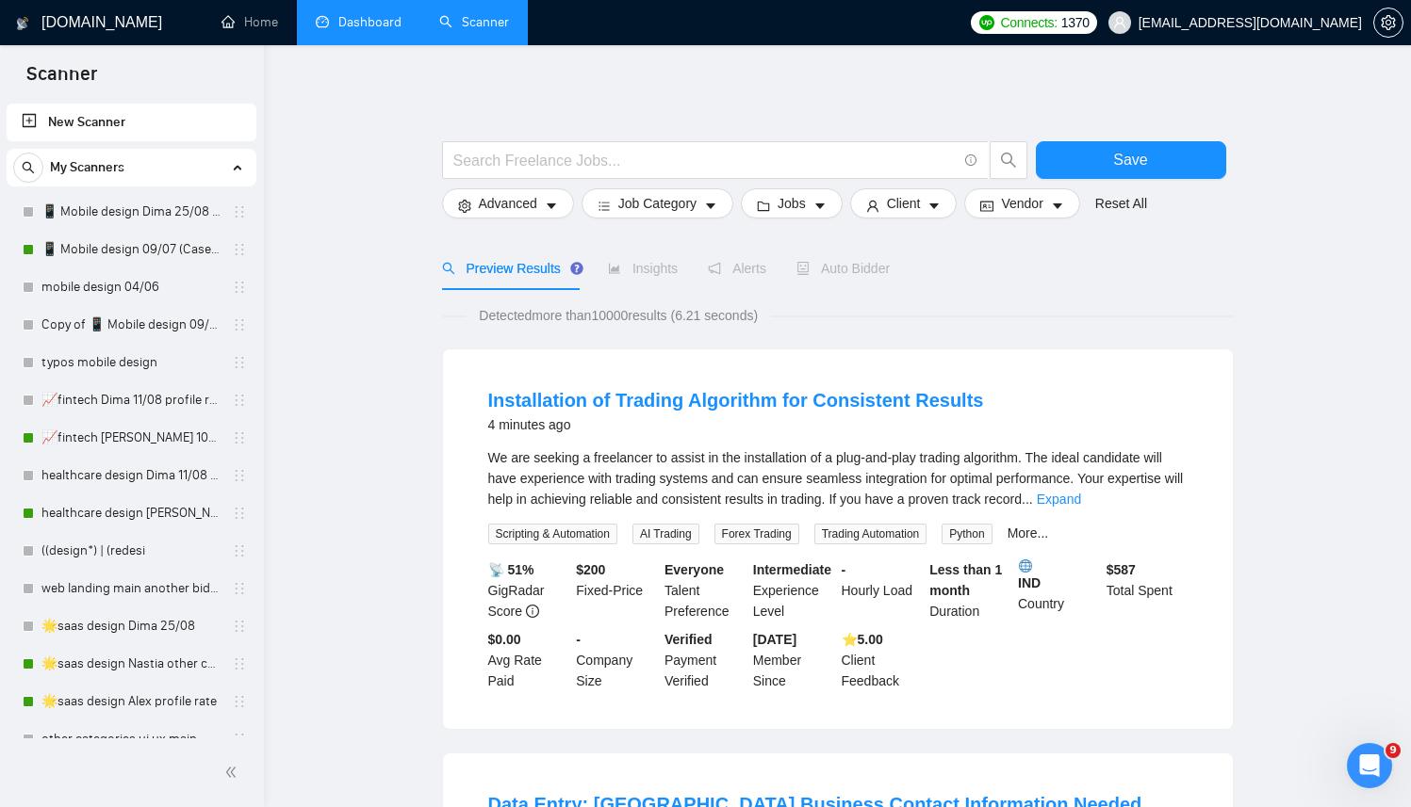
click at [351, 25] on link "Dashboard" at bounding box center [359, 22] width 86 height 16
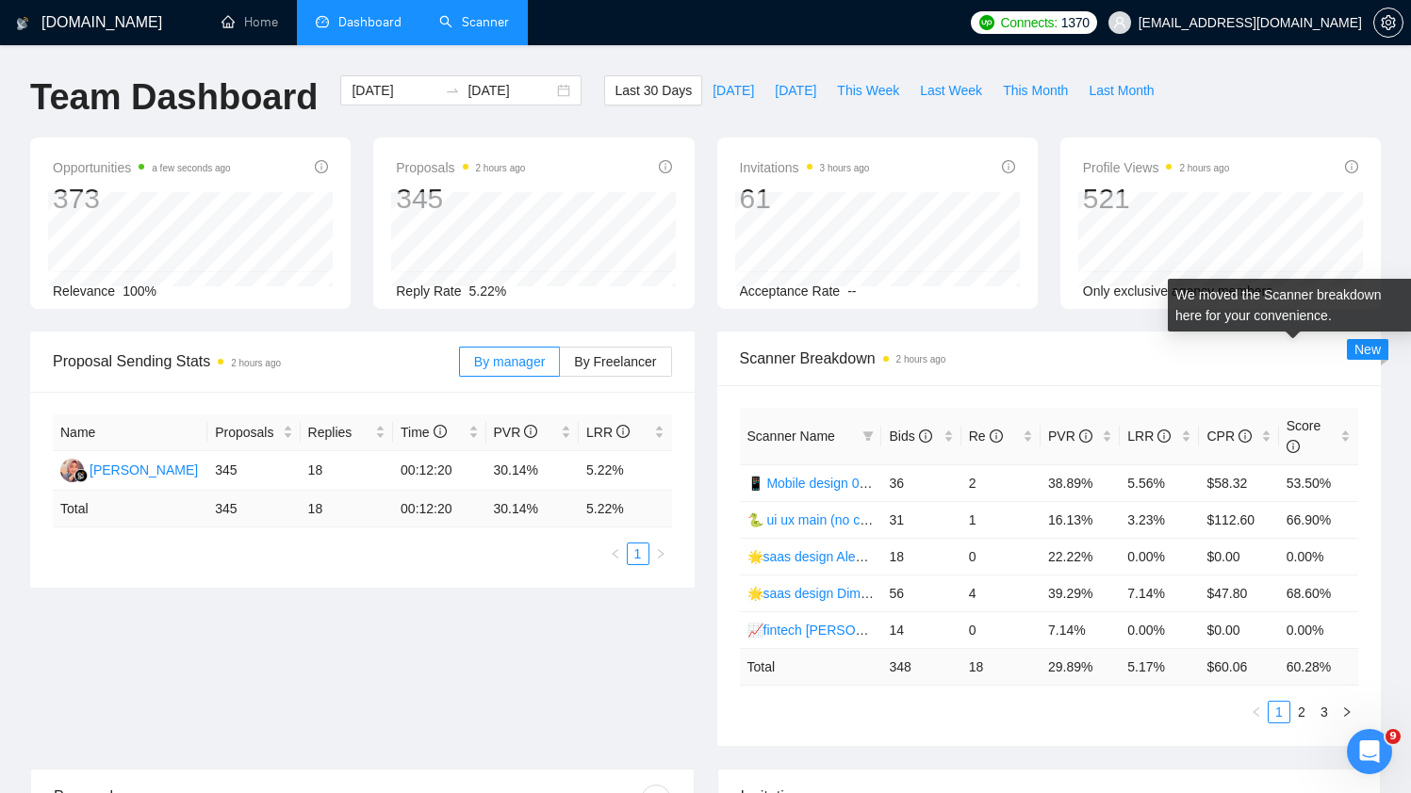
click at [1368, 350] on span "New" at bounding box center [1367, 349] width 26 height 15
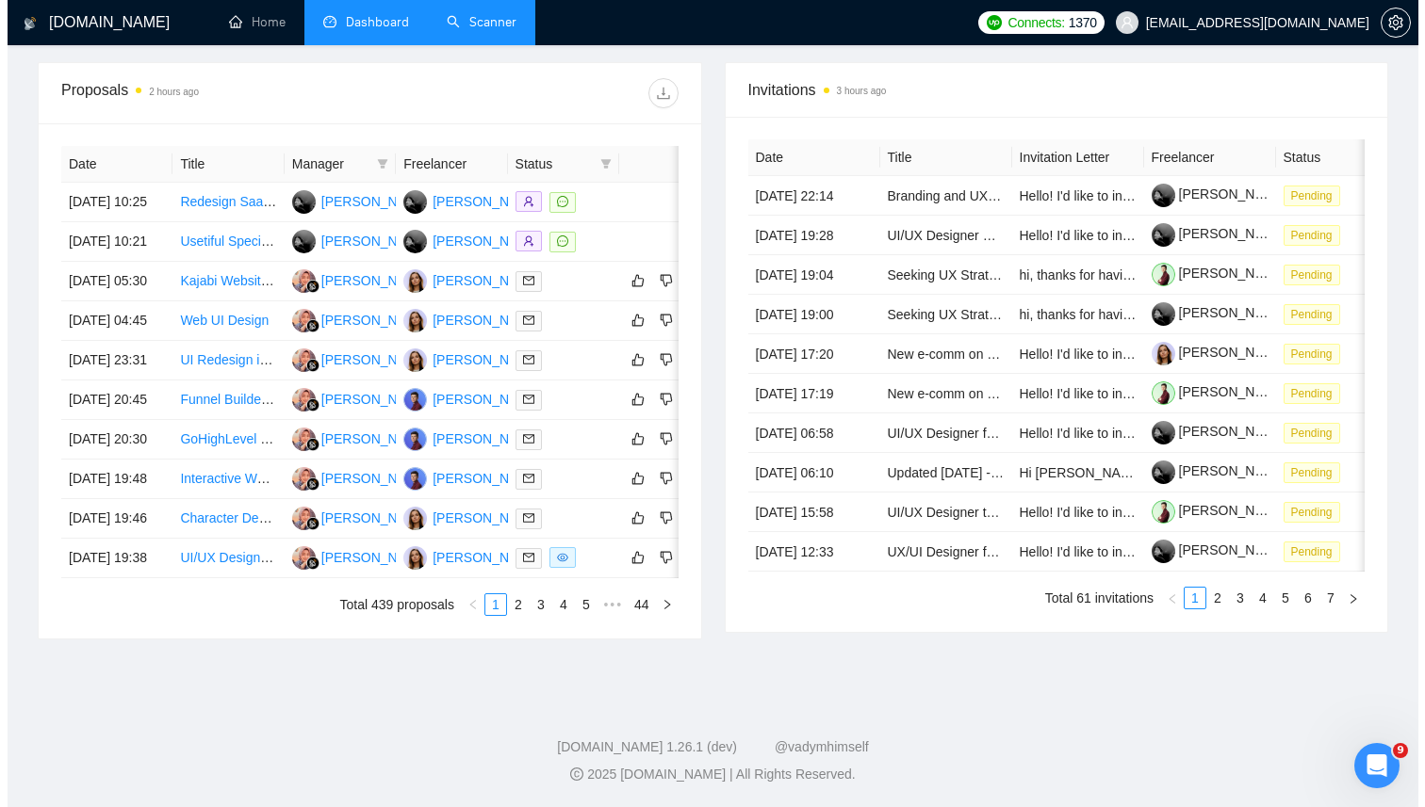
scroll to position [761, 0]
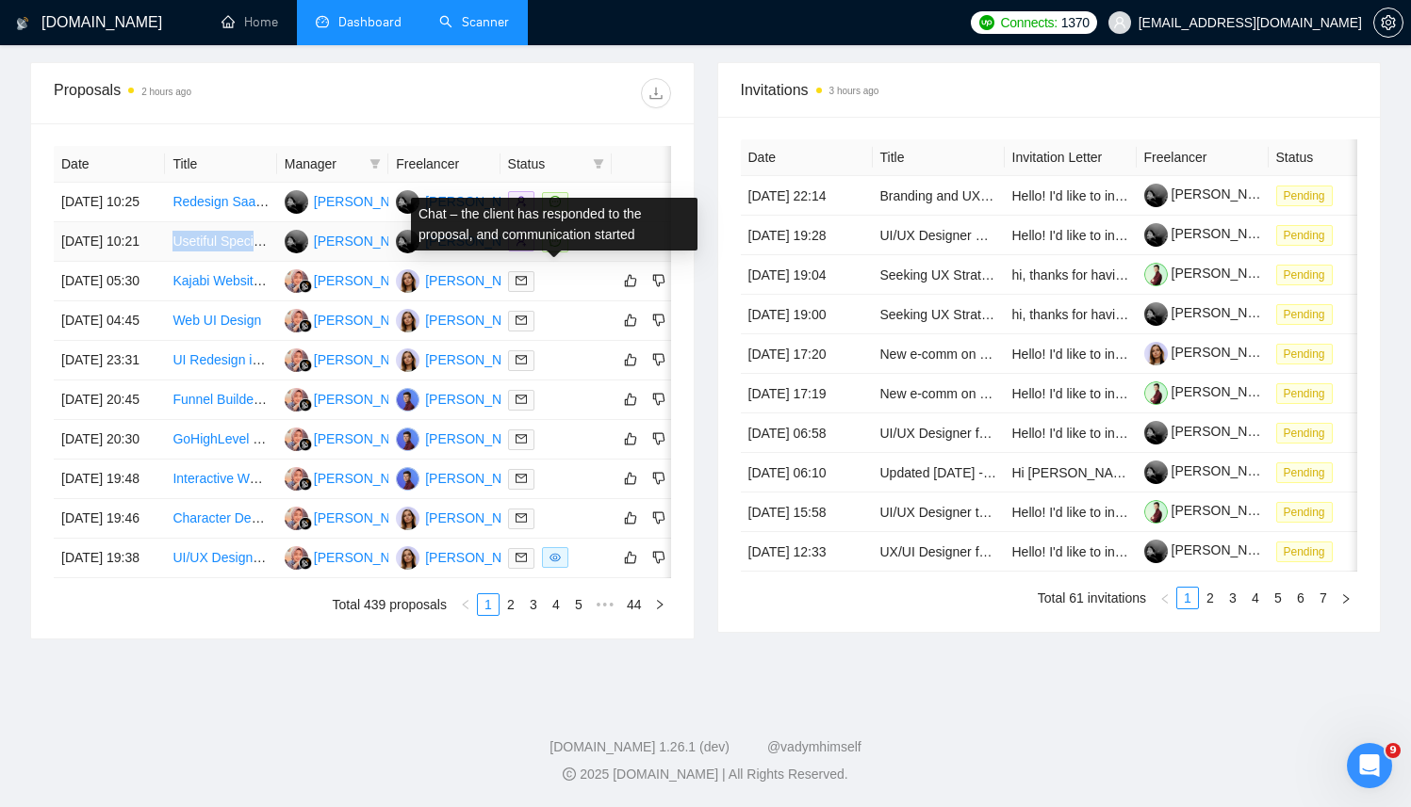
click at [562, 232] on span at bounding box center [555, 242] width 26 height 21
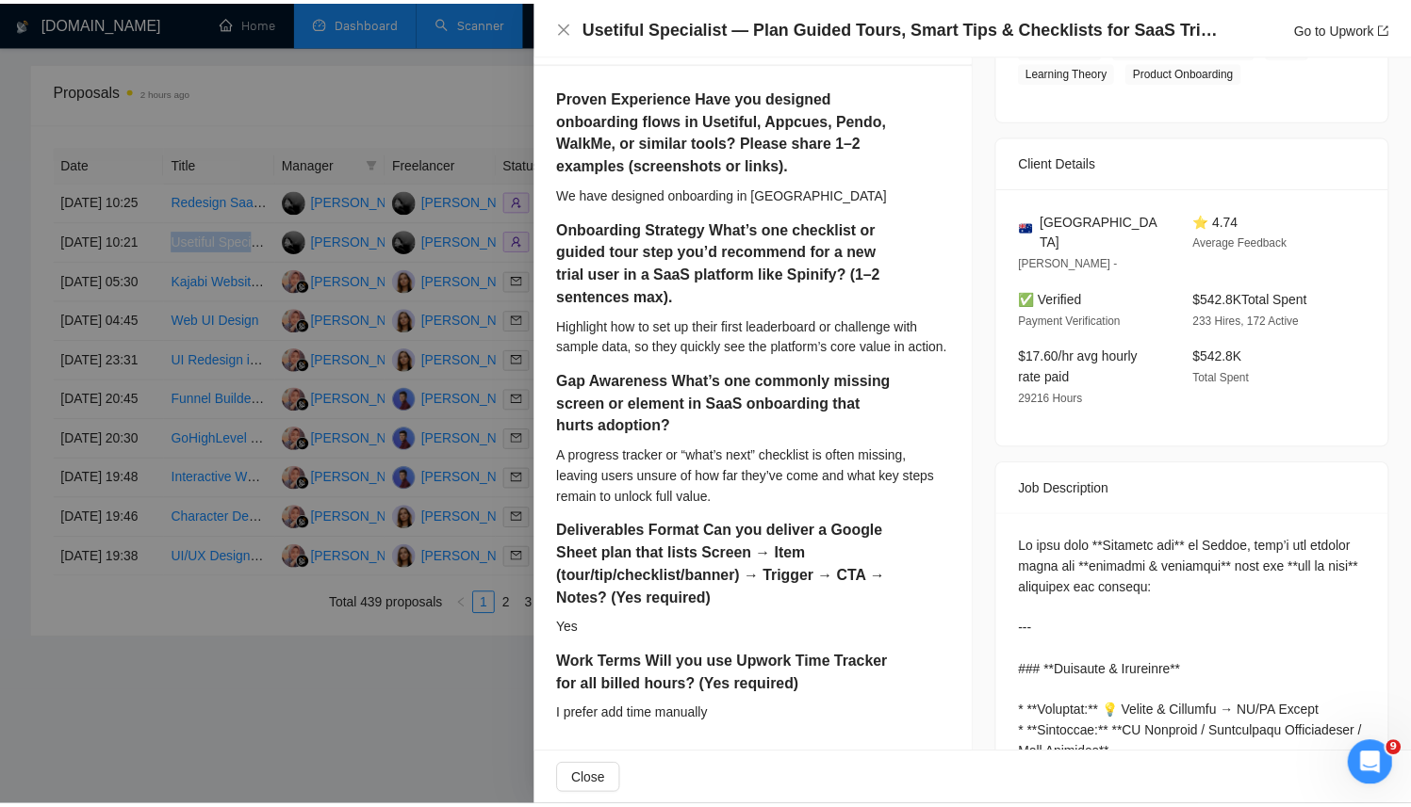
scroll to position [0, 0]
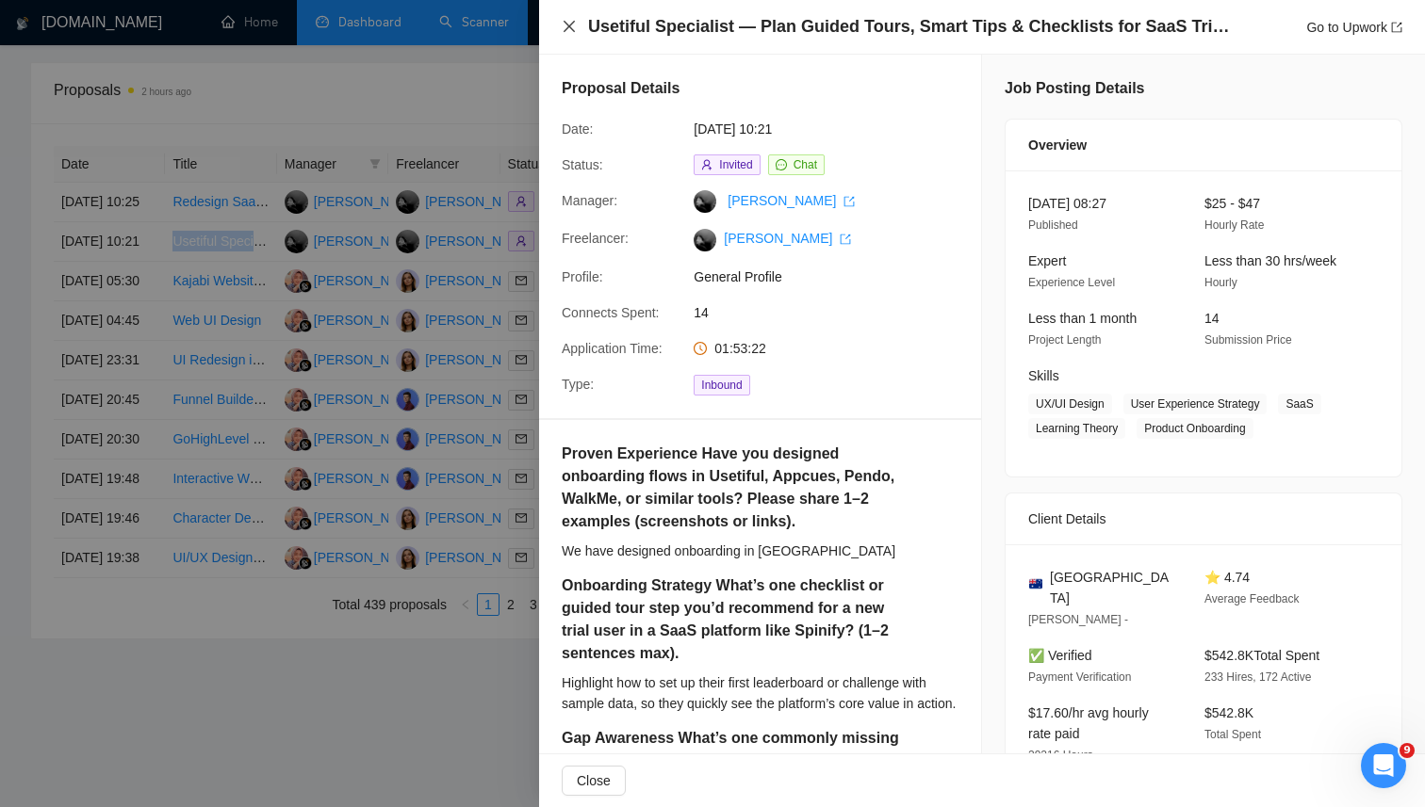
click at [566, 25] on icon "close" at bounding box center [569, 26] width 15 height 15
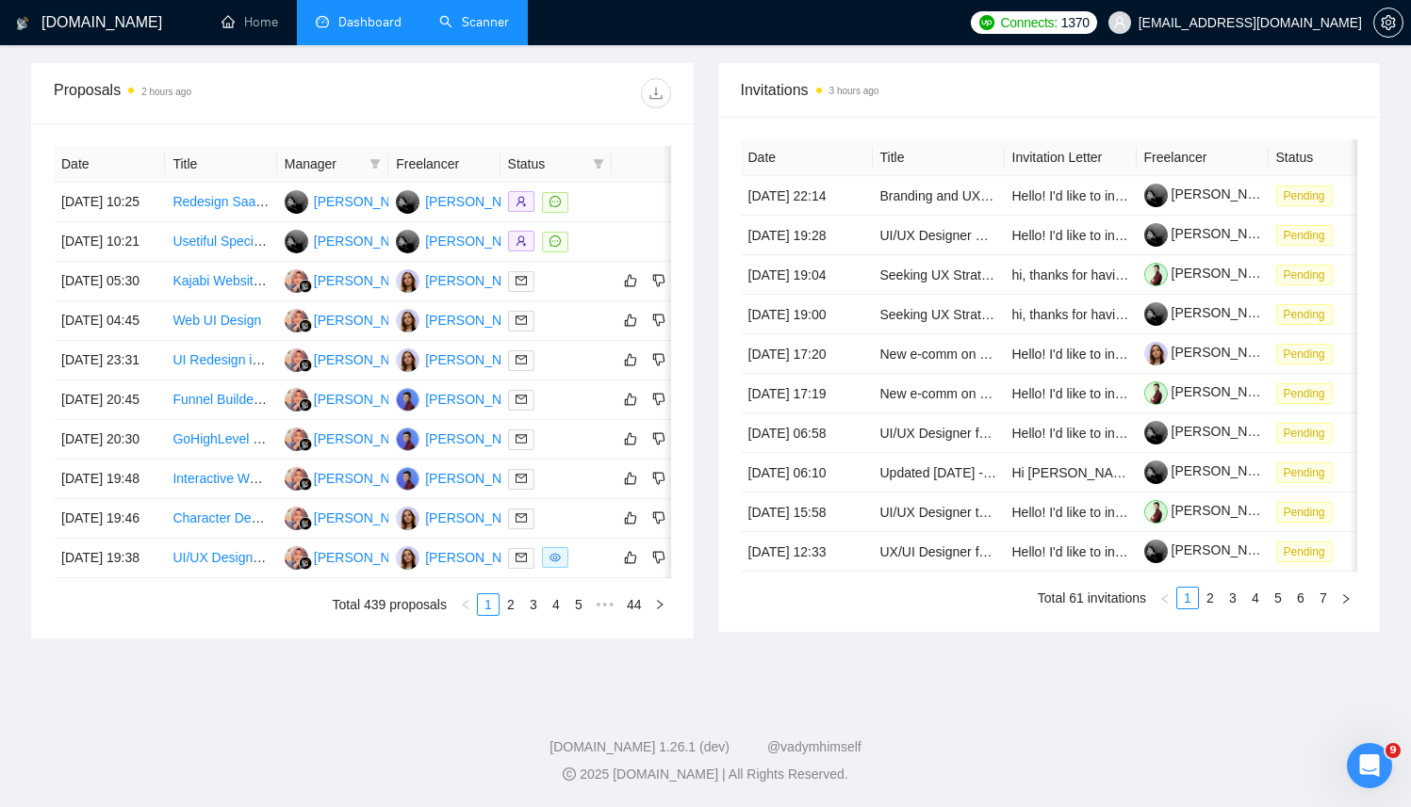
click at [689, 191] on div "Date Title Manager Freelancer Status 24 Sep, 2025 10:25 Redesign SaaS B2B Web A…" at bounding box center [362, 380] width 662 height 515
